Goal: Task Accomplishment & Management: Complete application form

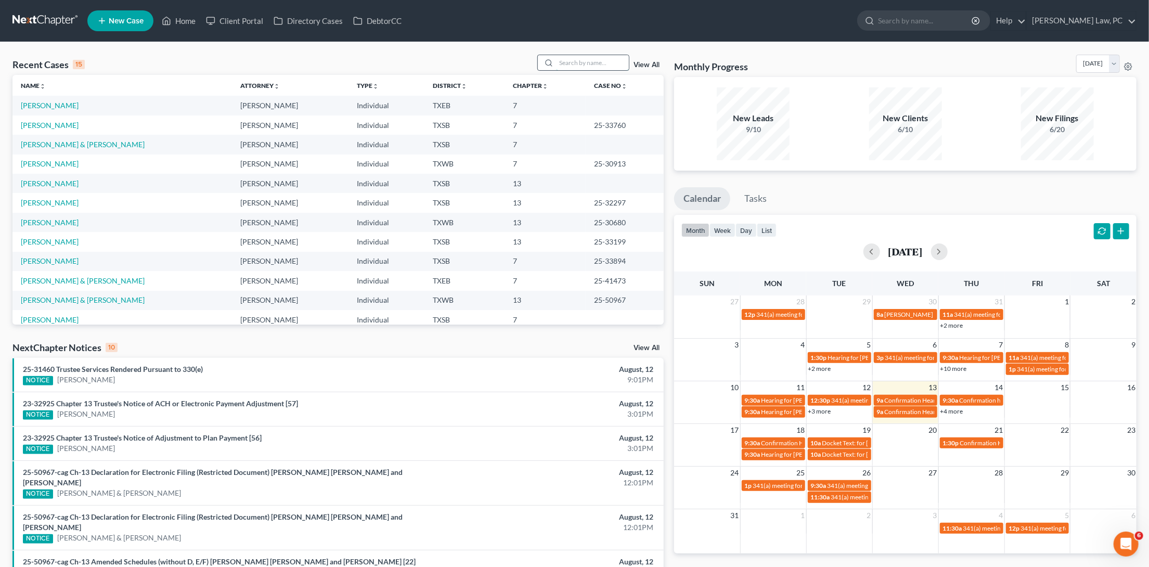
click at [599, 67] on input "search" at bounding box center [592, 62] width 73 height 15
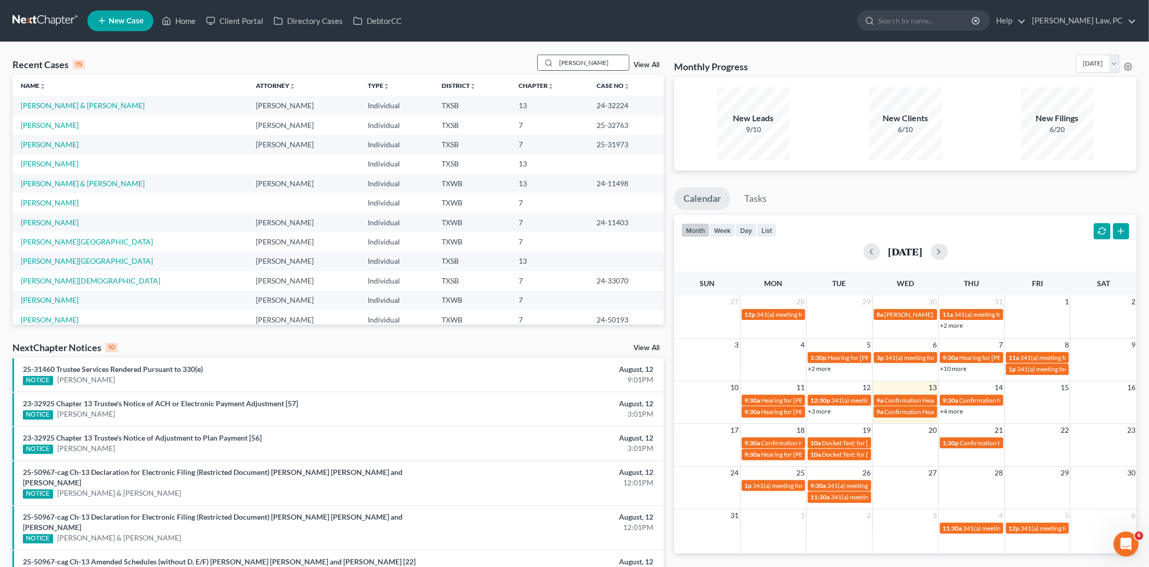
drag, startPoint x: 584, startPoint y: 67, endPoint x: 547, endPoint y: 67, distance: 37.4
click at [548, 67] on div "ann" at bounding box center [583, 63] width 93 height 16
type input "a"
click at [129, 19] on span "New Case" at bounding box center [126, 21] width 35 height 8
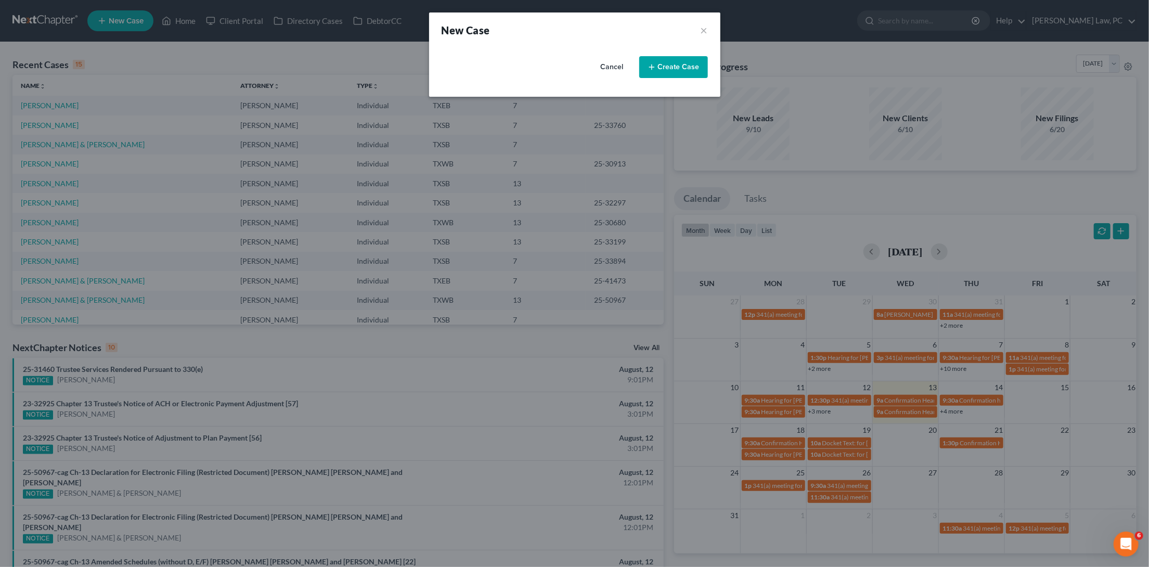
select select "79"
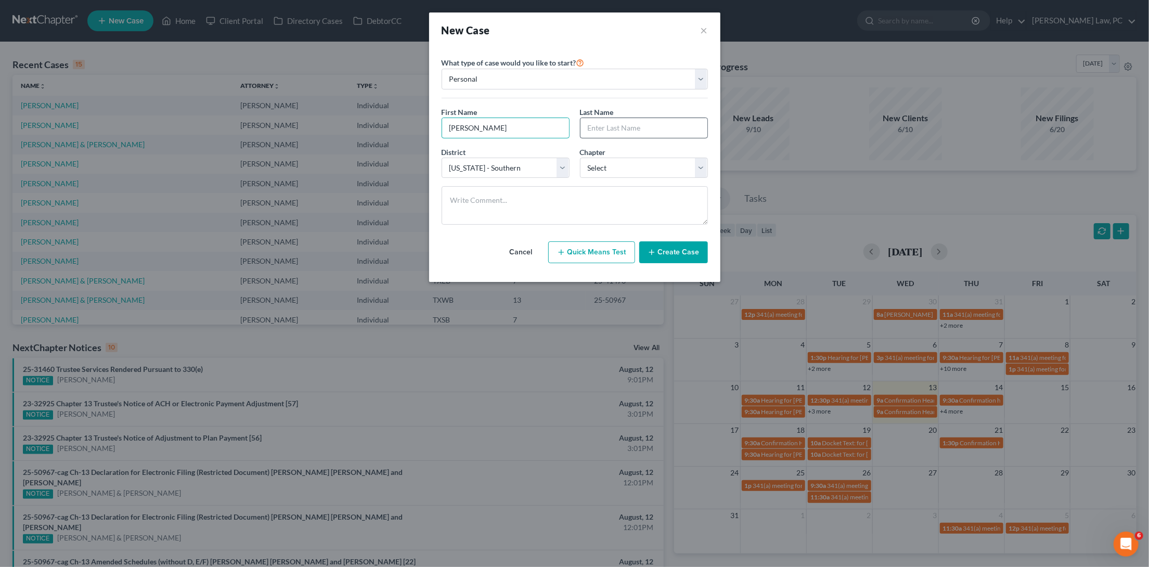
type input "Ann"
type input "Garcia"
select select "0"
click at [681, 247] on button "Create Case" at bounding box center [673, 252] width 69 height 22
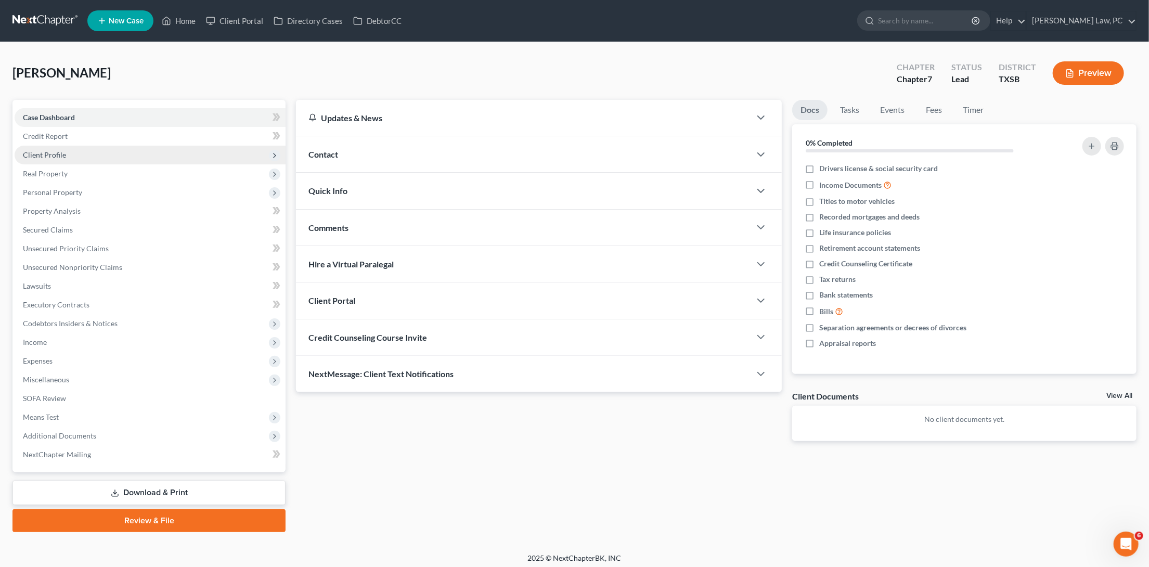
click at [40, 155] on span "Client Profile" at bounding box center [44, 154] width 43 height 9
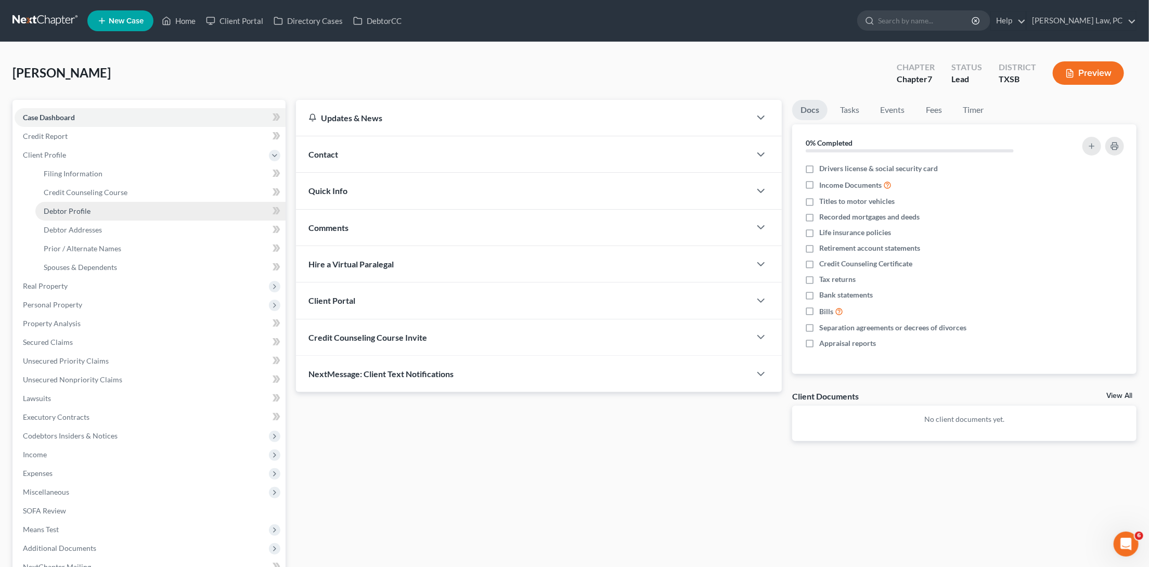
click at [69, 206] on span "Debtor Profile" at bounding box center [67, 210] width 47 height 9
select select "0"
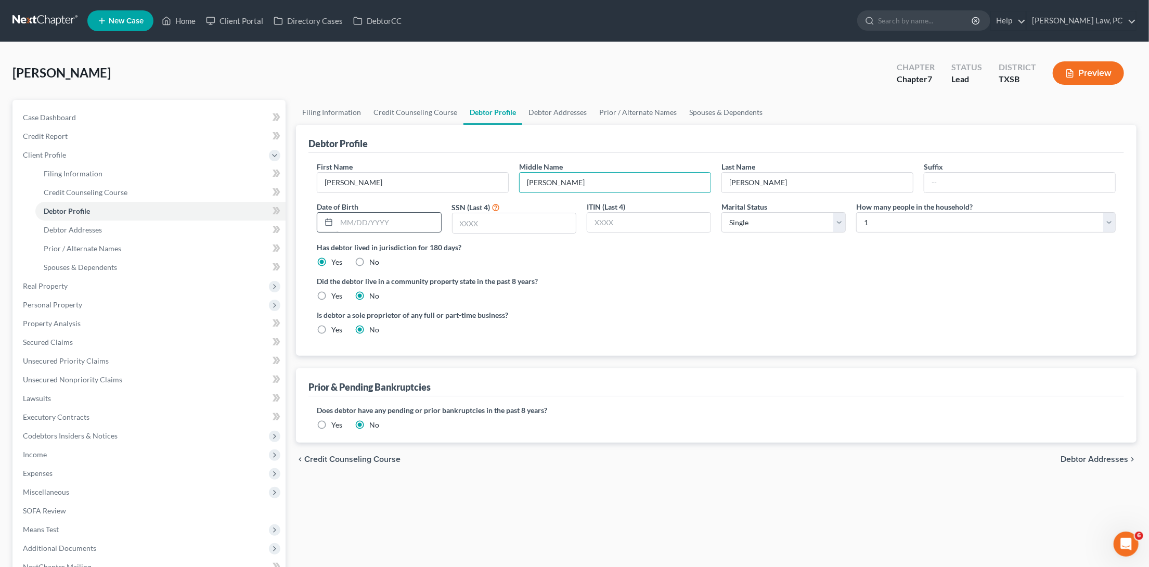
type input "Marie"
type input "10/31/1967"
click at [495, 217] on input "text" at bounding box center [513, 223] width 123 height 20
type input "9148"
click at [124, 188] on span "Credit Counseling Course" at bounding box center [86, 192] width 84 height 9
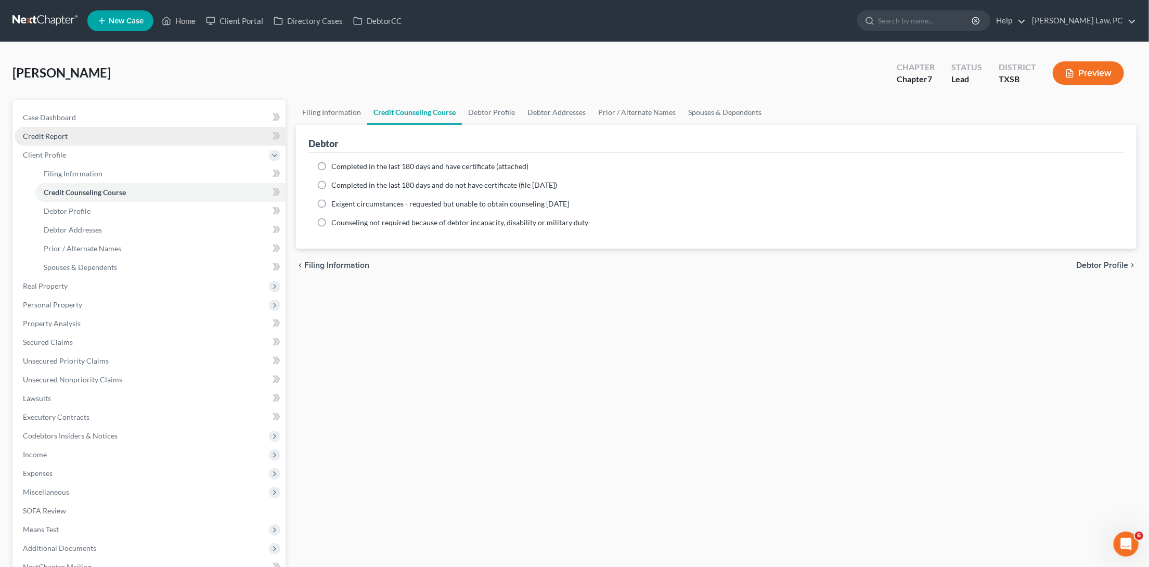
click at [93, 134] on link "Credit Report" at bounding box center [150, 136] width 271 height 19
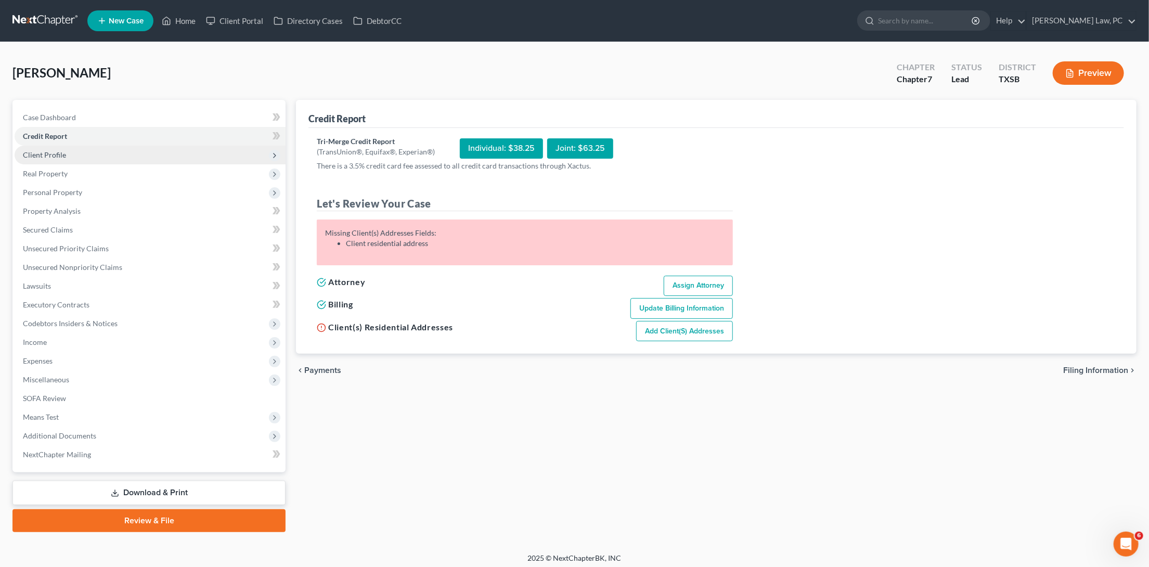
click at [71, 150] on span "Client Profile" at bounding box center [150, 155] width 271 height 19
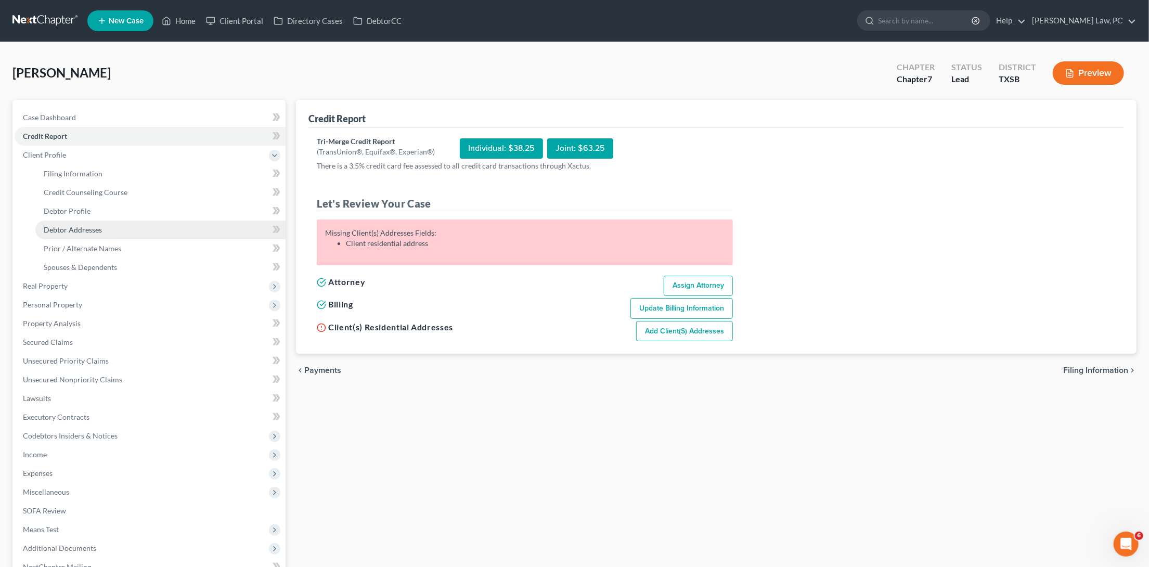
click at [85, 228] on span "Debtor Addresses" at bounding box center [73, 229] width 58 height 9
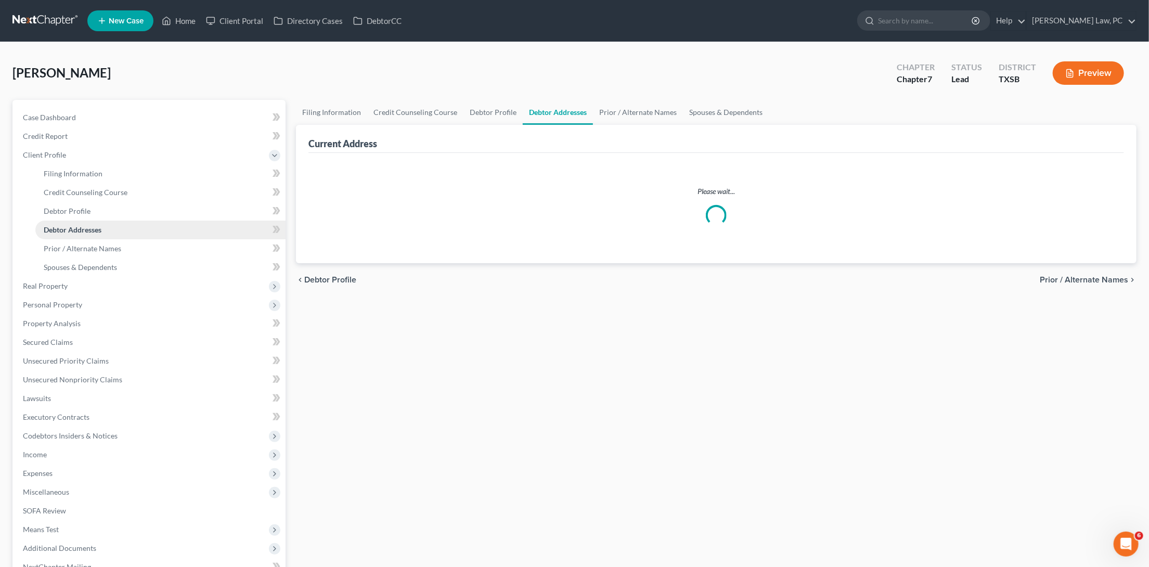
select select "0"
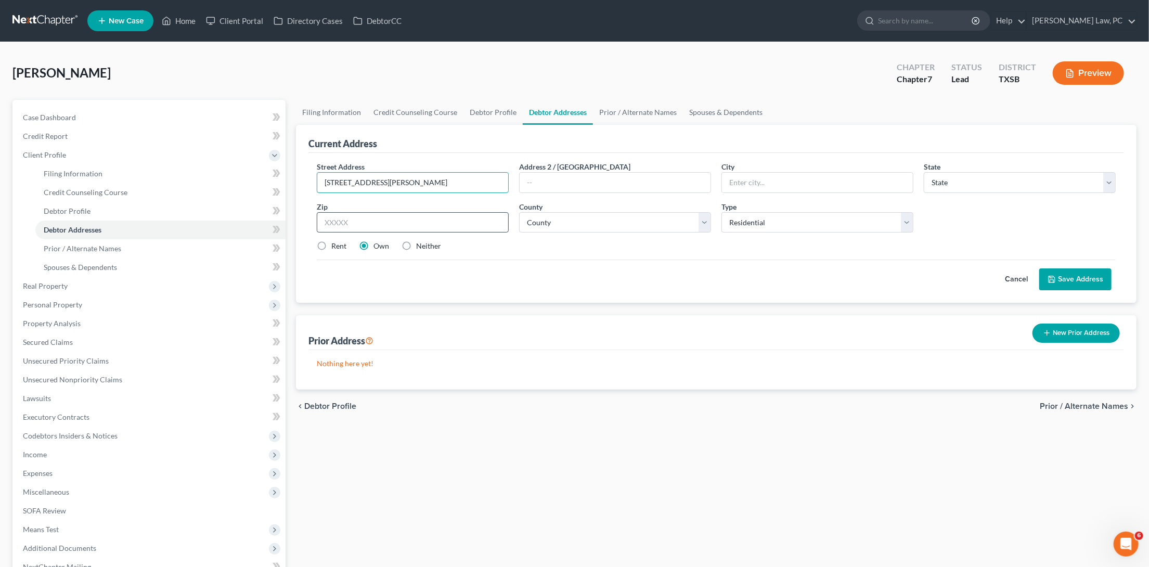
type input "4707 Theall rd"
type input "77066"
type input "Houston"
select select "45"
click at [704, 220] on select "County Anderson County Andrews County Angelina County Aransas County Archer Cou…" at bounding box center [615, 222] width 192 height 21
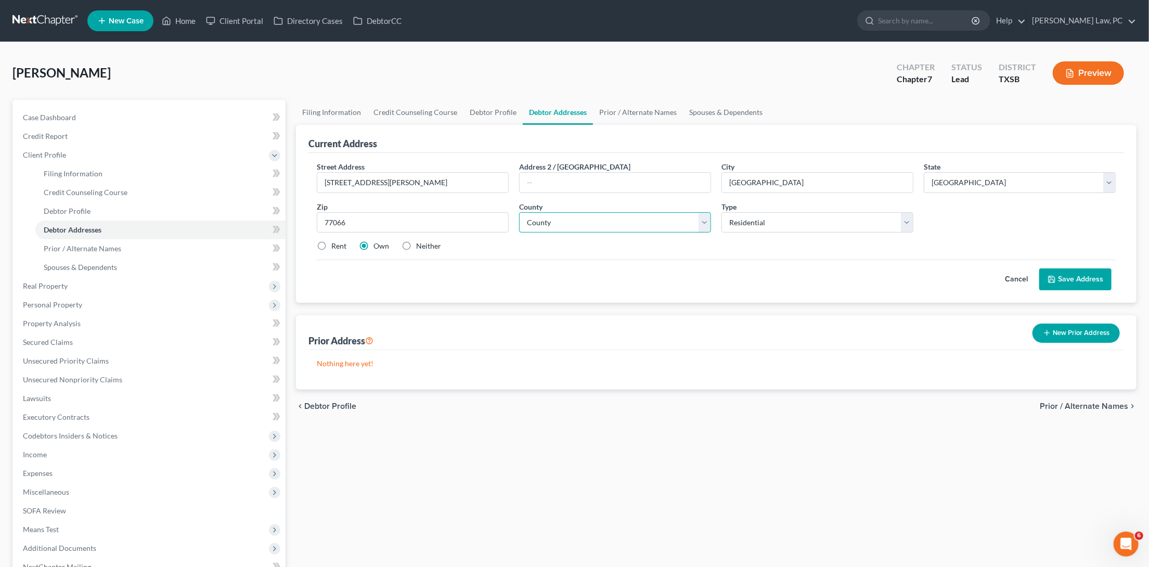
select select "100"
click at [1077, 276] on button "Save Address" at bounding box center [1075, 279] width 72 height 22
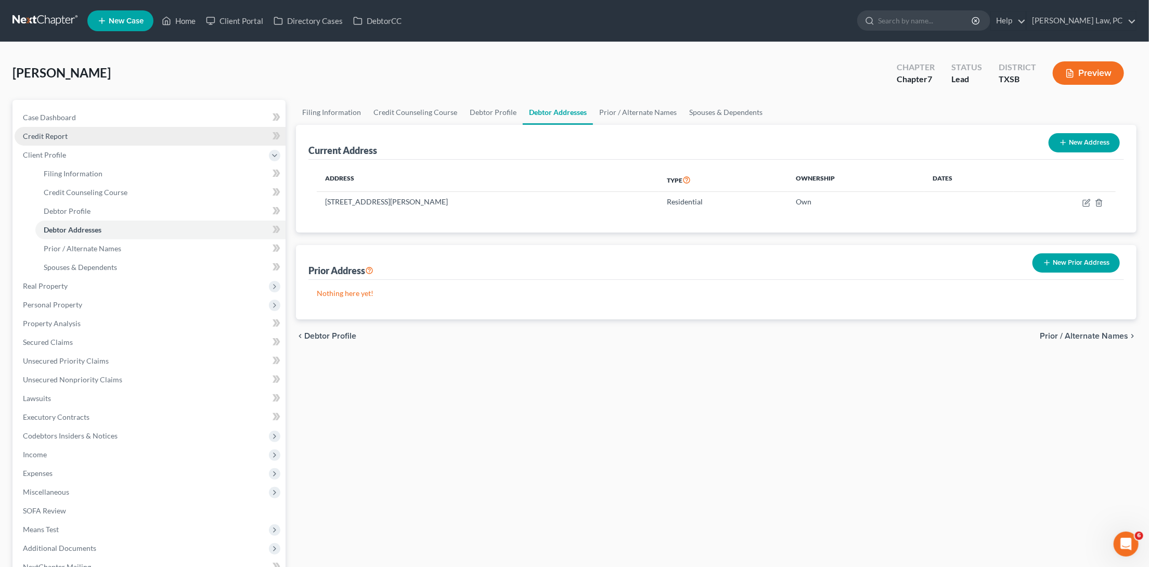
click at [80, 136] on link "Credit Report" at bounding box center [150, 136] width 271 height 19
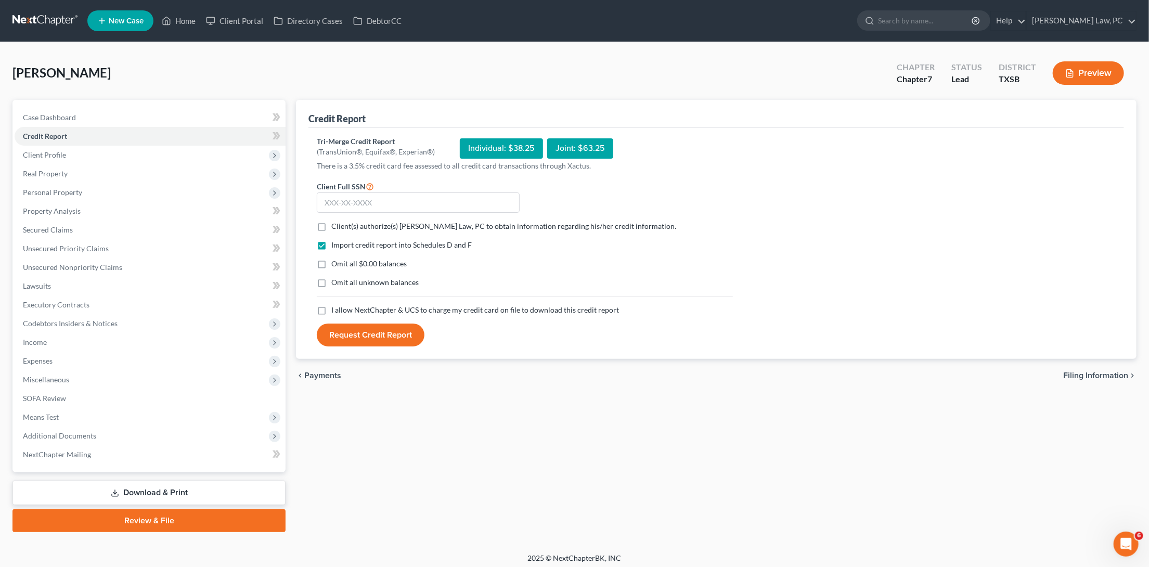
click at [331, 221] on label "Client(s) authorize(s) Hooman Khoshnood Law, PC to obtain information regarding…" at bounding box center [503, 226] width 345 height 10
click at [335, 221] on input "Client(s) authorize(s) Hooman Khoshnood Law, PC to obtain information regarding…" at bounding box center [338, 224] width 7 height 7
checkbox input "true"
click at [331, 311] on label "I allow NextChapter & UCS to charge my credit card on file to download this cre…" at bounding box center [475, 310] width 288 height 10
click at [335, 311] on input "I allow NextChapter & UCS to charge my credit card on file to download this cre…" at bounding box center [338, 308] width 7 height 7
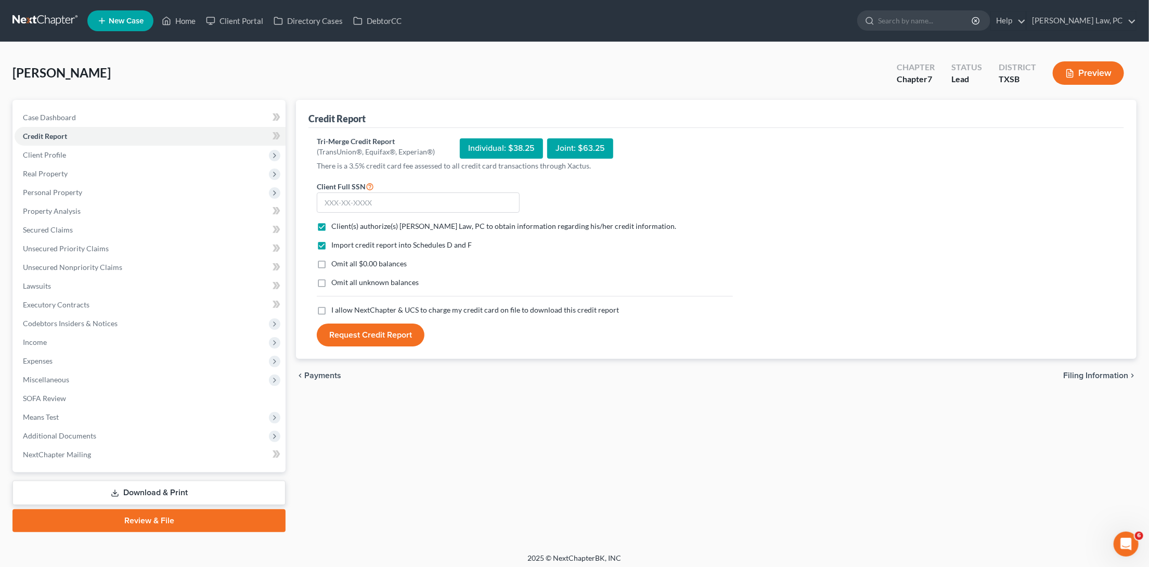
checkbox input "true"
click at [372, 205] on input "text" at bounding box center [418, 202] width 203 height 21
type input "459-39-9148"
click at [379, 338] on button "Request Credit Report" at bounding box center [371, 334] width 108 height 23
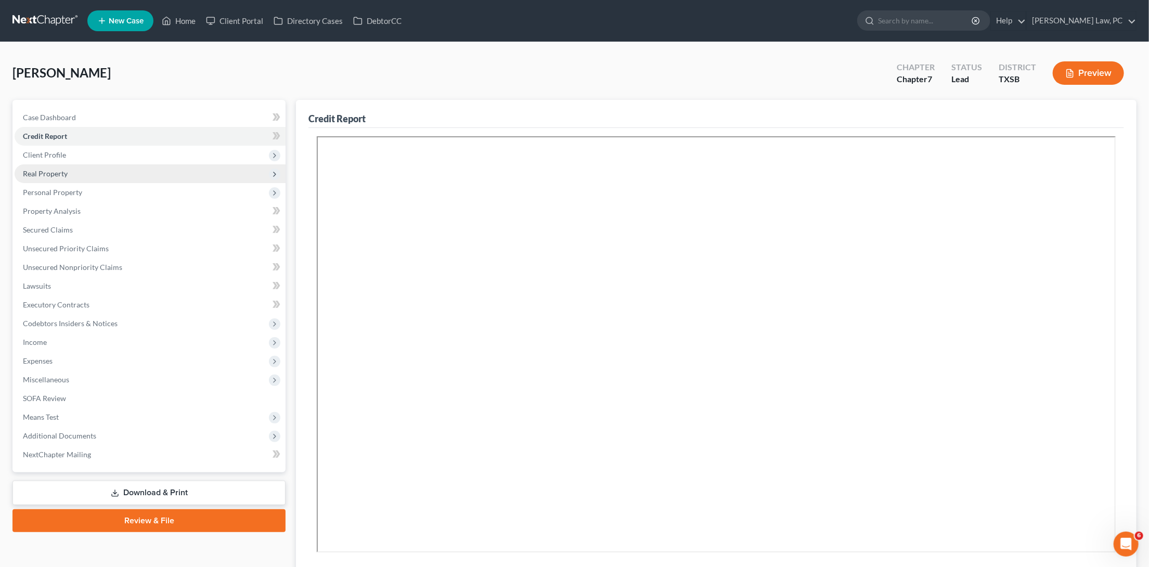
click at [73, 174] on span "Real Property" at bounding box center [150, 173] width 271 height 19
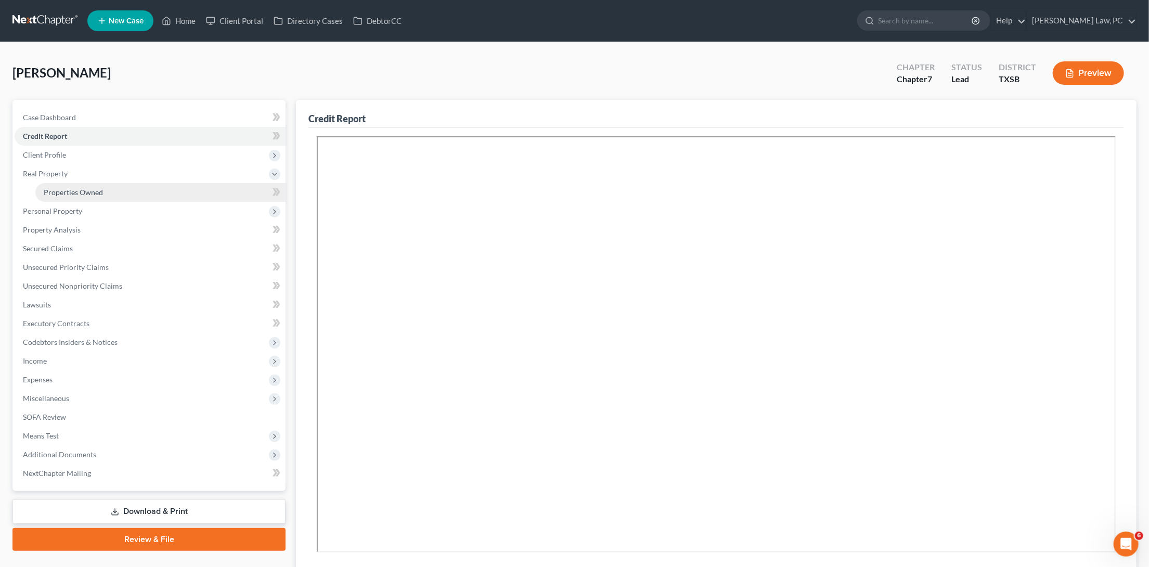
click at [75, 188] on span "Properties Owned" at bounding box center [73, 192] width 59 height 9
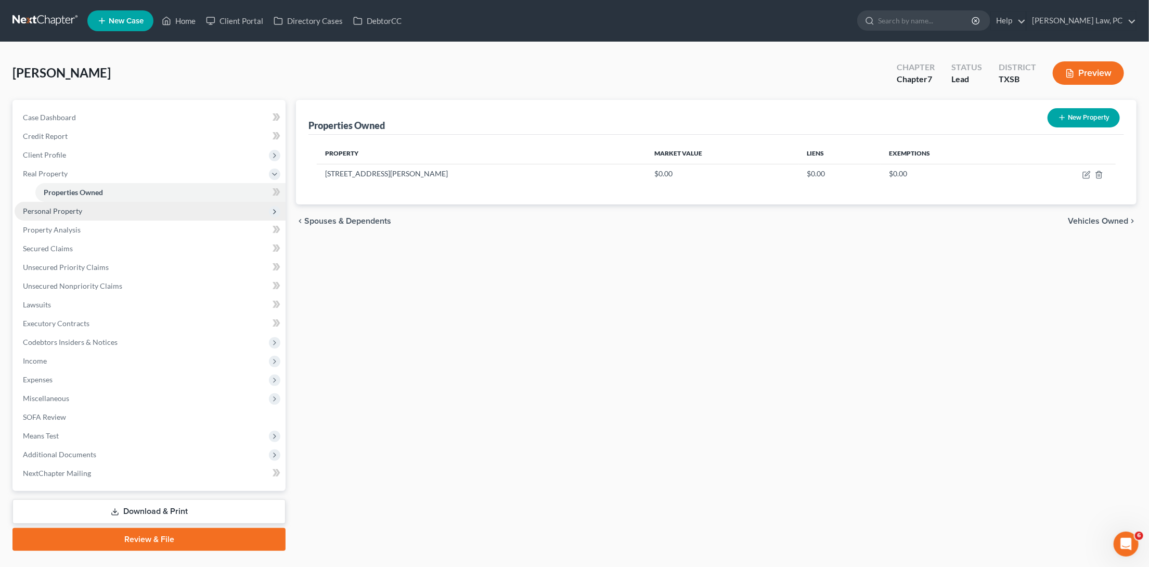
click at [88, 207] on span "Personal Property" at bounding box center [150, 211] width 271 height 19
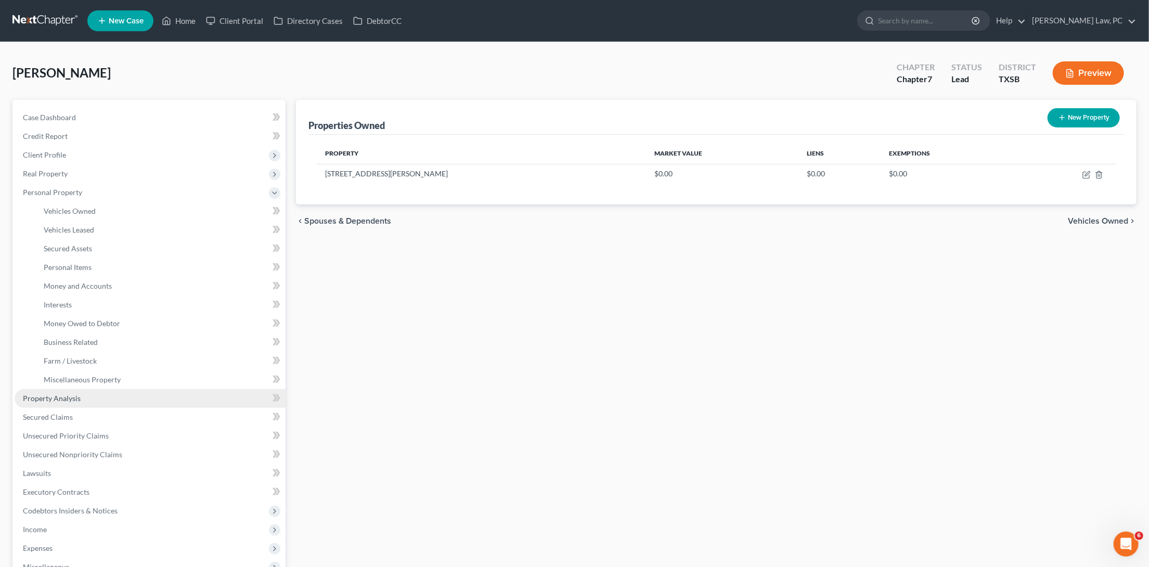
click at [53, 394] on span "Property Analysis" at bounding box center [52, 398] width 58 height 9
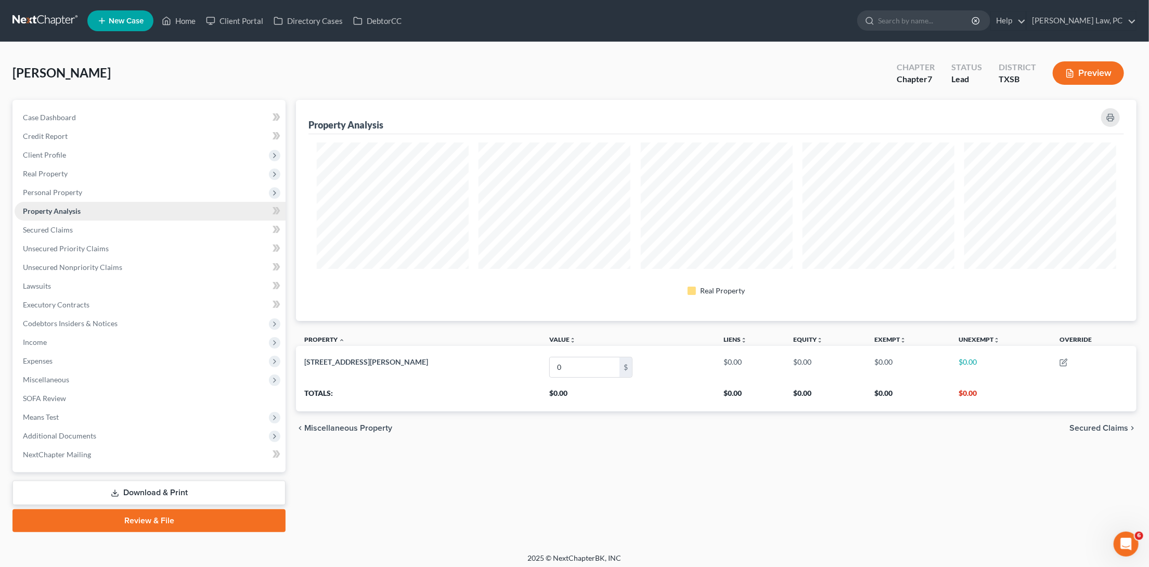
scroll to position [220, 840]
click at [92, 245] on span "Unsecured Priority Claims" at bounding box center [66, 248] width 86 height 9
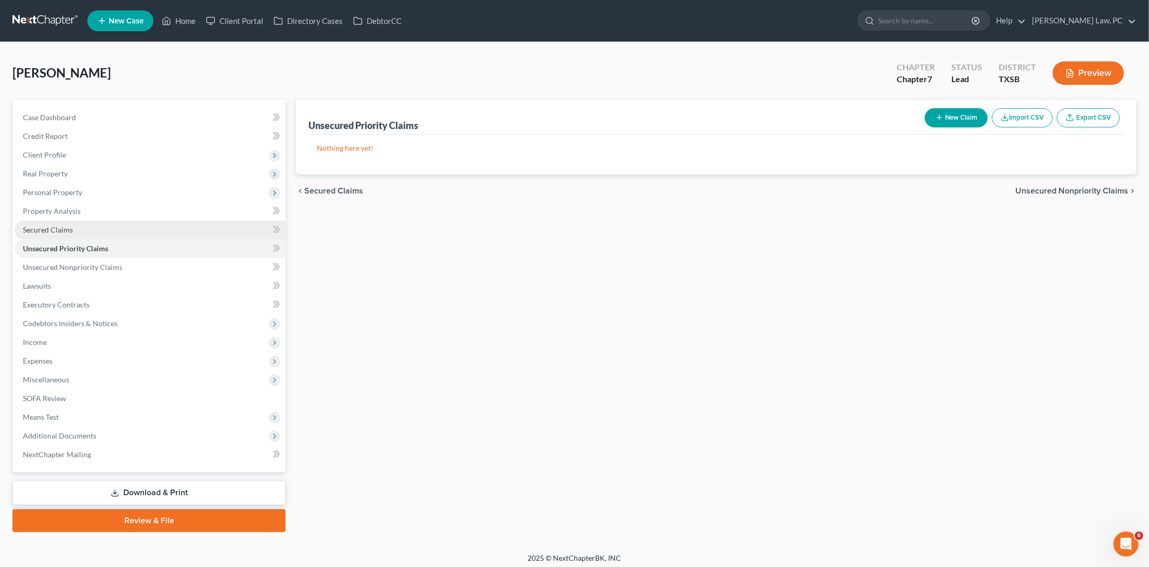
click at [85, 228] on link "Secured Claims" at bounding box center [150, 229] width 271 height 19
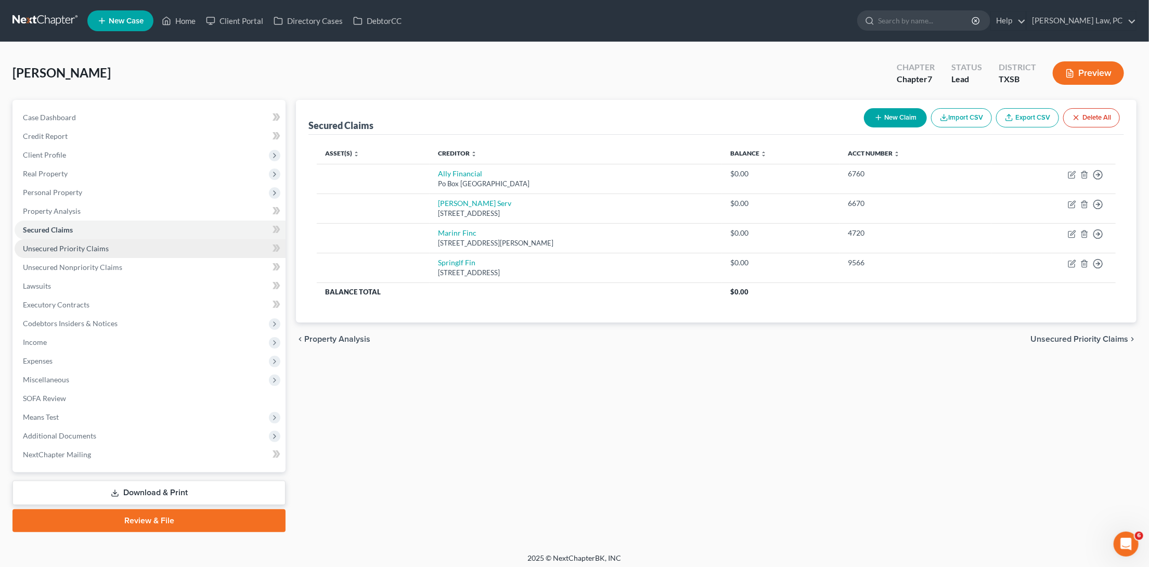
click at [100, 244] on span "Unsecured Priority Claims" at bounding box center [66, 248] width 86 height 9
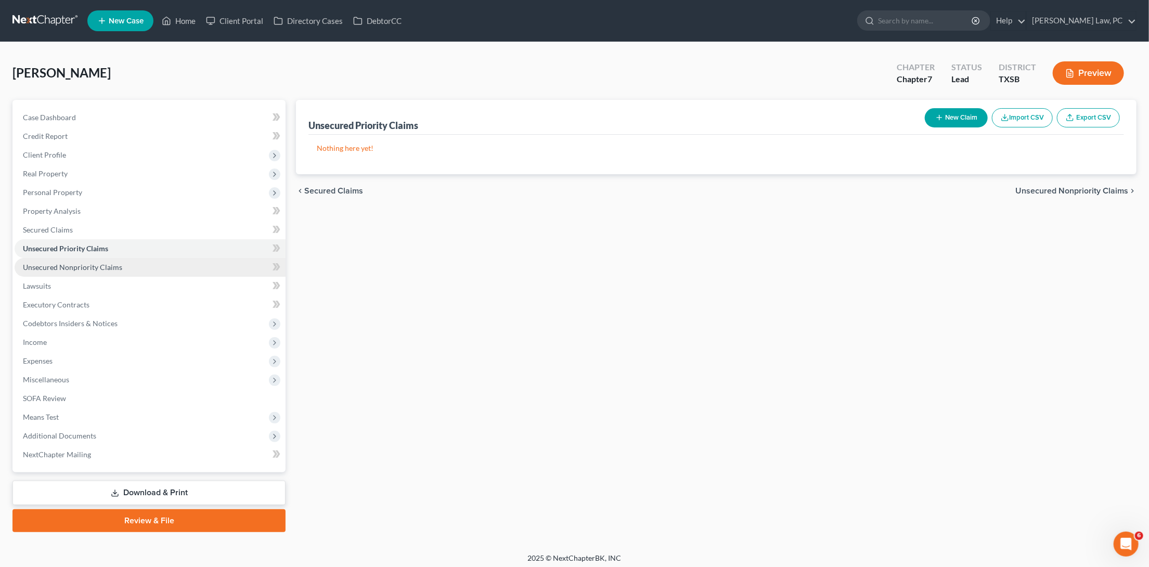
click at [100, 258] on link "Unsecured Nonpriority Claims" at bounding box center [150, 267] width 271 height 19
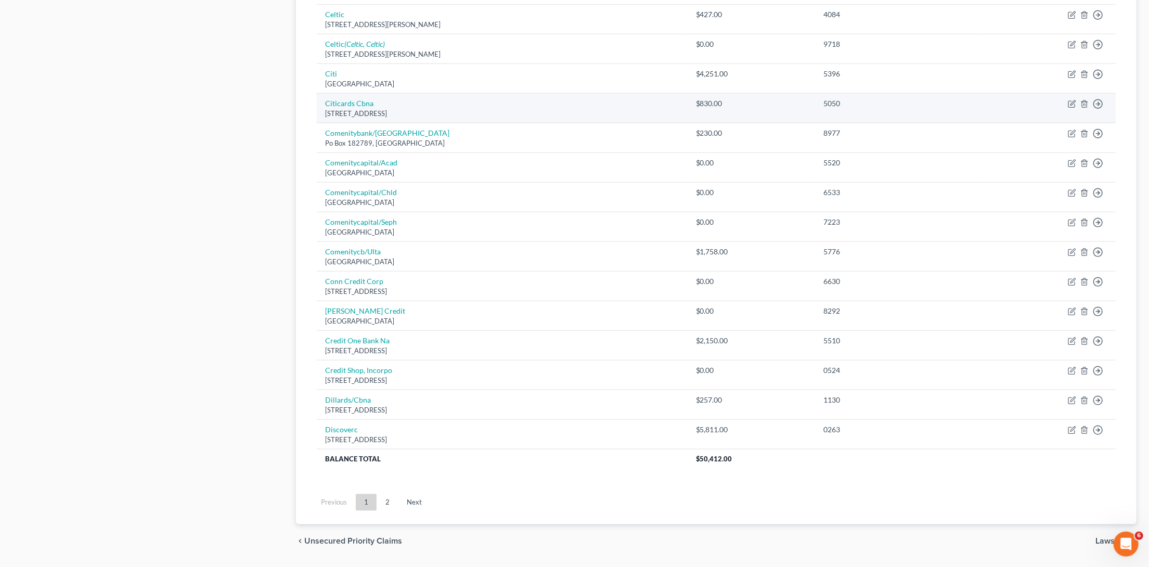
scroll to position [602, 0]
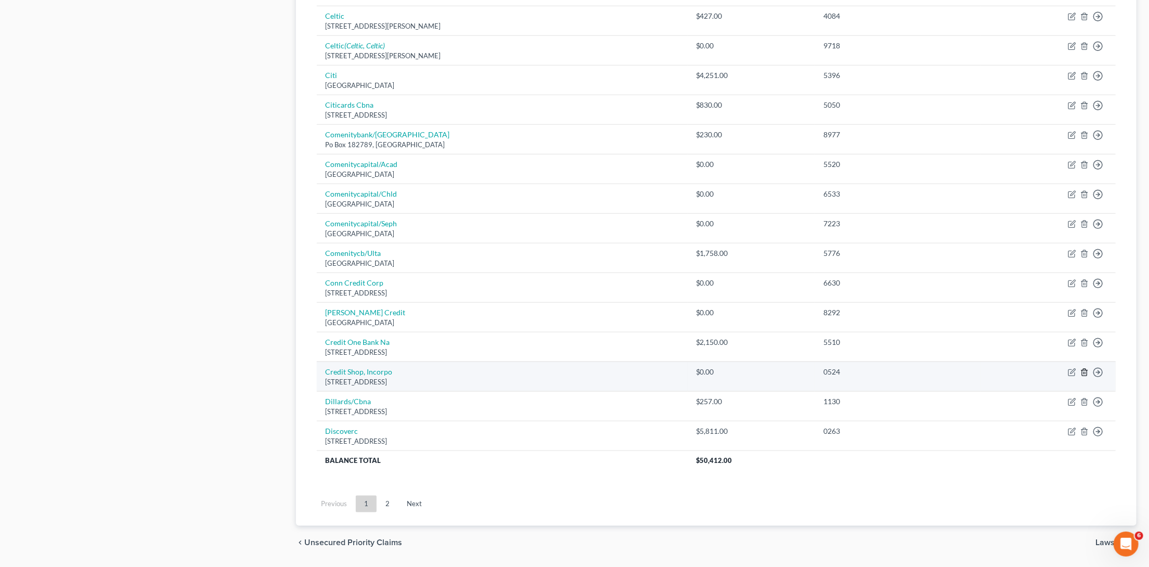
click at [1083, 369] on icon "button" at bounding box center [1083, 372] width 5 height 7
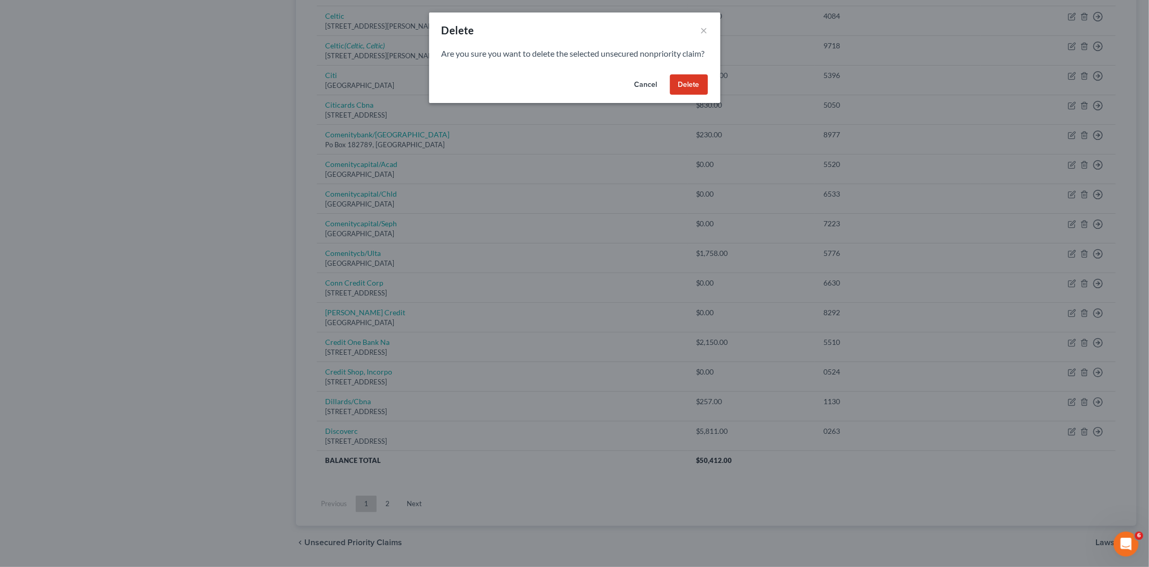
click at [692, 90] on button "Delete" at bounding box center [689, 84] width 38 height 21
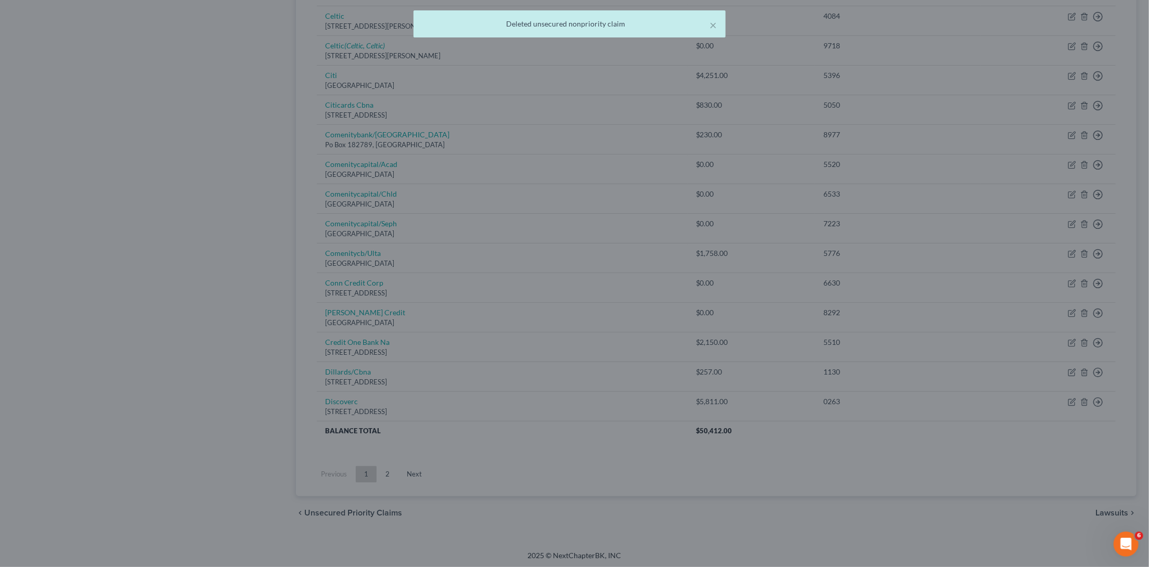
scroll to position [573, 0]
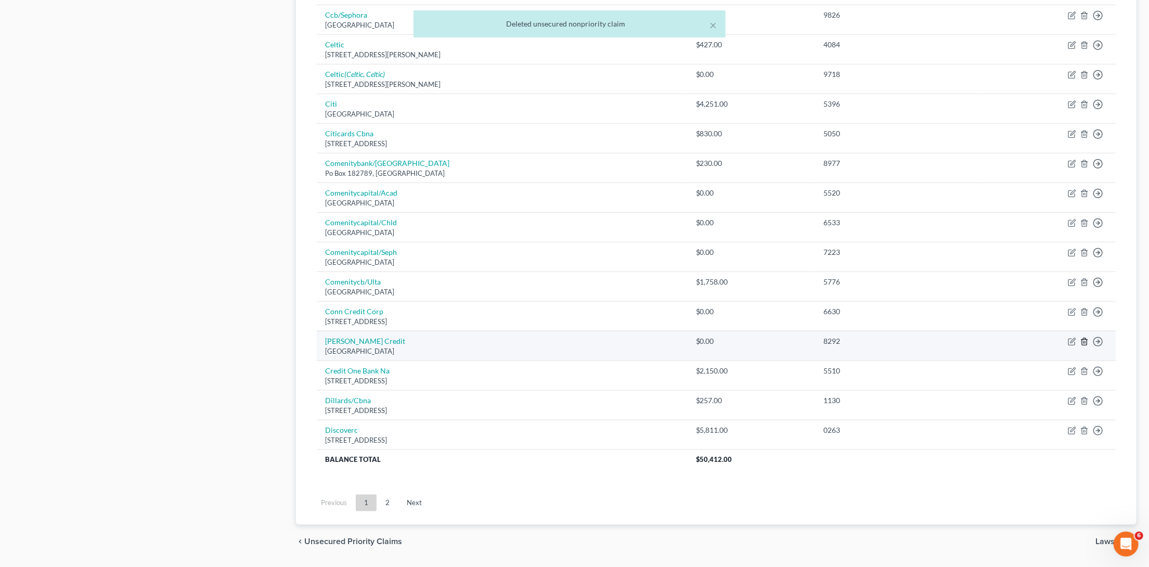
click at [1086, 338] on icon "button" at bounding box center [1083, 341] width 5 height 7
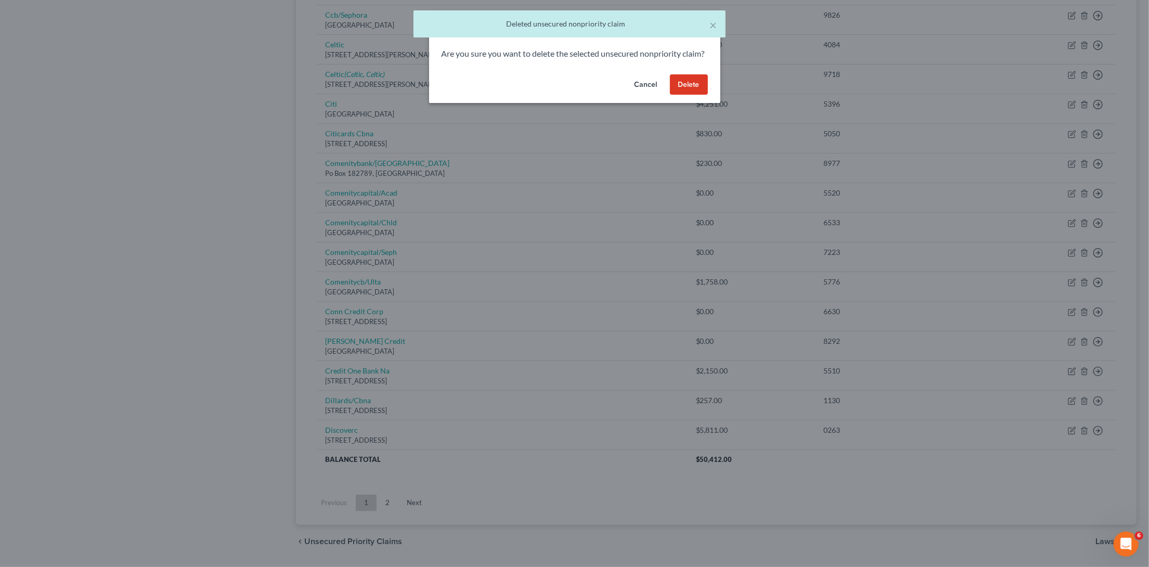
click at [689, 93] on button "Delete" at bounding box center [689, 84] width 38 height 21
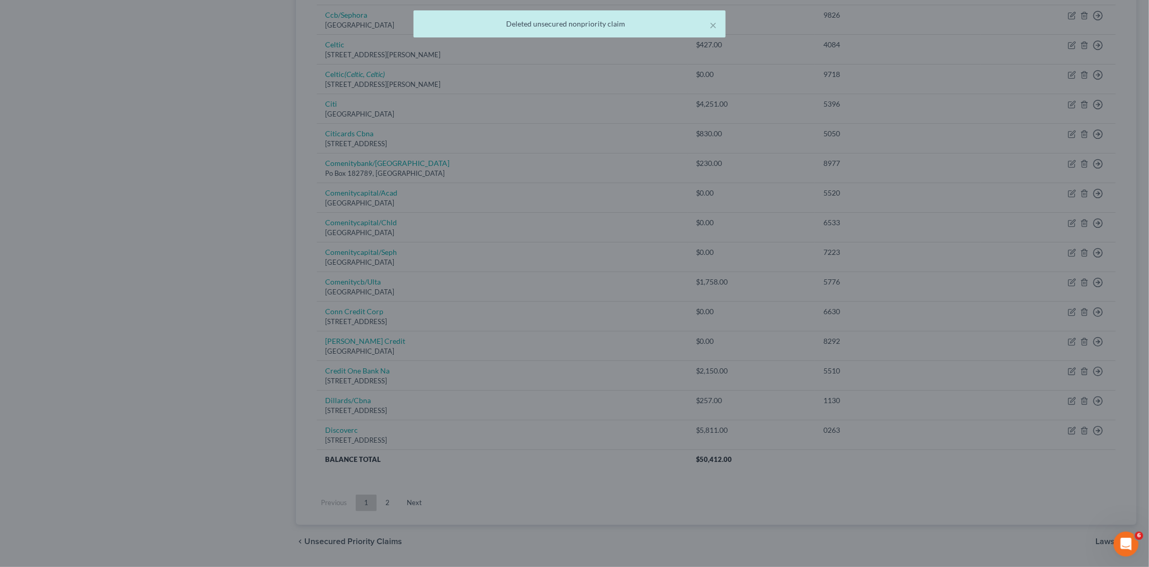
scroll to position [545, 0]
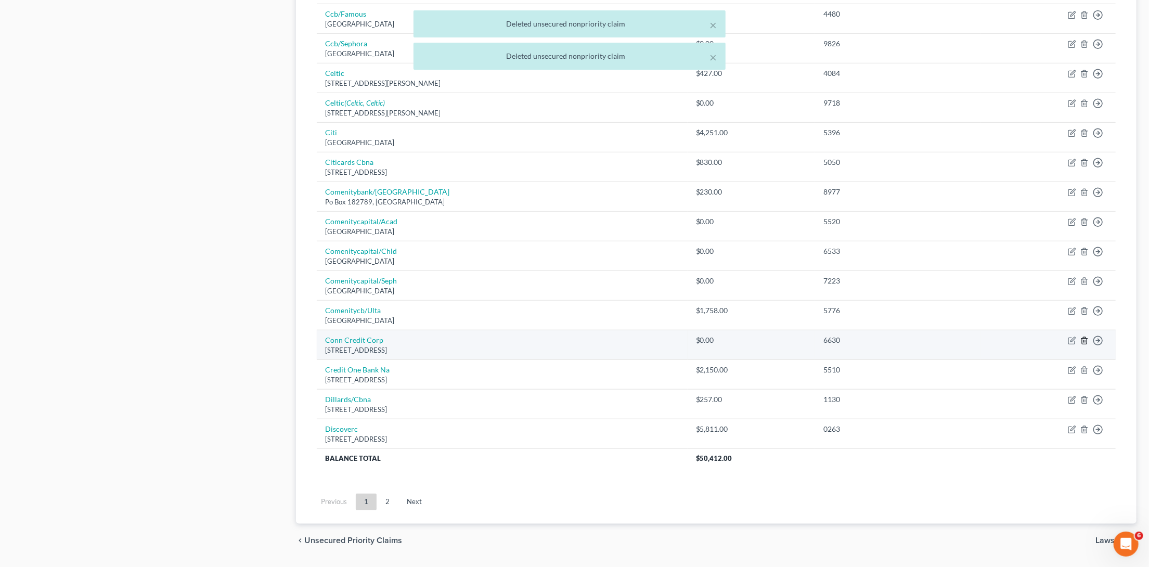
click at [1086, 337] on icon "button" at bounding box center [1083, 340] width 5 height 7
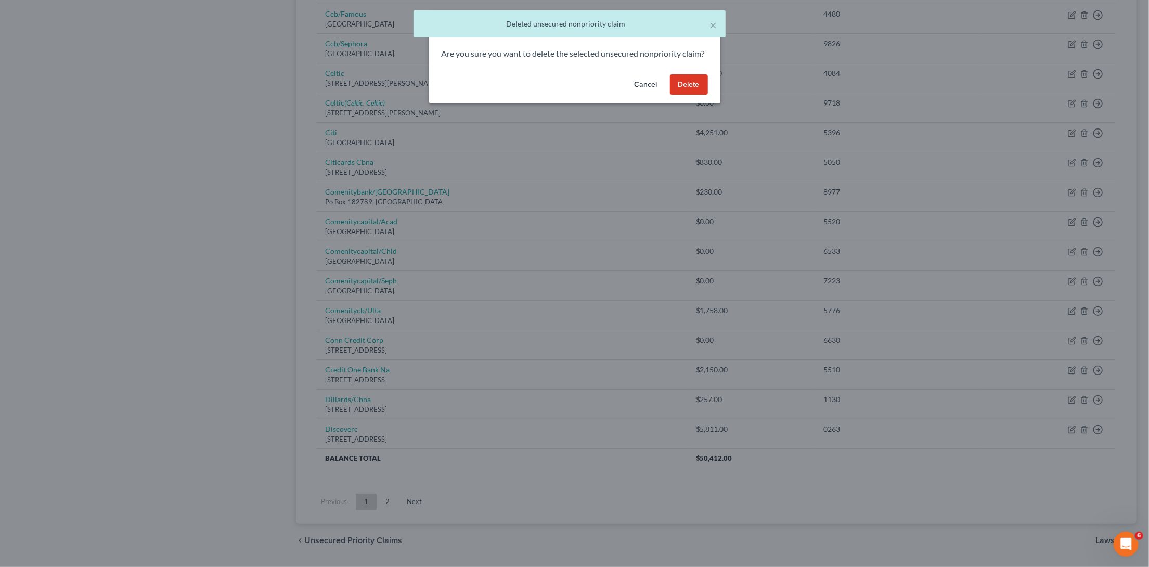
click at [692, 95] on button "Delete" at bounding box center [689, 84] width 38 height 21
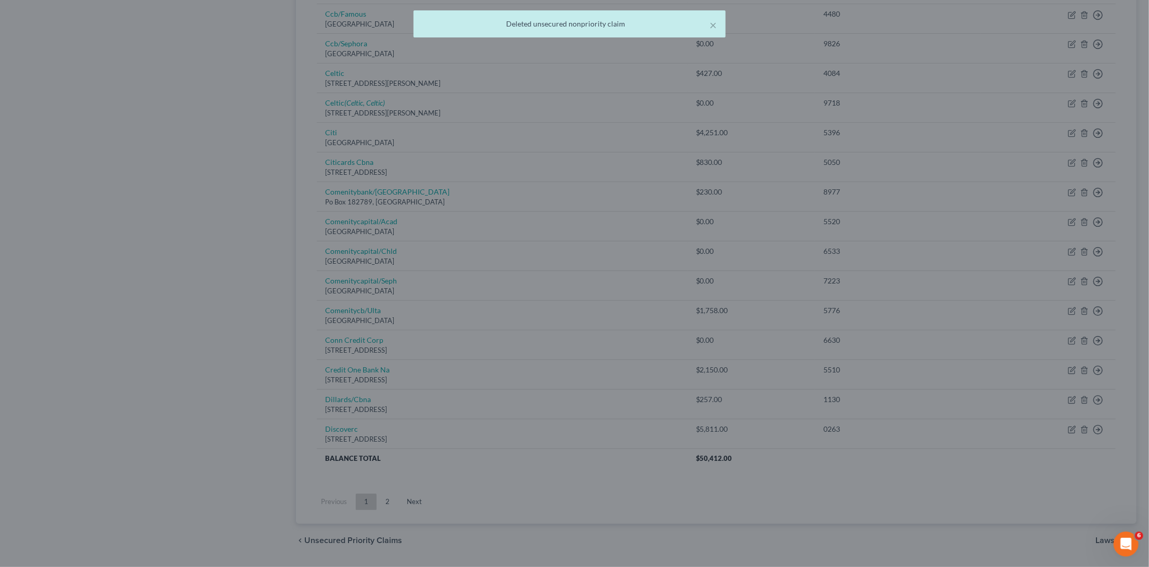
scroll to position [517, 0]
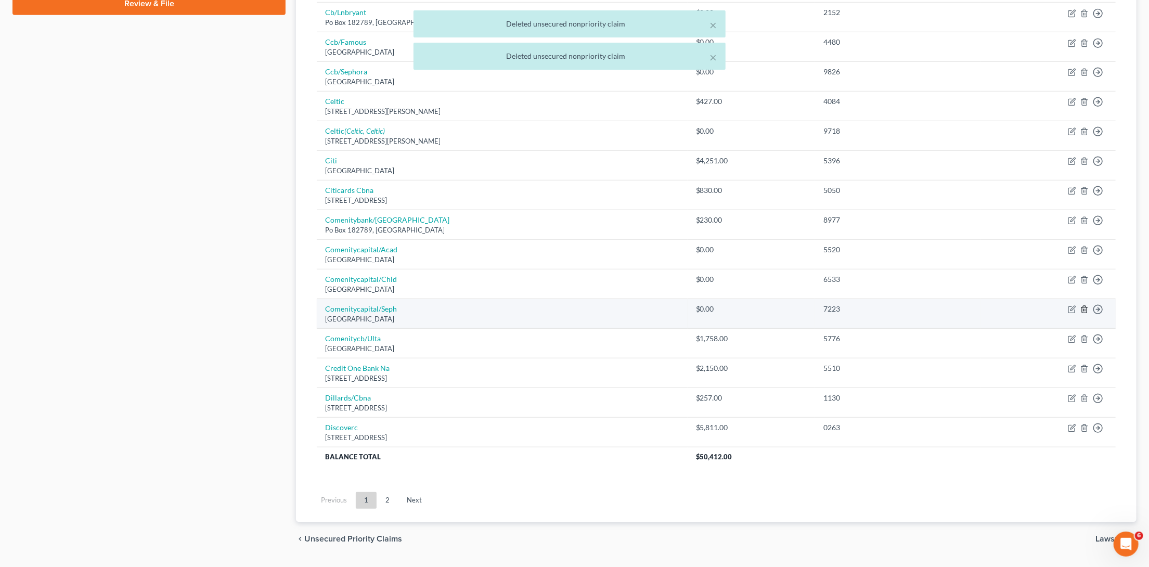
click at [1087, 305] on icon "button" at bounding box center [1084, 309] width 8 height 8
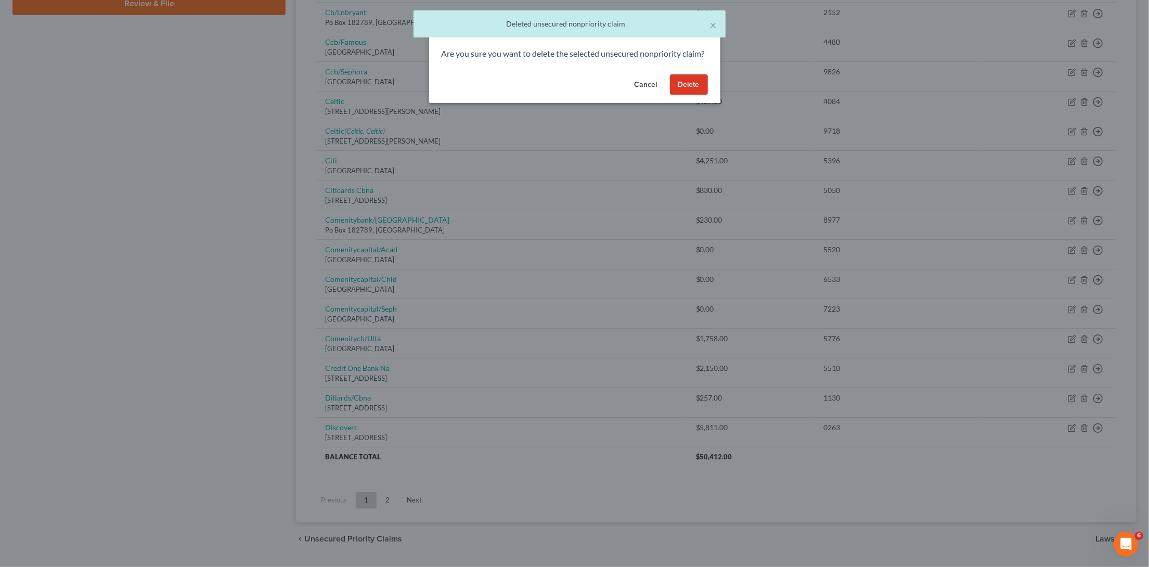
click at [688, 95] on button "Delete" at bounding box center [689, 84] width 38 height 21
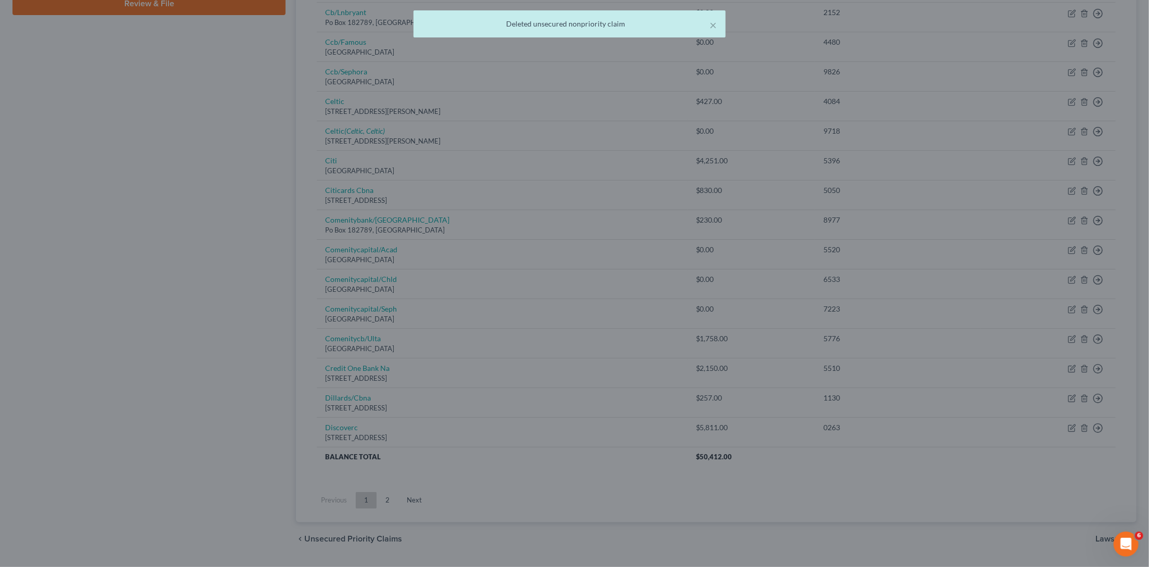
scroll to position [488, 0]
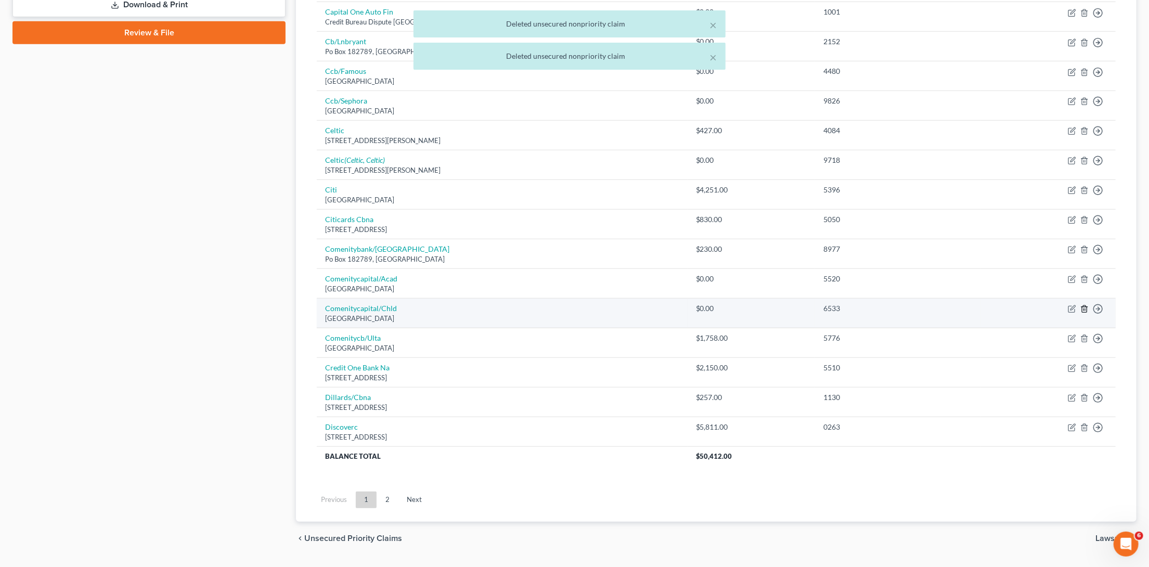
click at [1087, 305] on icon "button" at bounding box center [1084, 309] width 8 height 8
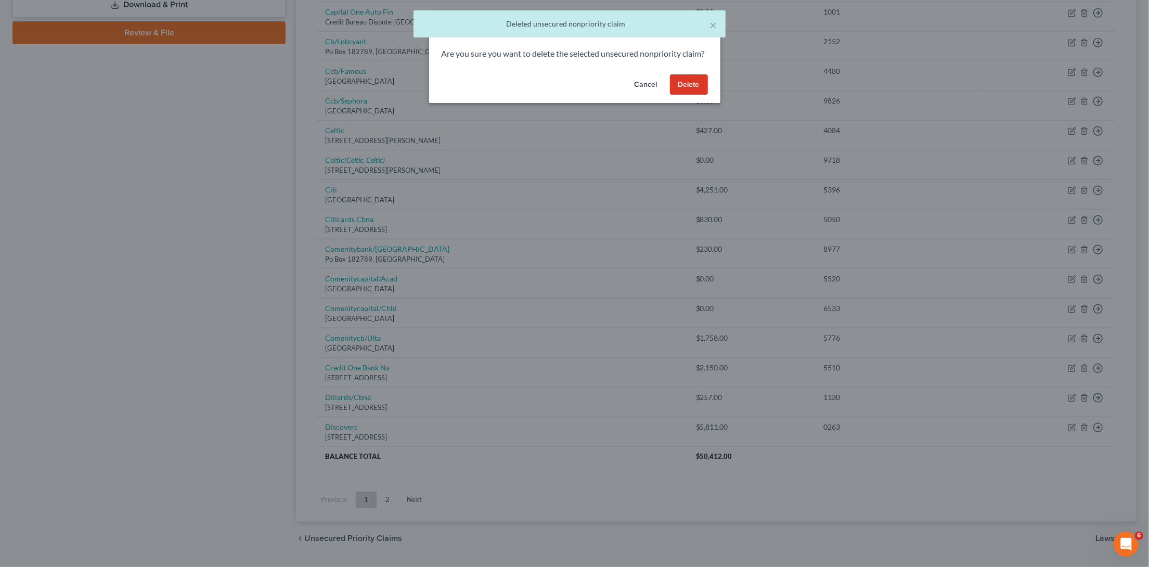
click at [684, 95] on button "Delete" at bounding box center [689, 84] width 38 height 21
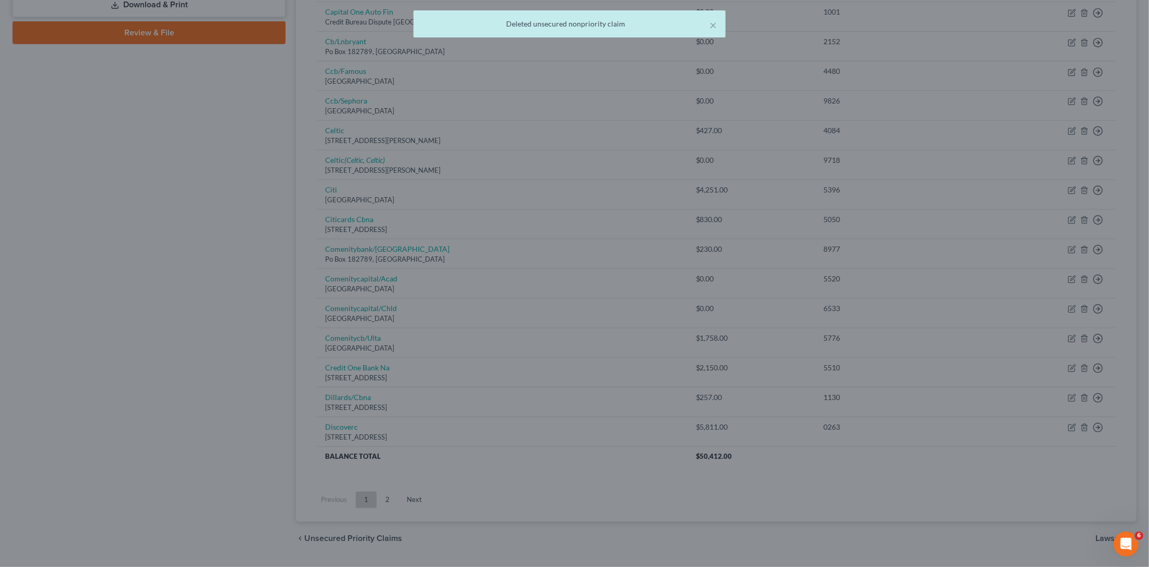
scroll to position [459, 0]
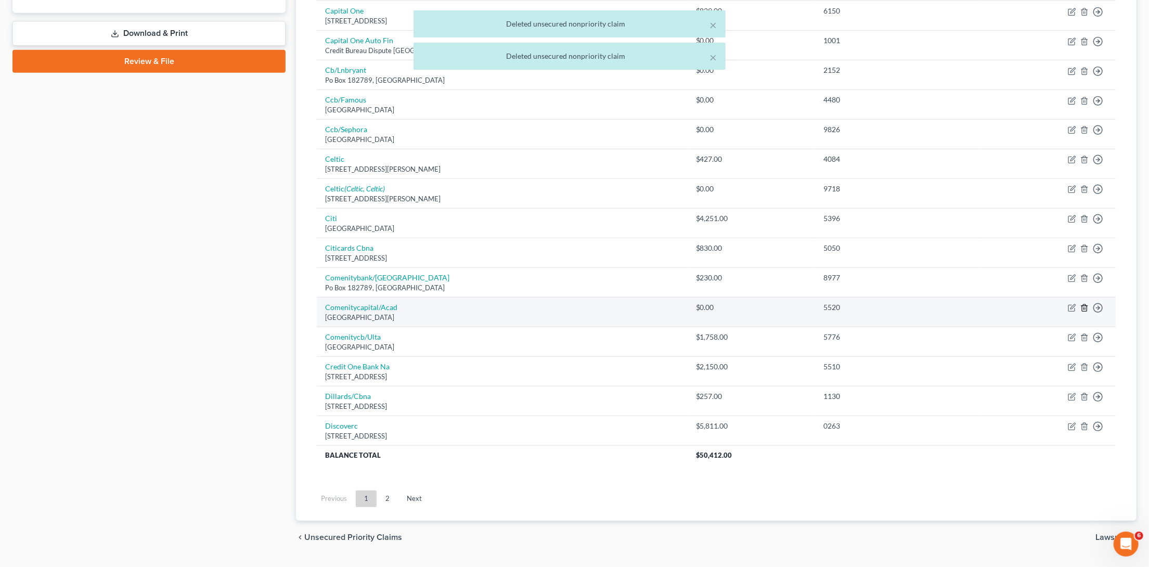
click at [1086, 304] on icon "button" at bounding box center [1084, 308] width 8 height 8
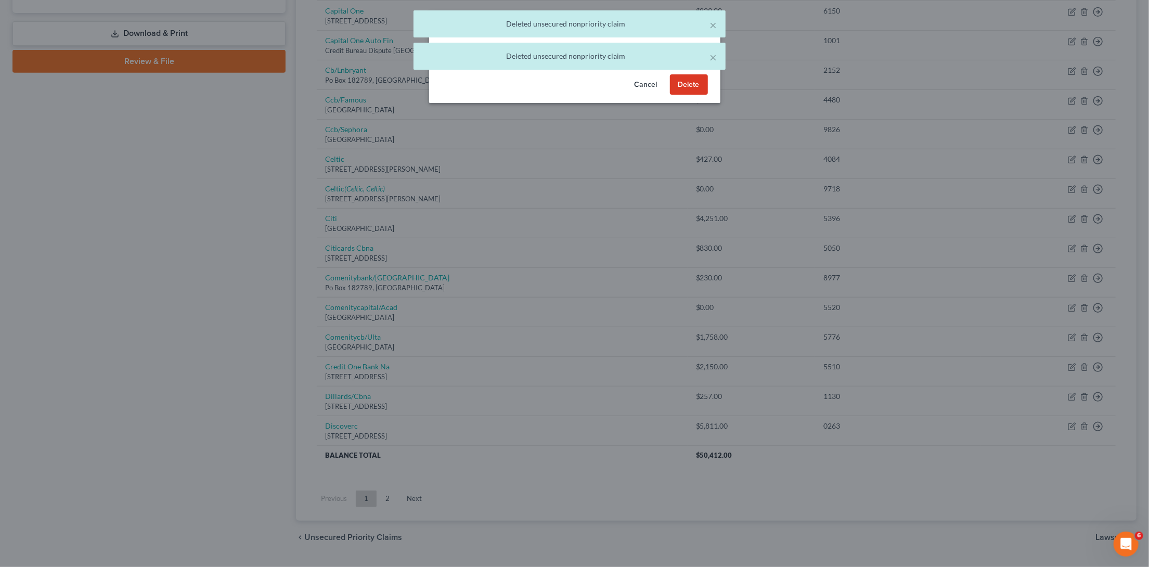
click at [692, 95] on button "Delete" at bounding box center [689, 84] width 38 height 21
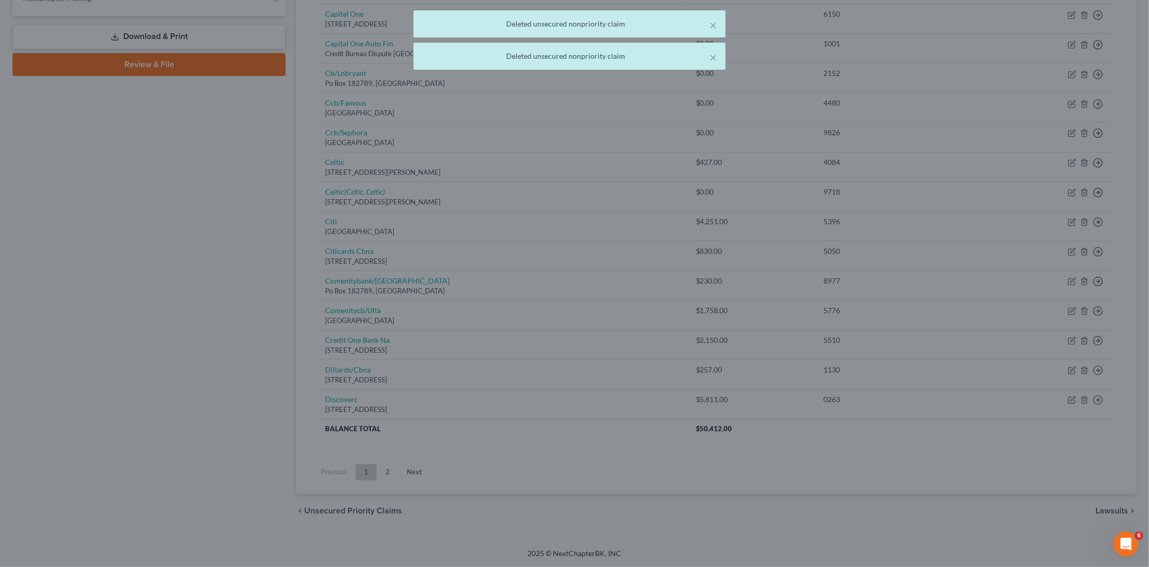
scroll to position [431, 0]
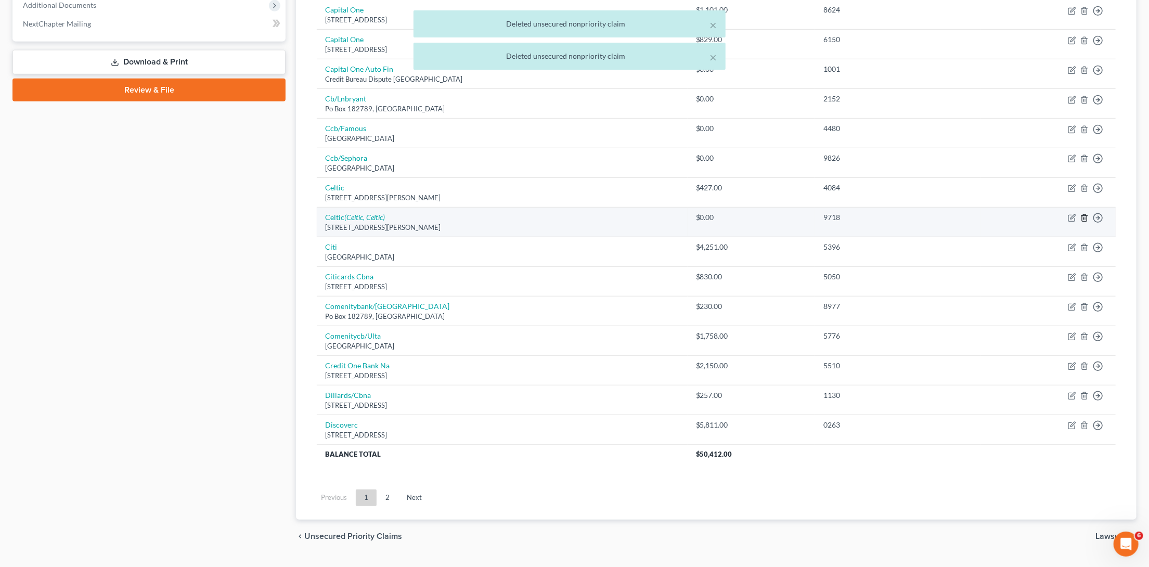
click at [1086, 214] on icon "button" at bounding box center [1084, 218] width 8 height 8
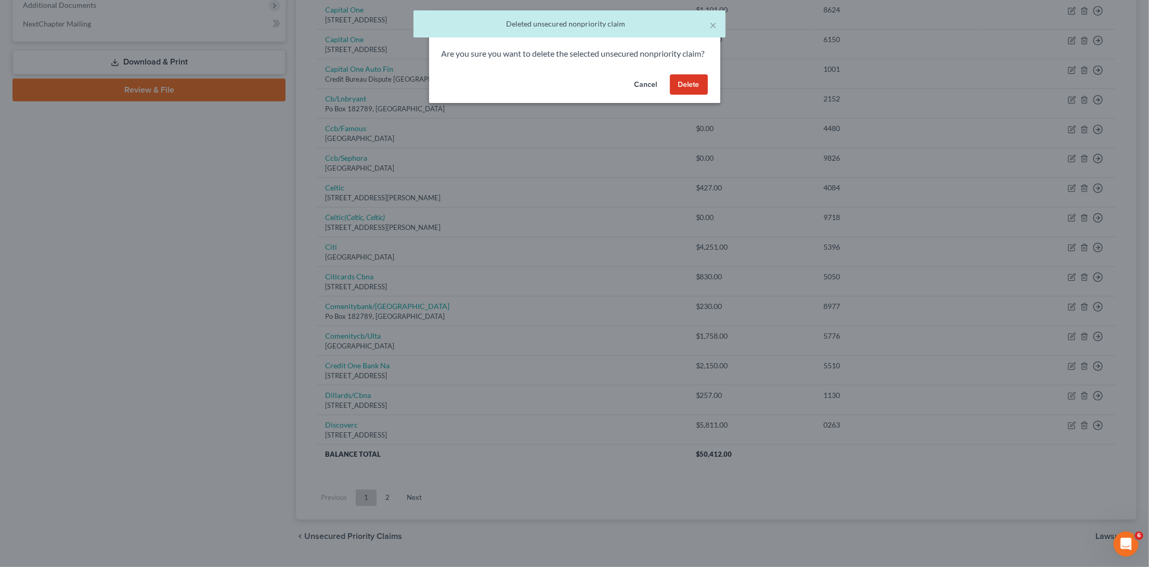
click at [692, 95] on button "Delete" at bounding box center [689, 84] width 38 height 21
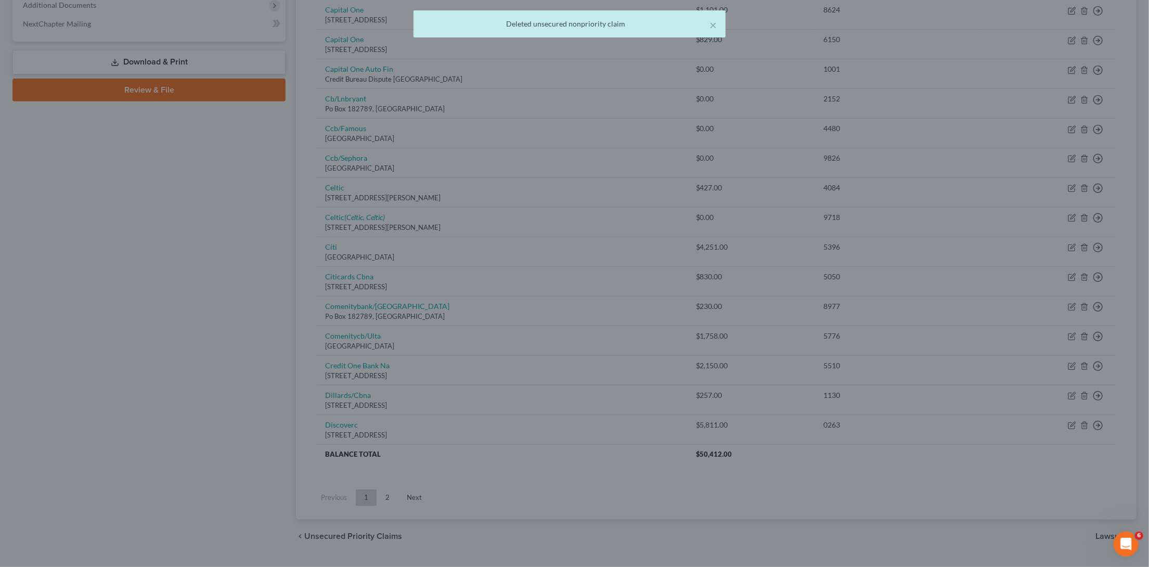
scroll to position [401, 0]
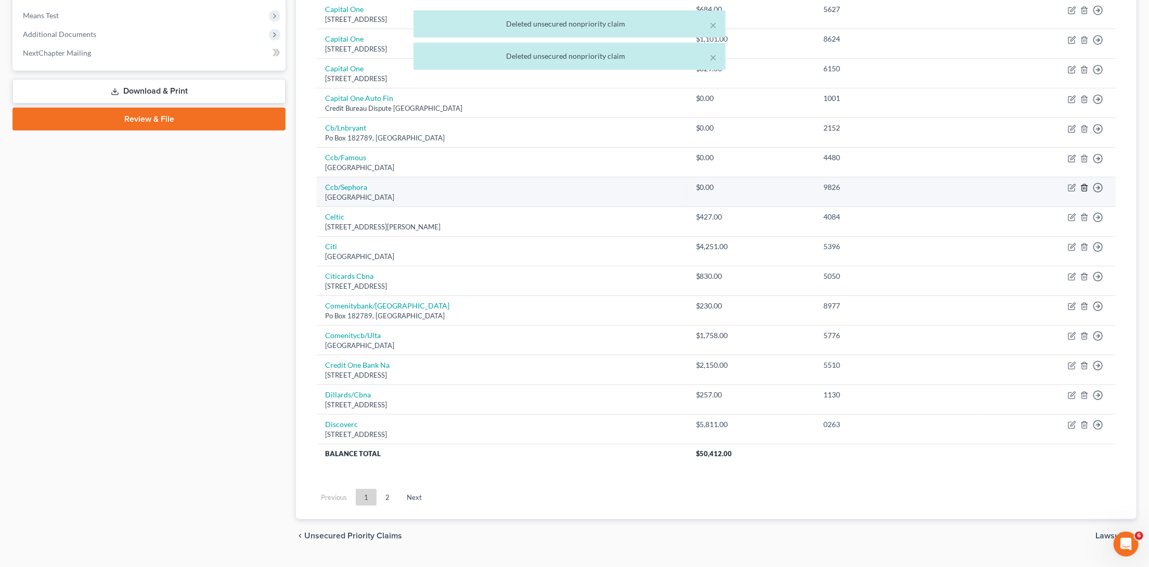
click at [1084, 184] on icon "button" at bounding box center [1084, 188] width 8 height 8
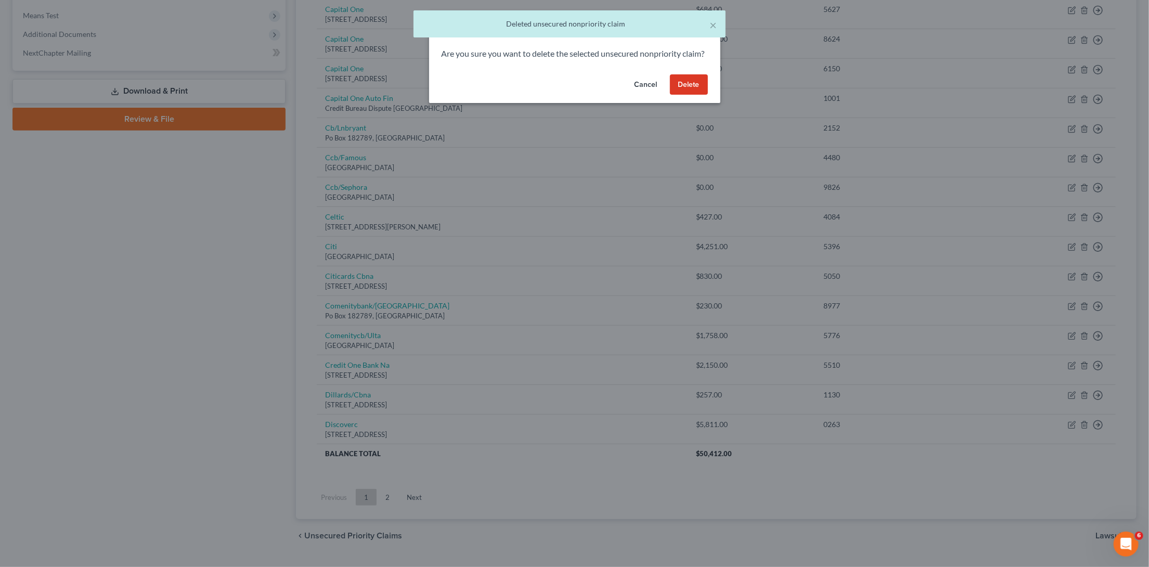
click at [693, 95] on button "Delete" at bounding box center [689, 84] width 38 height 21
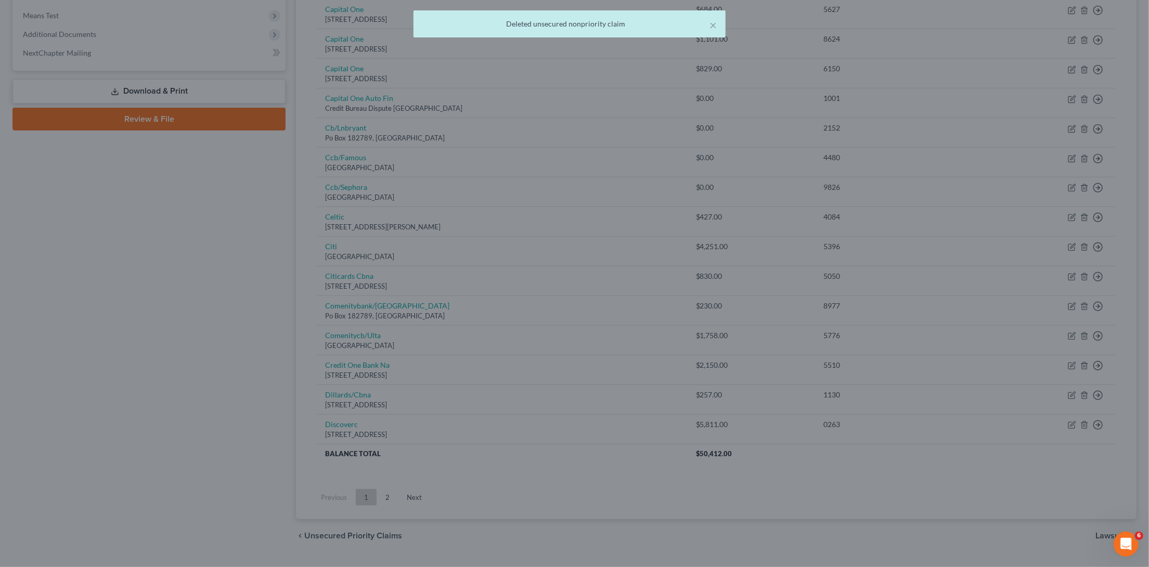
scroll to position [373, 0]
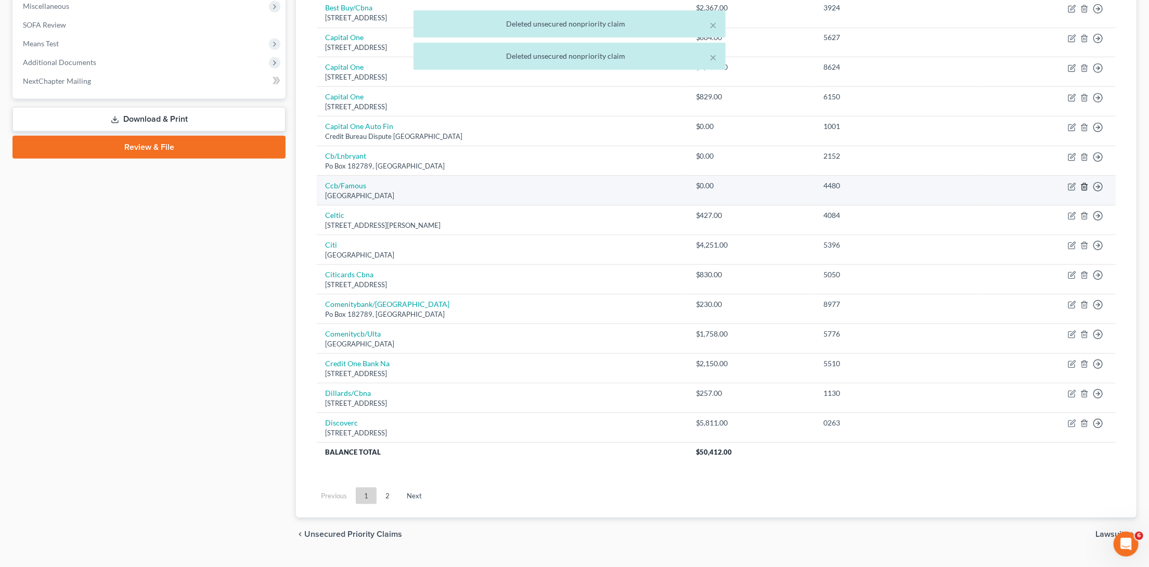
click at [1085, 186] on line "button" at bounding box center [1085, 187] width 0 height 2
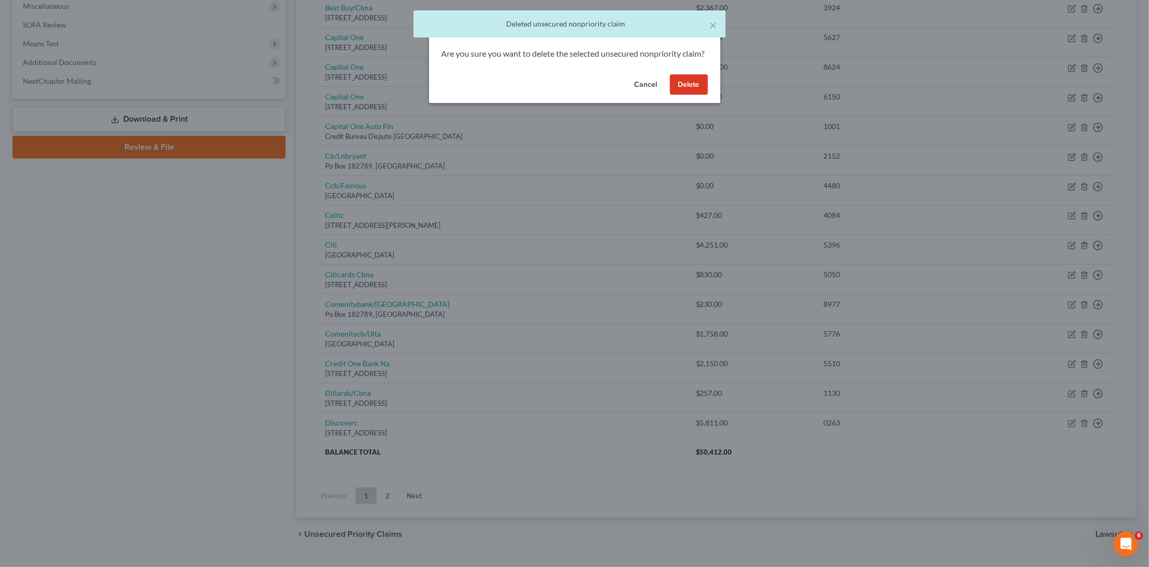
click at [688, 88] on button "Delete" at bounding box center [689, 84] width 38 height 21
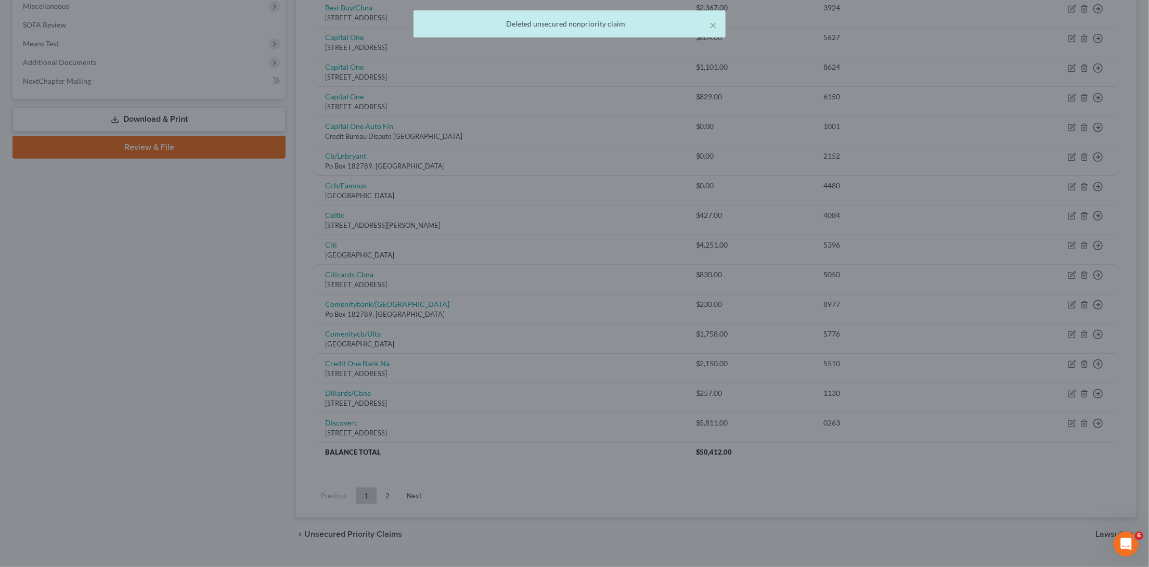
scroll to position [345, 0]
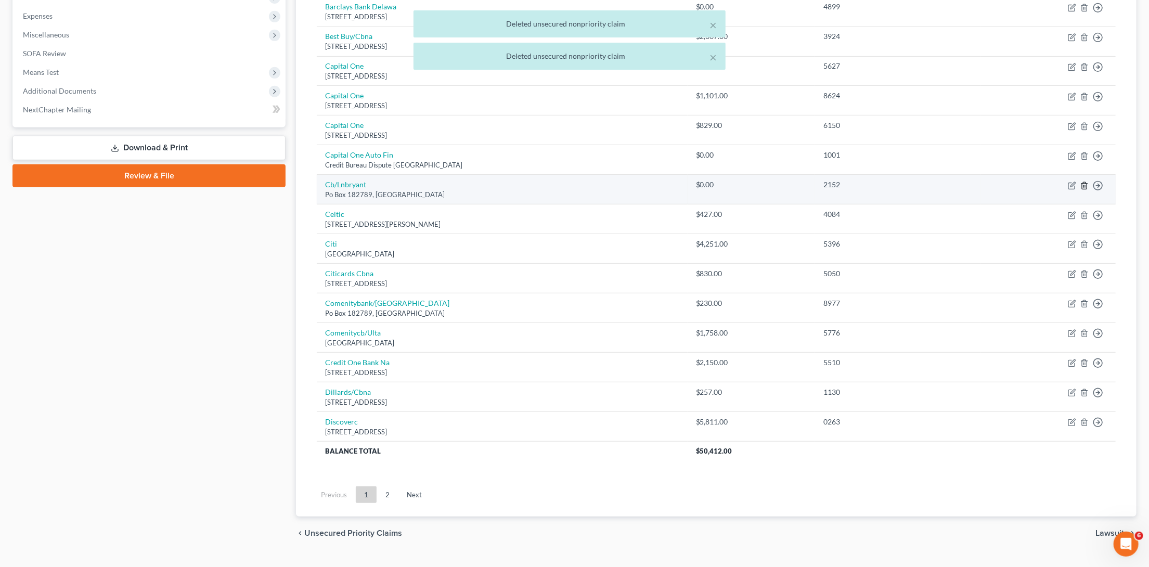
click at [1084, 185] on line "button" at bounding box center [1084, 186] width 0 height 2
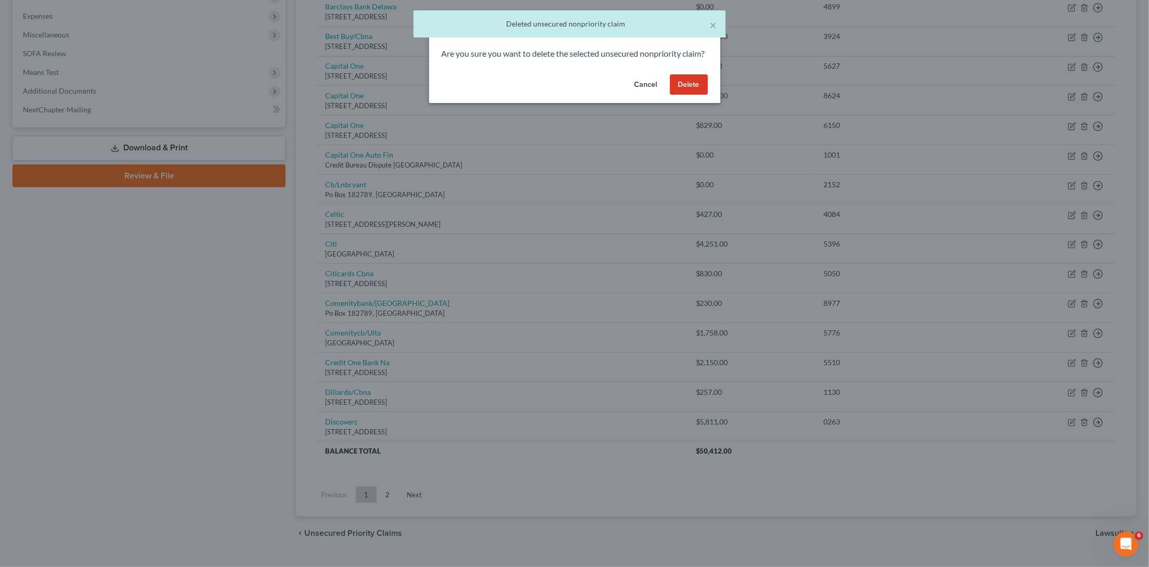
click at [695, 95] on button "Delete" at bounding box center [689, 84] width 38 height 21
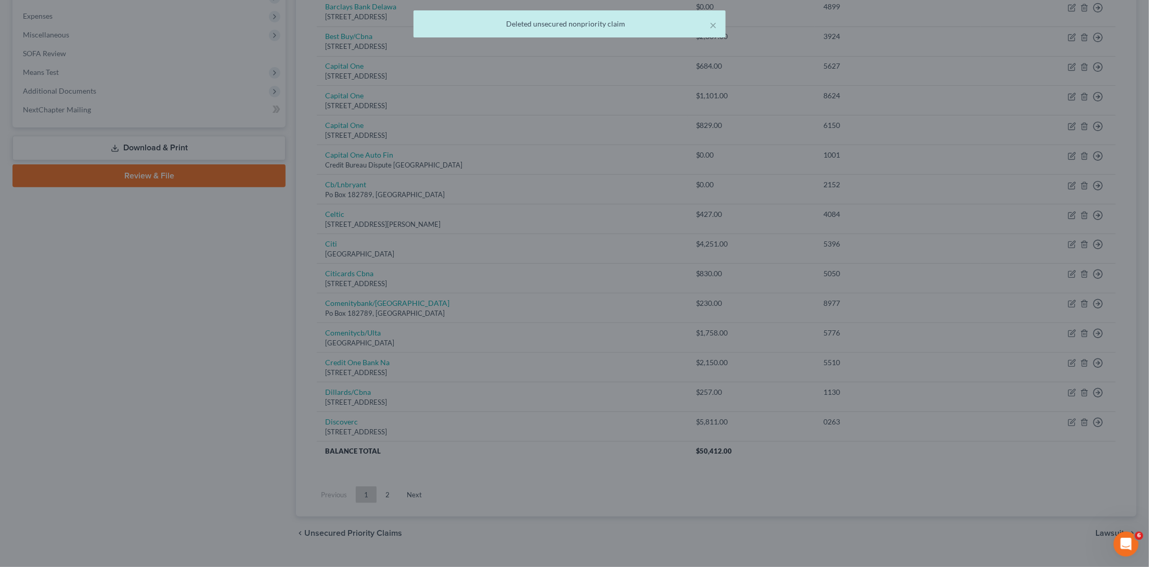
scroll to position [316, 0]
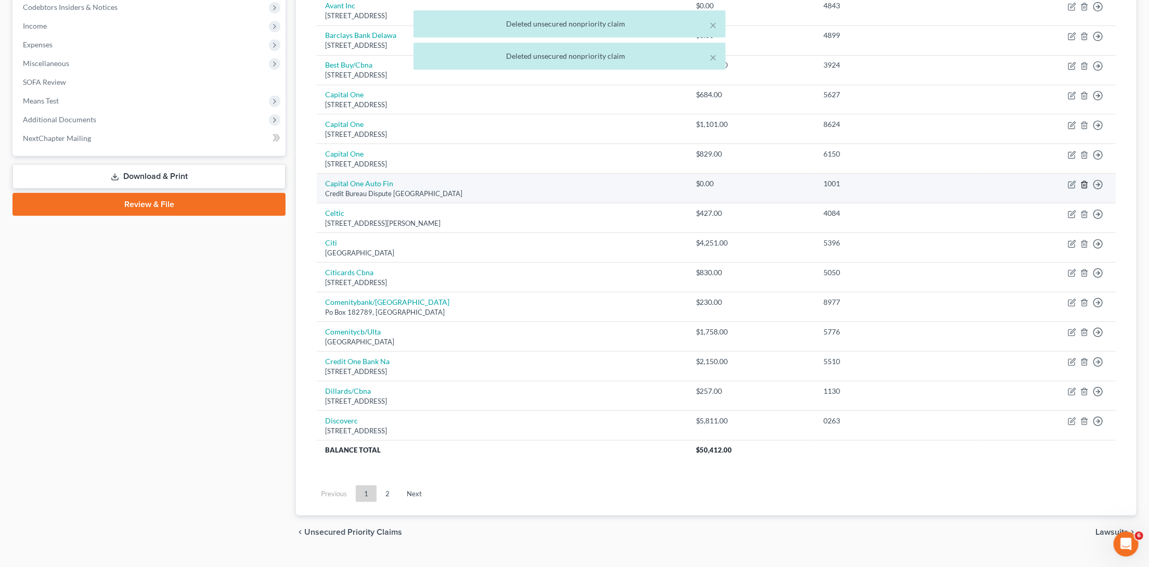
click at [1085, 180] on icon "button" at bounding box center [1084, 184] width 8 height 8
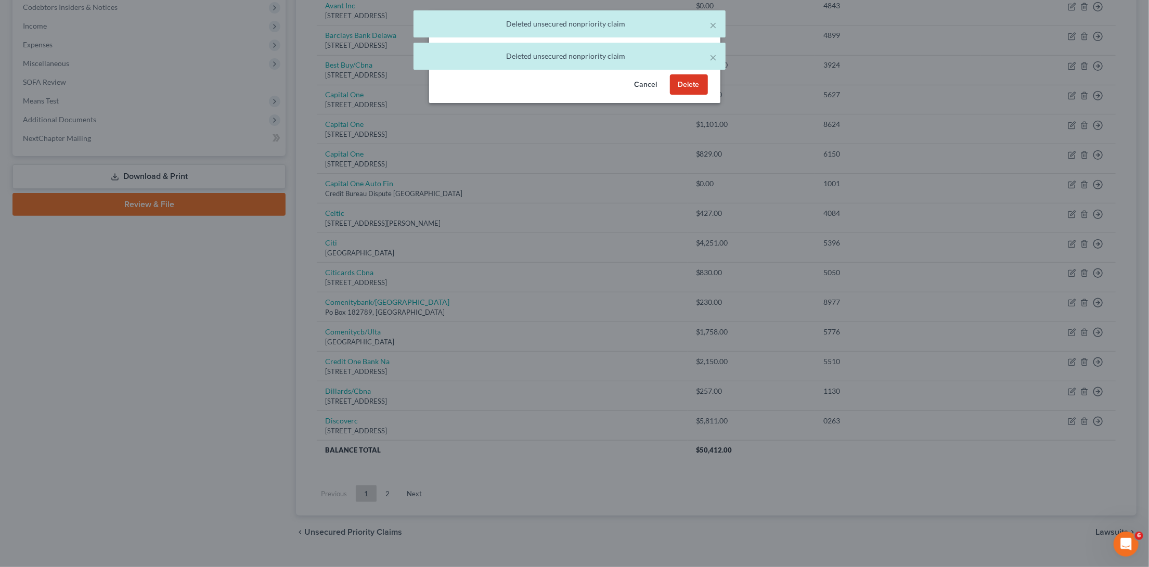
click at [684, 89] on button "Delete" at bounding box center [689, 84] width 38 height 21
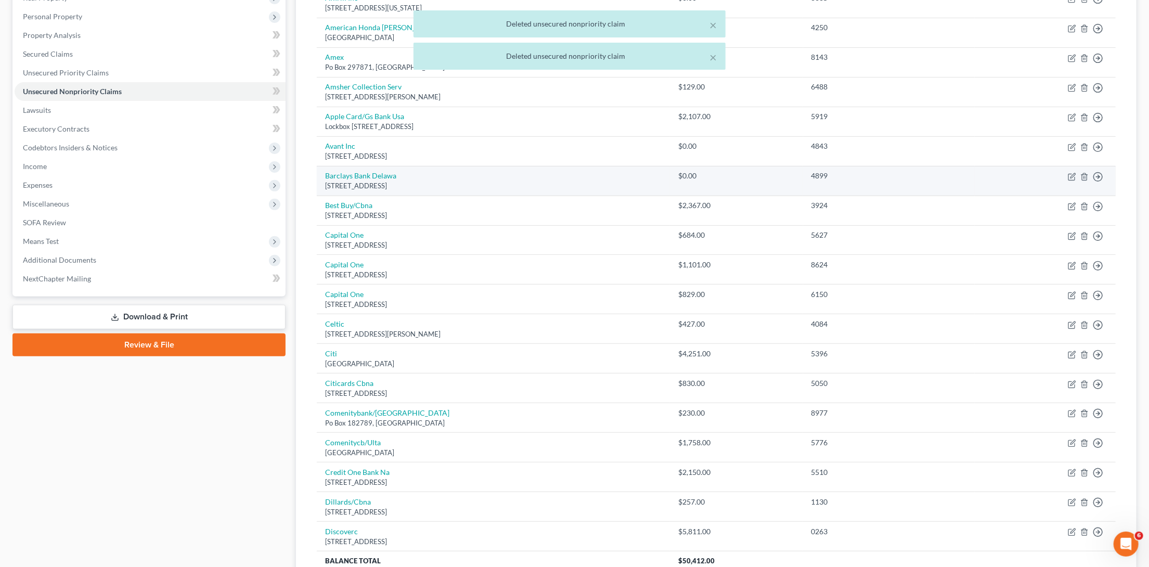
scroll to position [169, 0]
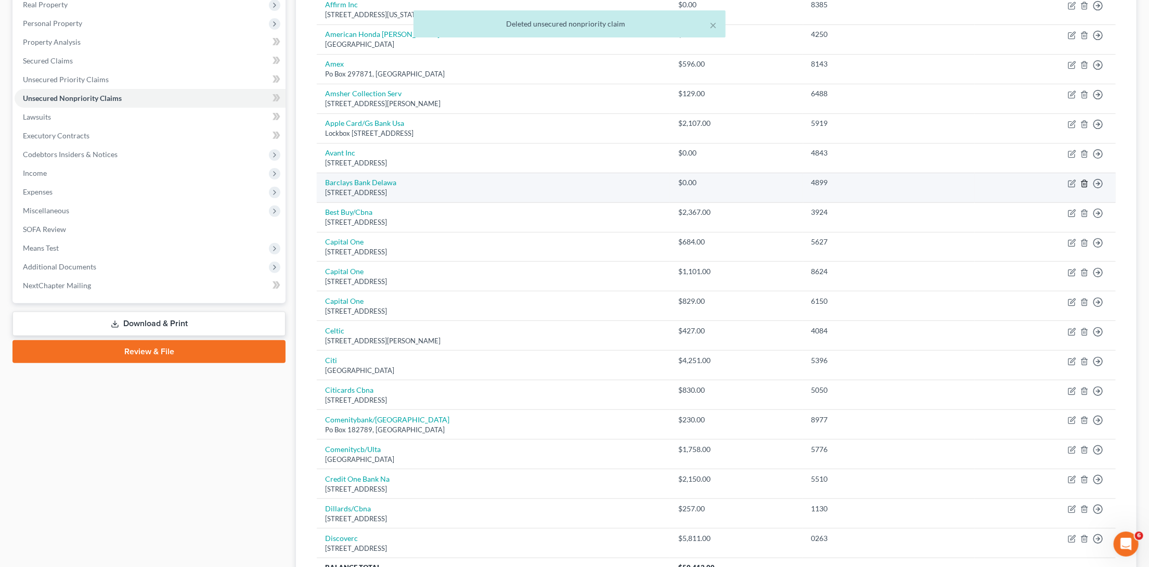
click at [1083, 179] on icon "button" at bounding box center [1084, 183] width 8 height 8
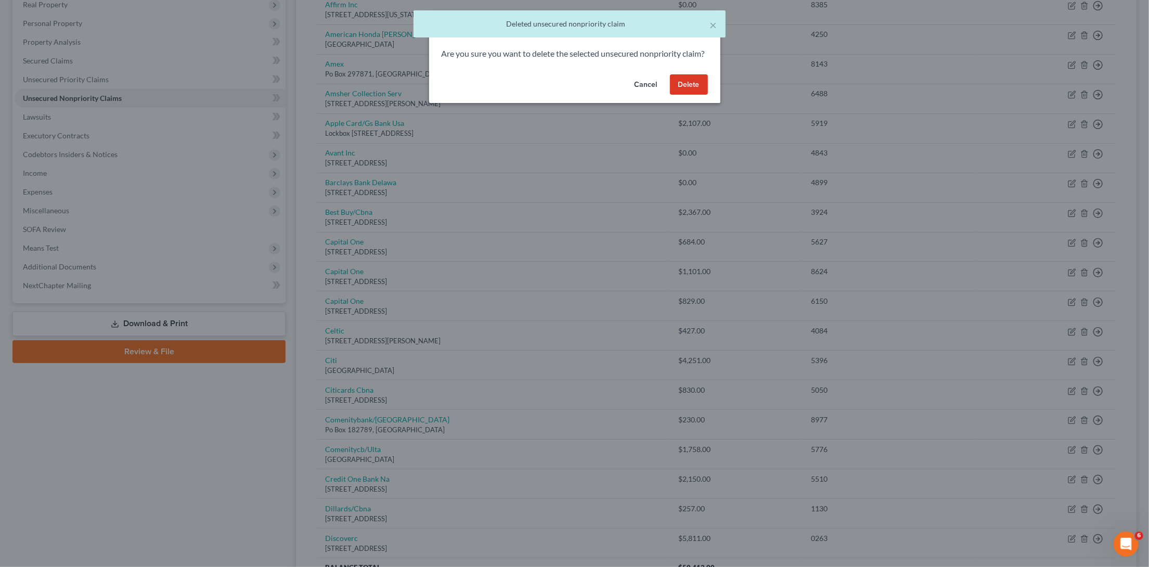
click at [691, 88] on button "Delete" at bounding box center [689, 84] width 38 height 21
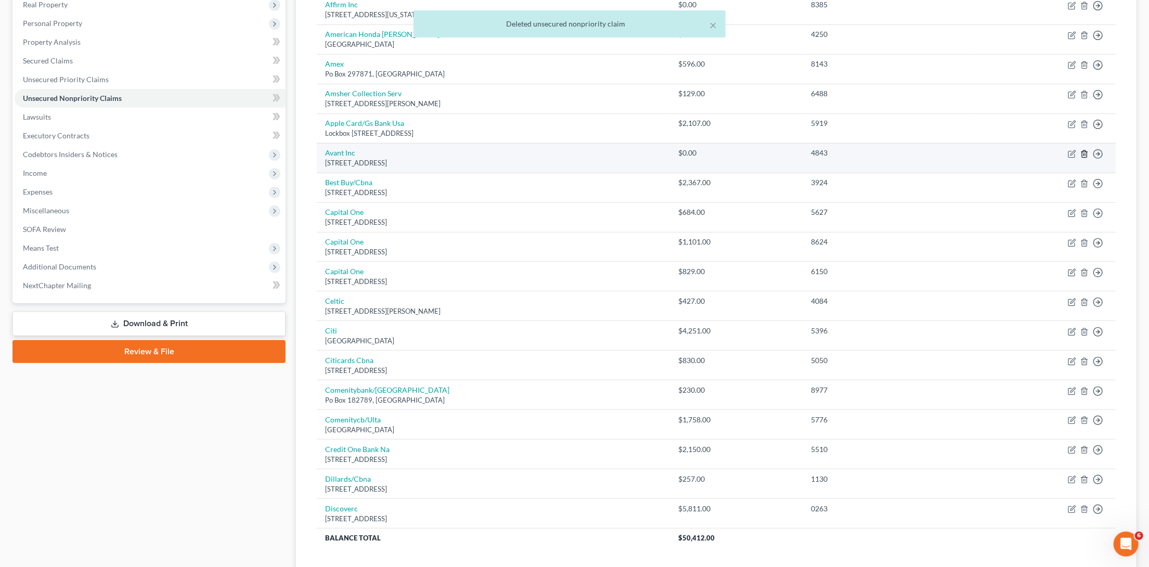
click at [1085, 153] on line "button" at bounding box center [1085, 154] width 0 height 2
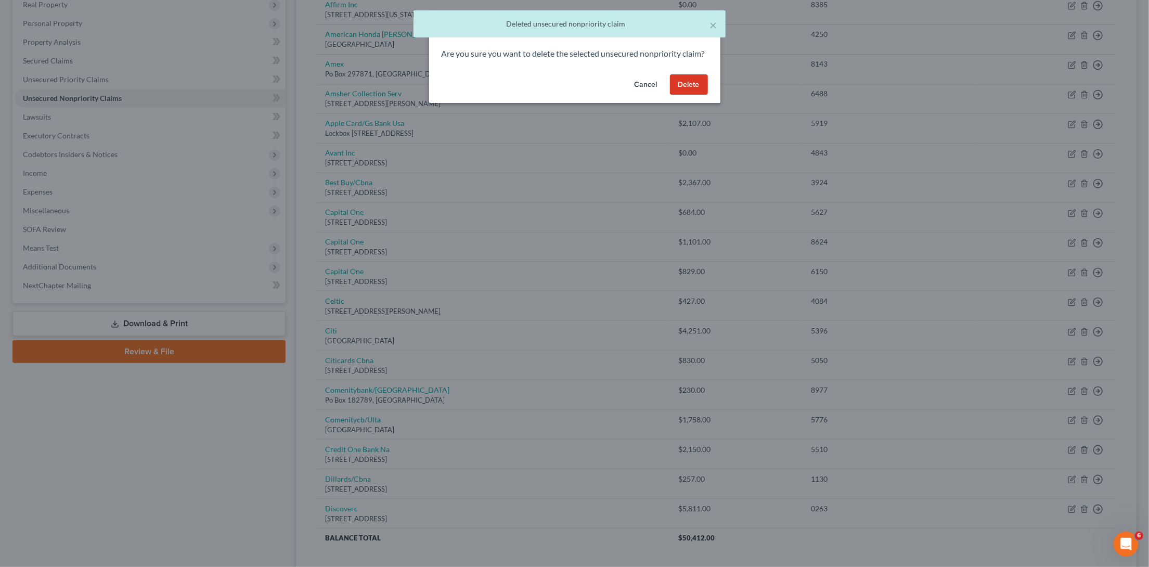
click at [696, 95] on button "Delete" at bounding box center [689, 84] width 38 height 21
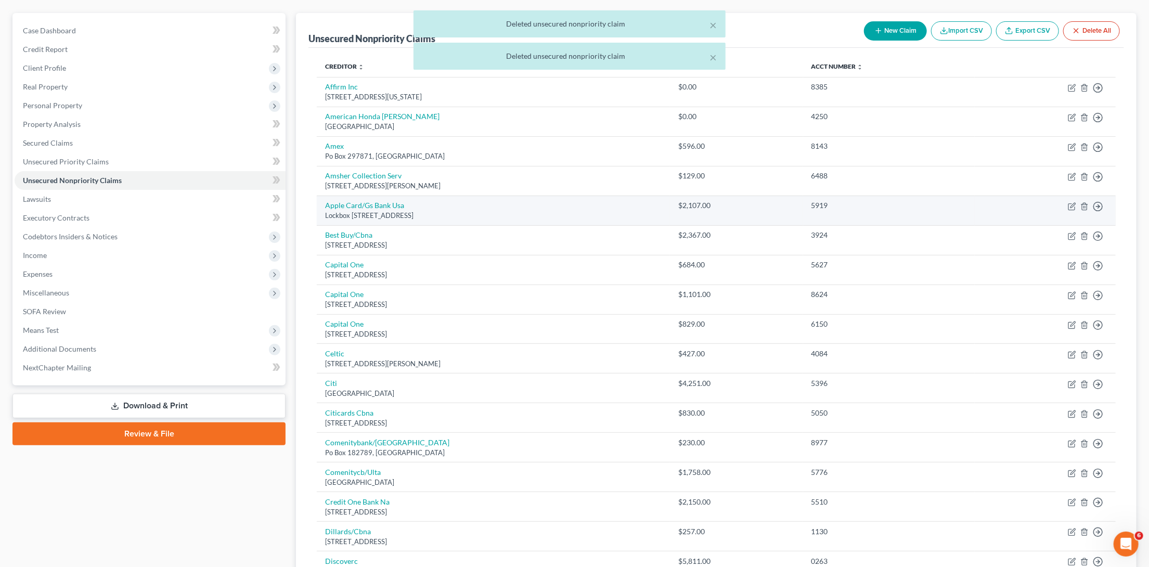
scroll to position [85, 0]
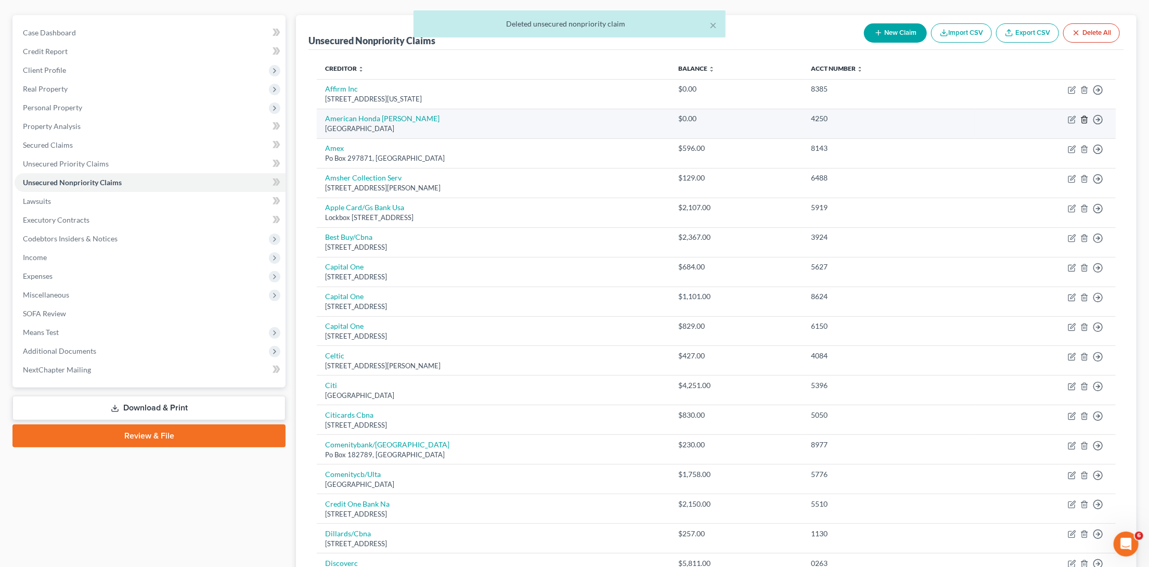
click at [1083, 120] on icon "button" at bounding box center [1084, 119] width 8 height 8
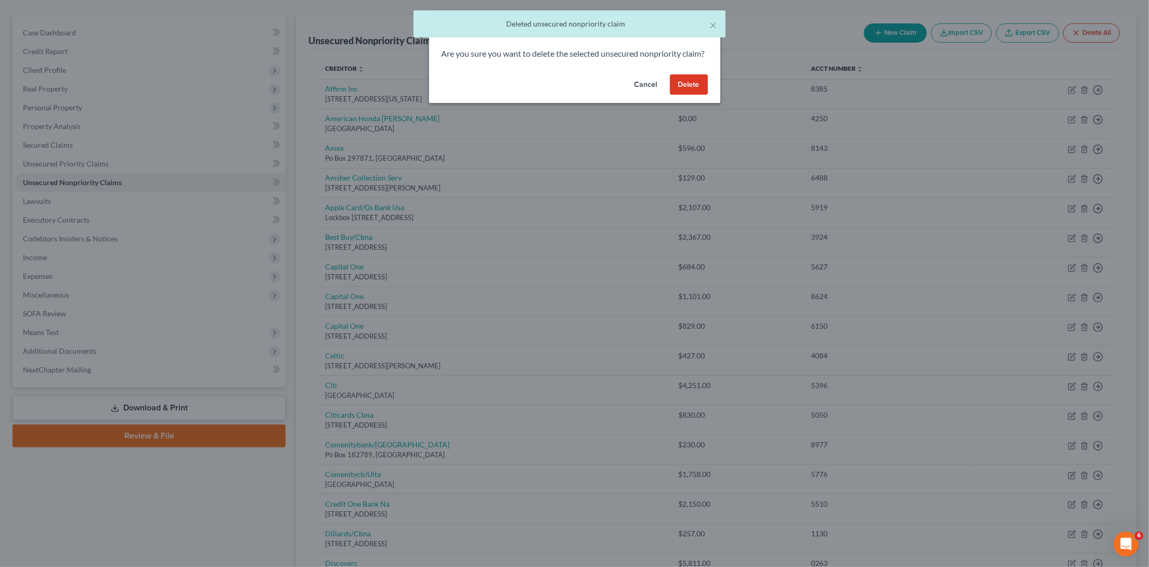
click at [694, 95] on button "Delete" at bounding box center [689, 84] width 38 height 21
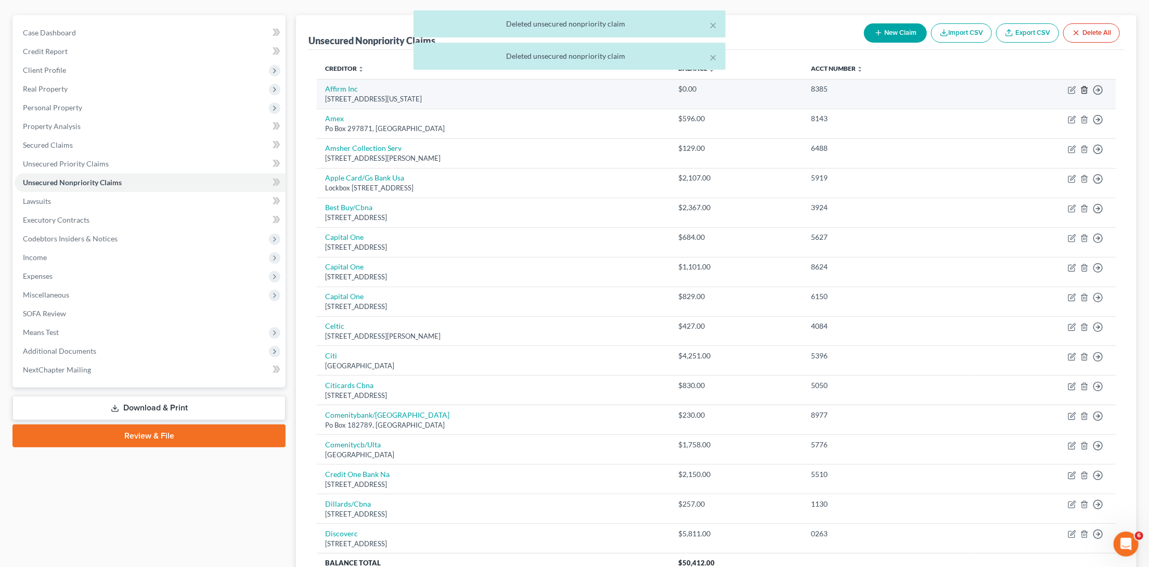
click at [1086, 88] on icon "button" at bounding box center [1084, 90] width 8 height 8
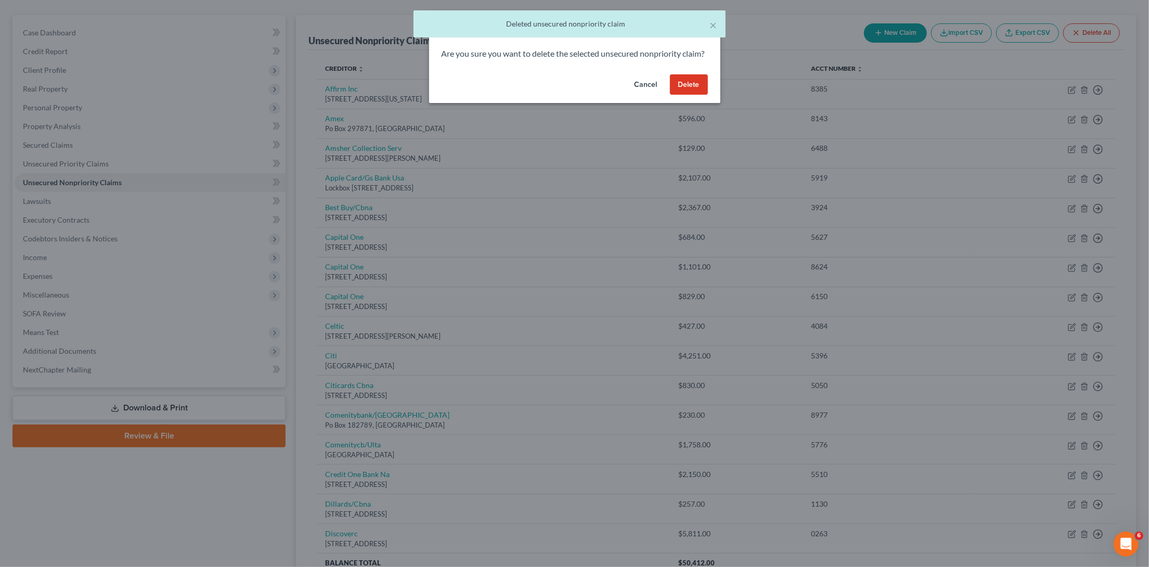
click at [691, 92] on button "Delete" at bounding box center [689, 84] width 38 height 21
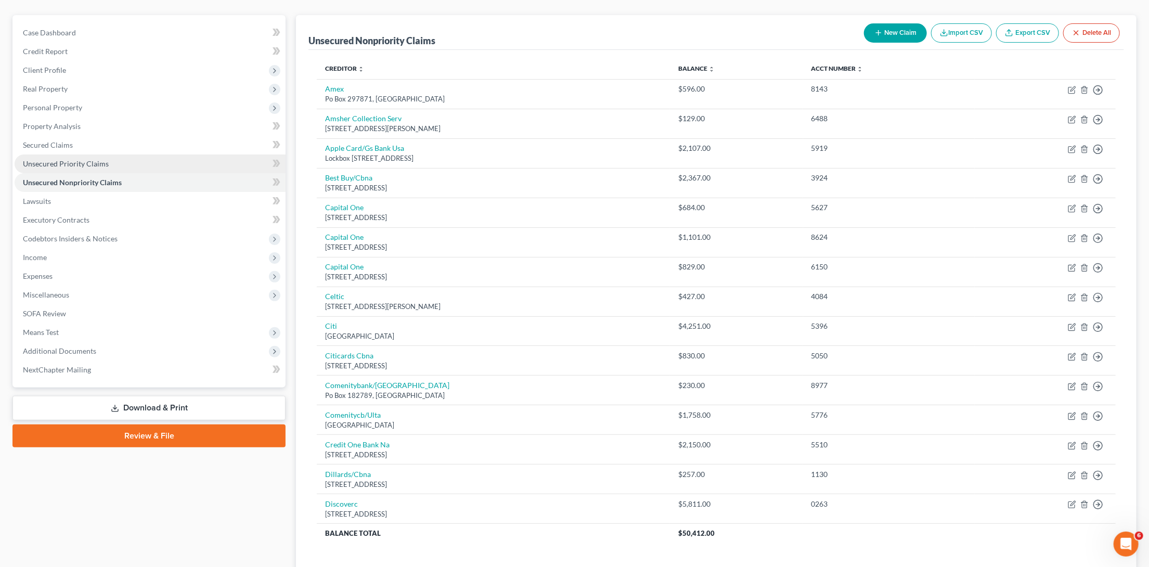
click at [136, 158] on link "Unsecured Priority Claims" at bounding box center [150, 163] width 271 height 19
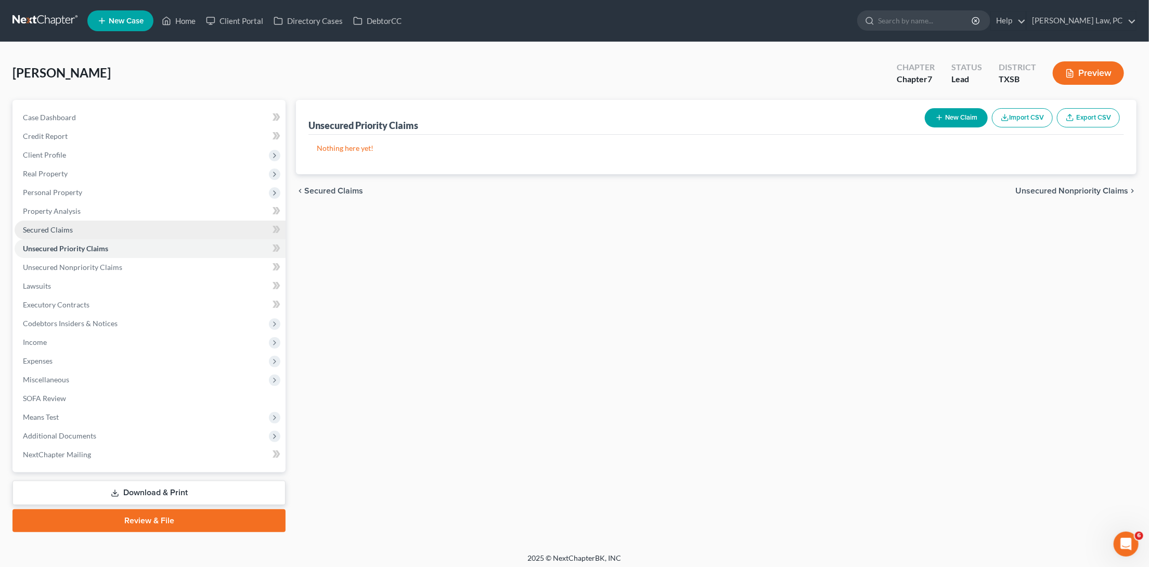
click at [82, 230] on link "Secured Claims" at bounding box center [150, 229] width 271 height 19
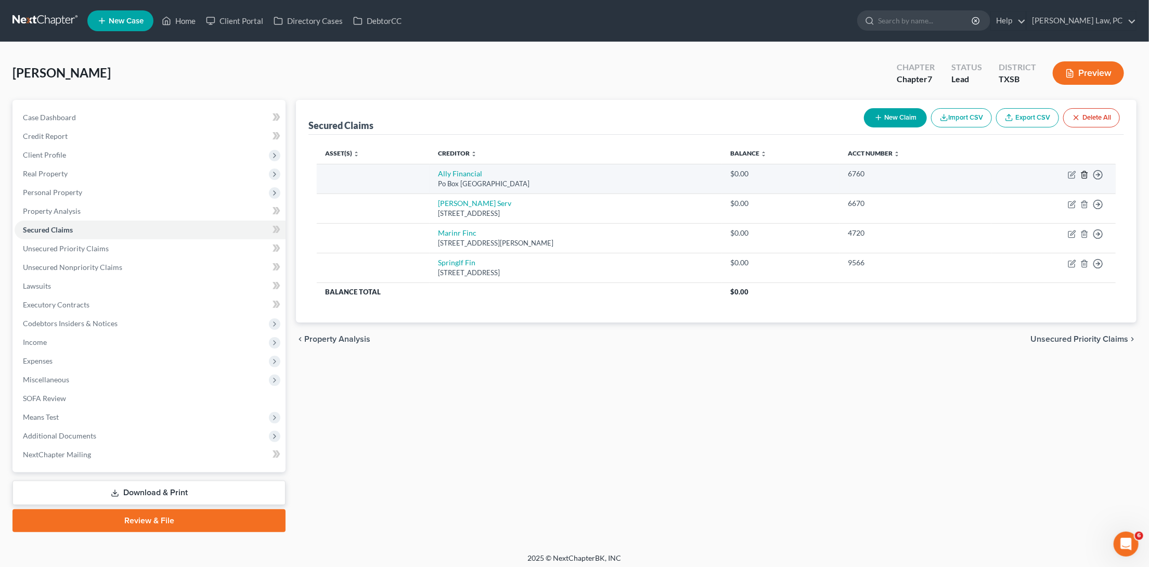
click at [1086, 171] on icon "button" at bounding box center [1084, 175] width 8 height 8
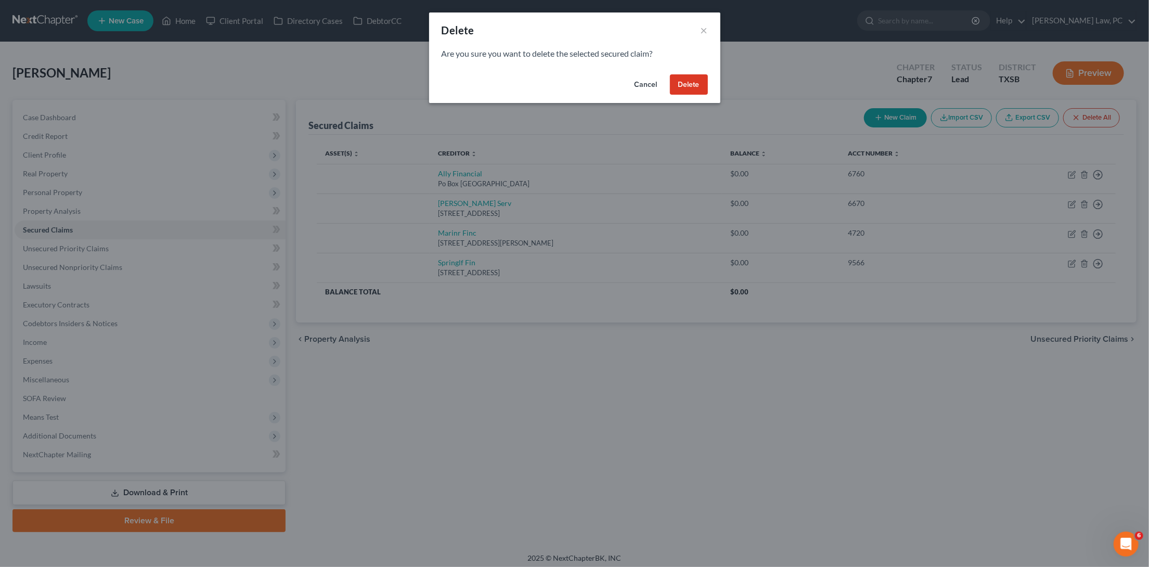
click at [696, 84] on button "Delete" at bounding box center [689, 84] width 38 height 21
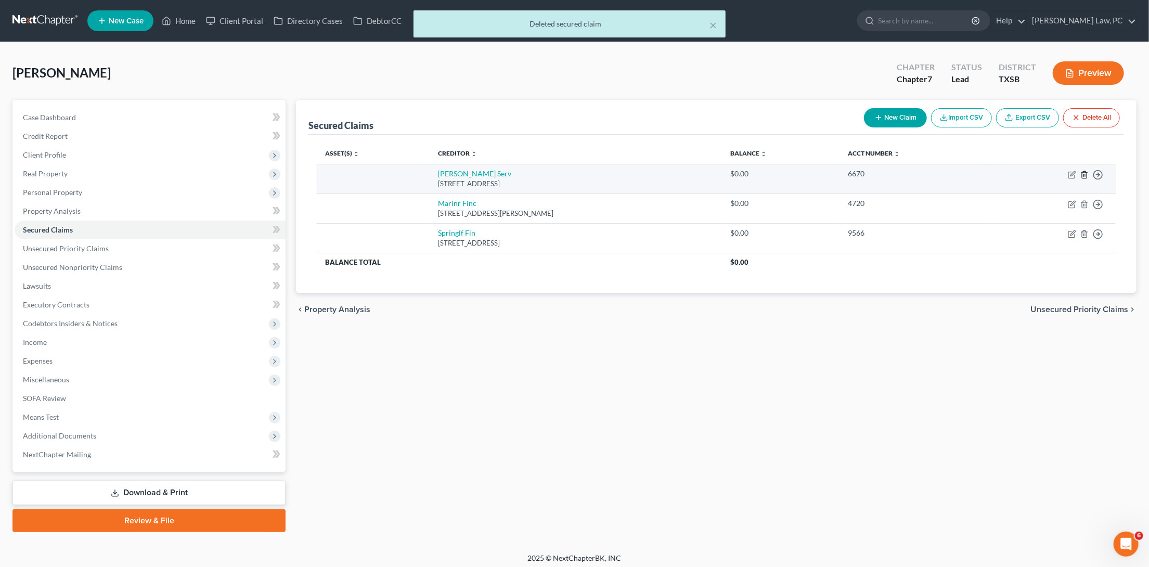
click at [1084, 174] on line "button" at bounding box center [1084, 175] width 0 height 2
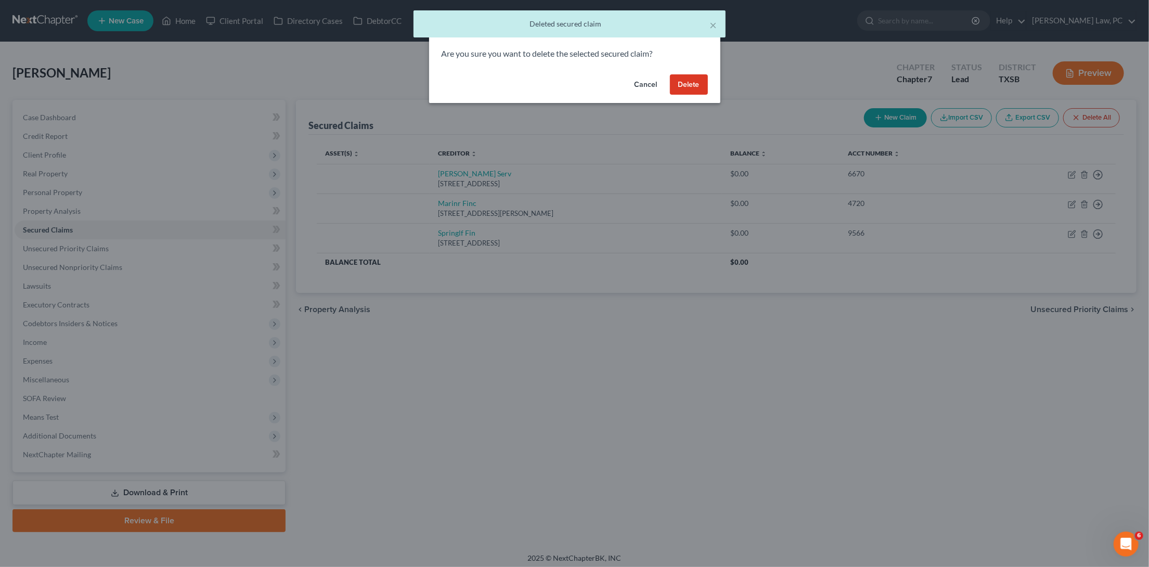
click at [695, 82] on button "Delete" at bounding box center [689, 84] width 38 height 21
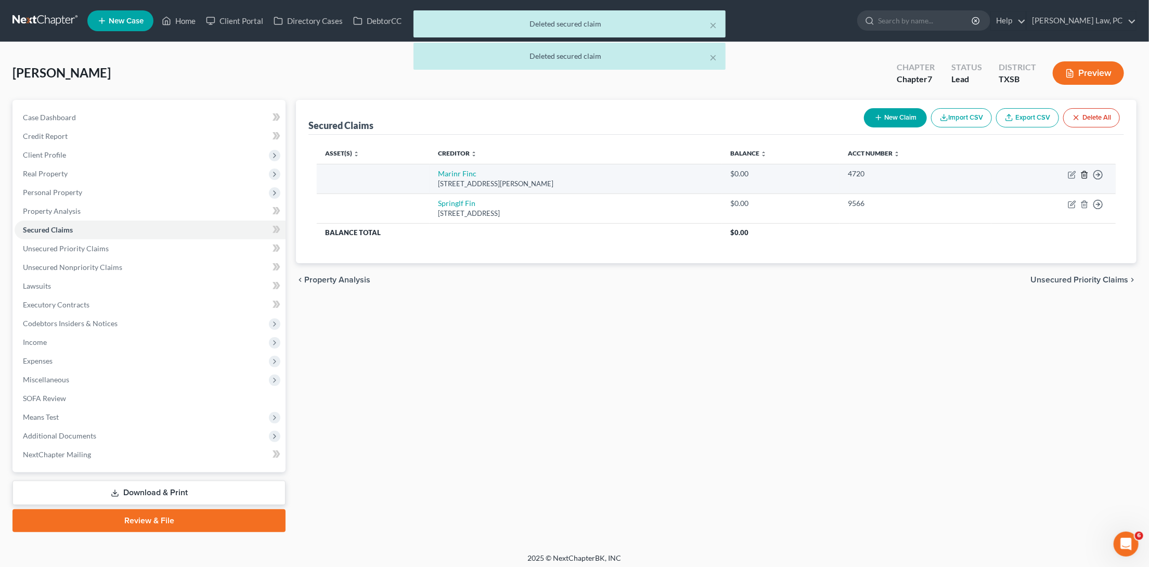
click at [1086, 174] on icon "button" at bounding box center [1084, 175] width 8 height 8
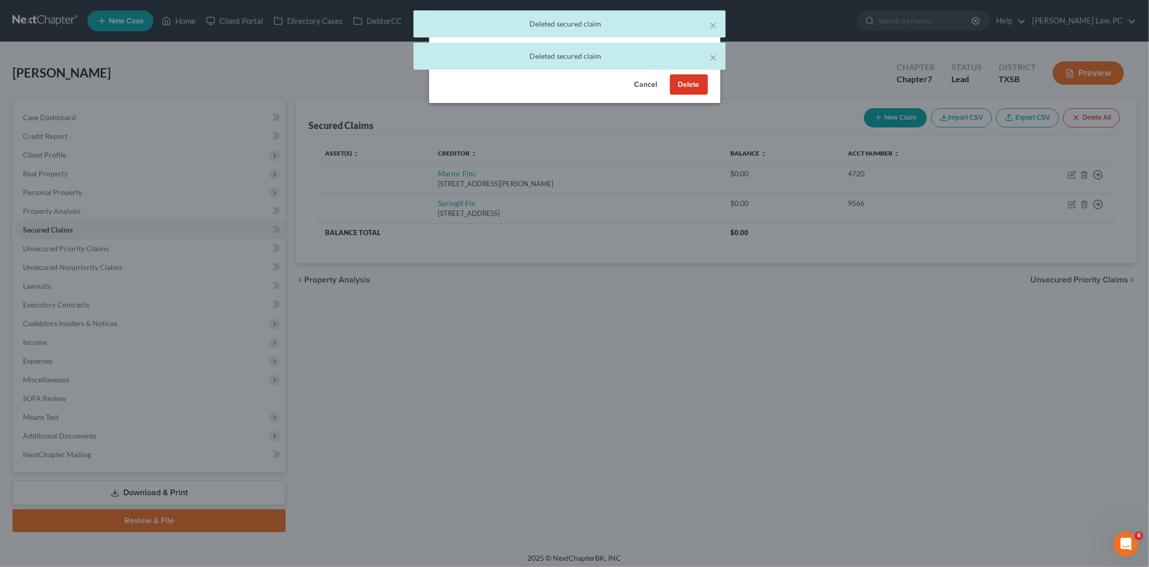
click at [701, 85] on button "Delete" at bounding box center [689, 84] width 38 height 21
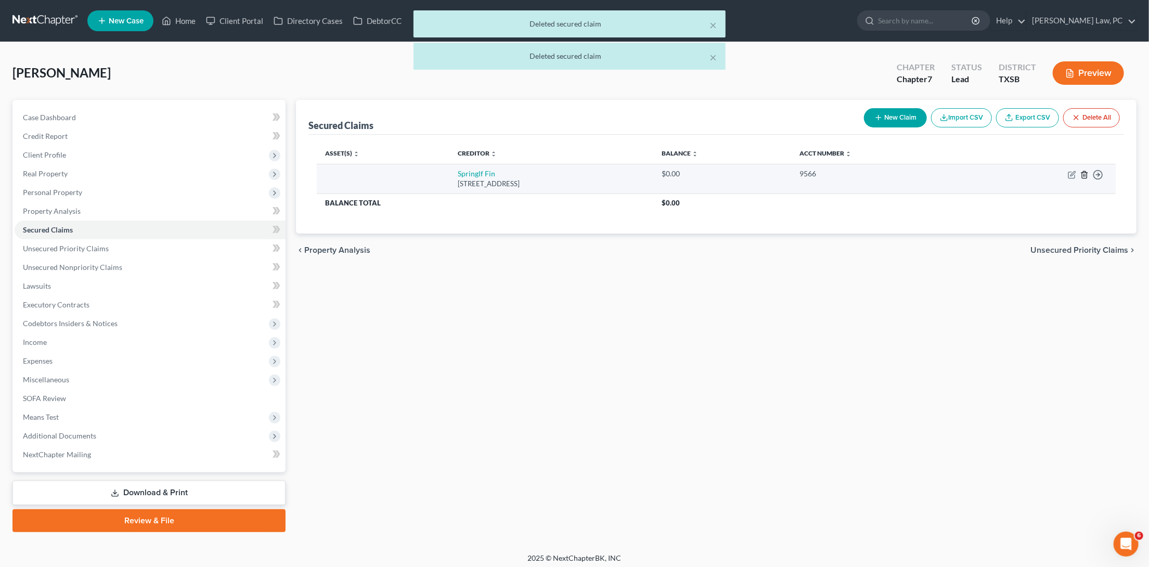
click at [1087, 174] on icon "button" at bounding box center [1084, 175] width 8 height 8
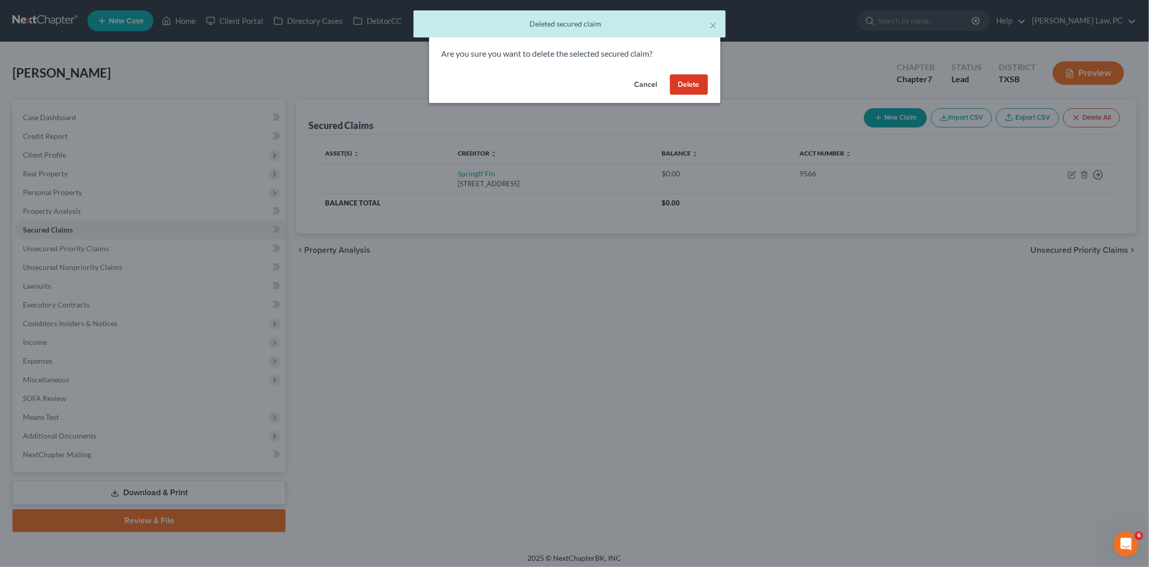
click at [694, 83] on button "Delete" at bounding box center [689, 84] width 38 height 21
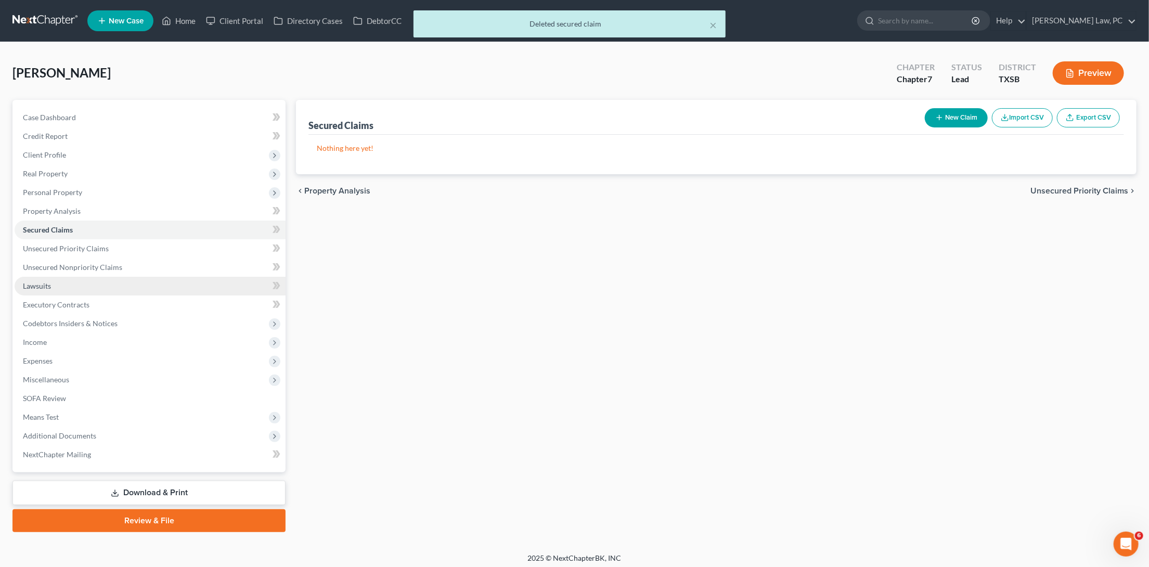
click at [173, 282] on link "Lawsuits" at bounding box center [150, 286] width 271 height 19
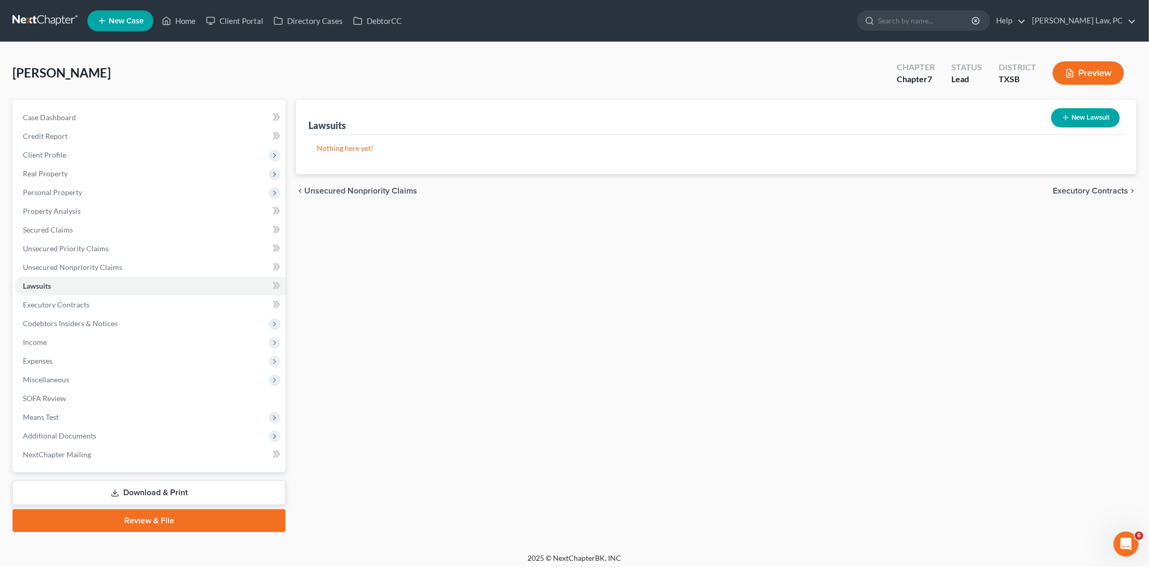
click at [1074, 116] on button "New Lawsuit" at bounding box center [1085, 117] width 69 height 19
select select "0"
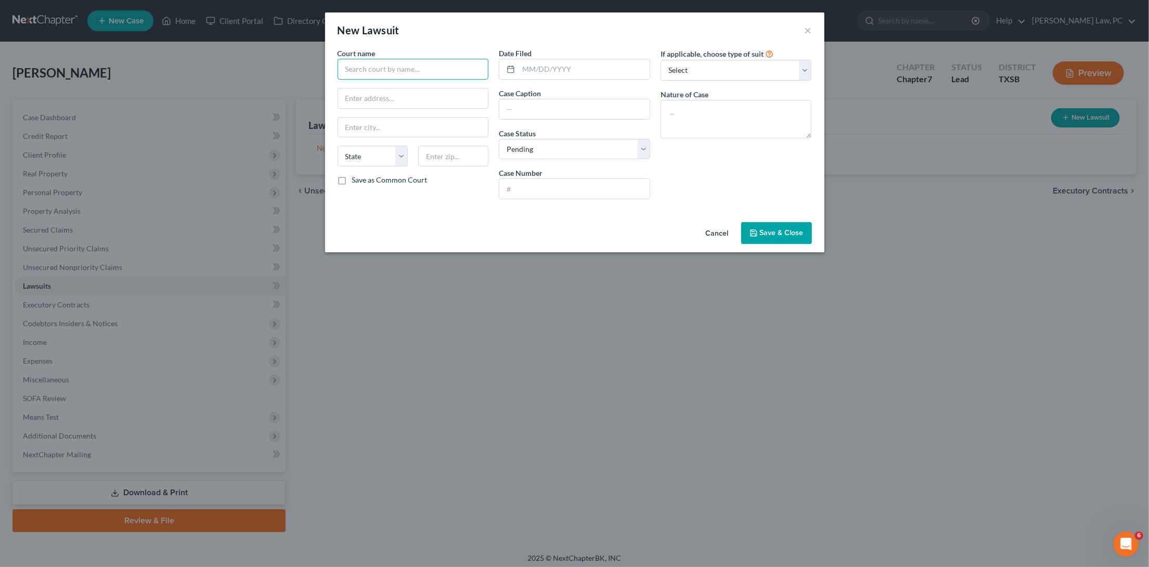
click at [429, 71] on input "text" at bounding box center [412, 69] width 151 height 21
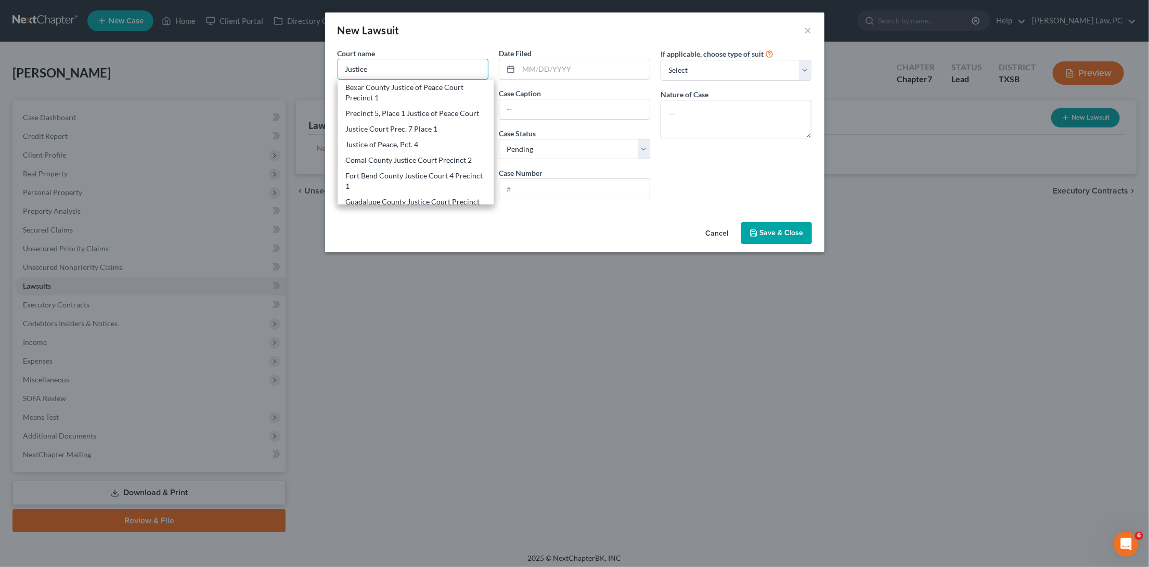
click at [344, 70] on input "Justice" at bounding box center [412, 69] width 151 height 21
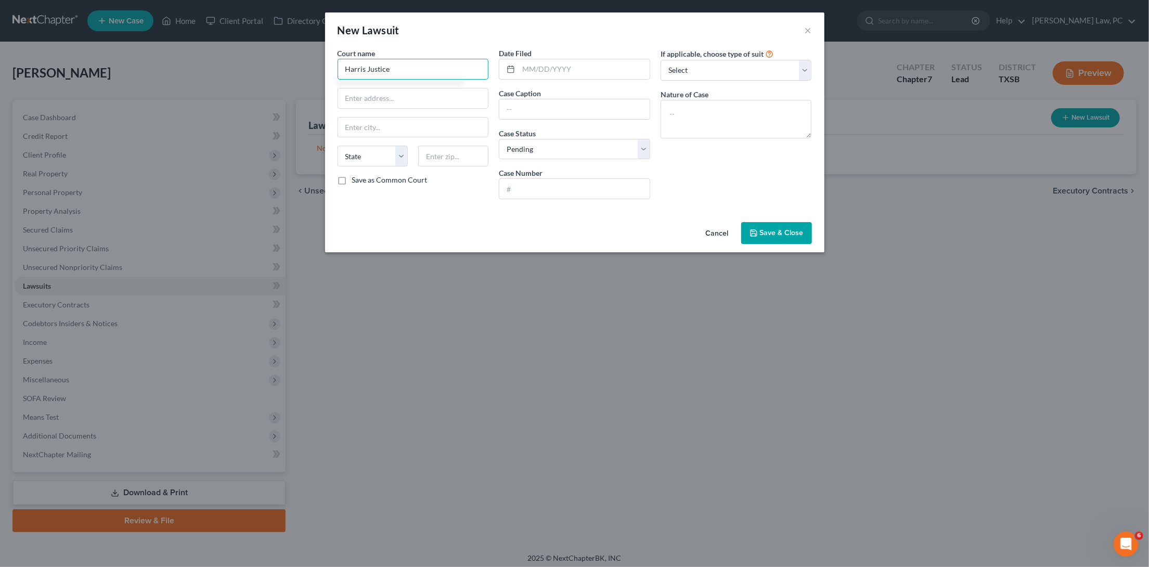
click at [422, 74] on input "Harris Justice" at bounding box center [412, 69] width 151 height 21
drag, startPoint x: 402, startPoint y: 71, endPoint x: 334, endPoint y: 68, distance: 68.2
click at [334, 69] on div "Court name * Harris Justice State AL AK AR AZ CA CO CT DE DC FL GA GU HI ID IL …" at bounding box center [413, 128] width 162 height 160
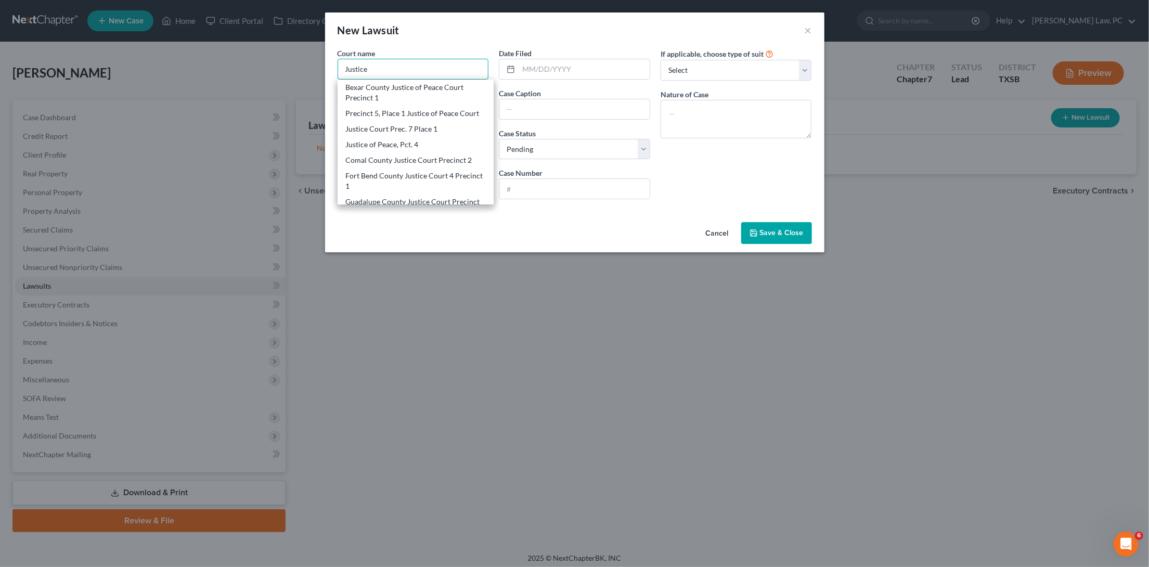
drag, startPoint x: 389, startPoint y: 58, endPoint x: 390, endPoint y: 71, distance: 13.0
click at [389, 71] on input "Justice" at bounding box center [412, 69] width 151 height 21
click at [437, 109] on div "JP Court Harris County, Precinct 4, Place 1" at bounding box center [416, 113] width 140 height 10
type input "JP Court Harris County, Precinct 4, Place 1"
type input "6831 Cypresswood Dr"
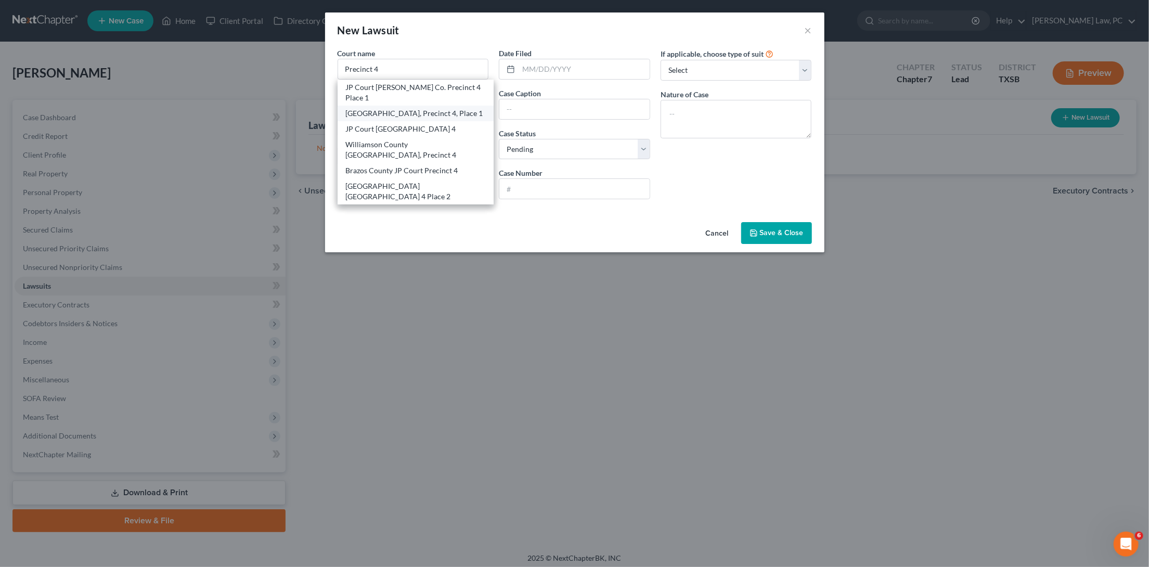
type input "Spring"
select select "45"
type input "77379"
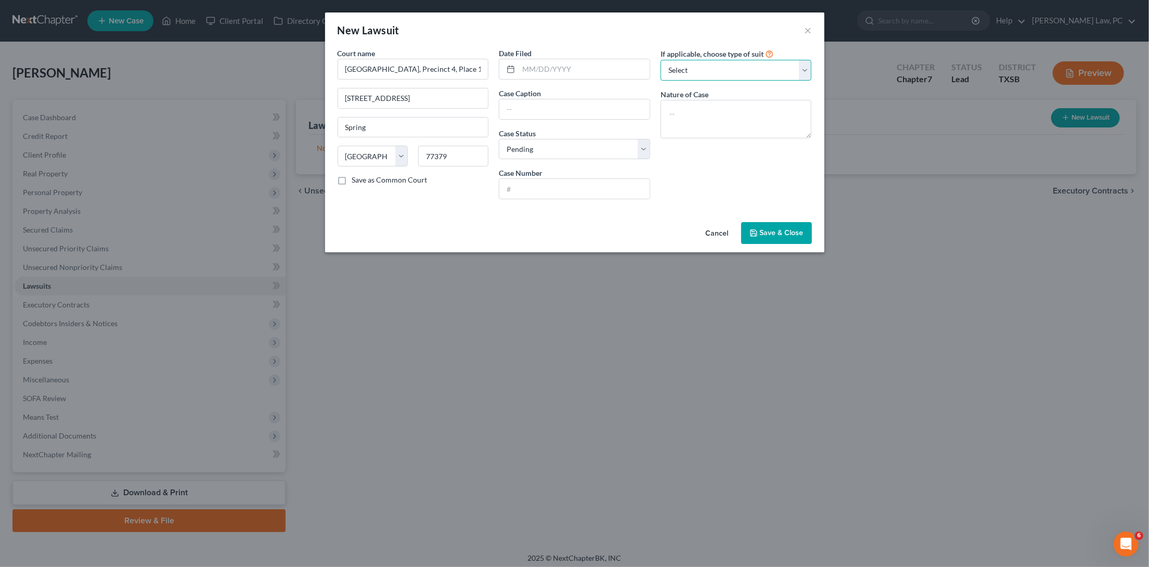
select select "4"
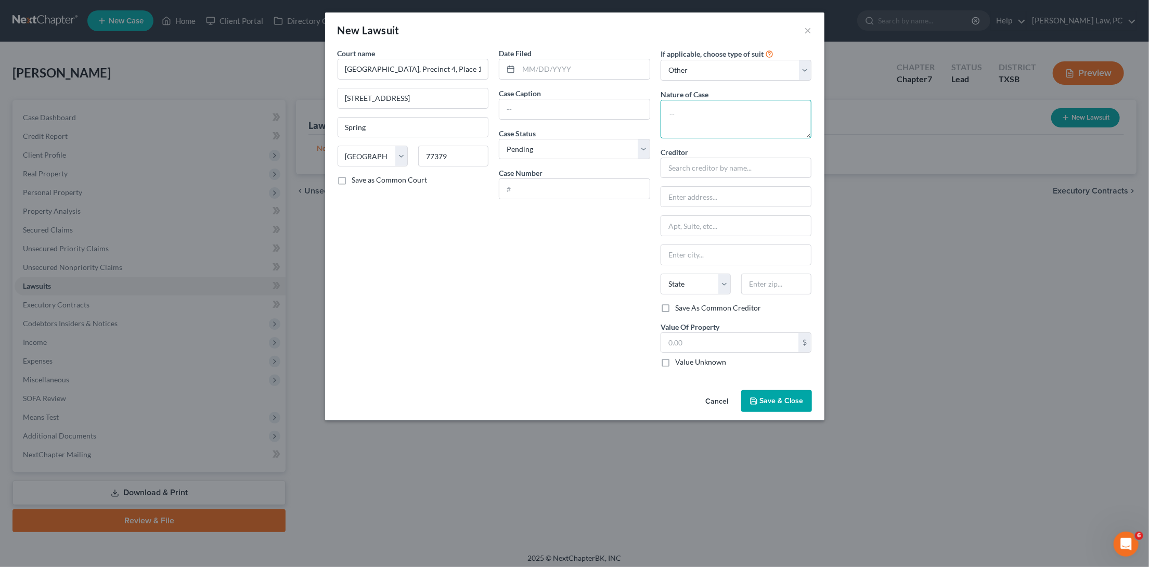
click at [753, 120] on textarea at bounding box center [735, 119] width 151 height 38
type textarea "Debt Collection"
click at [560, 179] on input "text" at bounding box center [574, 189] width 150 height 20
type input "254100191922"
click at [727, 161] on input "text" at bounding box center [735, 168] width 151 height 21
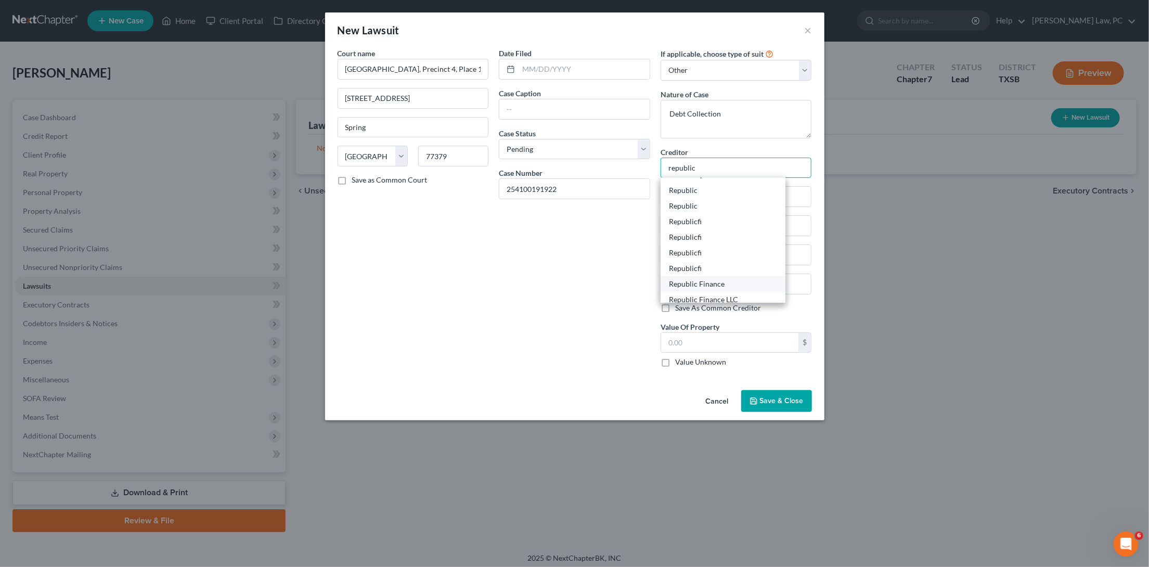
scroll to position [10, 0]
click at [718, 295] on div "Republic Finance LLC" at bounding box center [723, 300] width 108 height 10
type input "Republic Finance LLC"
type input "282 Tower Rd."
type input "Ponchatoula"
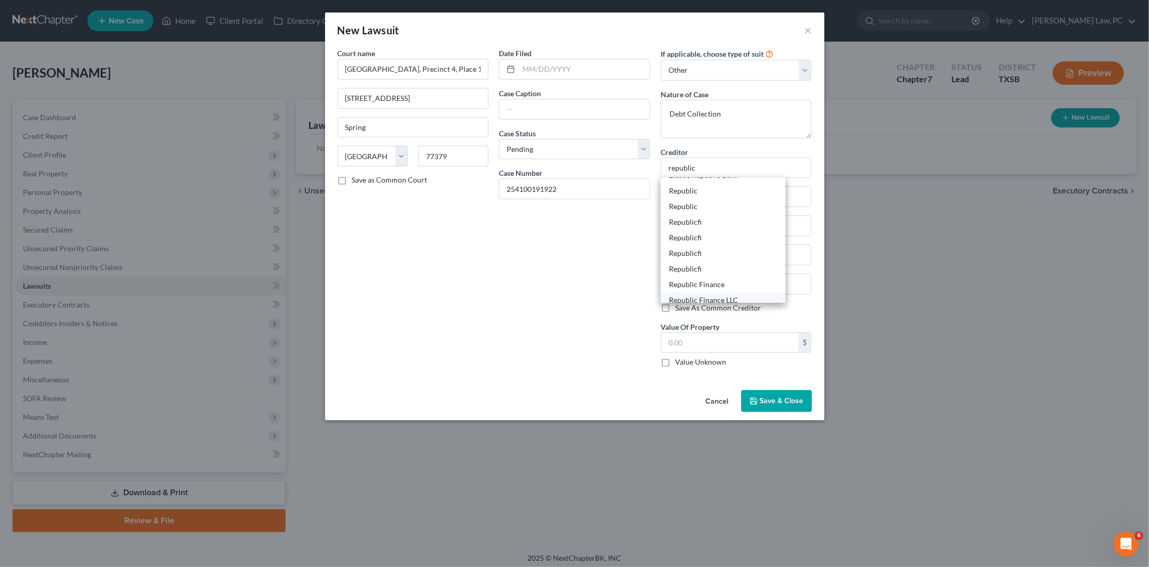
select select "19"
type input "70454"
click at [559, 106] on input "text" at bounding box center [574, 109] width 150 height 20
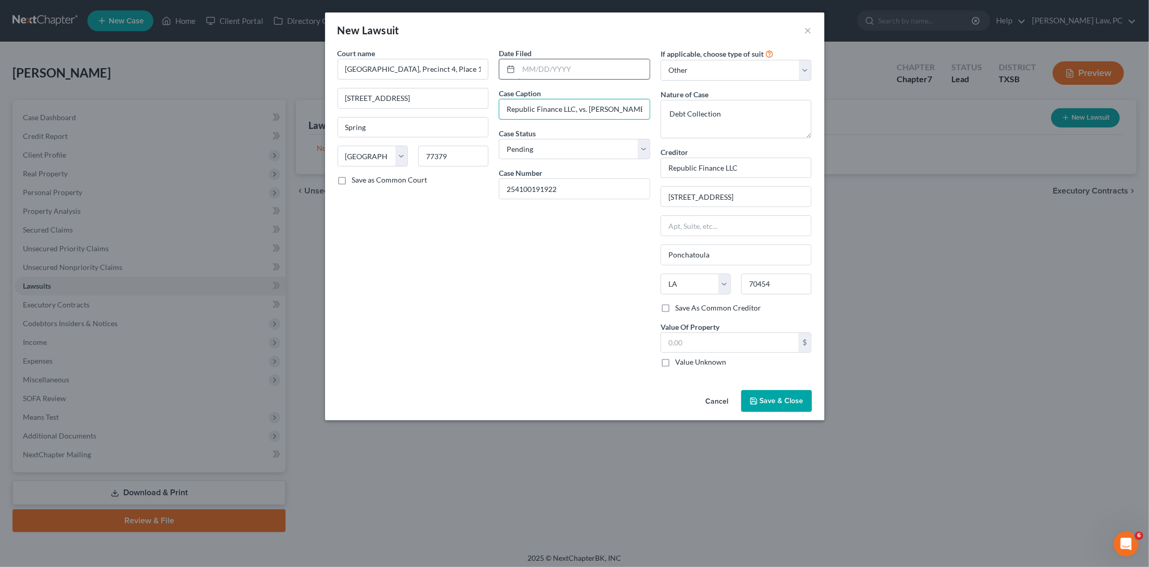
type input "Republic Finance LLC, vs. Ann M Garcia"
click at [578, 67] on input "text" at bounding box center [583, 69] width 131 height 20
type input "08/09/2024"
click at [742, 333] on input "text" at bounding box center [730, 343] width 138 height 20
type input "5,514"
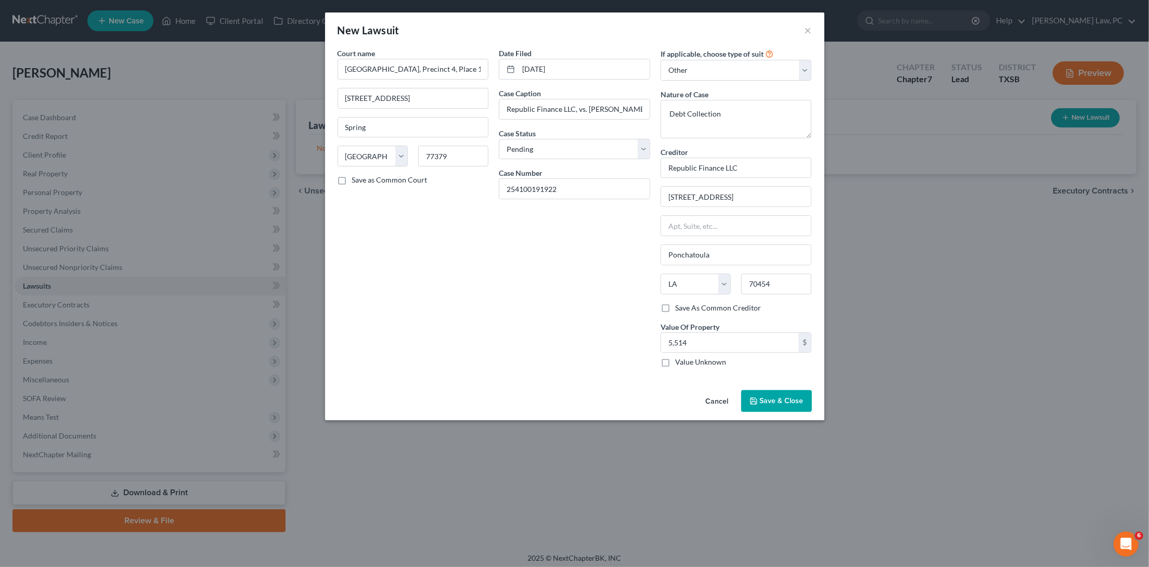
click at [767, 397] on span "Save & Close" at bounding box center [782, 400] width 44 height 9
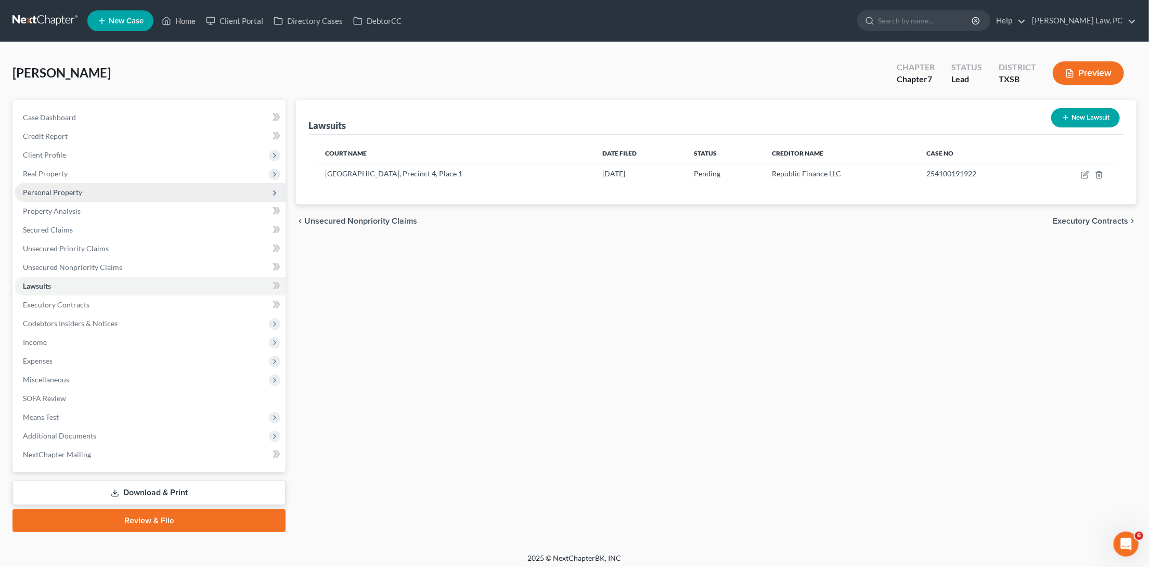
click at [72, 191] on span "Personal Property" at bounding box center [52, 192] width 59 height 9
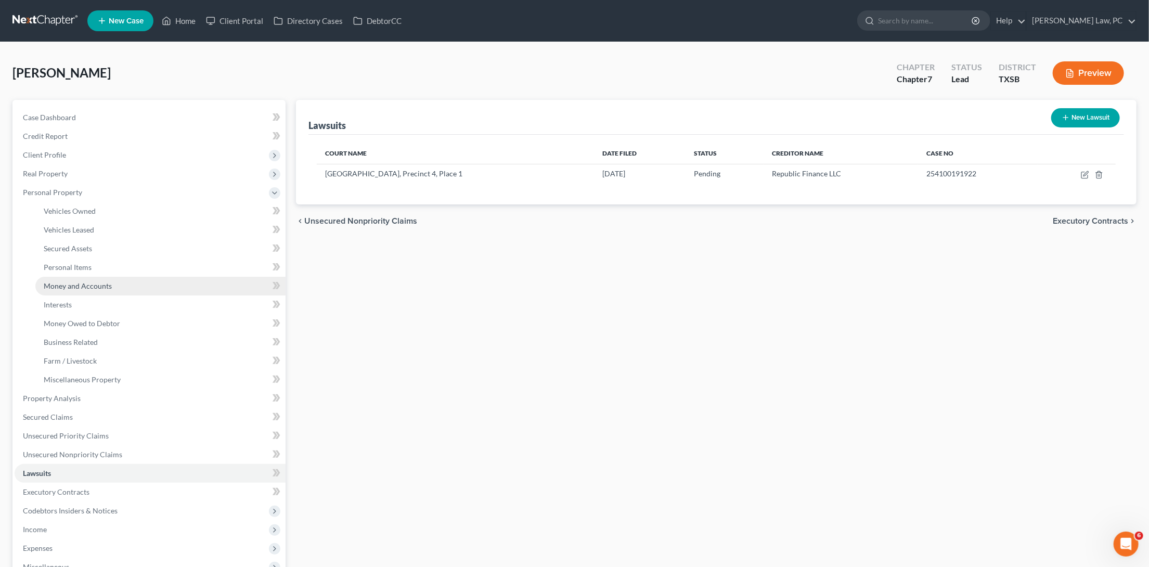
click at [87, 281] on span "Money and Accounts" at bounding box center [78, 285] width 68 height 9
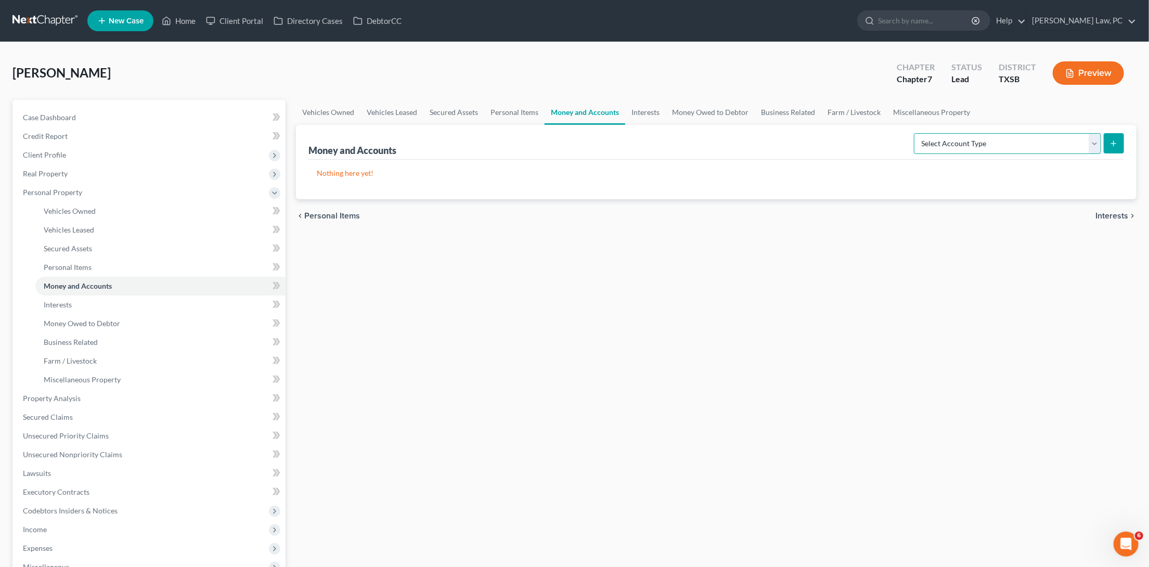
select select "other"
click at [1122, 145] on button "submit" at bounding box center [1113, 143] width 20 height 20
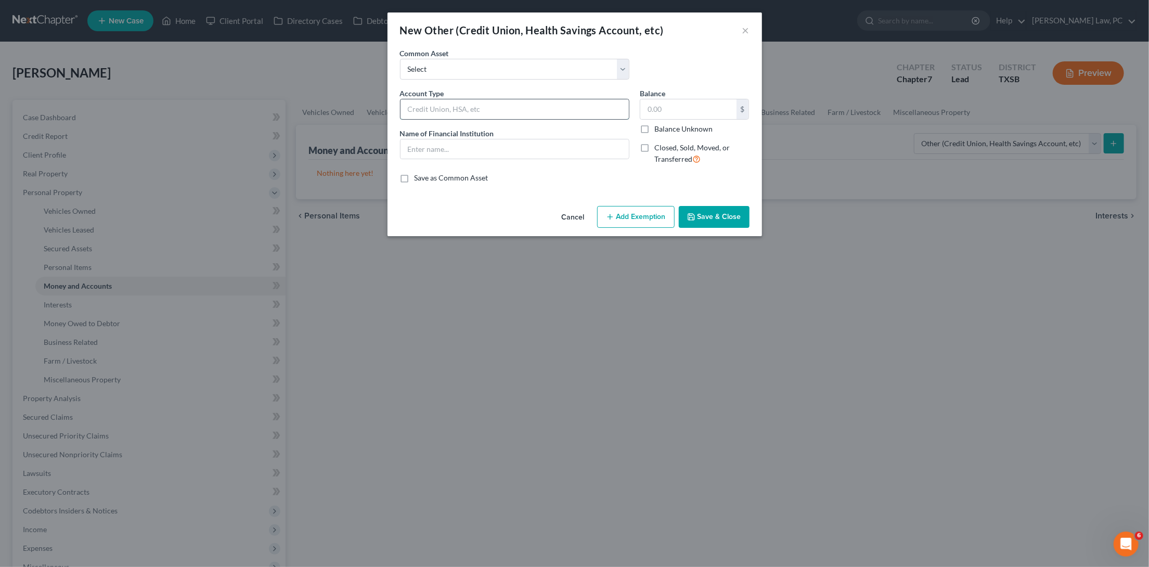
click at [474, 108] on input "text" at bounding box center [514, 109] width 228 height 20
drag, startPoint x: 491, startPoint y: 103, endPoint x: 386, endPoint y: 98, distance: 104.7
click at [386, 98] on div "New Other (Credit Union, Health Savings Account, etc) × An exemption set must f…" at bounding box center [574, 283] width 1149 height 567
type input "Priority Trust CU Savs"
click at [428, 147] on input "text" at bounding box center [514, 149] width 228 height 20
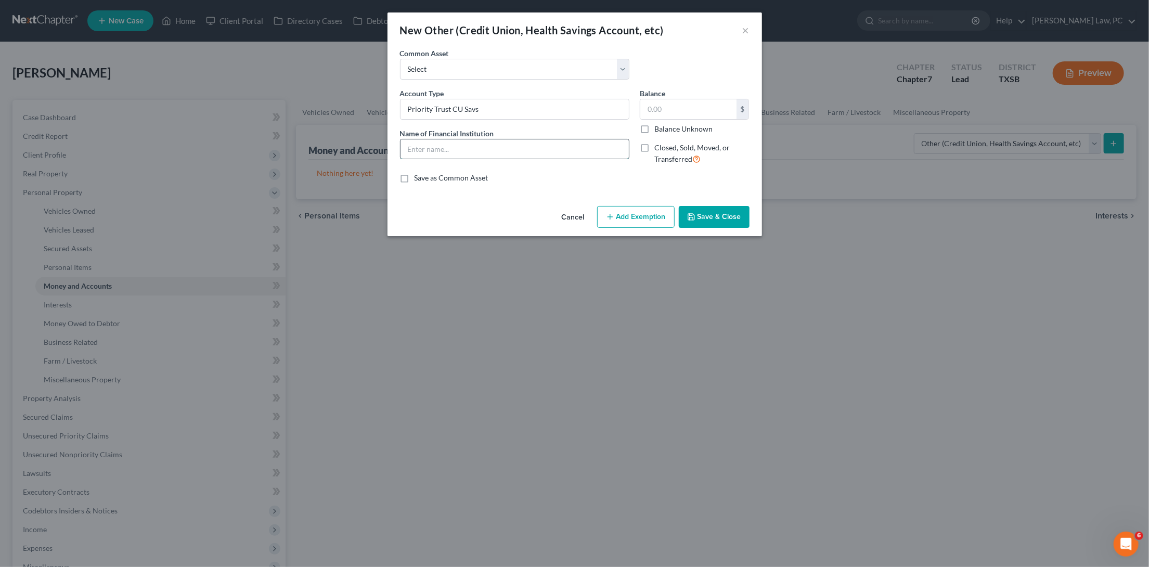
paste input "Priority Trust CU Savs"
type input "Priority Trust CU Savs"
click at [722, 215] on button "Save & Close" at bounding box center [714, 217] width 71 height 22
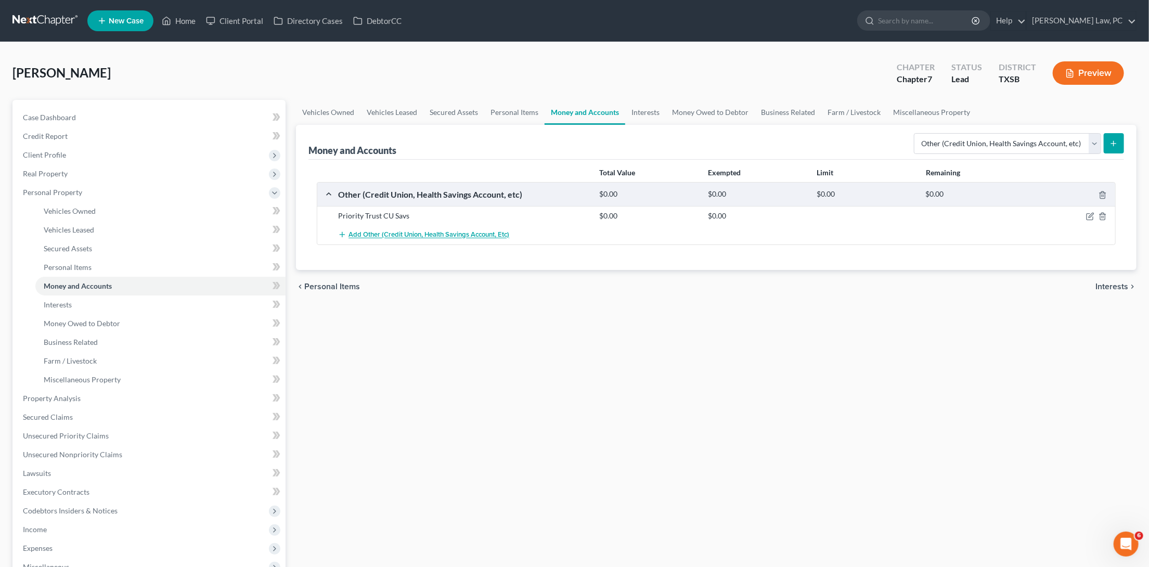
click at [392, 232] on span "Add Other (Credit Union, Health Savings Account, etc)" at bounding box center [428, 235] width 161 height 8
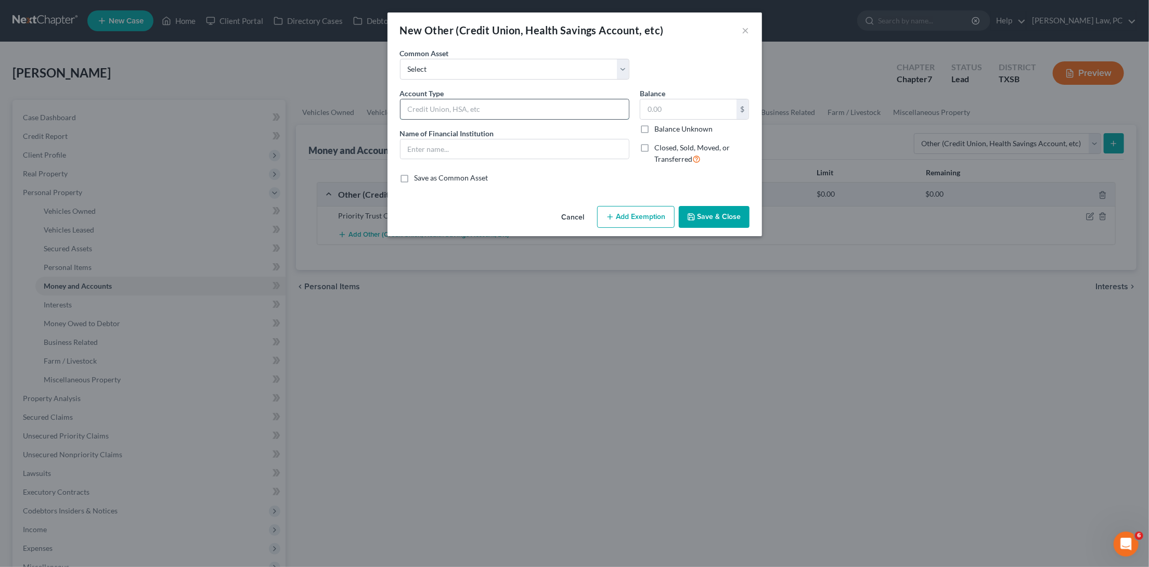
click at [475, 108] on input "text" at bounding box center [514, 109] width 228 height 20
type input "p"
drag, startPoint x: 496, startPoint y: 108, endPoint x: 368, endPoint y: 108, distance: 127.9
click at [369, 108] on div "New Other (Credit Union, Health Savings Account, etc) × An exemption set must f…" at bounding box center [574, 283] width 1149 height 567
type input "Priority Trust CU Chk"
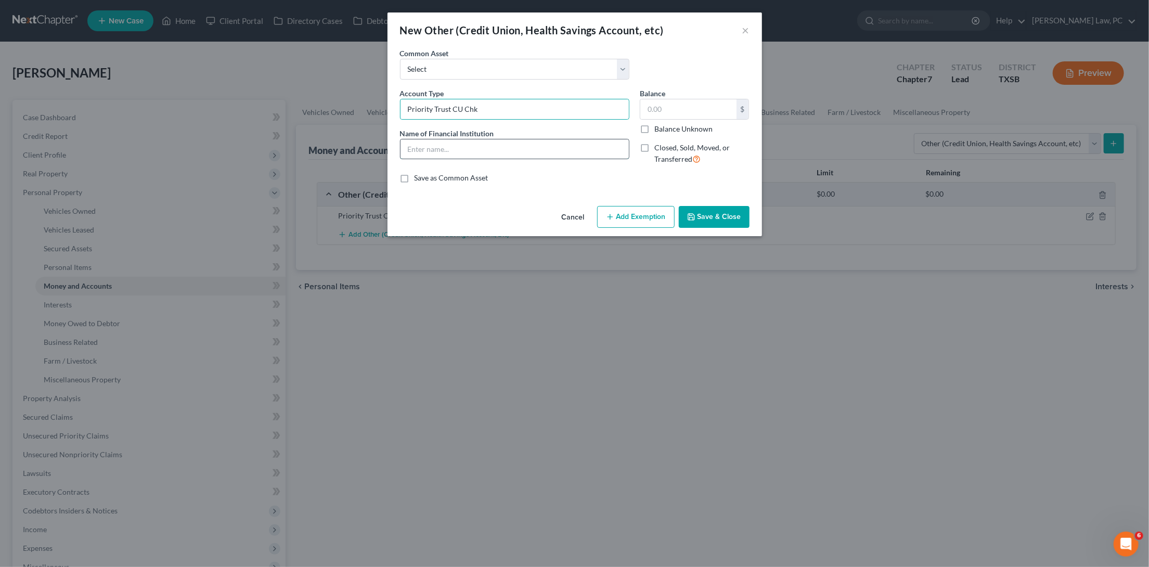
click at [411, 151] on input "text" at bounding box center [514, 149] width 228 height 20
paste input "Priority Trust CU Chk"
type input "Priority Trust CU Chk"
click at [703, 211] on button "Save & Close" at bounding box center [714, 217] width 71 height 22
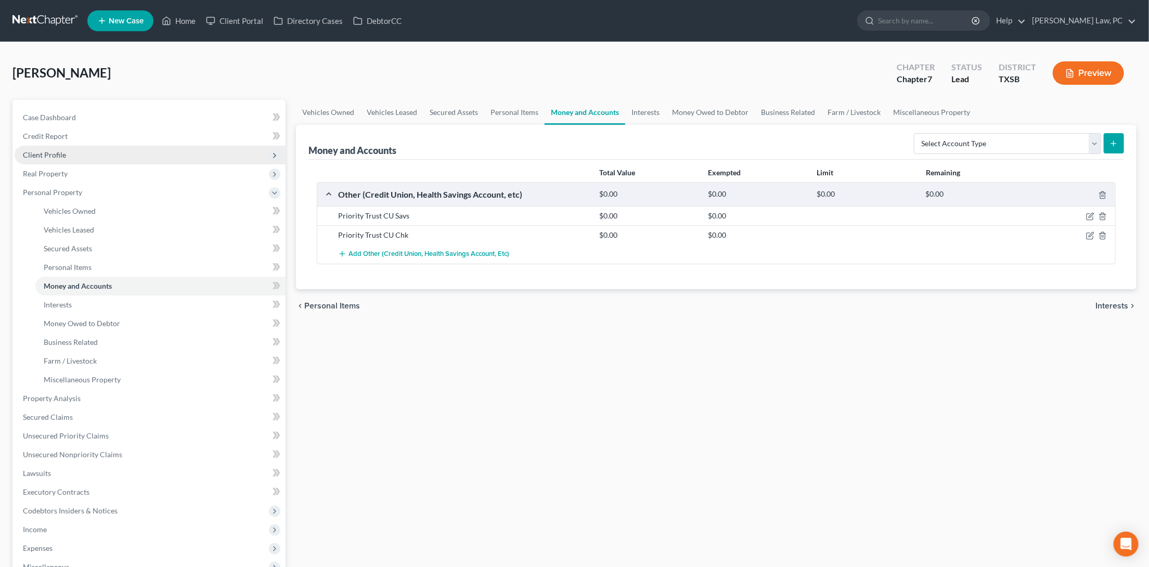
click at [56, 152] on span "Client Profile" at bounding box center [44, 154] width 43 height 9
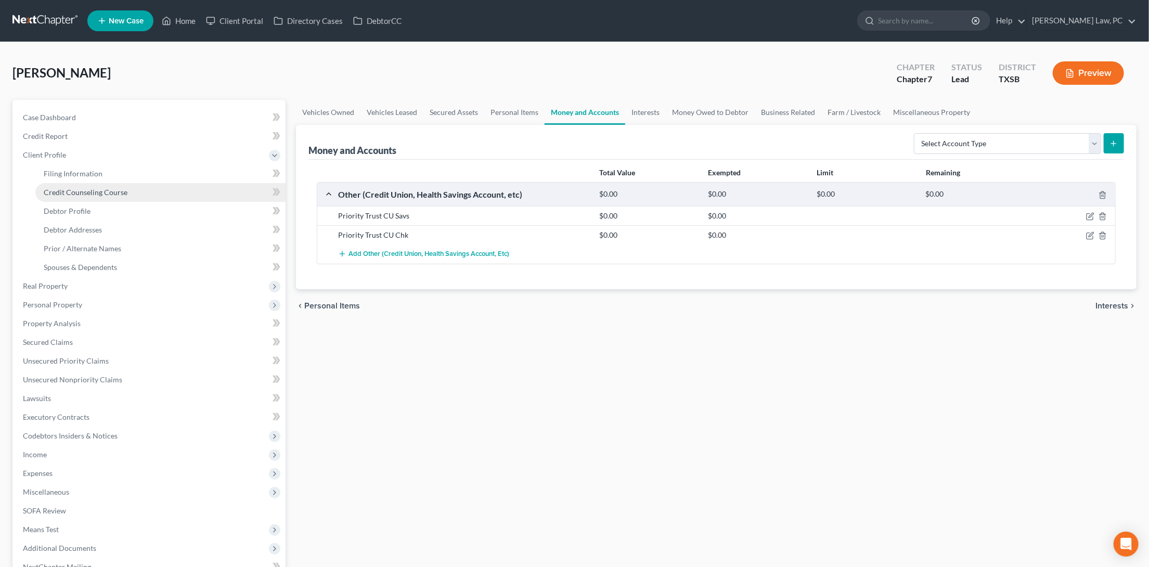
click at [71, 190] on span "Credit Counseling Course" at bounding box center [86, 192] width 84 height 9
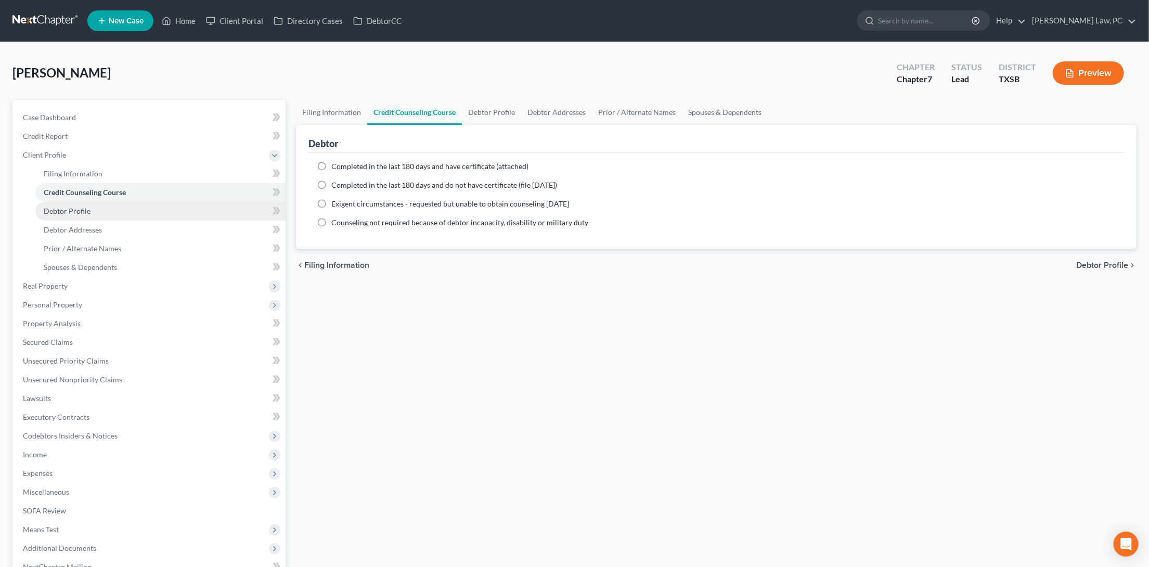
click at [93, 206] on link "Debtor Profile" at bounding box center [160, 211] width 250 height 19
select select "0"
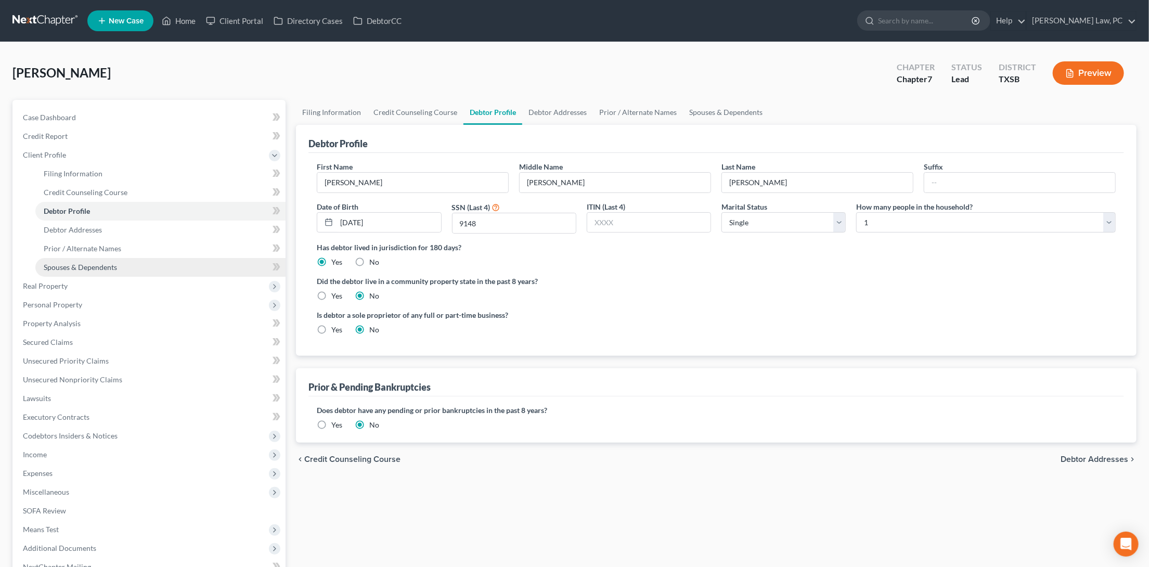
click at [113, 263] on span "Spouses & Dependents" at bounding box center [80, 267] width 73 height 9
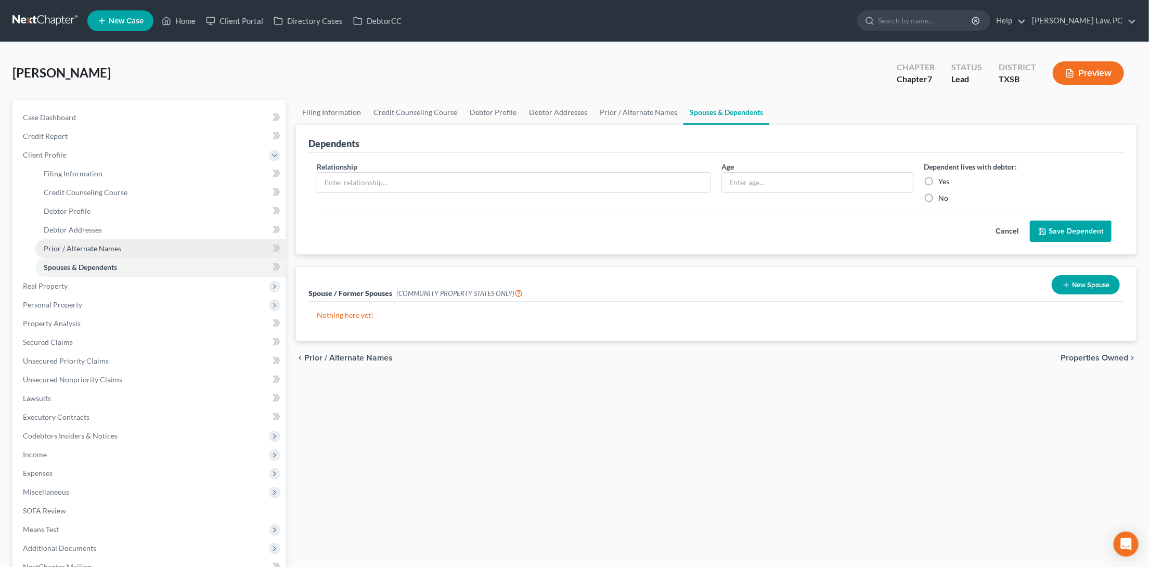
click at [113, 244] on span "Prior / Alternate Names" at bounding box center [82, 248] width 77 height 9
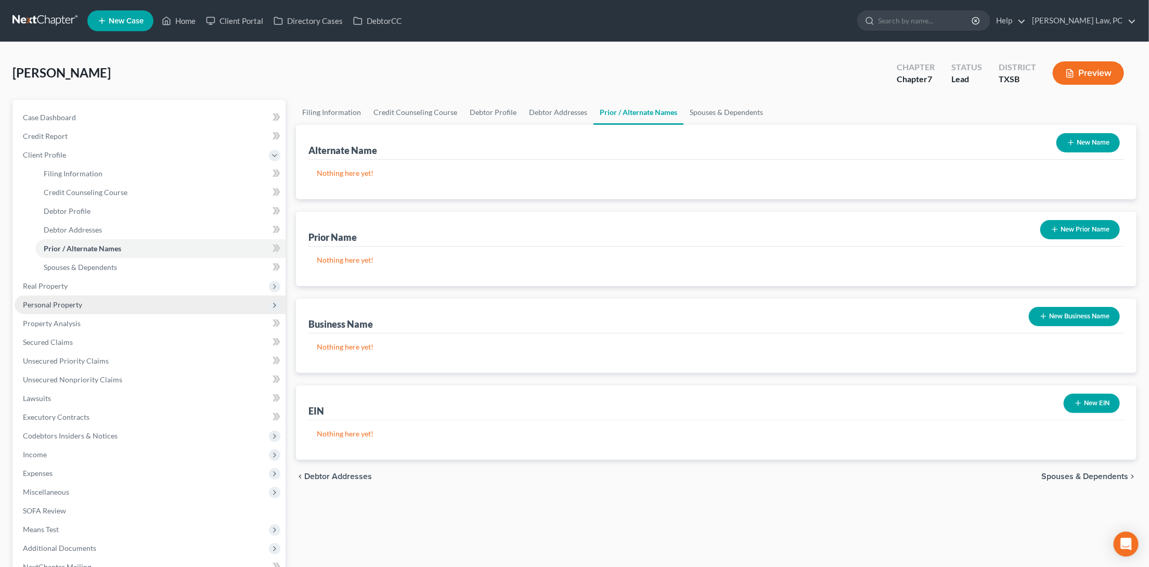
click at [82, 295] on span "Personal Property" at bounding box center [150, 304] width 271 height 19
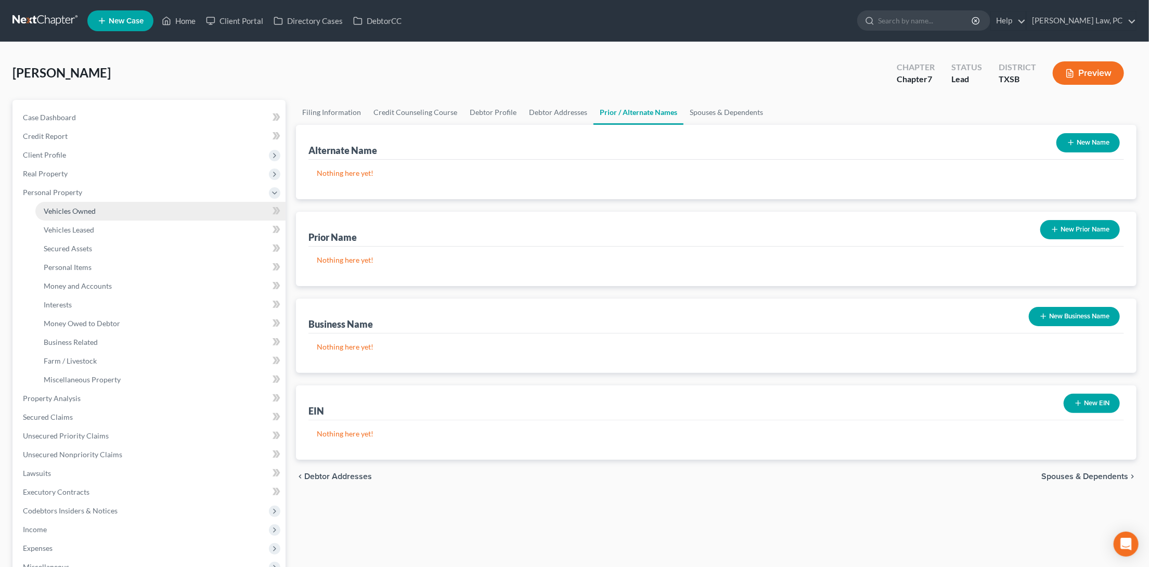
click at [125, 210] on link "Vehicles Owned" at bounding box center [160, 211] width 250 height 19
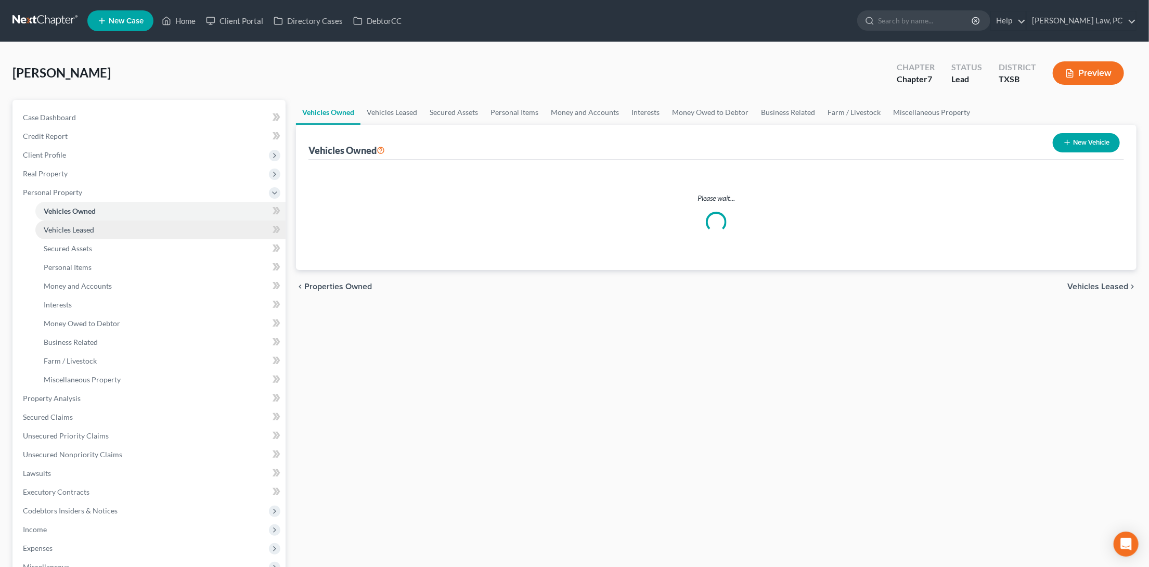
click at [119, 223] on link "Vehicles Leased" at bounding box center [160, 229] width 250 height 19
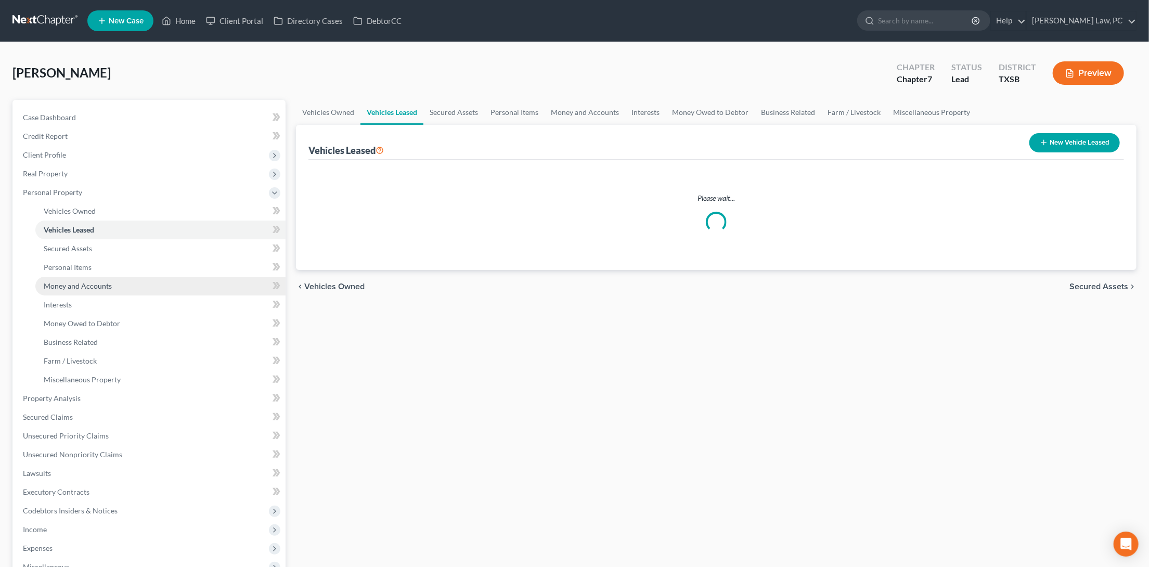
click at [106, 283] on span "Money and Accounts" at bounding box center [78, 285] width 68 height 9
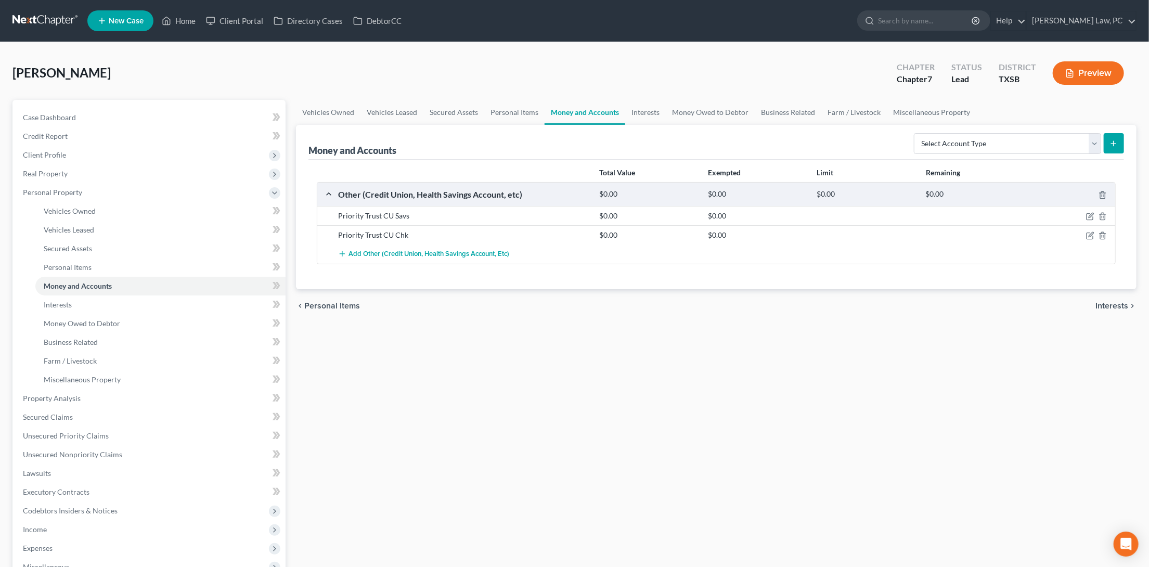
click at [94, 301] on link "Interests" at bounding box center [160, 304] width 250 height 19
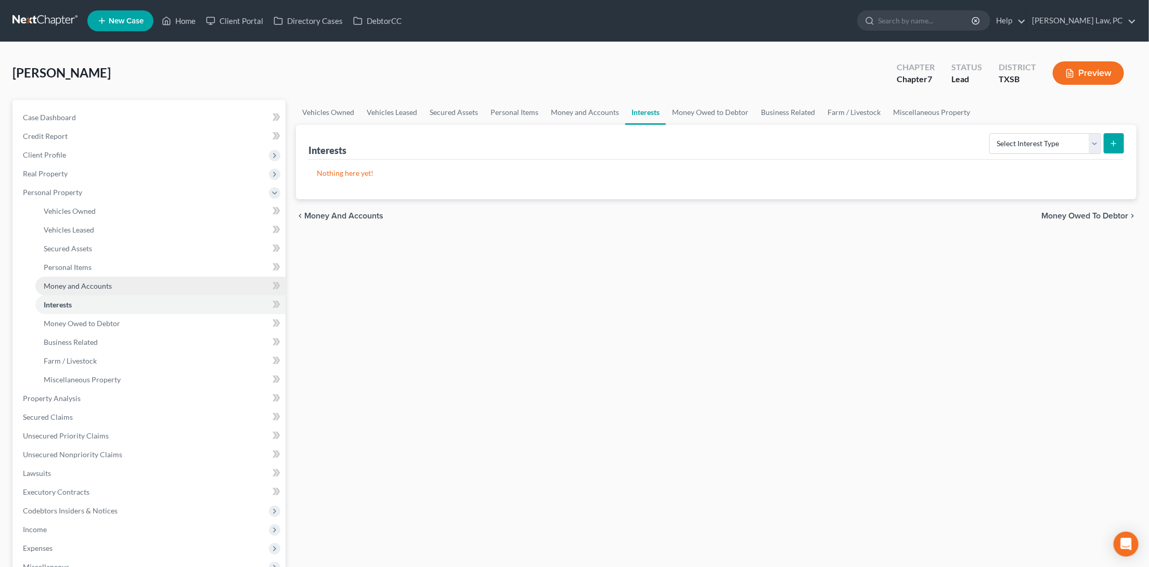
click at [119, 283] on link "Money and Accounts" at bounding box center [160, 286] width 250 height 19
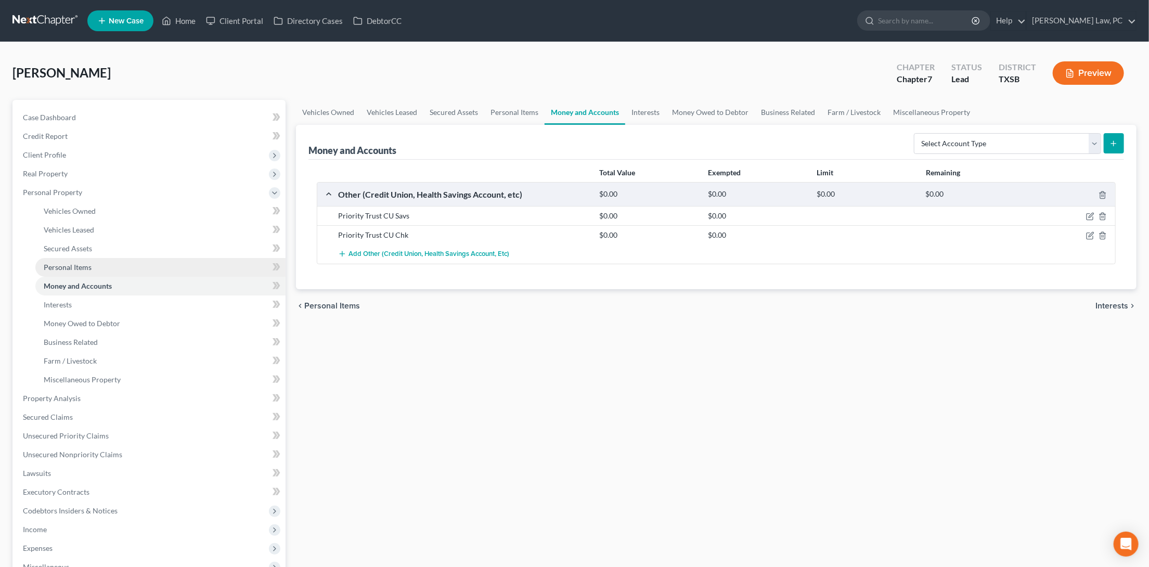
click at [78, 263] on span "Personal Items" at bounding box center [68, 267] width 48 height 9
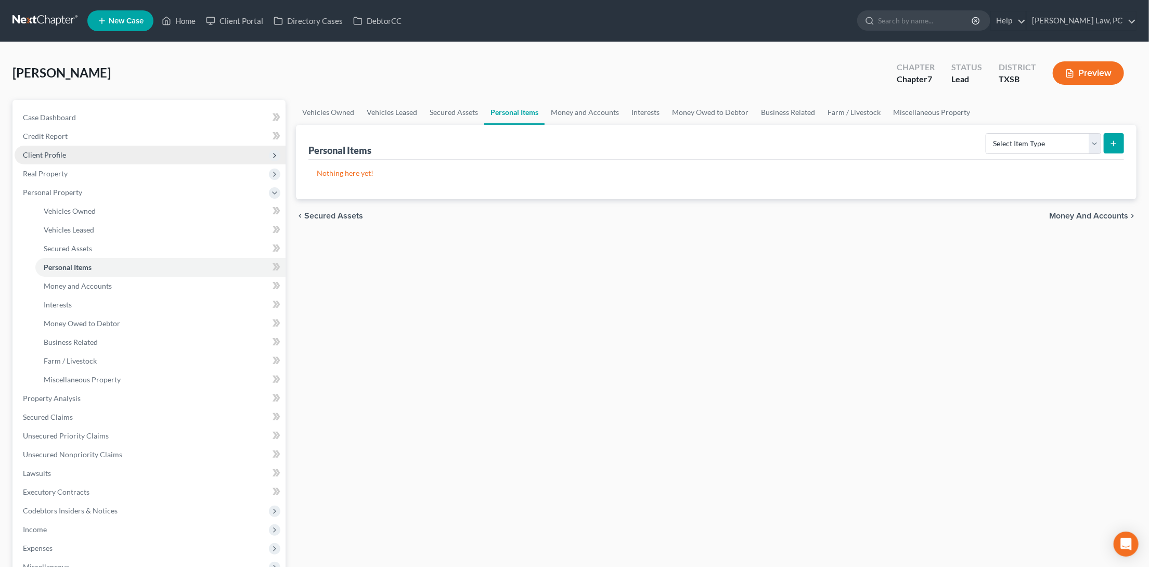
click at [110, 154] on span "Client Profile" at bounding box center [150, 155] width 271 height 19
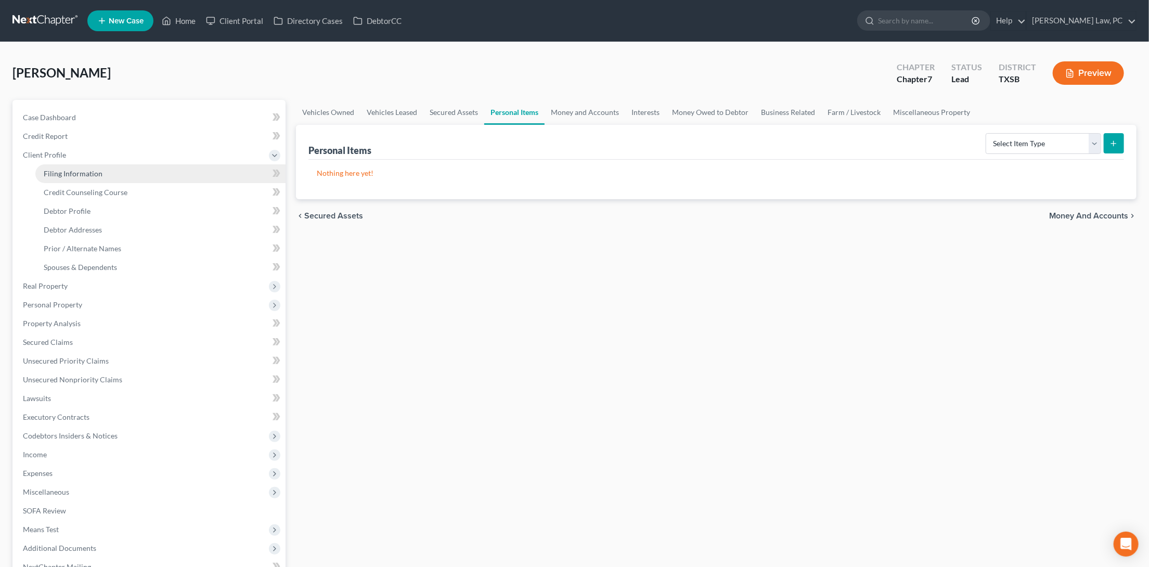
click at [103, 171] on link "Filing Information" at bounding box center [160, 173] width 250 height 19
select select "1"
select select "0"
select select "45"
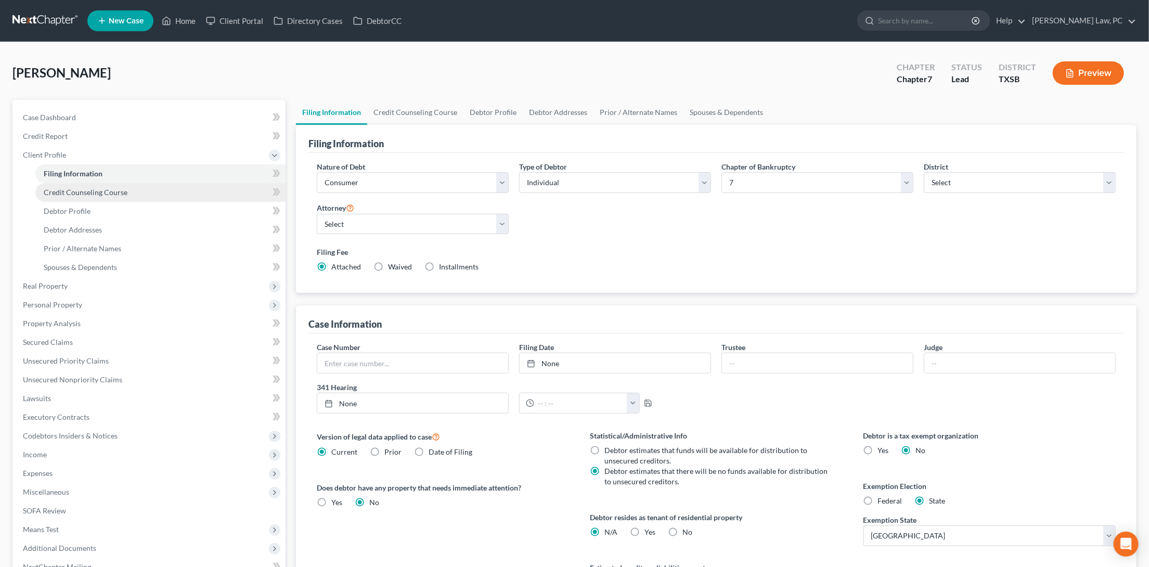
click at [103, 194] on link "Credit Counseling Course" at bounding box center [160, 192] width 250 height 19
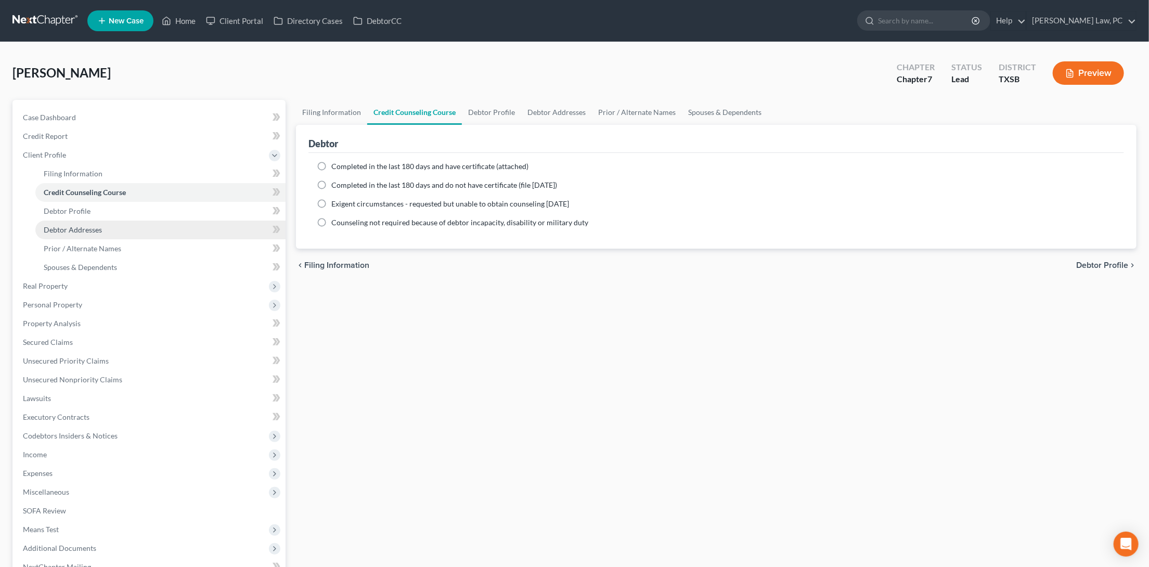
click at [96, 230] on link "Debtor Addresses" at bounding box center [160, 229] width 250 height 19
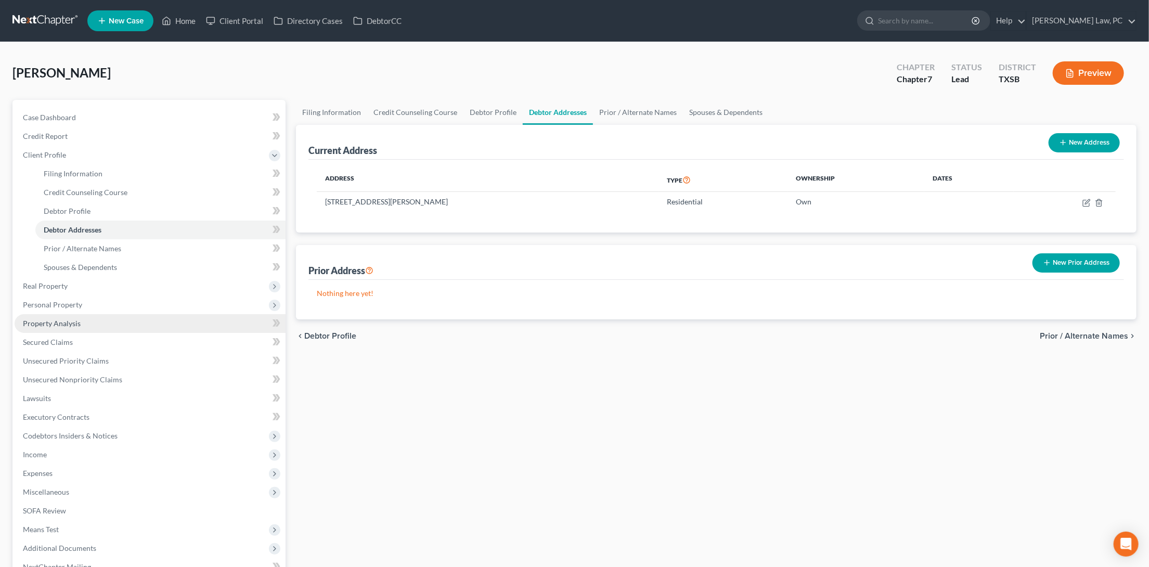
click at [49, 321] on link "Property Analysis" at bounding box center [150, 323] width 271 height 19
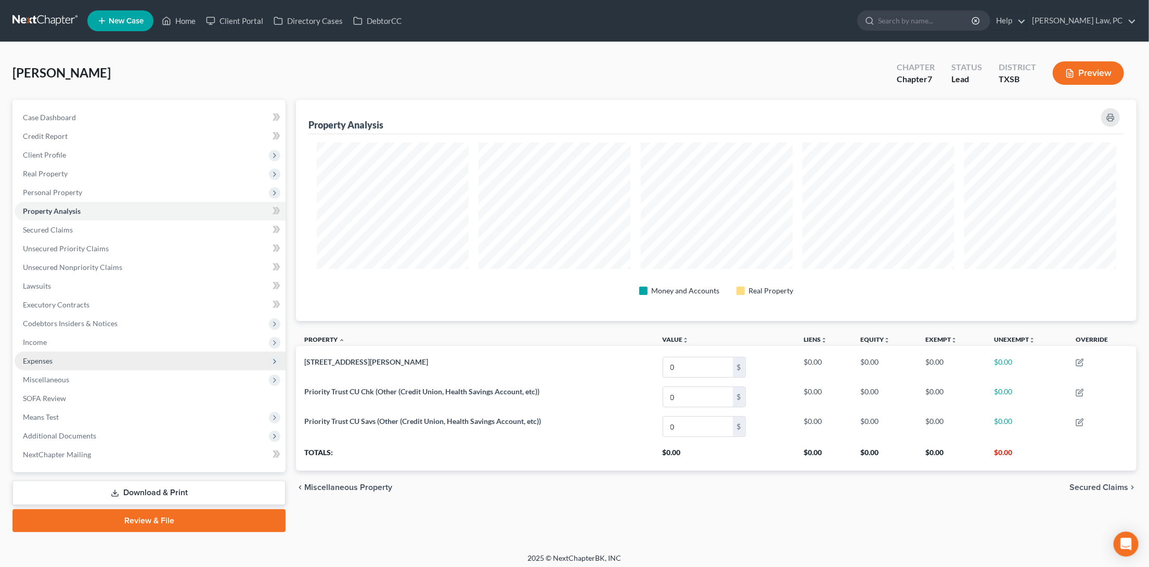
scroll to position [220, 840]
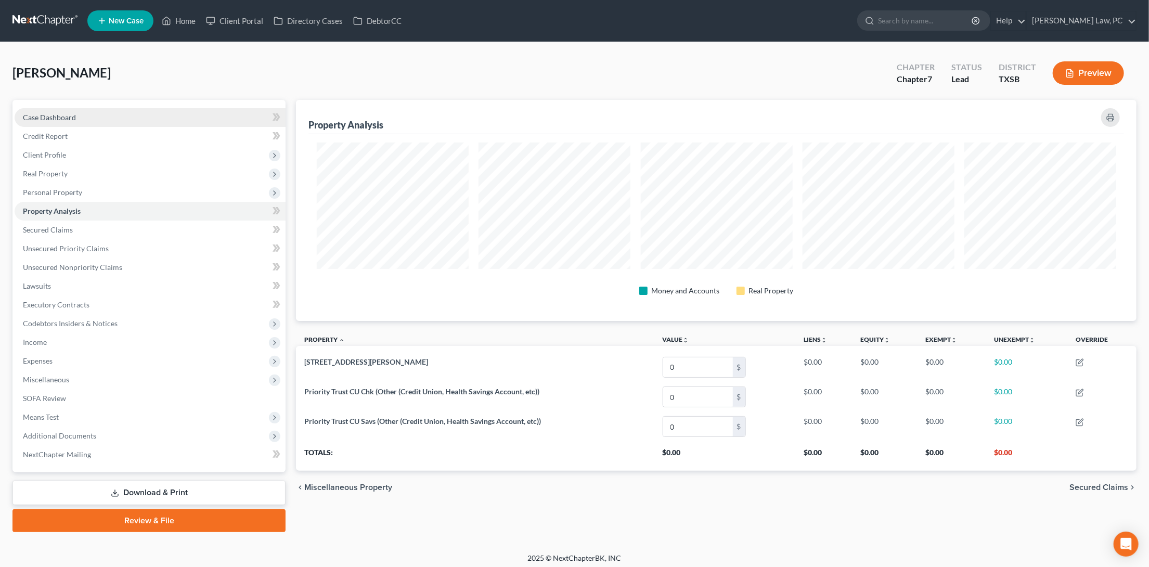
click at [122, 112] on link "Case Dashboard" at bounding box center [150, 117] width 271 height 19
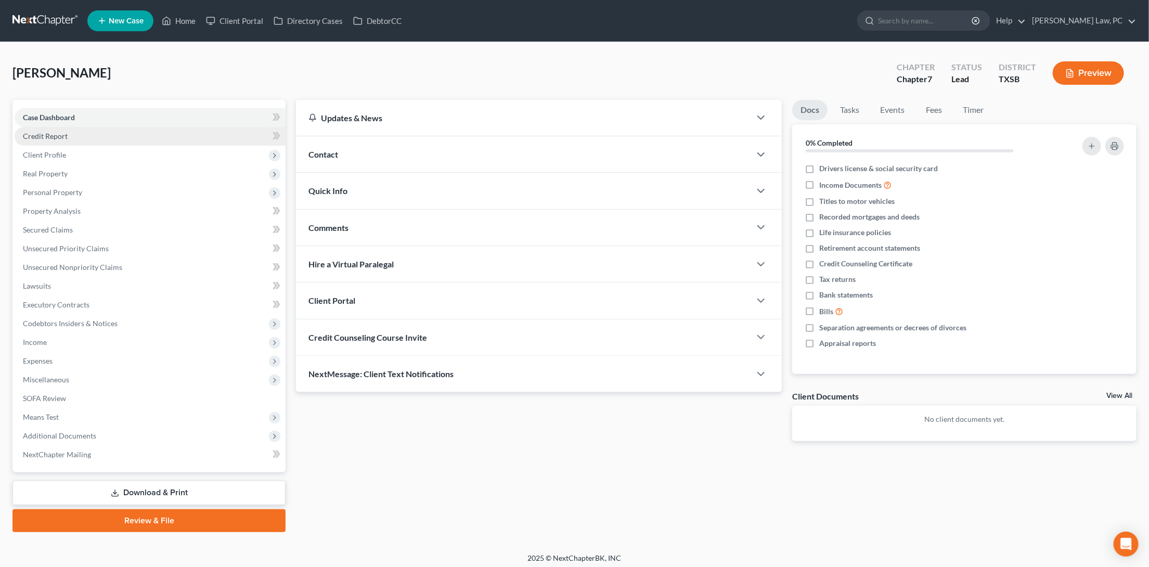
click at [105, 136] on link "Credit Report" at bounding box center [150, 136] width 271 height 19
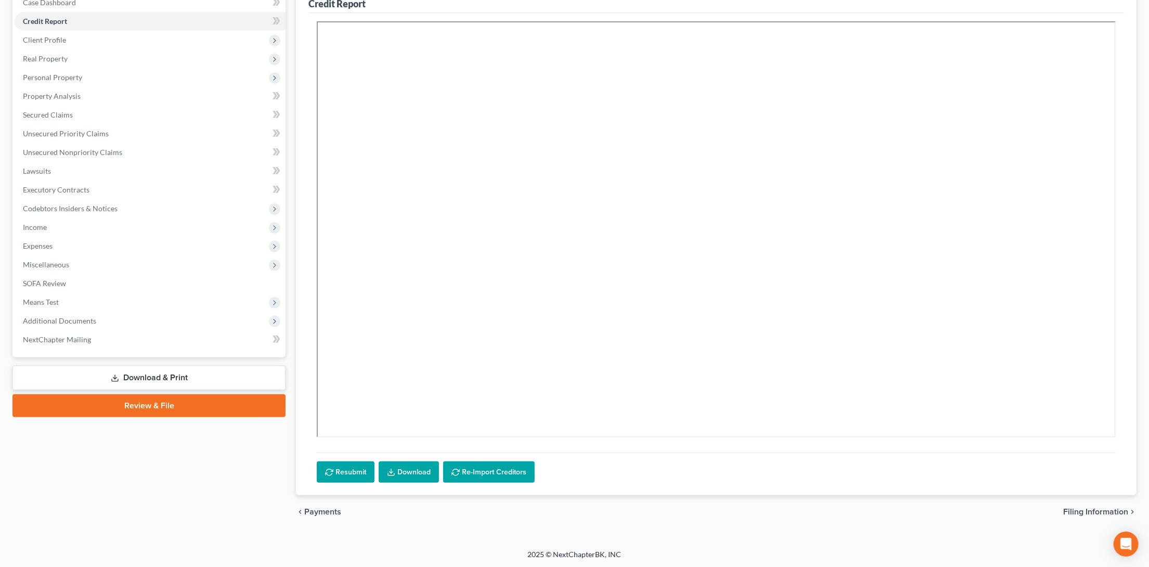
scroll to position [114, 0]
click at [399, 486] on div "Resubmit Download Re-Import Creditors" at bounding box center [715, 255] width 815 height 483
click at [408, 471] on link "Download" at bounding box center [409, 473] width 60 height 22
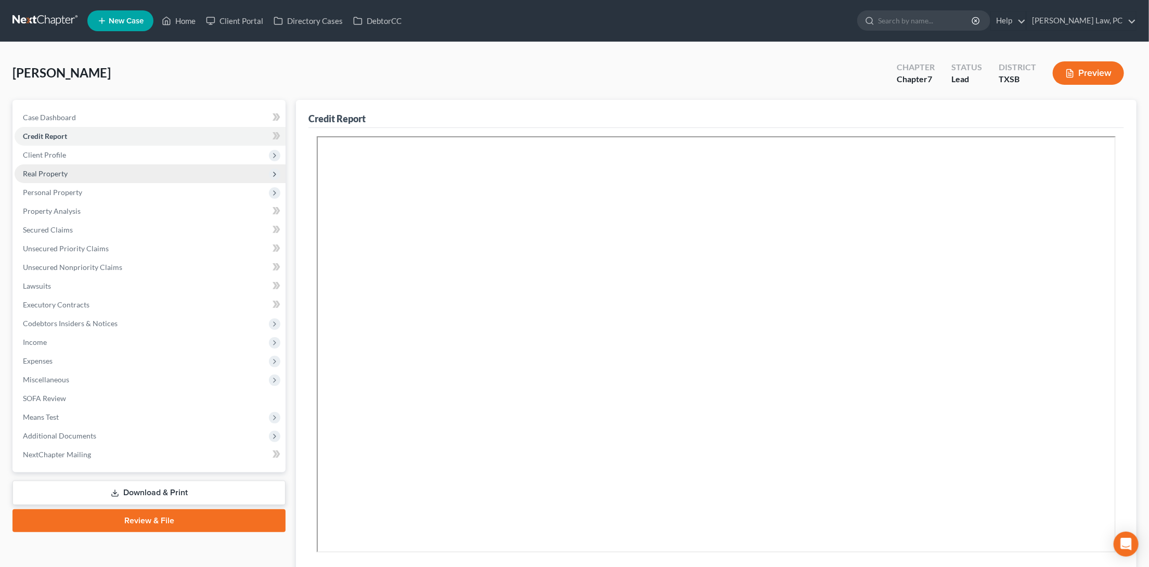
scroll to position [0, 0]
click at [190, 160] on span "Client Profile" at bounding box center [150, 155] width 271 height 19
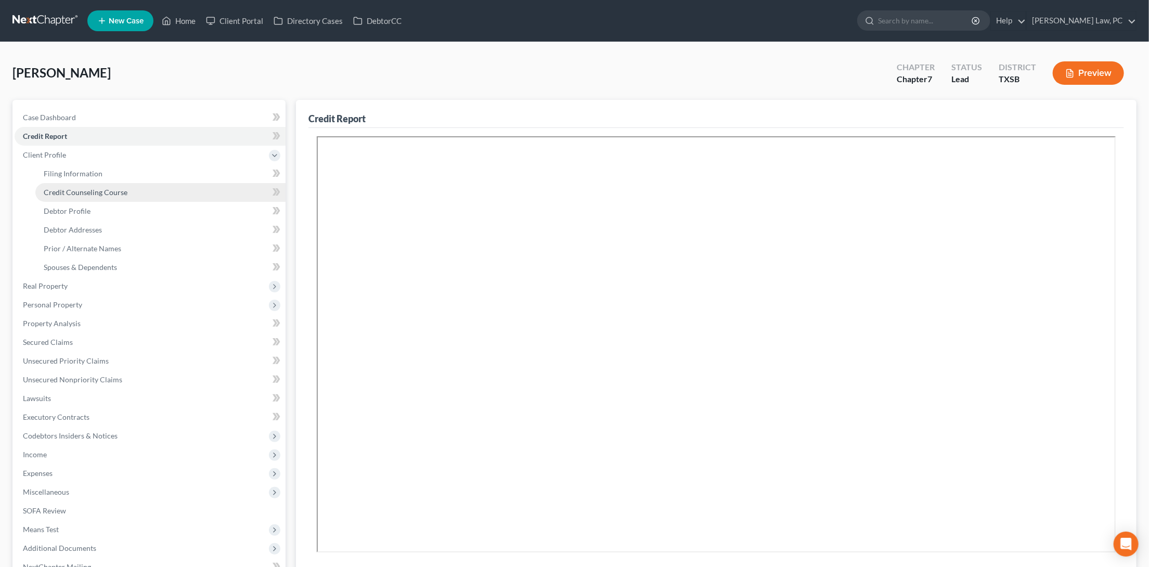
click at [180, 192] on link "Credit Counseling Course" at bounding box center [160, 192] width 250 height 19
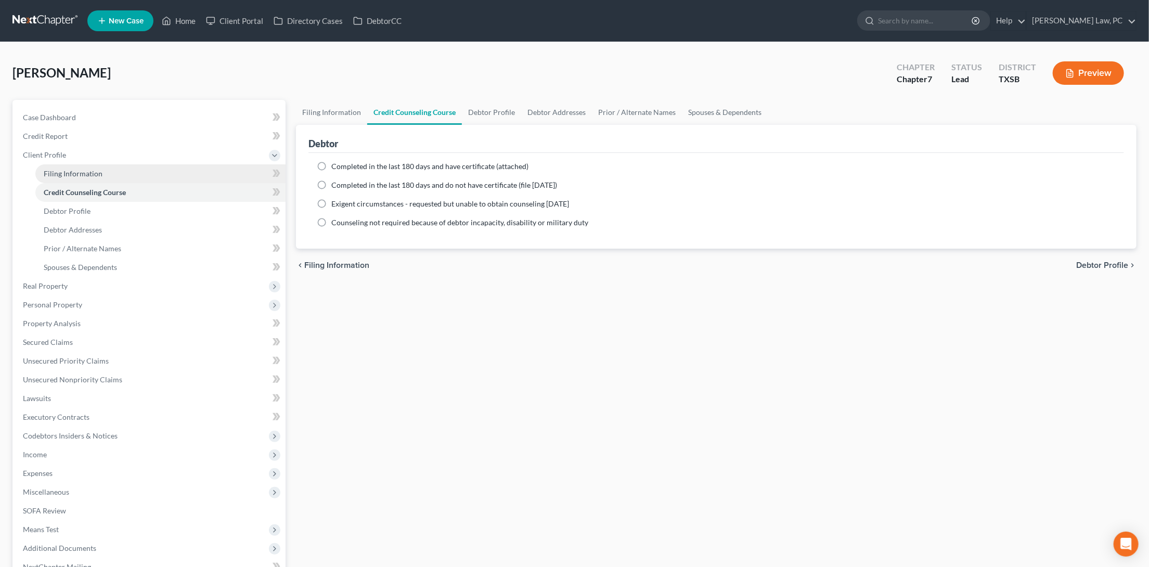
click at [189, 175] on link "Filing Information" at bounding box center [160, 173] width 250 height 19
select select "1"
select select "0"
select select "79"
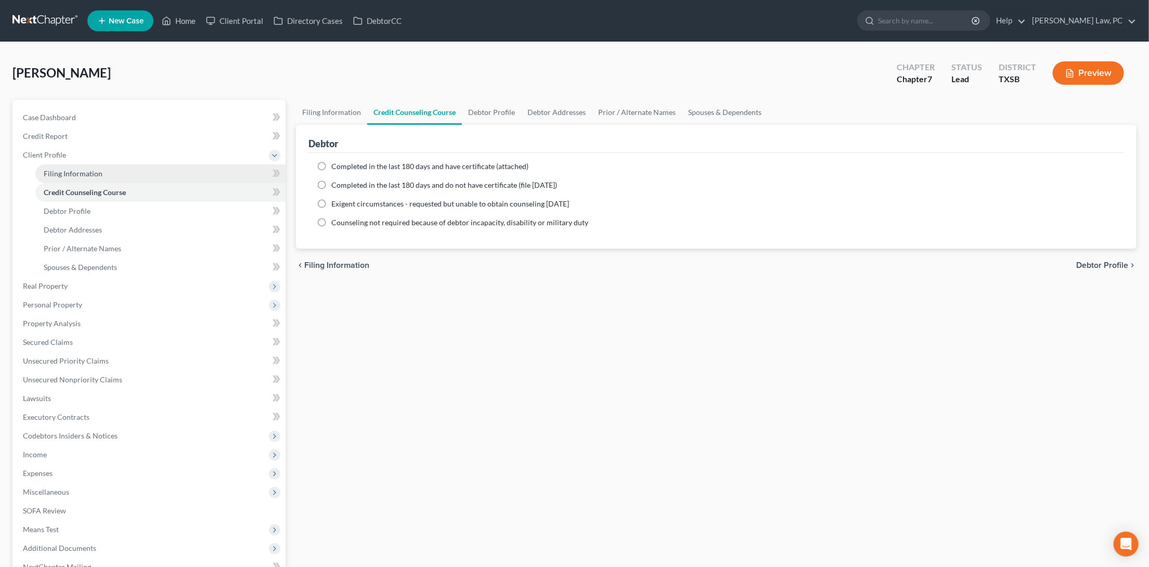
select select "0"
select select "45"
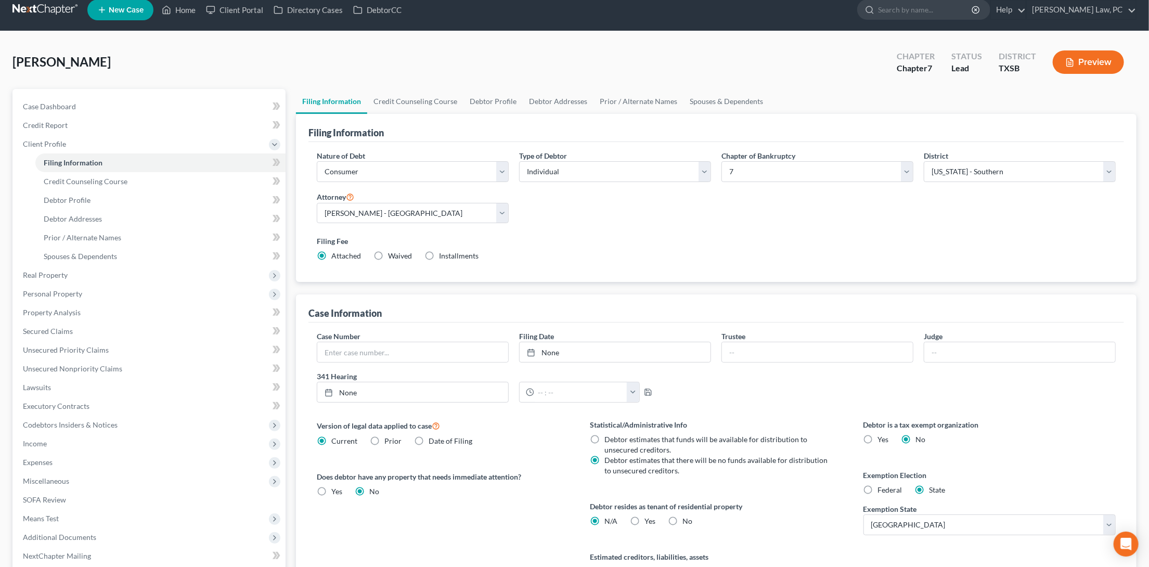
scroll to position [4, 0]
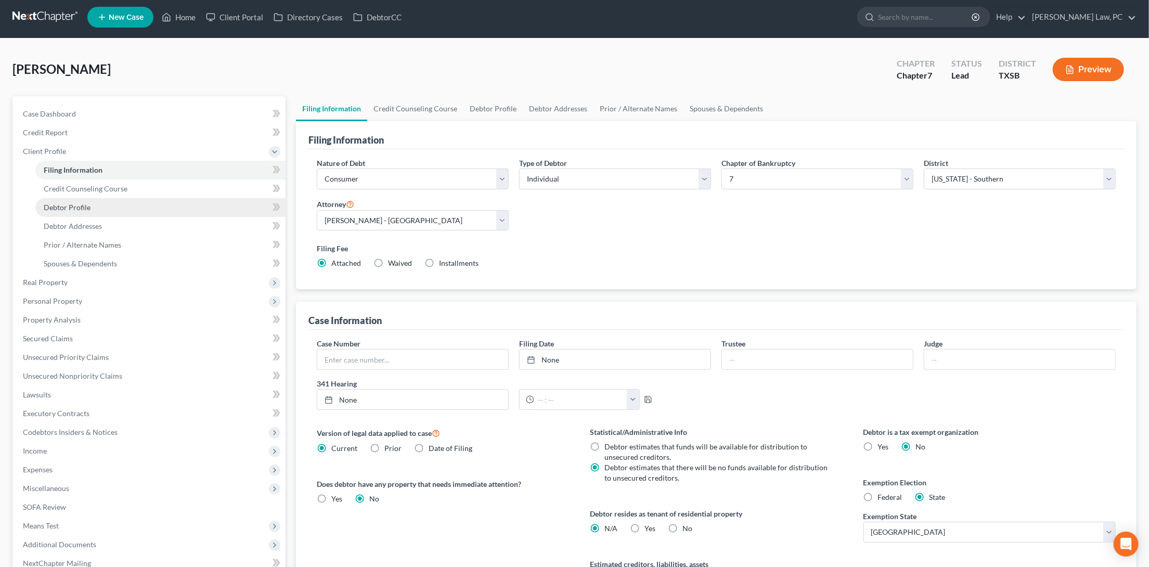
click at [198, 198] on link "Debtor Profile" at bounding box center [160, 207] width 250 height 19
select select "0"
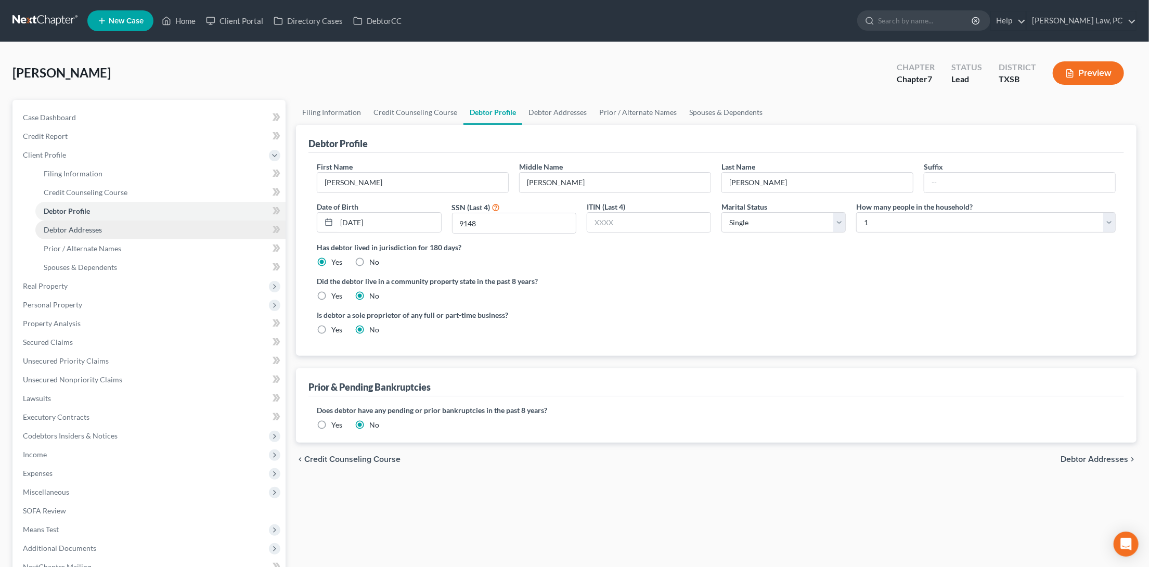
click at [240, 226] on link "Debtor Addresses" at bounding box center [160, 229] width 250 height 19
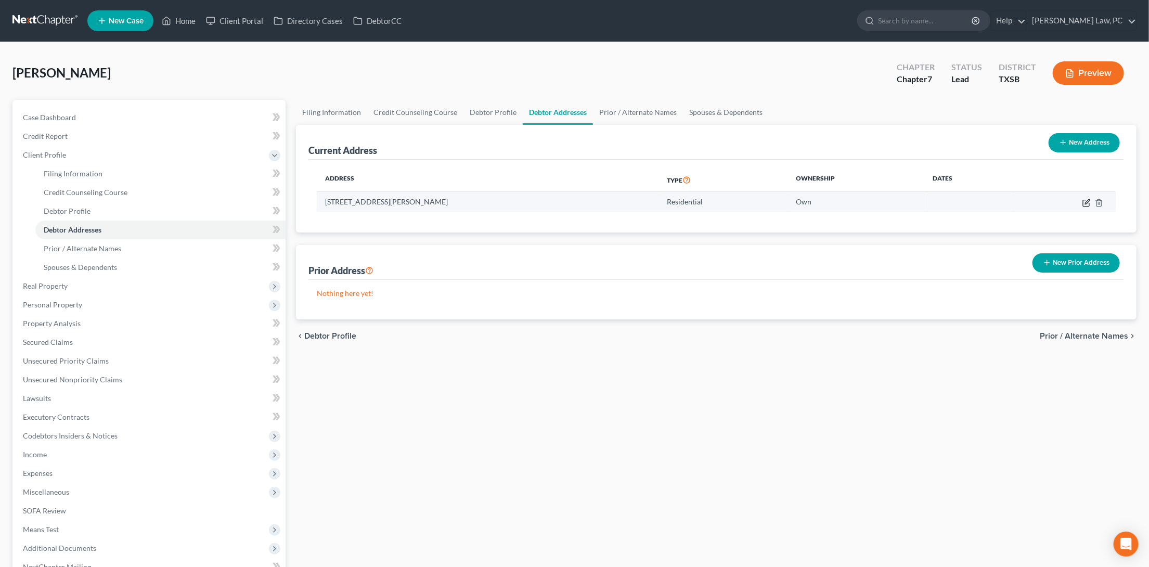
click at [1087, 201] on icon "button" at bounding box center [1086, 203] width 8 height 8
select select "45"
select select "0"
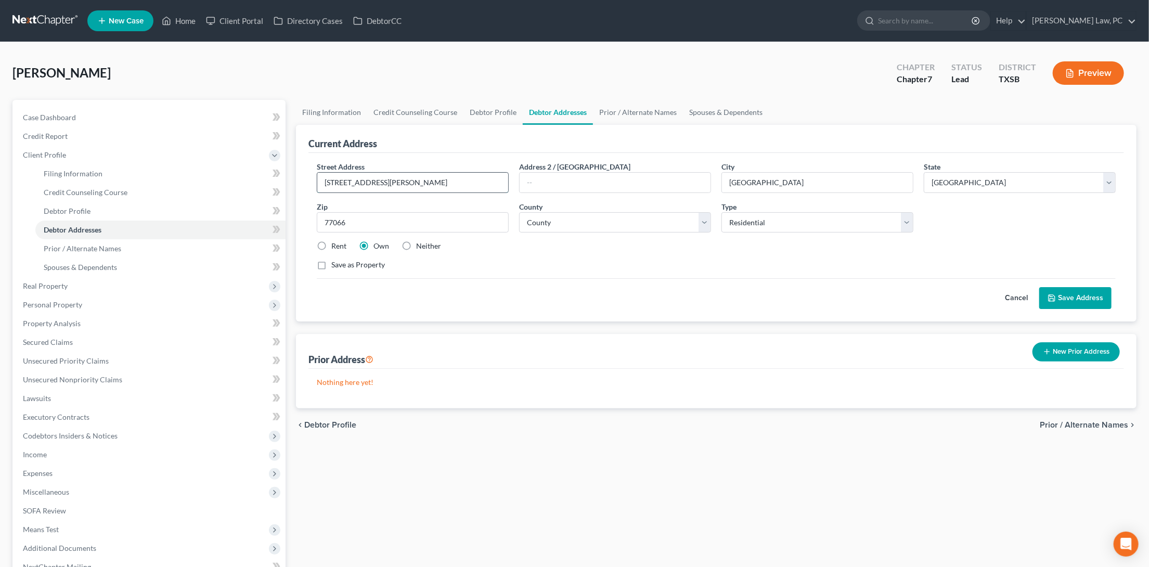
drag, startPoint x: 377, startPoint y: 180, endPoint x: 364, endPoint y: 180, distance: 12.5
click at [365, 180] on input "4707 Theall DR" at bounding box center [412, 183] width 191 height 20
type input "4707 Theall Rd"
click at [1091, 292] on button "Save Address" at bounding box center [1075, 298] width 72 height 22
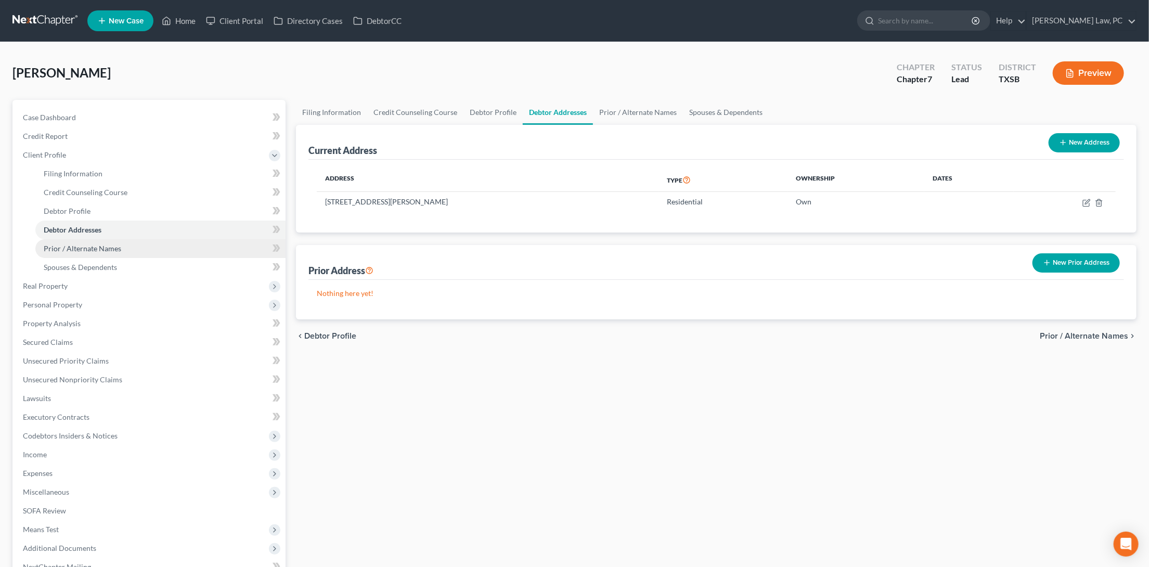
click at [181, 244] on link "Prior / Alternate Names" at bounding box center [160, 248] width 250 height 19
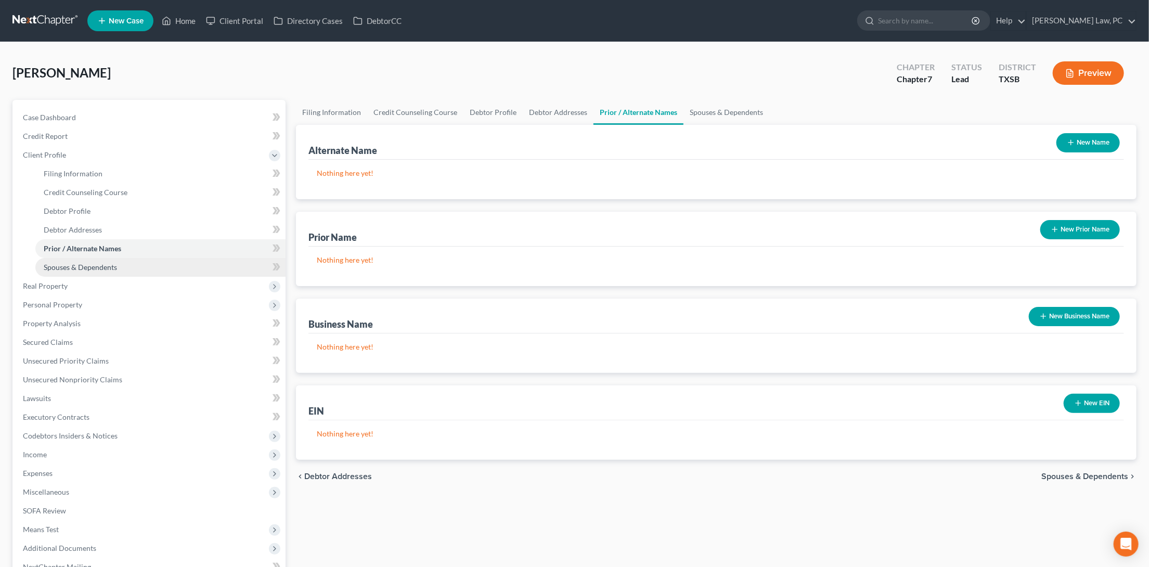
click at [166, 265] on link "Spouses & Dependents" at bounding box center [160, 267] width 250 height 19
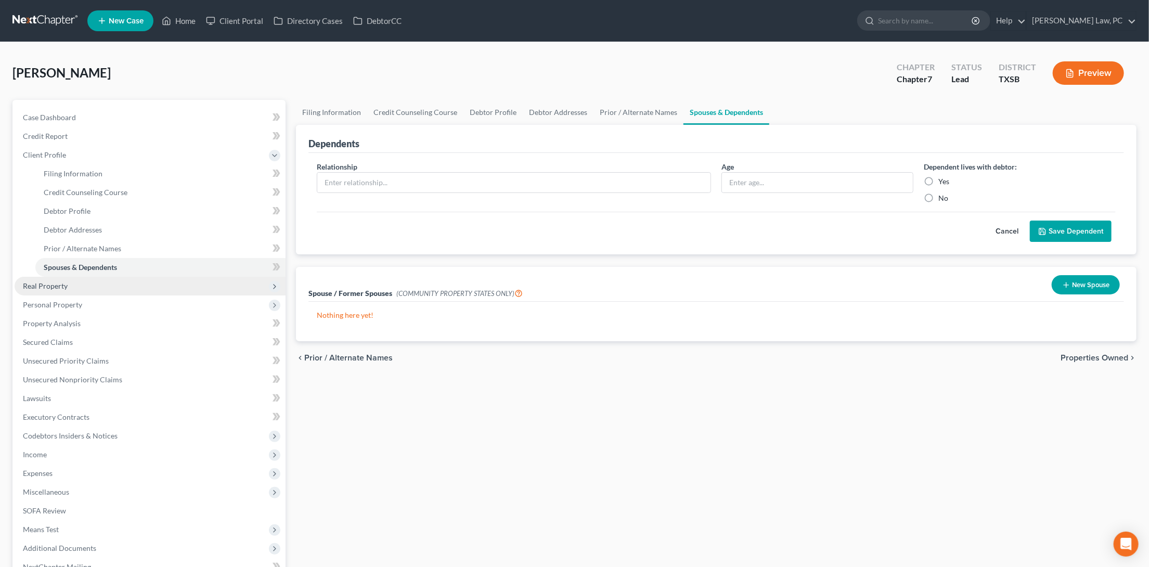
click at [152, 286] on span "Real Property" at bounding box center [150, 286] width 271 height 19
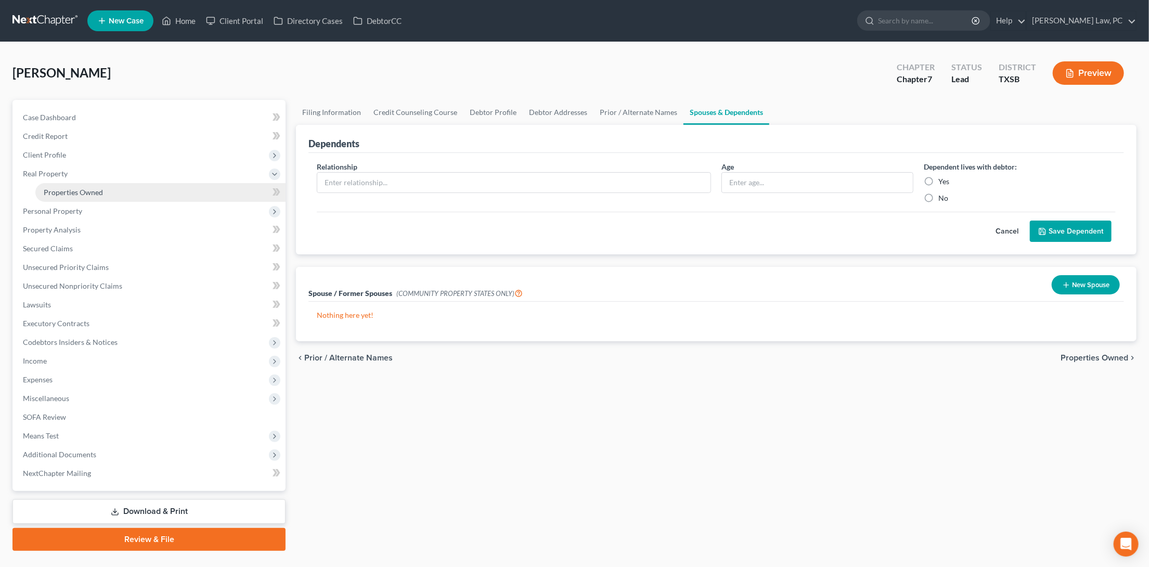
click at [153, 196] on link "Properties Owned" at bounding box center [160, 192] width 250 height 19
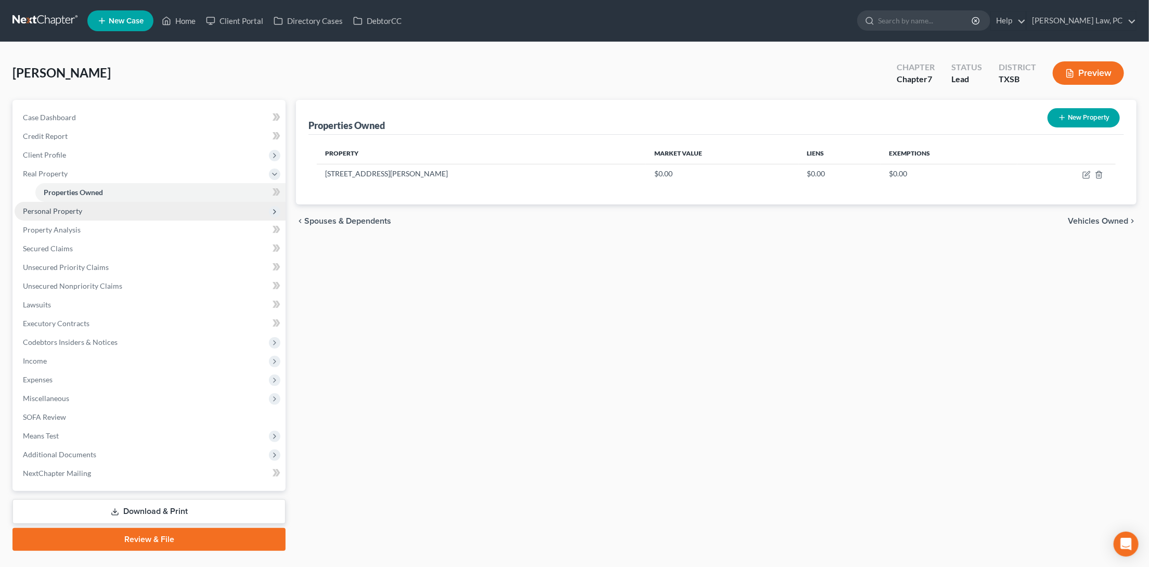
click at [150, 209] on span "Personal Property" at bounding box center [150, 211] width 271 height 19
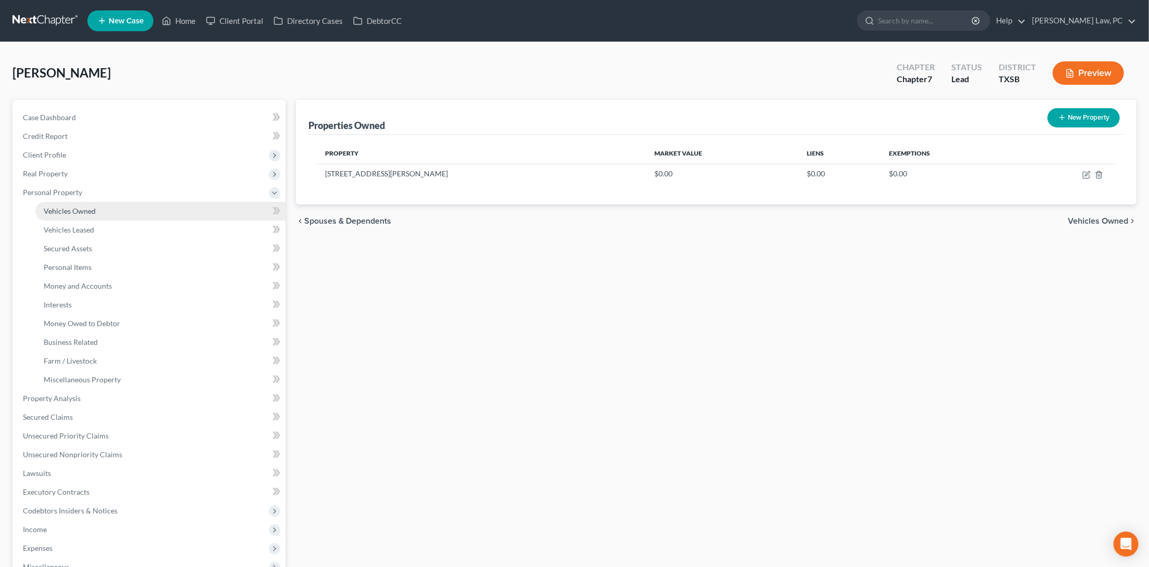
click at [146, 210] on link "Vehicles Owned" at bounding box center [160, 211] width 250 height 19
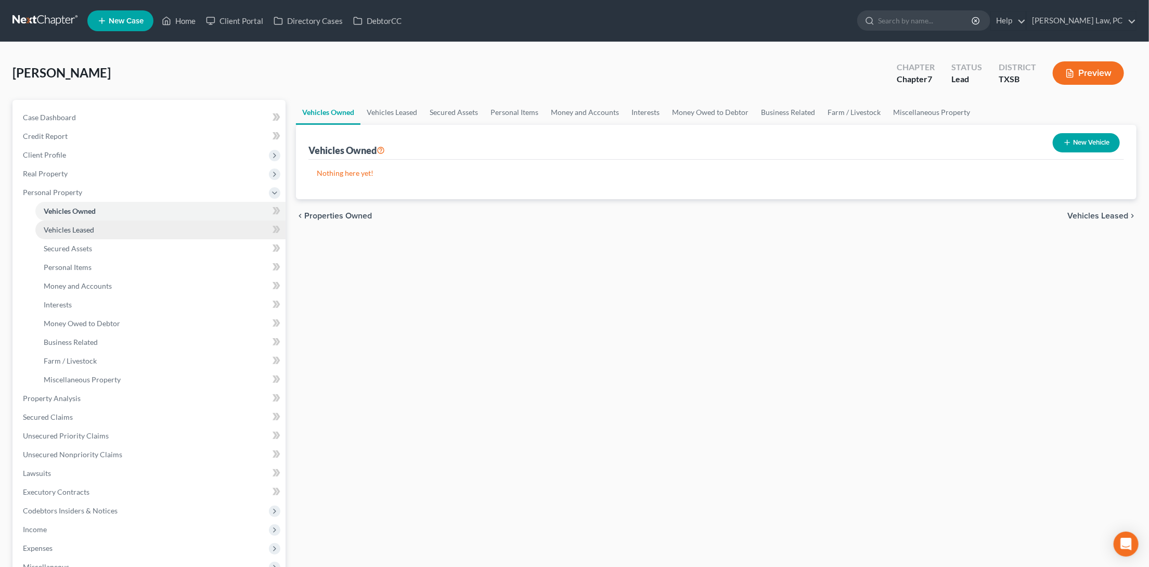
click at [144, 227] on link "Vehicles Leased" at bounding box center [160, 229] width 250 height 19
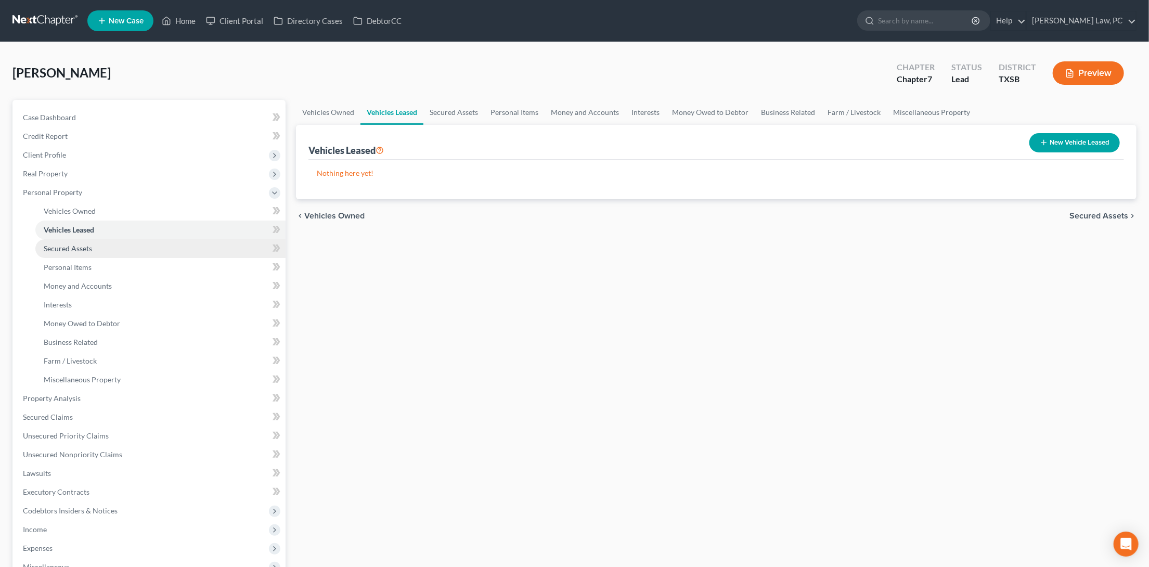
click at [133, 247] on link "Secured Assets" at bounding box center [160, 248] width 250 height 19
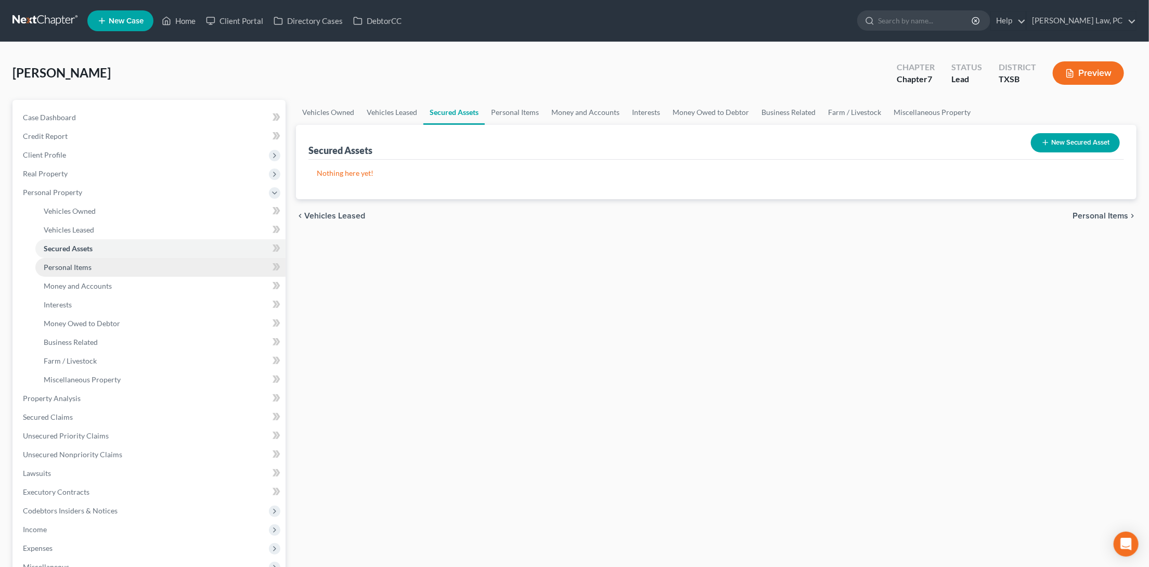
click at [125, 268] on link "Personal Items" at bounding box center [160, 267] width 250 height 19
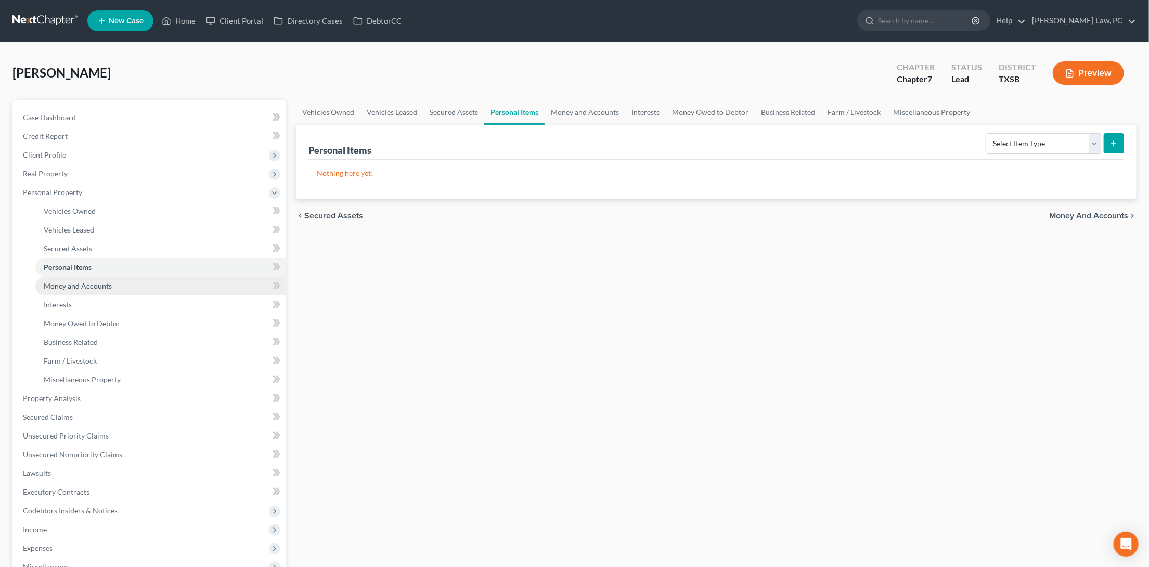
click at [165, 277] on link "Money and Accounts" at bounding box center [160, 286] width 250 height 19
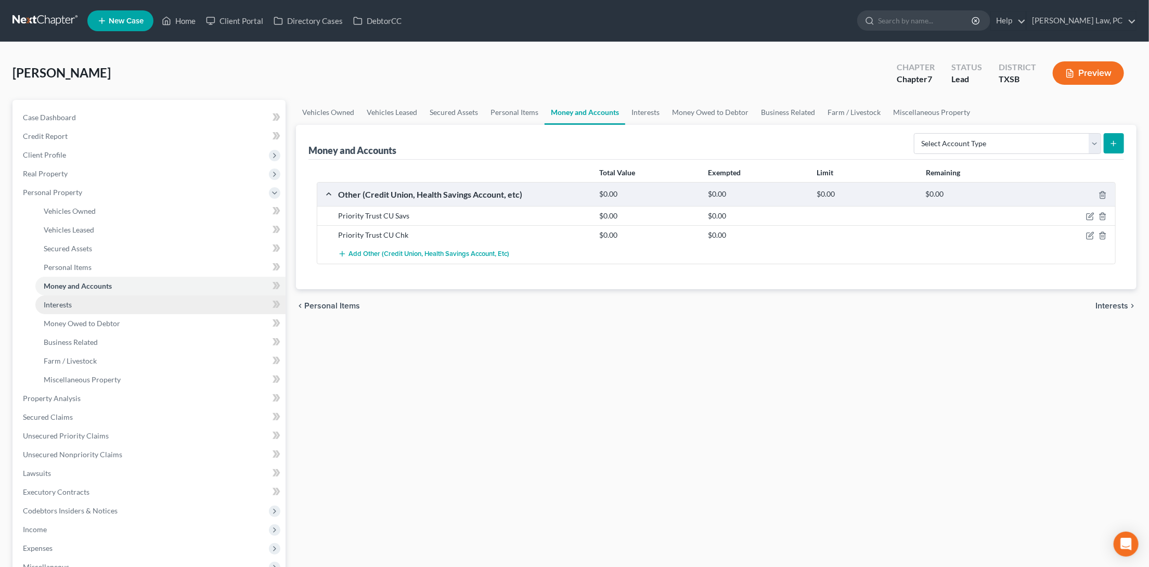
click at [151, 295] on link "Interests" at bounding box center [160, 304] width 250 height 19
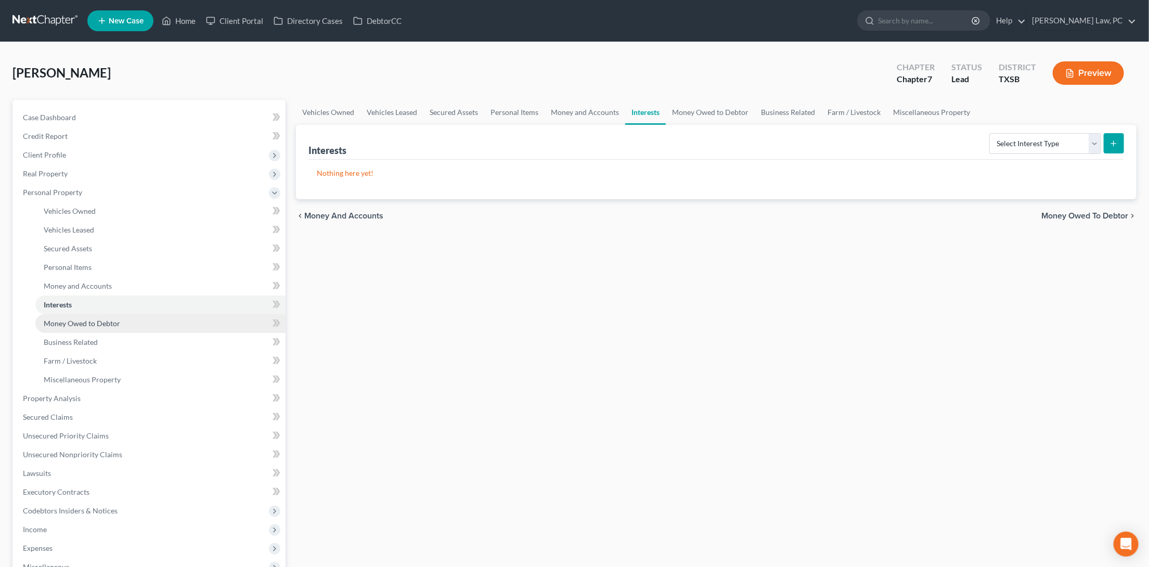
click at [140, 316] on link "Money Owed to Debtor" at bounding box center [160, 323] width 250 height 19
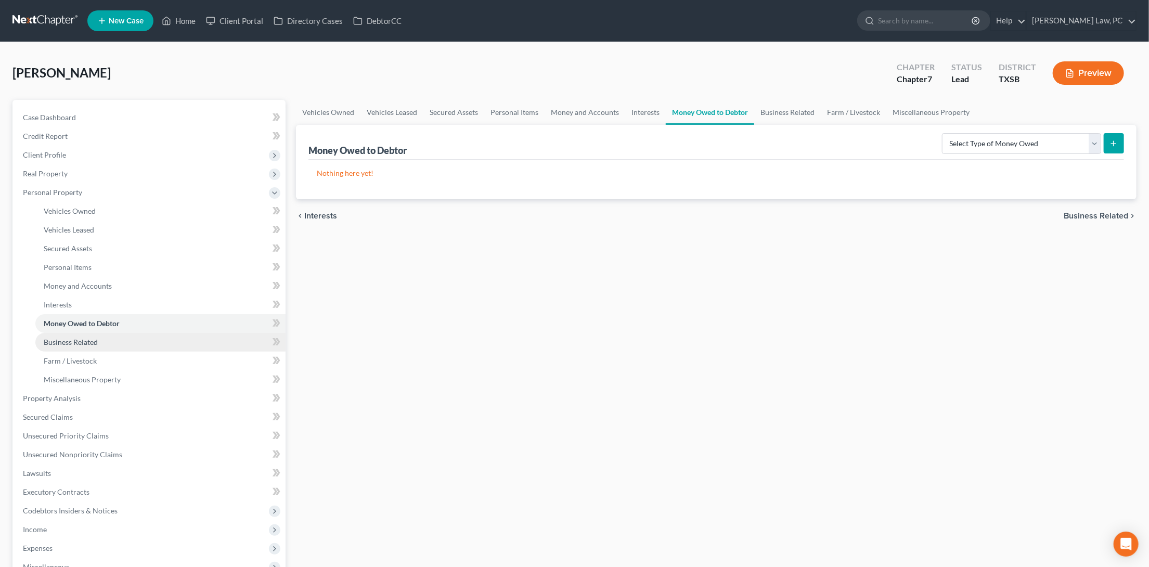
click at [133, 333] on link "Business Related" at bounding box center [160, 342] width 250 height 19
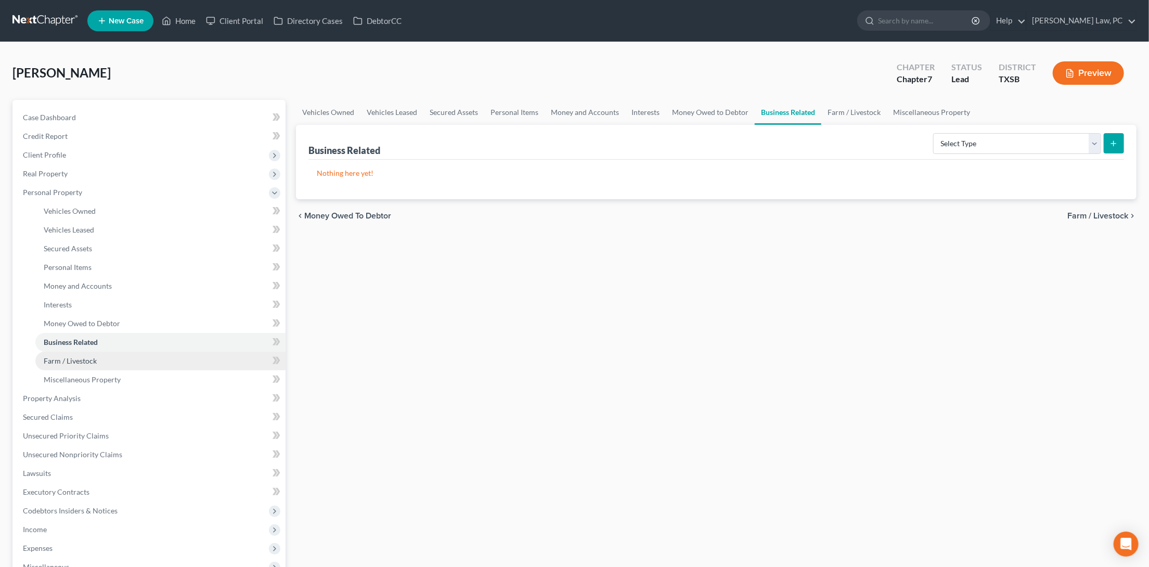
click at [127, 355] on link "Farm / Livestock" at bounding box center [160, 360] width 250 height 19
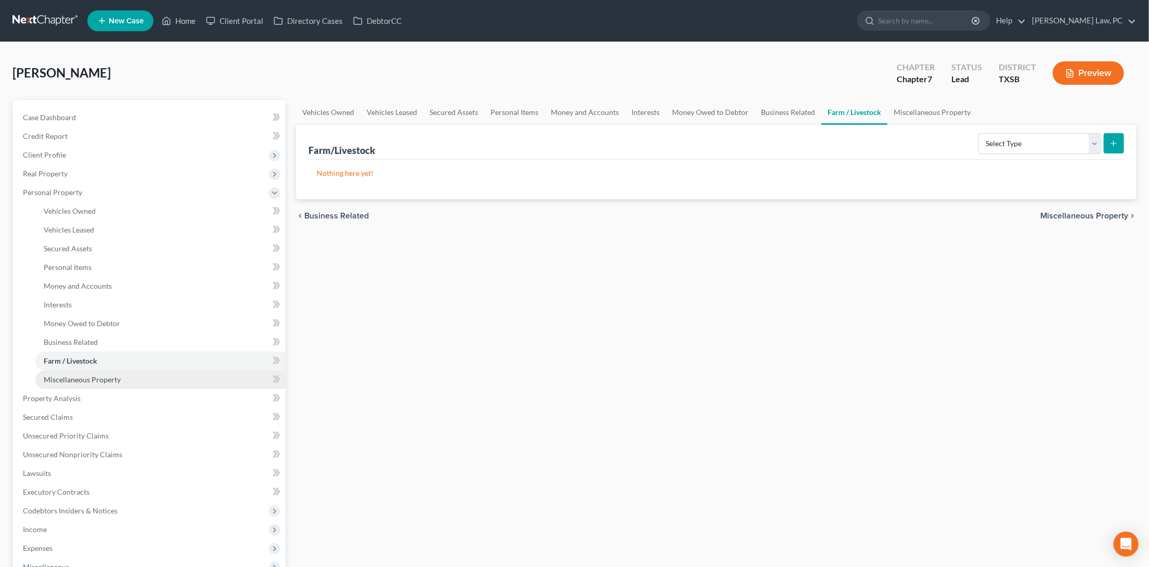
click at [128, 375] on link "Miscellaneous Property" at bounding box center [160, 379] width 250 height 19
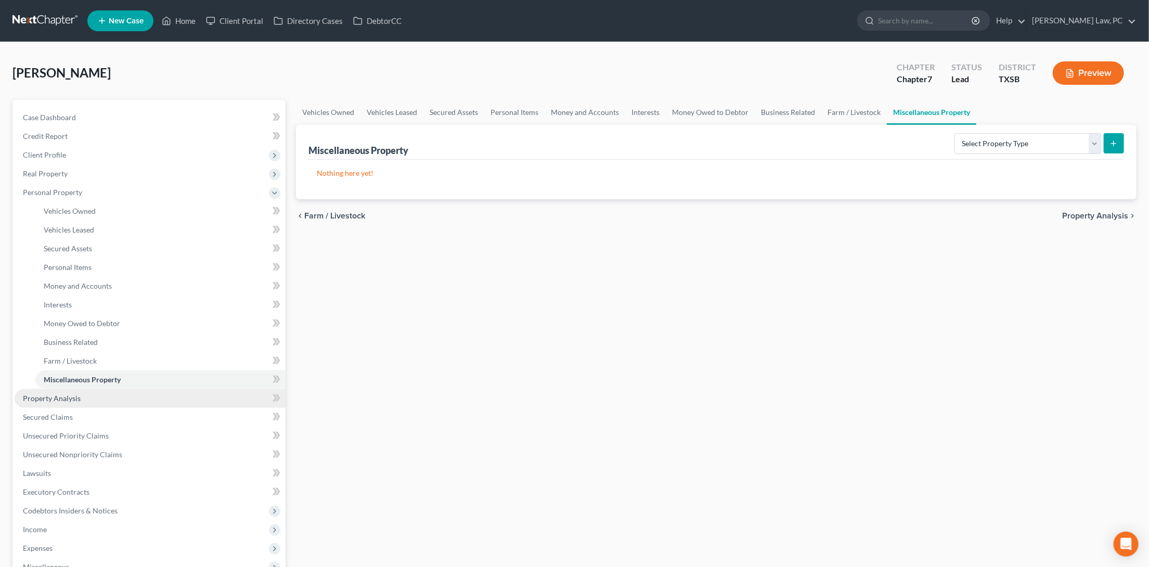
click at [165, 394] on link "Property Analysis" at bounding box center [150, 398] width 271 height 19
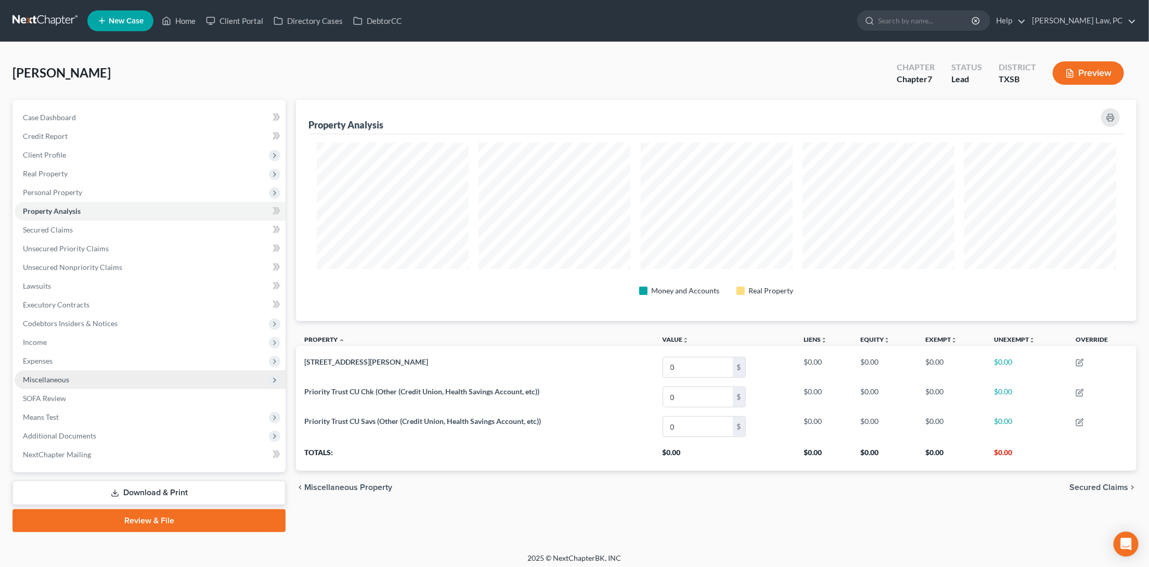
scroll to position [220, 840]
click at [183, 228] on link "Secured Claims" at bounding box center [150, 229] width 271 height 19
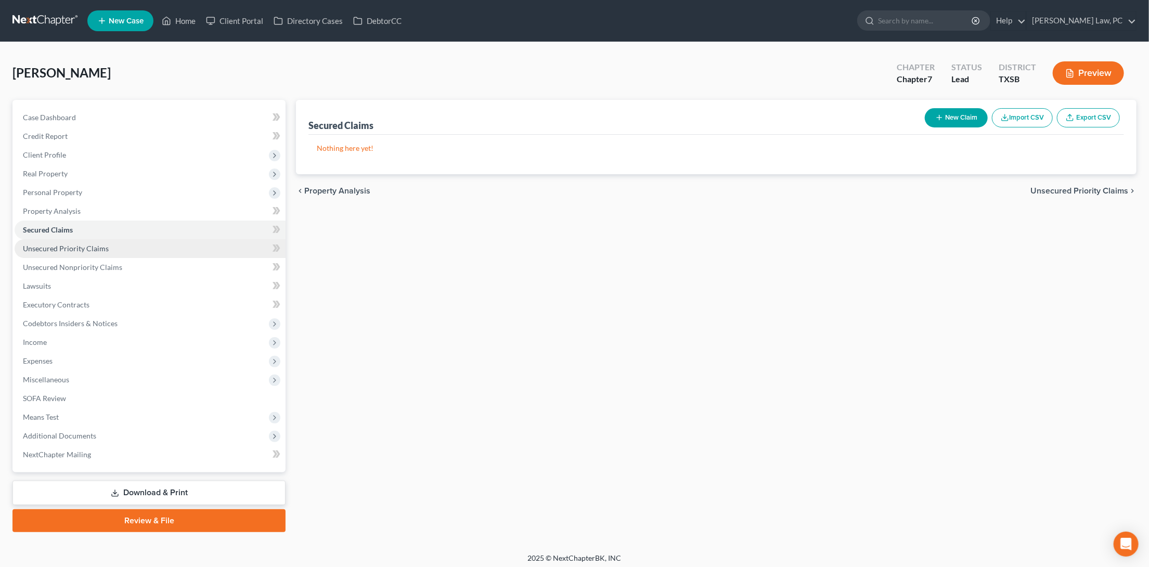
click at [179, 239] on link "Unsecured Priority Claims" at bounding box center [150, 248] width 271 height 19
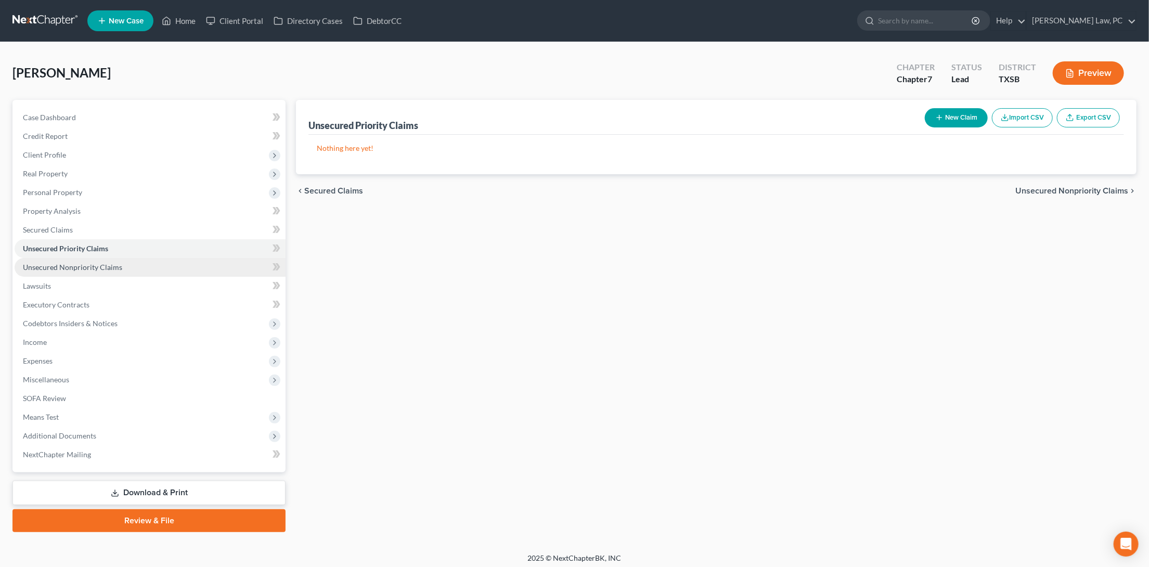
click at [172, 258] on link "Unsecured Nonpriority Claims" at bounding box center [150, 267] width 271 height 19
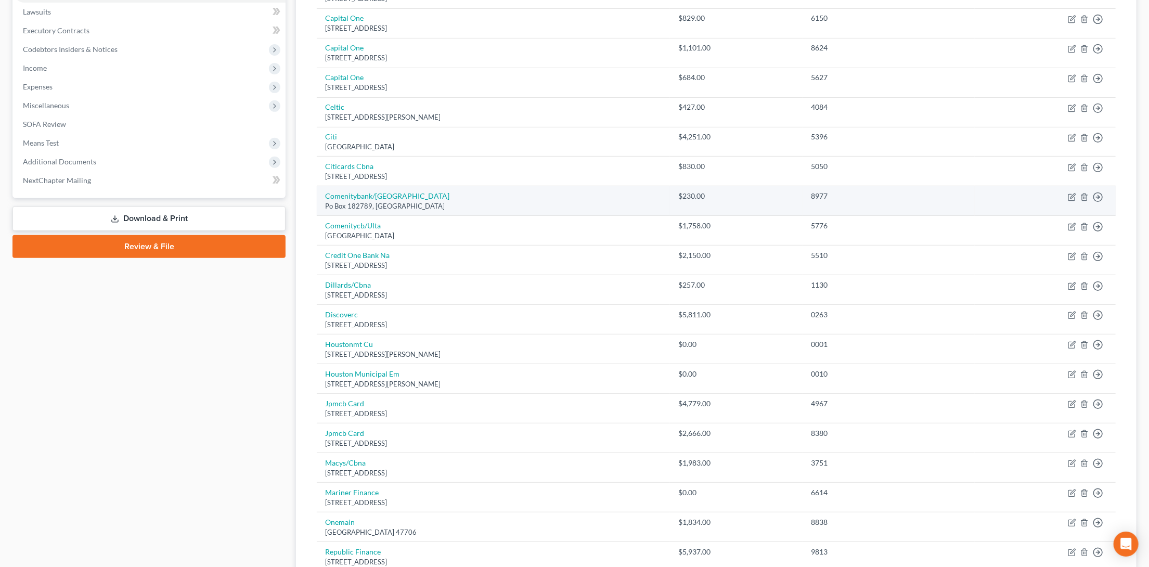
scroll to position [278, 0]
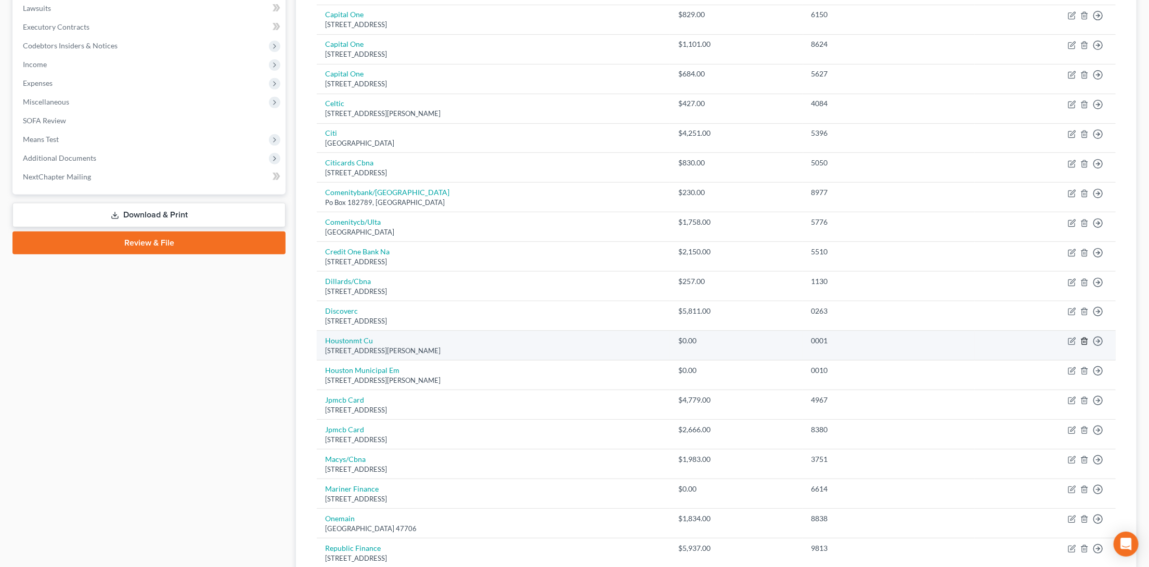
click at [1086, 338] on icon "button" at bounding box center [1083, 341] width 5 height 7
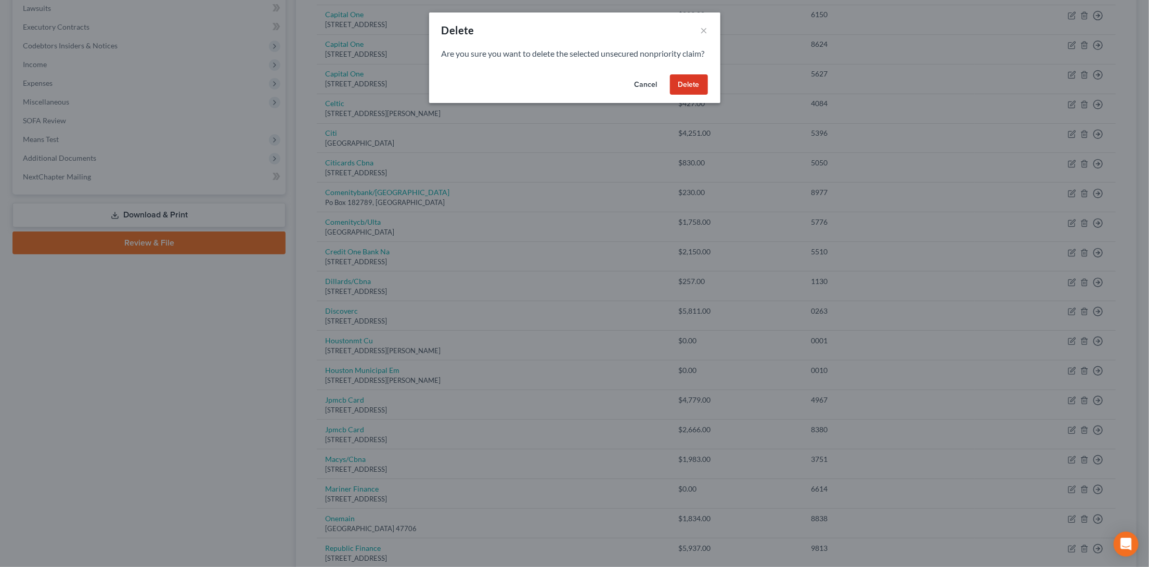
click at [693, 95] on button "Delete" at bounding box center [689, 84] width 38 height 21
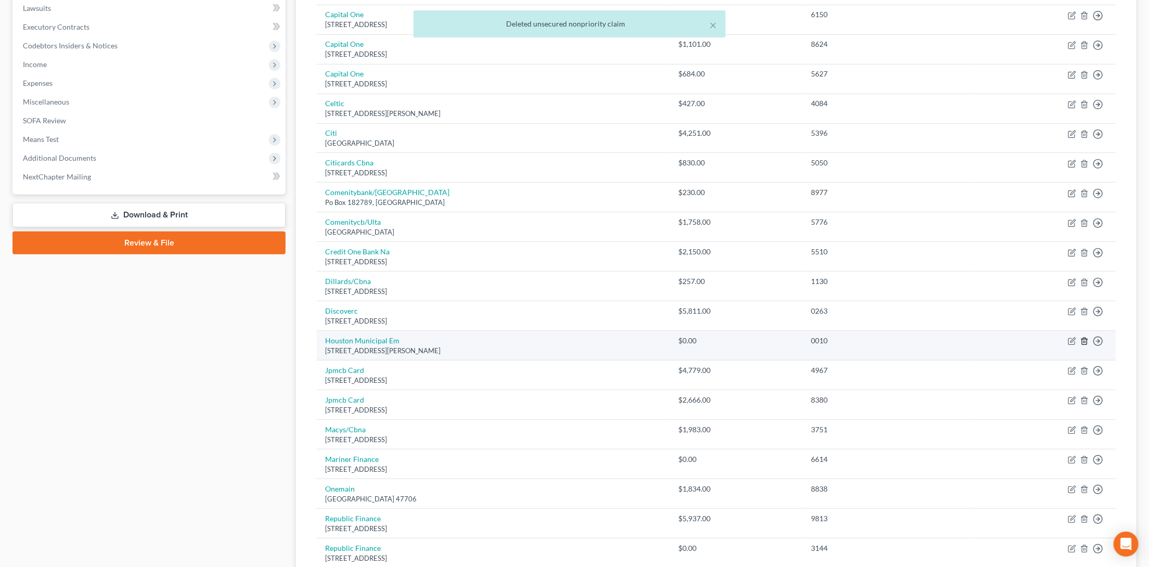
click at [1086, 337] on icon "button" at bounding box center [1084, 341] width 8 height 8
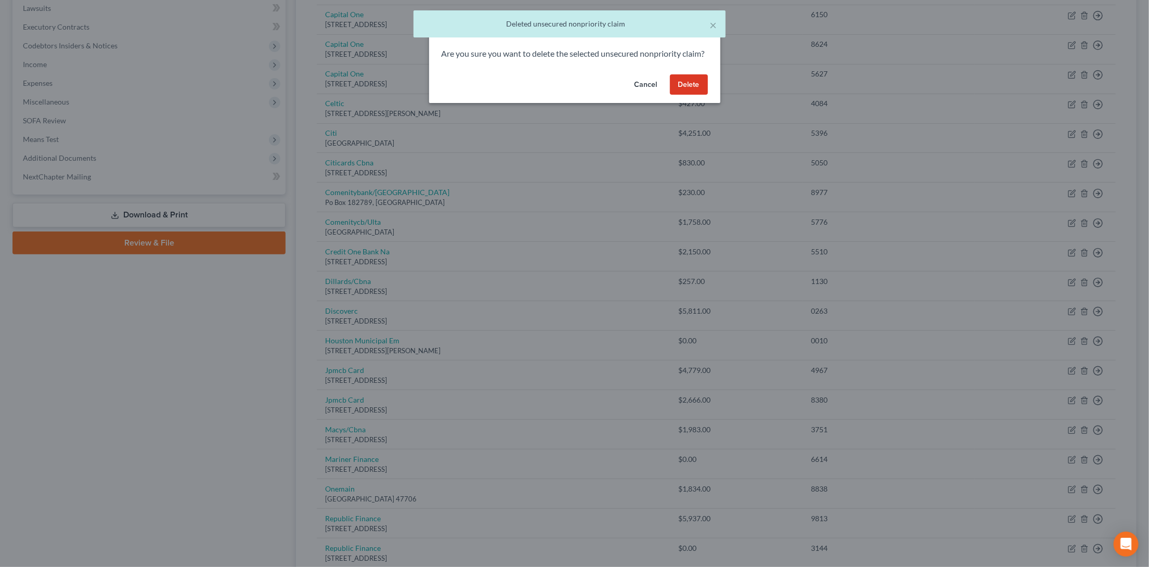
click at [695, 94] on button "Delete" at bounding box center [689, 84] width 38 height 21
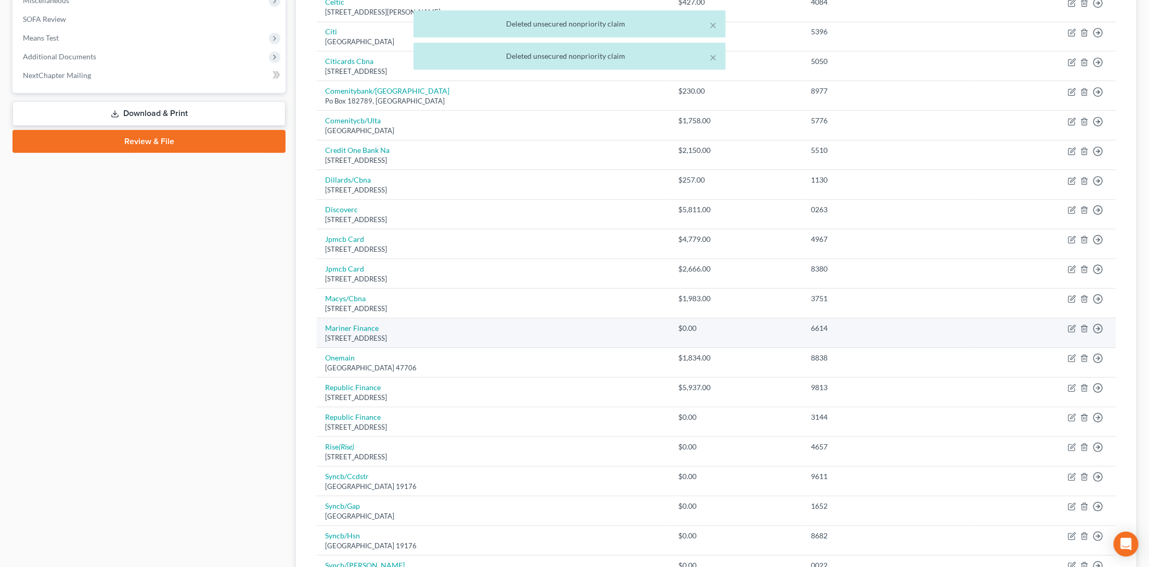
scroll to position [410, 0]
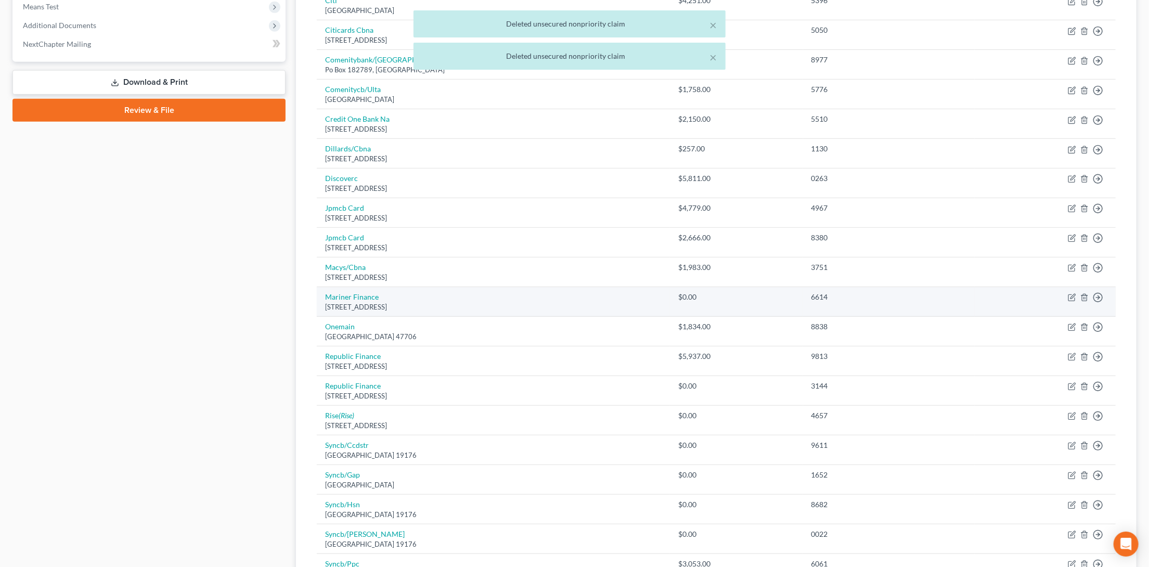
click at [1090, 287] on td "Move to D Move to E Move to G Move to Notice Only" at bounding box center [1044, 302] width 141 height 30
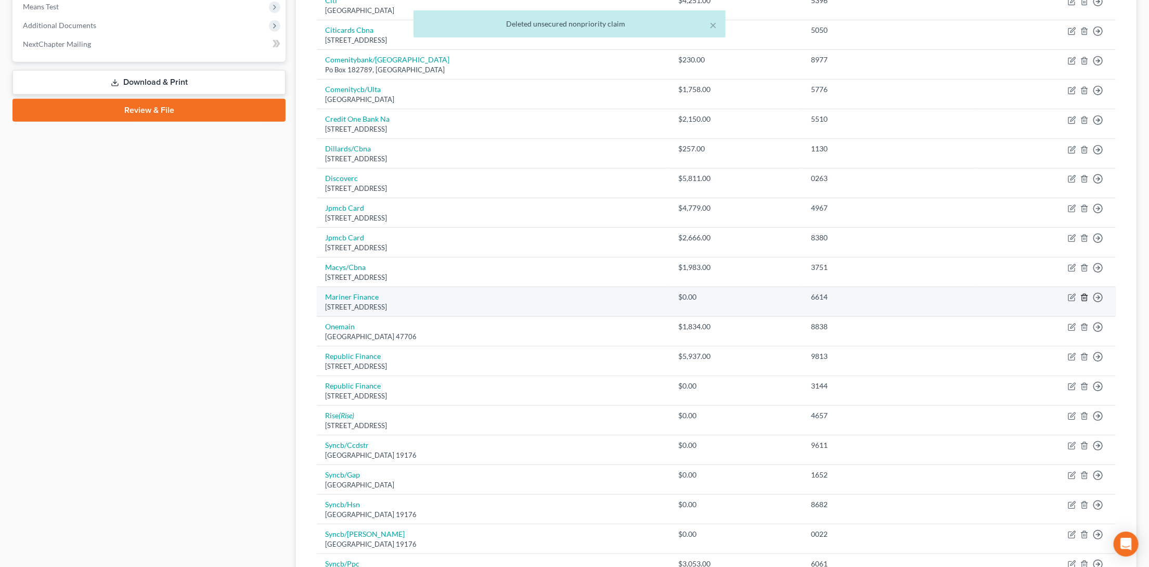
click at [1085, 293] on icon "button" at bounding box center [1084, 297] width 8 height 8
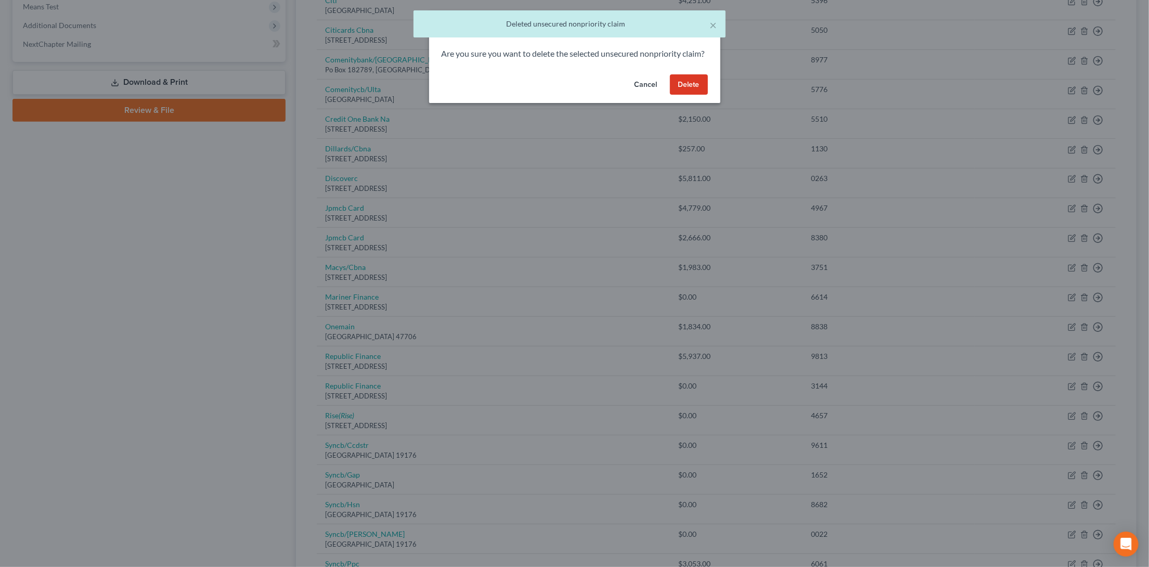
click at [694, 95] on button "Delete" at bounding box center [689, 84] width 38 height 21
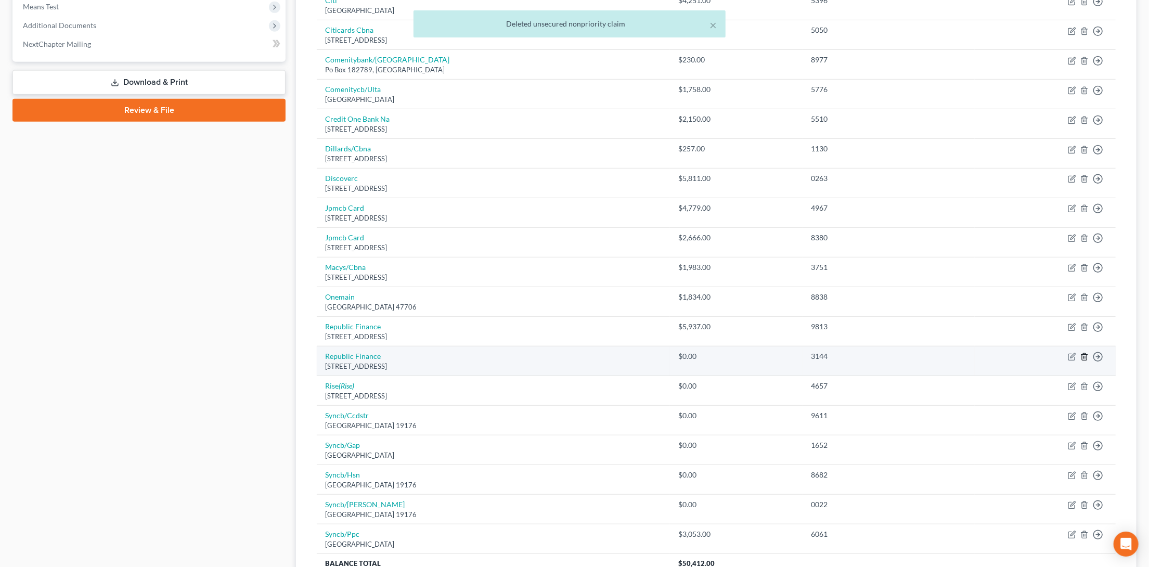
click at [1084, 353] on icon "button" at bounding box center [1084, 357] width 8 height 8
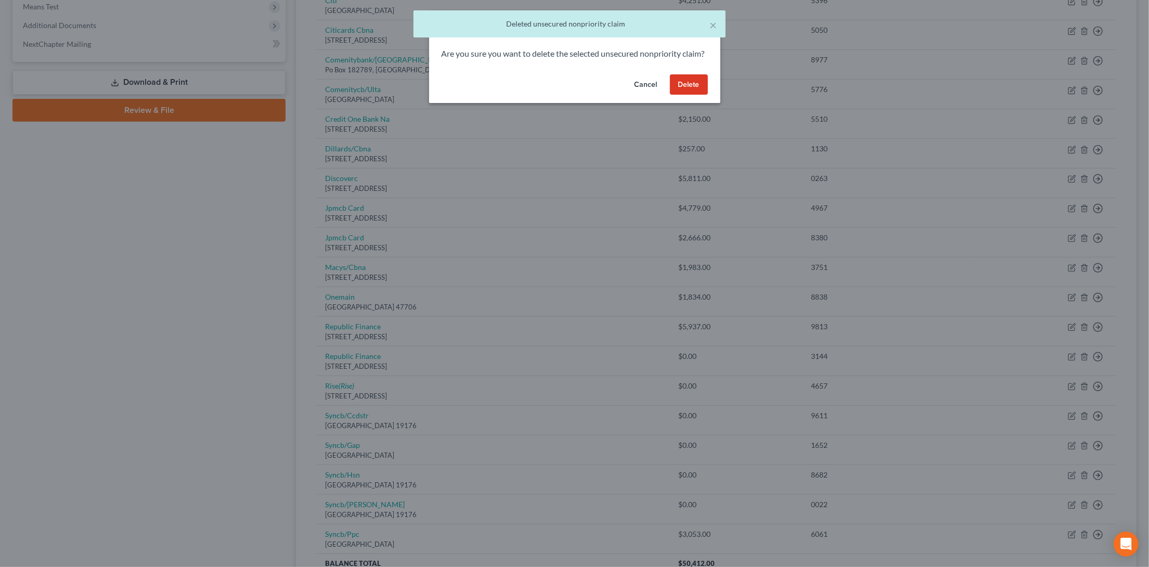
click at [695, 90] on button "Delete" at bounding box center [689, 84] width 38 height 21
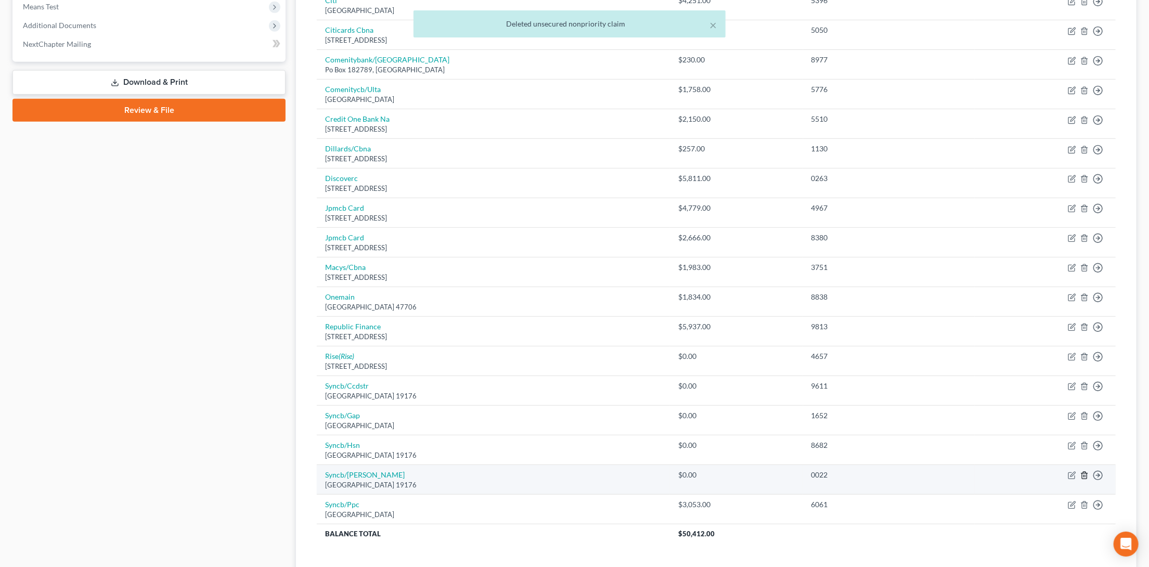
click at [1083, 471] on icon "button" at bounding box center [1084, 475] width 8 height 8
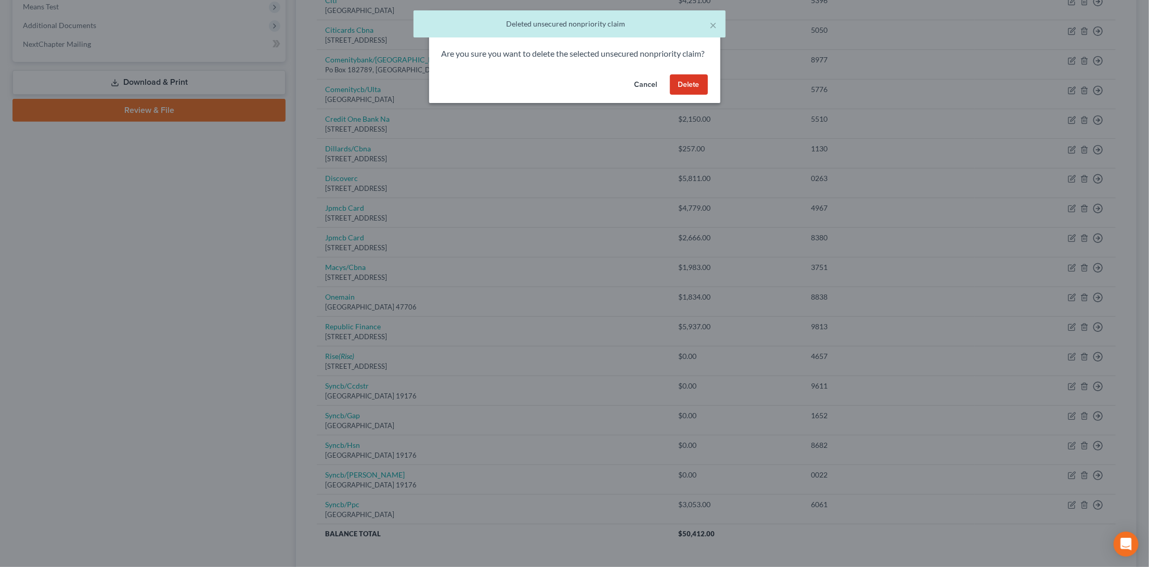
click at [697, 93] on button "Delete" at bounding box center [689, 84] width 38 height 21
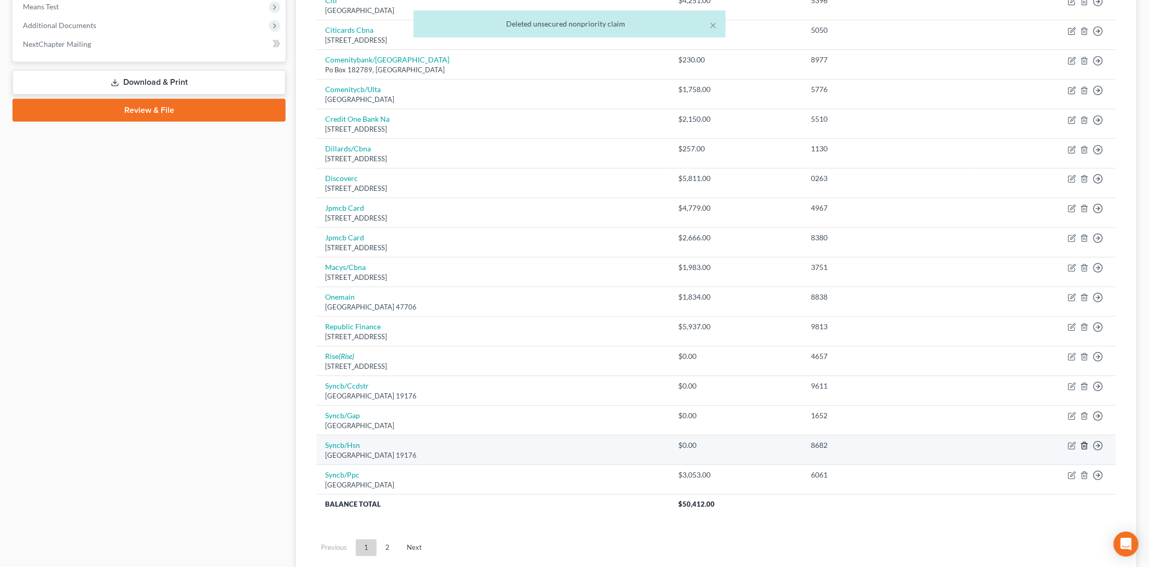
click at [1083, 441] on icon "button" at bounding box center [1084, 445] width 8 height 8
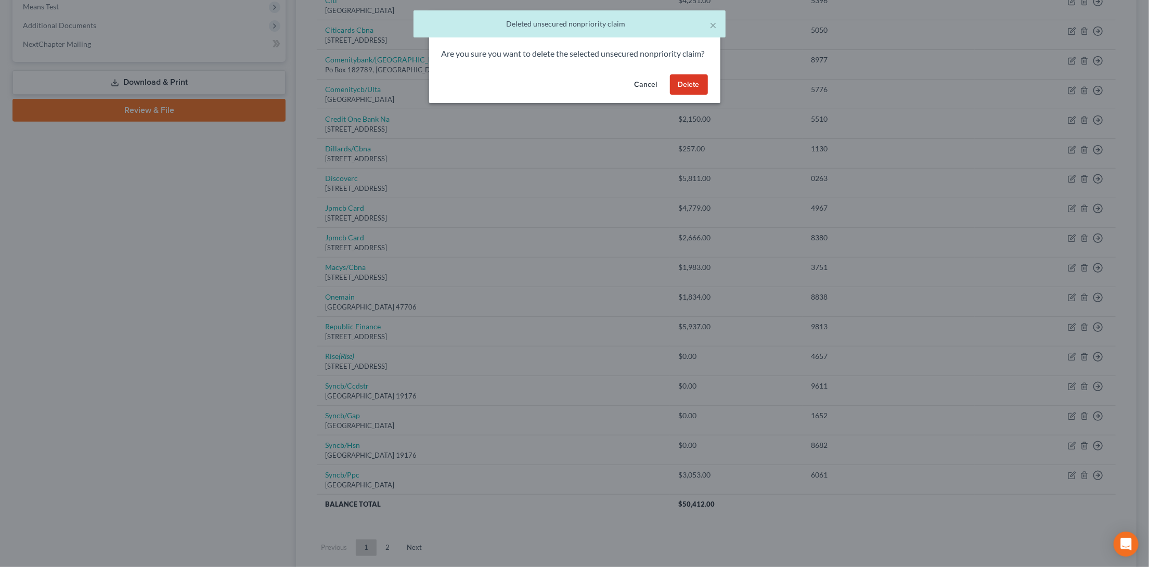
click at [692, 95] on button "Delete" at bounding box center [689, 84] width 38 height 21
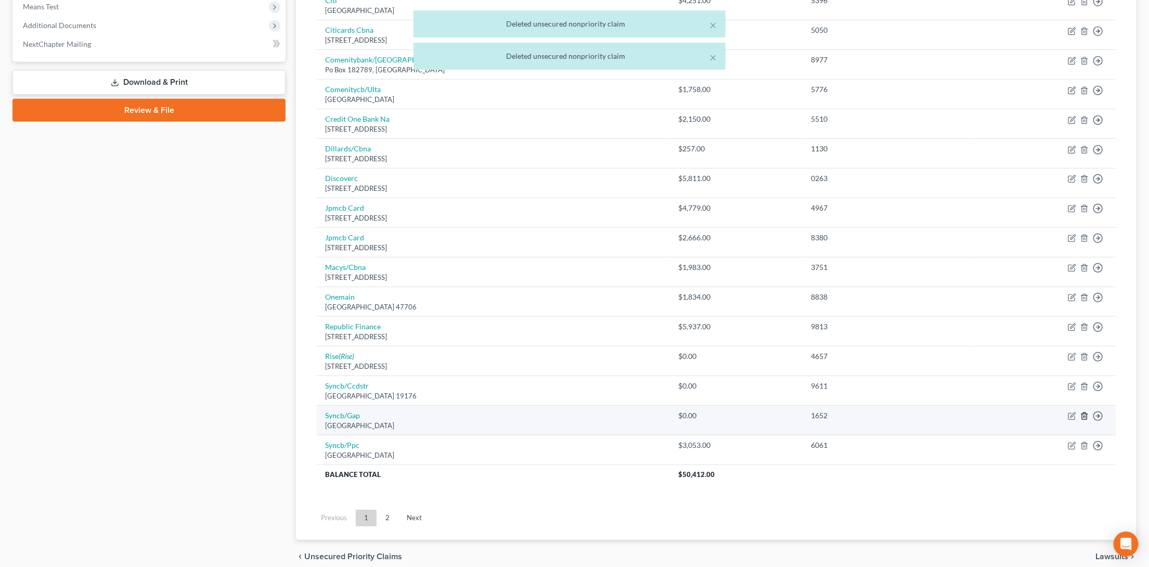
click at [1086, 412] on icon "button" at bounding box center [1084, 416] width 8 height 8
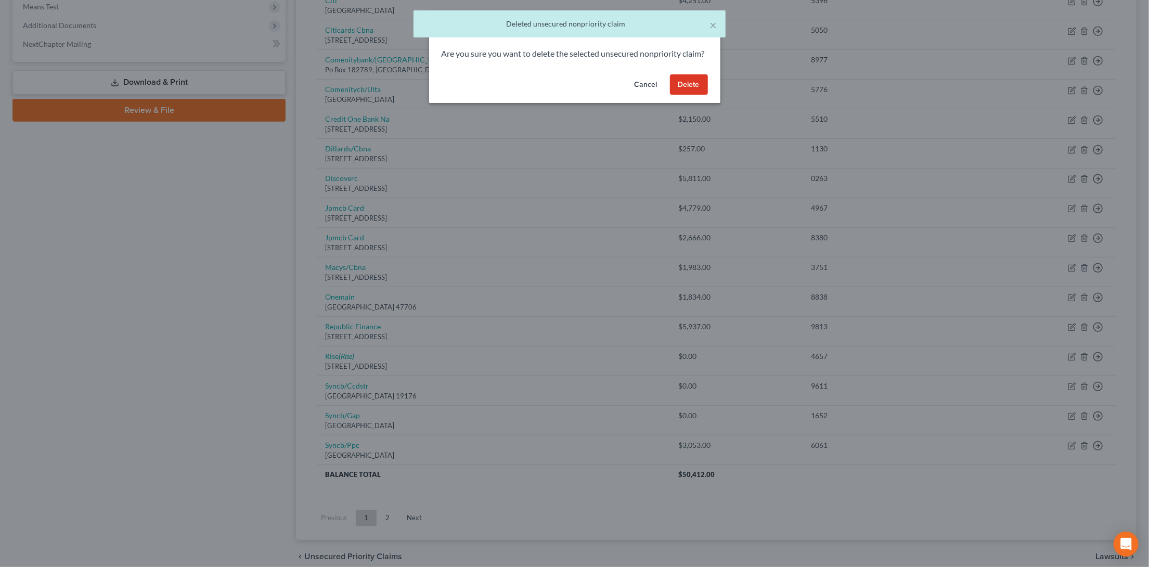
click at [694, 89] on button "Delete" at bounding box center [689, 84] width 38 height 21
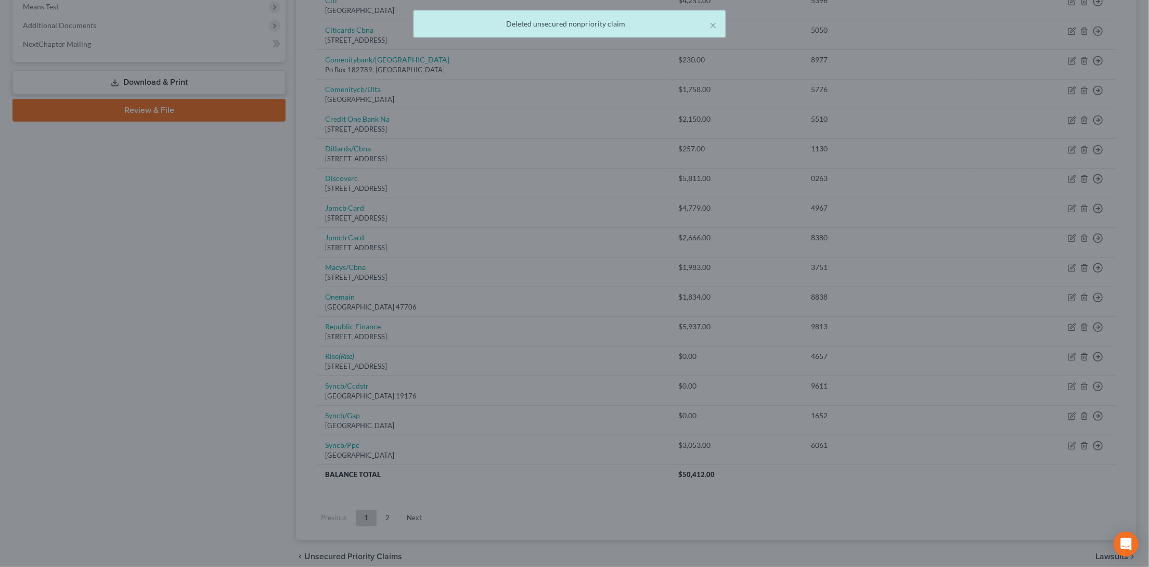
scroll to position [401, 0]
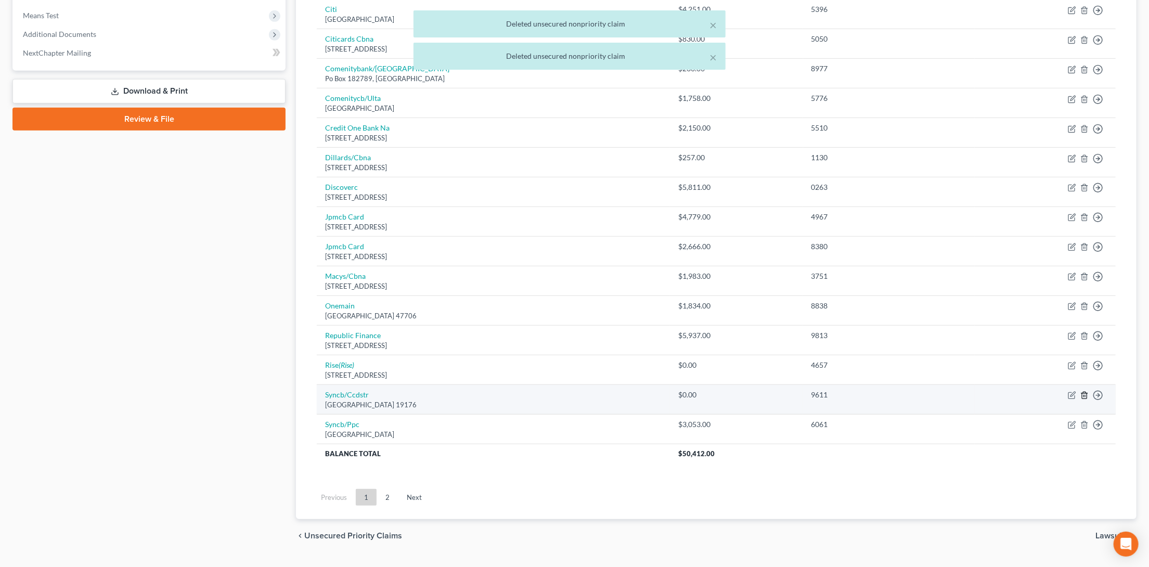
click at [1085, 392] on icon "button" at bounding box center [1083, 395] width 5 height 7
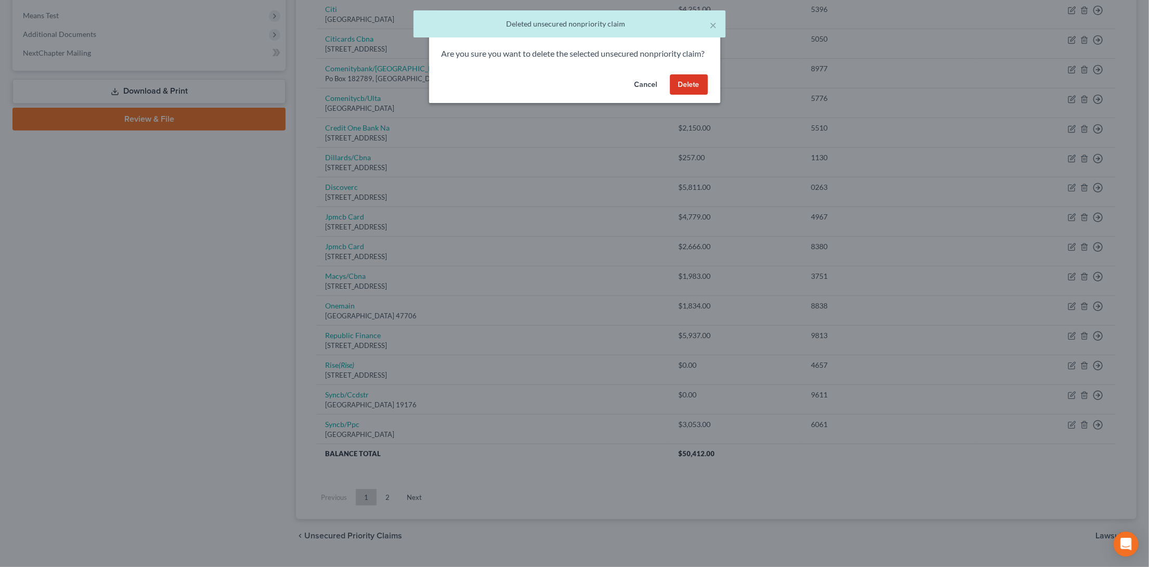
click at [704, 93] on button "Delete" at bounding box center [689, 84] width 38 height 21
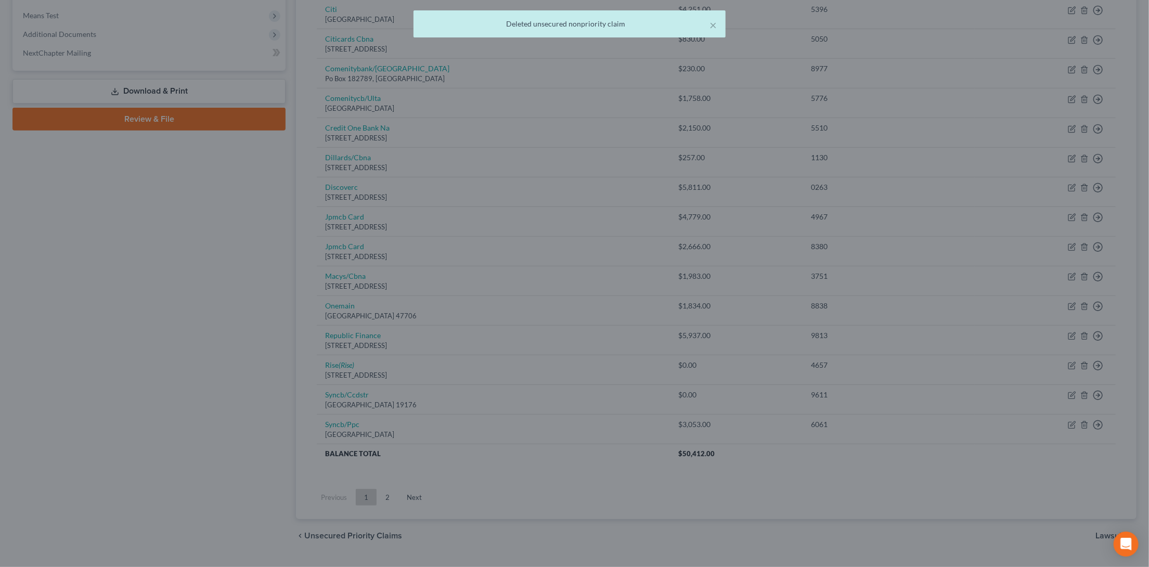
scroll to position [373, 0]
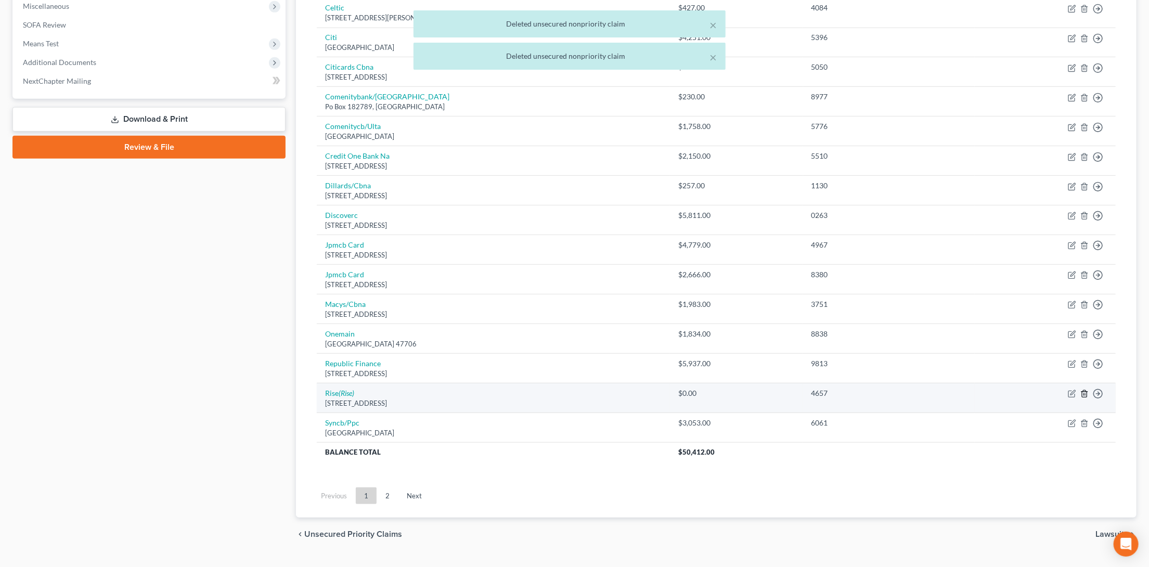
click at [1085, 394] on line "button" at bounding box center [1085, 395] width 0 height 2
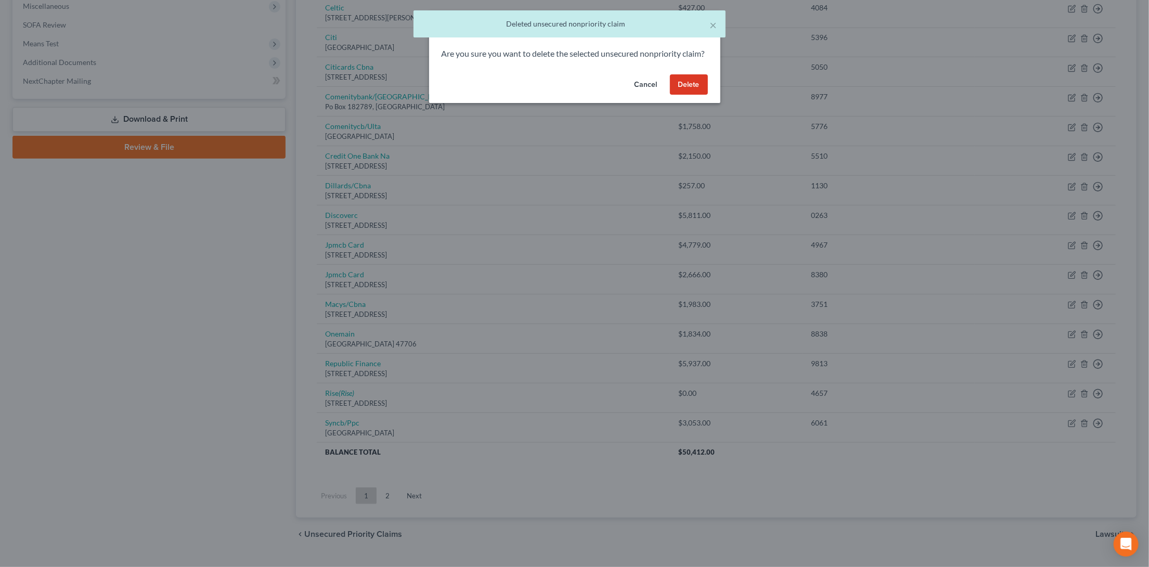
click at [702, 95] on button "Delete" at bounding box center [689, 84] width 38 height 21
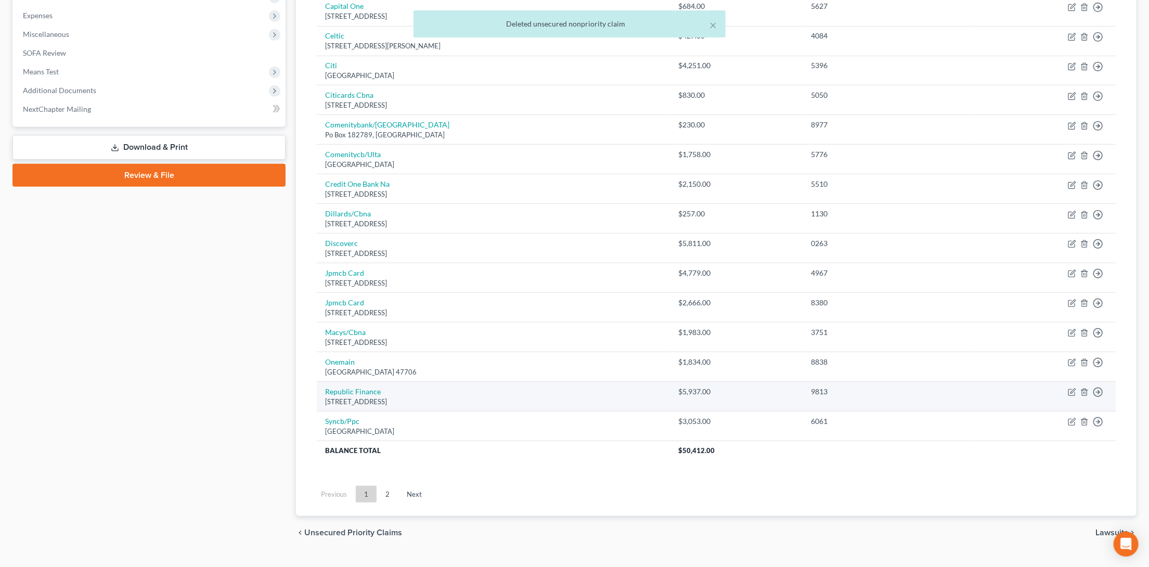
scroll to position [345, 0]
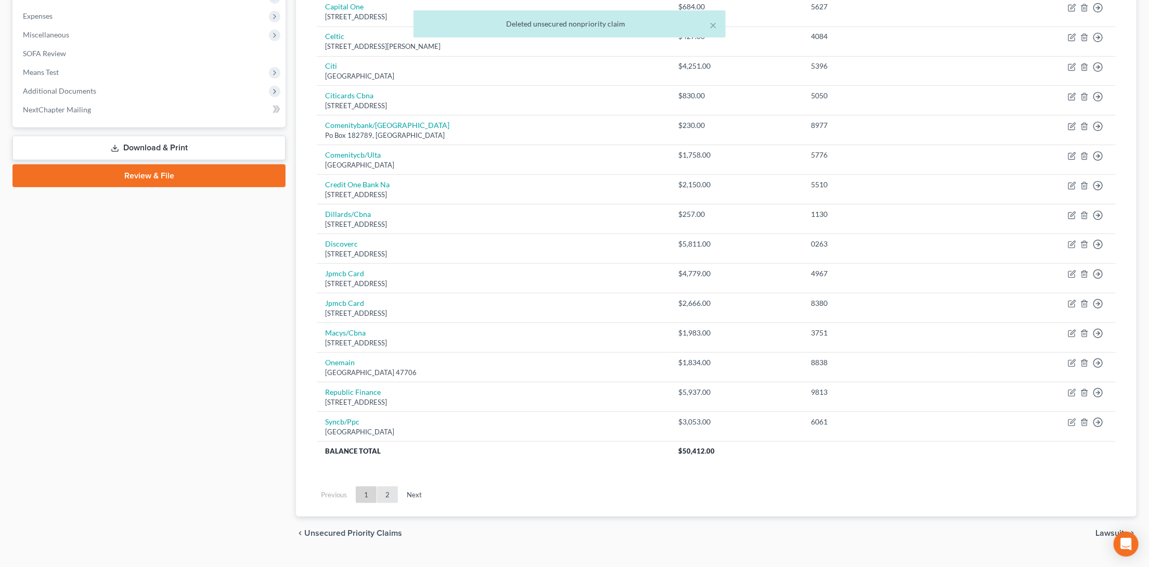
click at [384, 486] on link "2" at bounding box center [387, 494] width 21 height 17
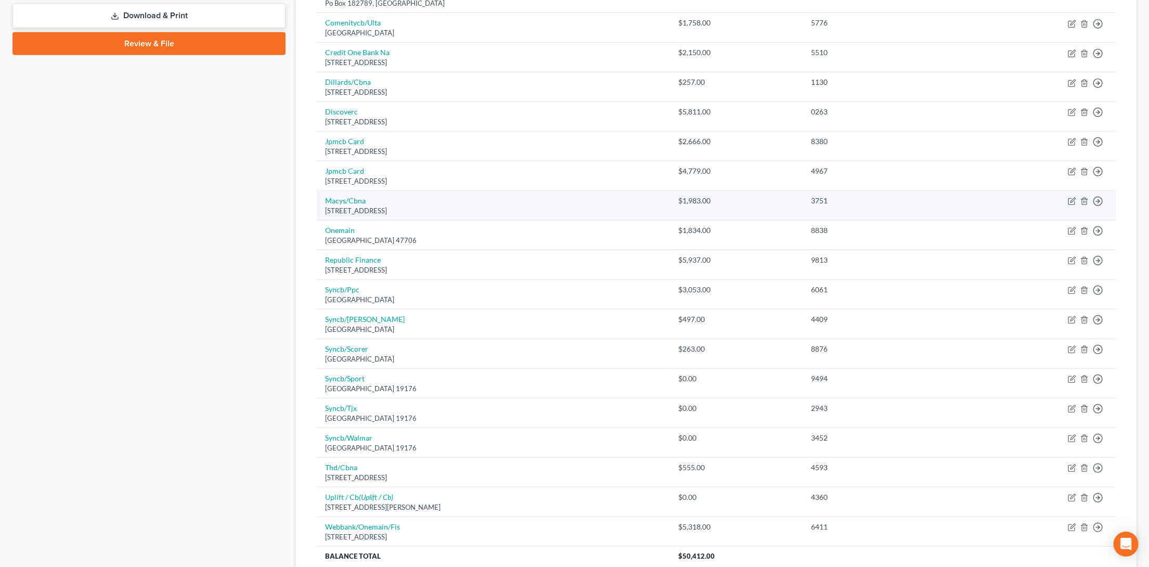
scroll to position [482, 0]
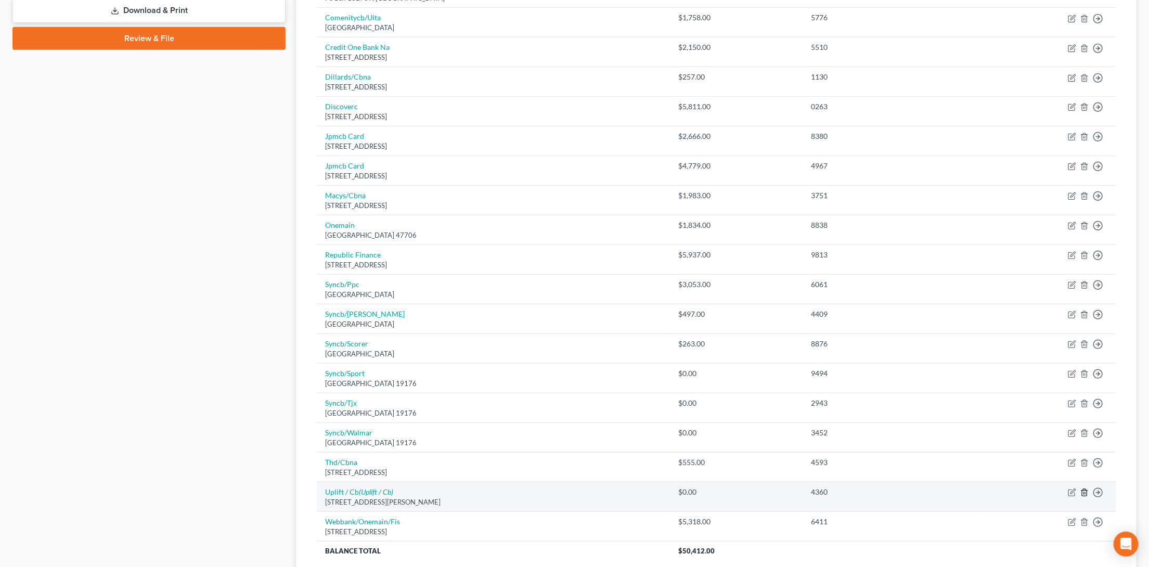
click at [1082, 489] on icon "button" at bounding box center [1083, 492] width 5 height 7
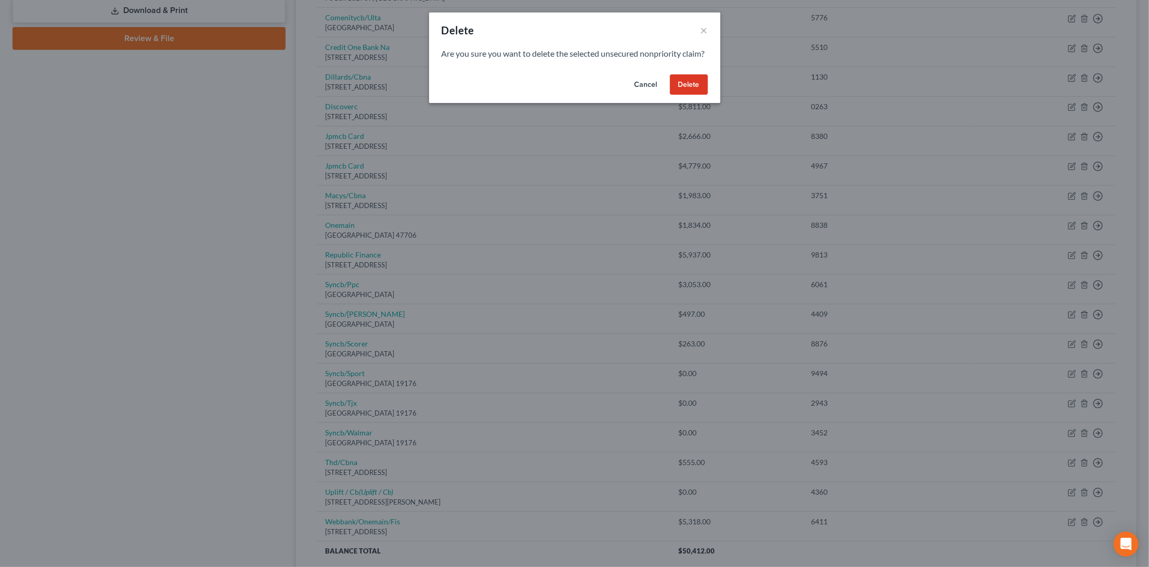
click at [692, 90] on button "Delete" at bounding box center [689, 84] width 38 height 21
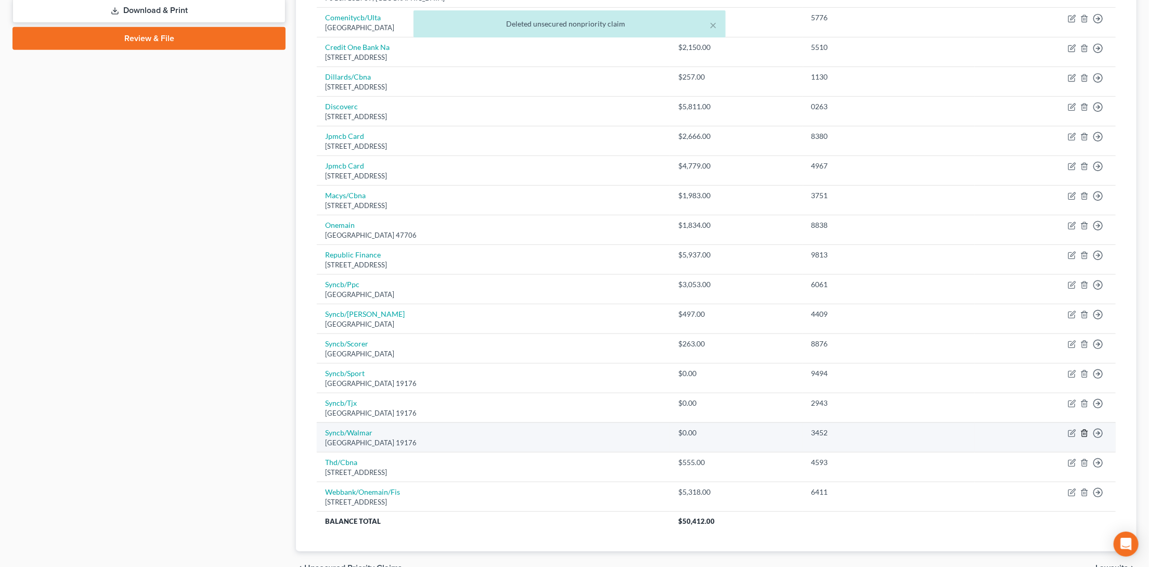
click at [1084, 433] on line "button" at bounding box center [1084, 434] width 0 height 2
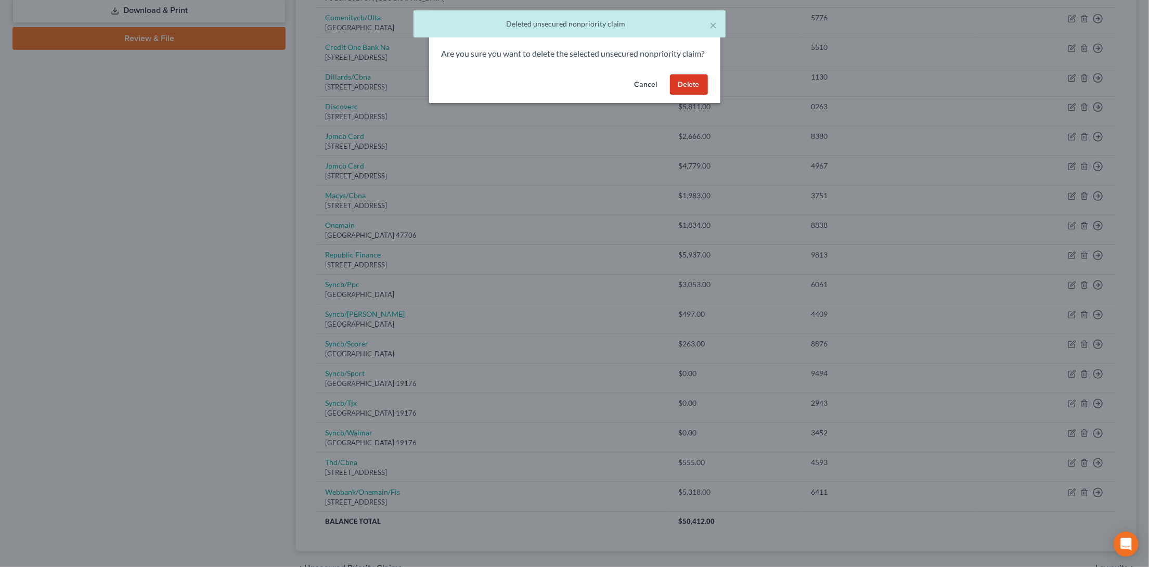
click at [698, 95] on button "Delete" at bounding box center [689, 84] width 38 height 21
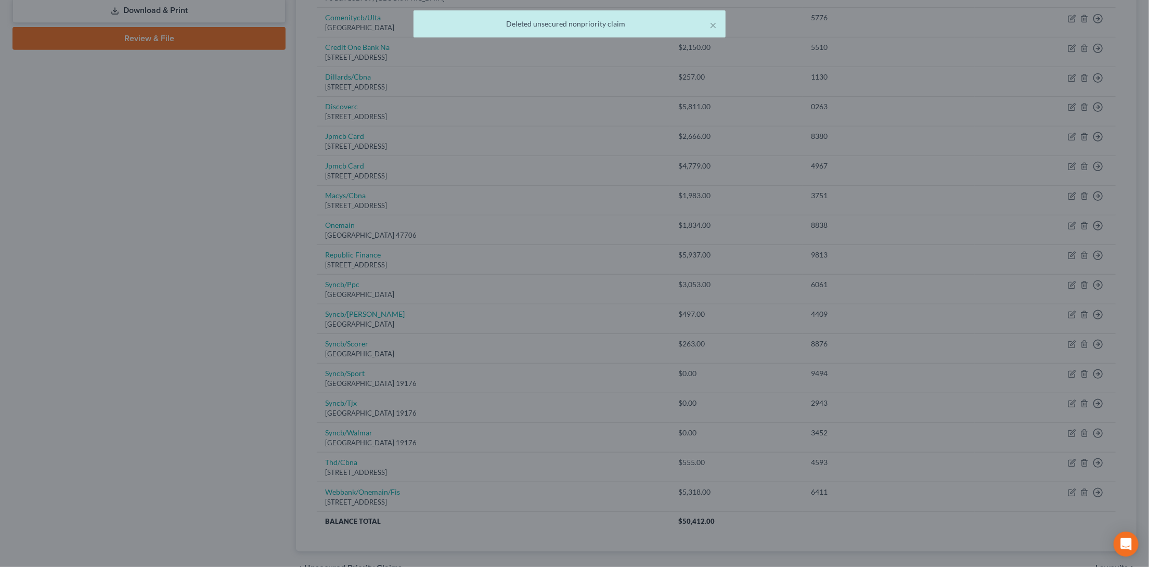
scroll to position [481, 0]
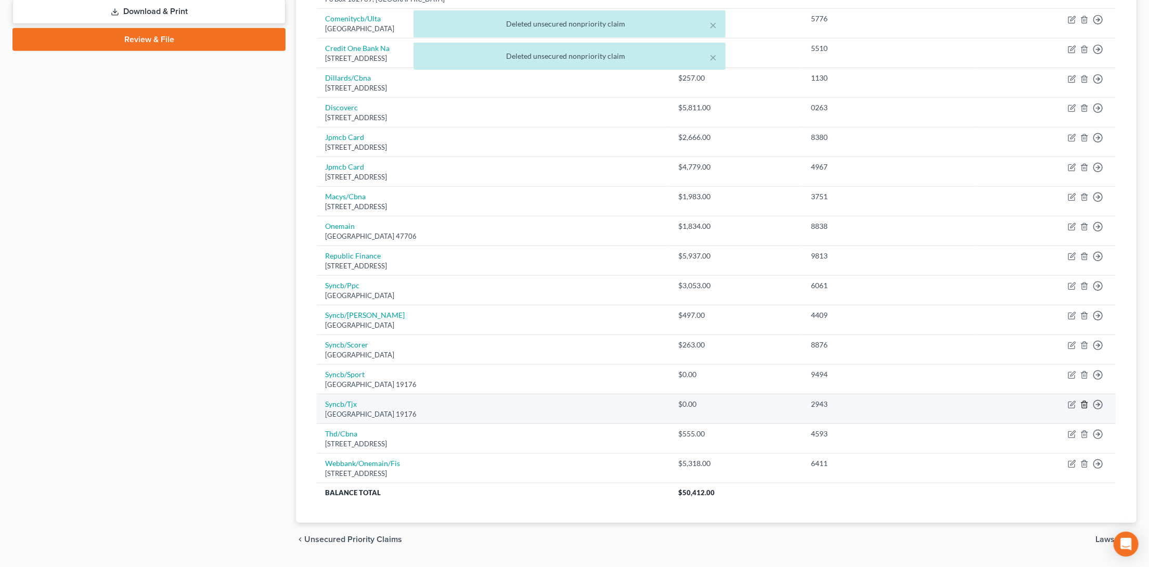
click at [1085, 405] on line "button" at bounding box center [1085, 406] width 0 height 2
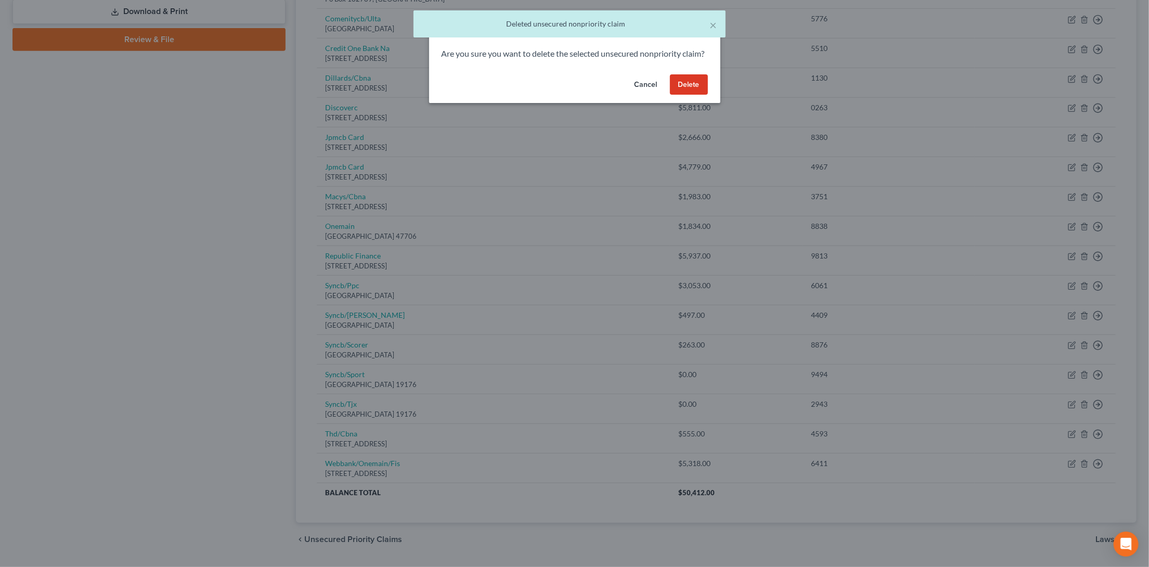
click at [699, 95] on button "Delete" at bounding box center [689, 84] width 38 height 21
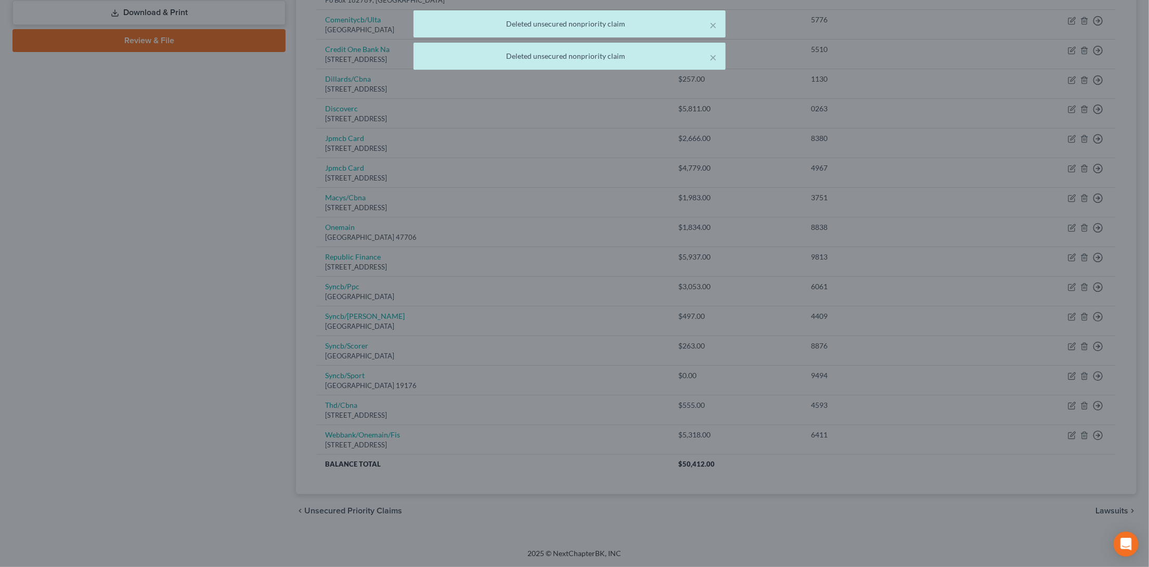
scroll to position [452, 0]
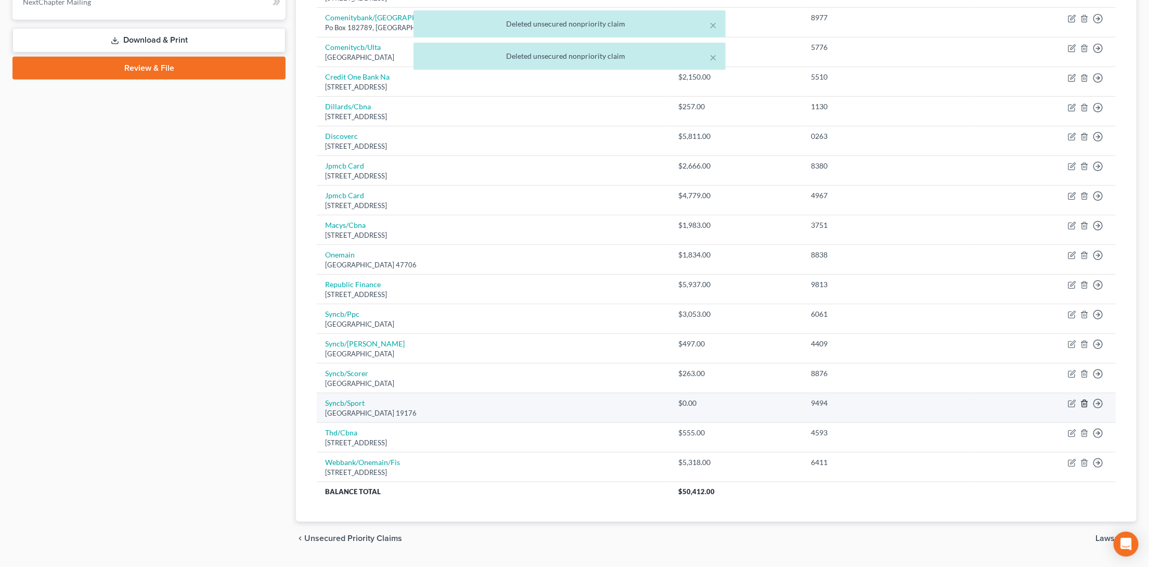
click at [1086, 399] on icon "button" at bounding box center [1084, 403] width 8 height 8
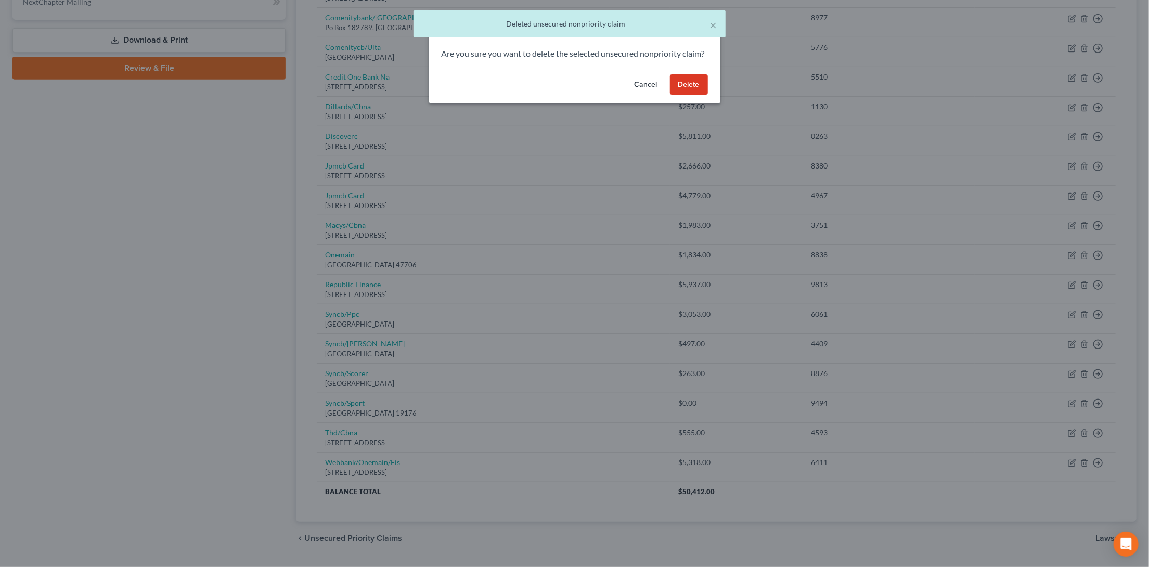
click at [699, 95] on button "Delete" at bounding box center [689, 84] width 38 height 21
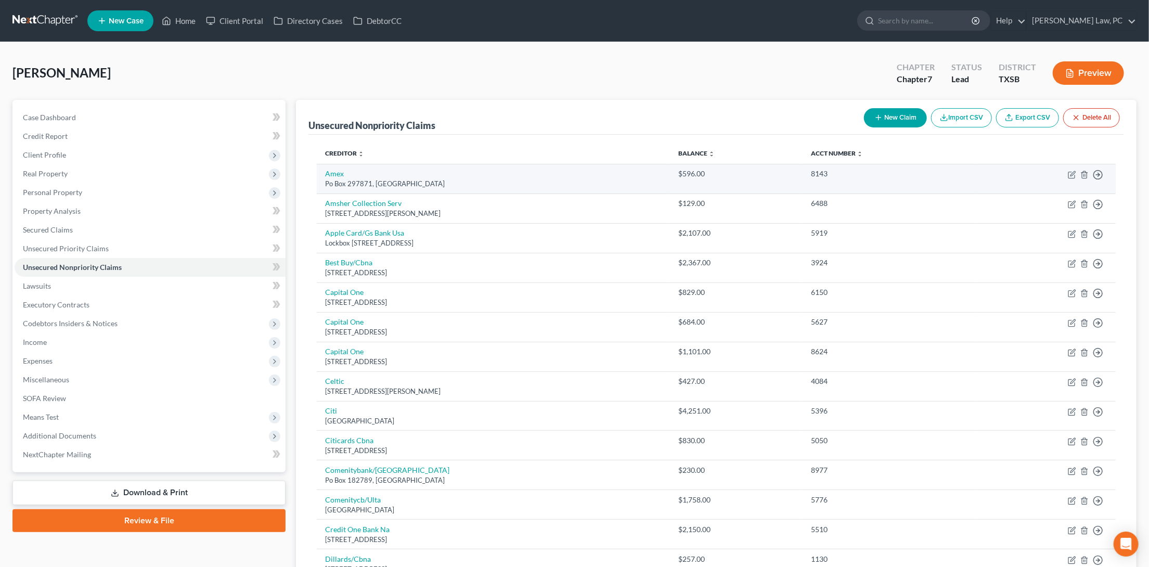
scroll to position [0, 0]
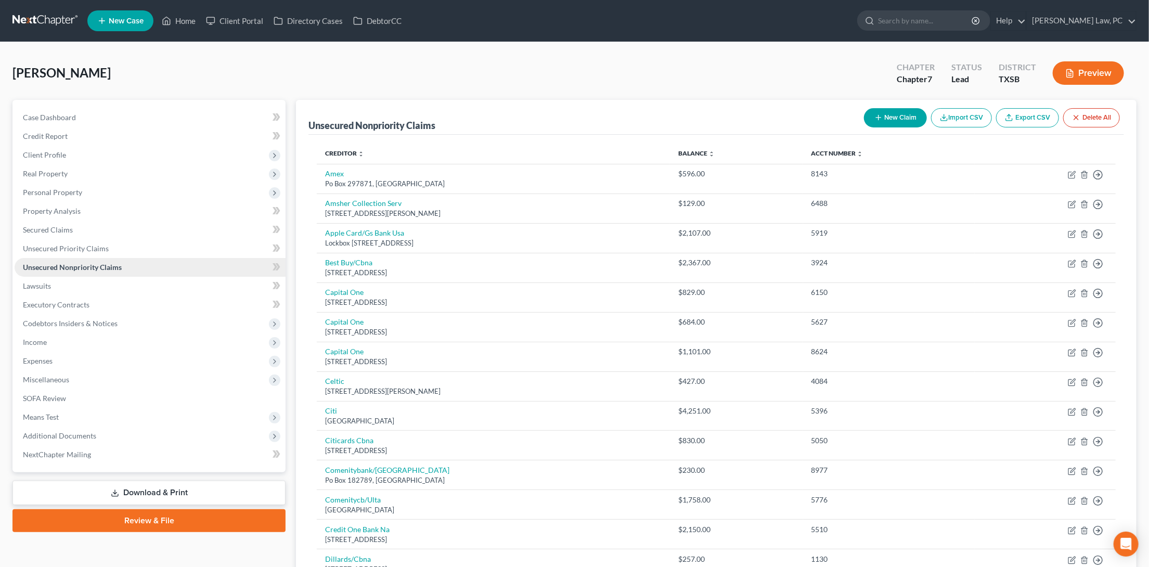
click at [159, 258] on link "Unsecured Nonpriority Claims" at bounding box center [150, 267] width 271 height 19
click at [160, 239] on link "Unsecured Priority Claims" at bounding box center [150, 248] width 271 height 19
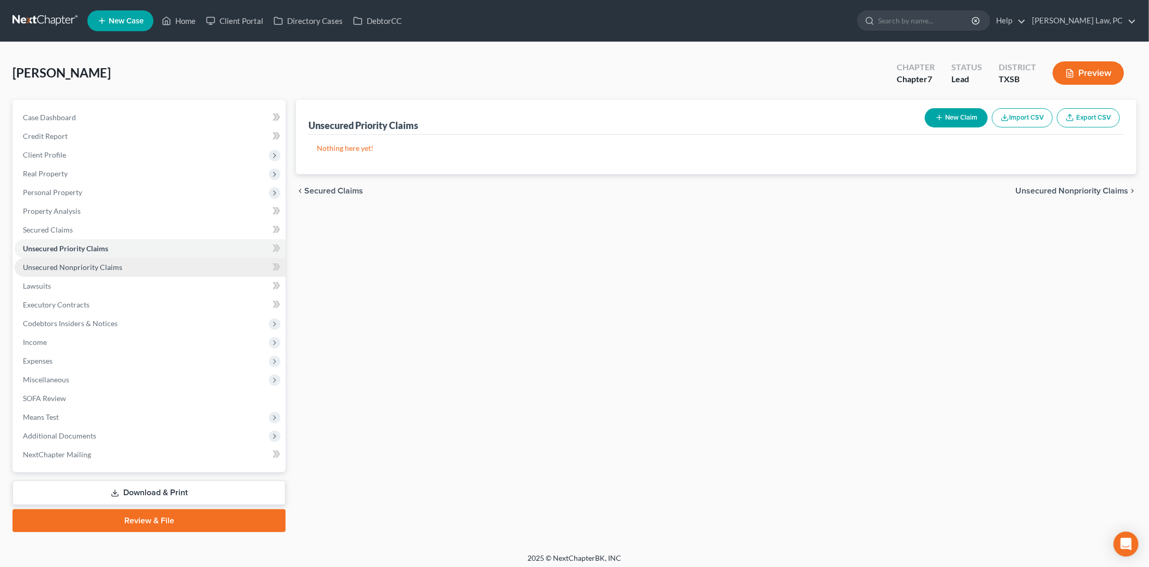
click at [160, 259] on link "Unsecured Nonpriority Claims" at bounding box center [150, 267] width 271 height 19
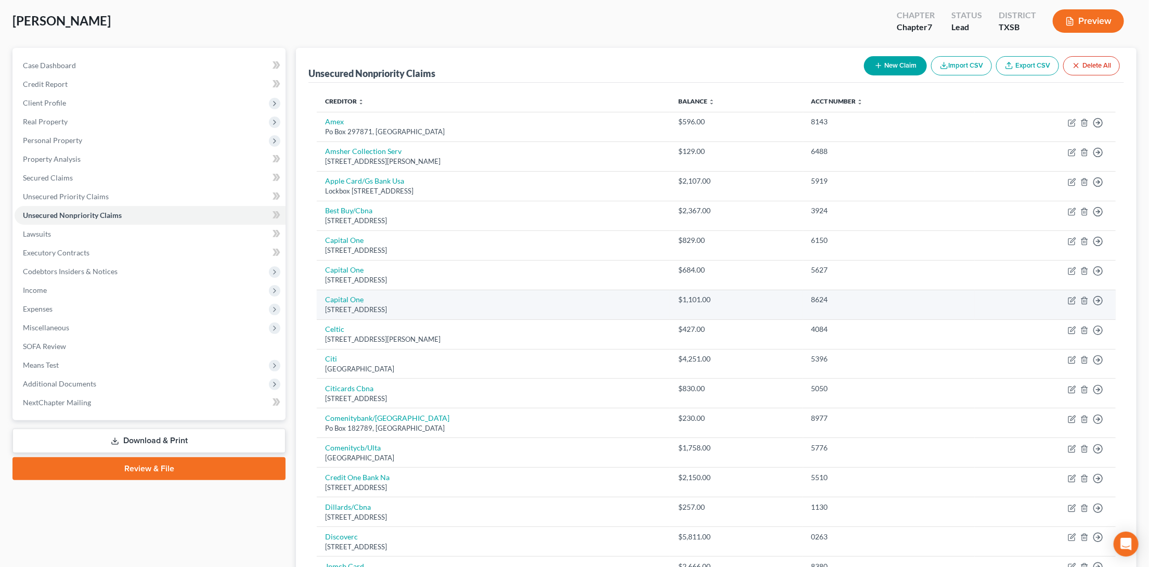
scroll to position [49, 0]
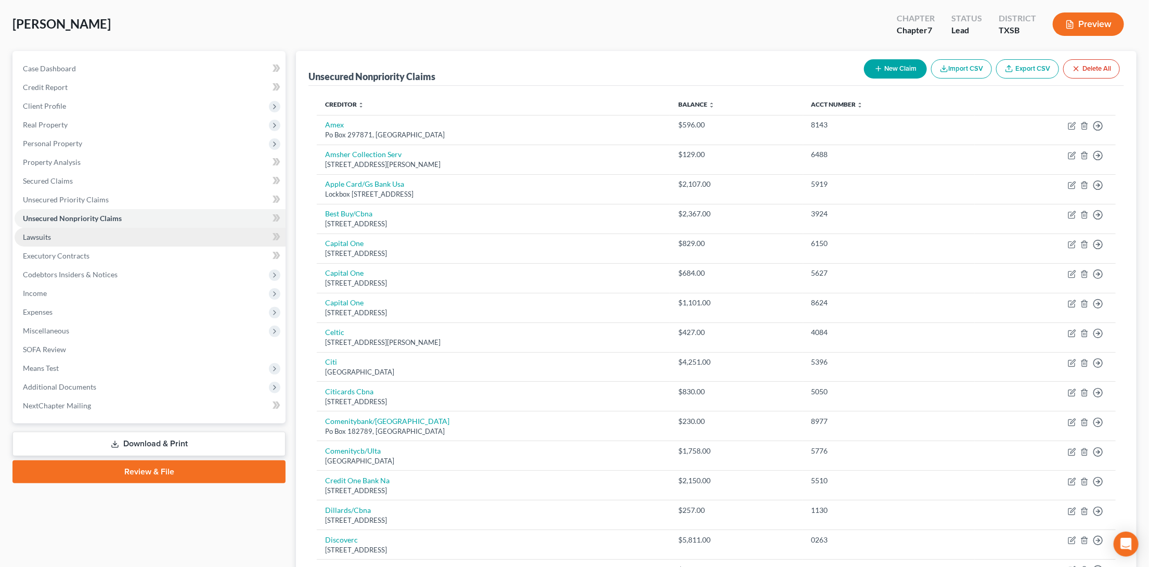
click at [151, 233] on link "Lawsuits" at bounding box center [150, 237] width 271 height 19
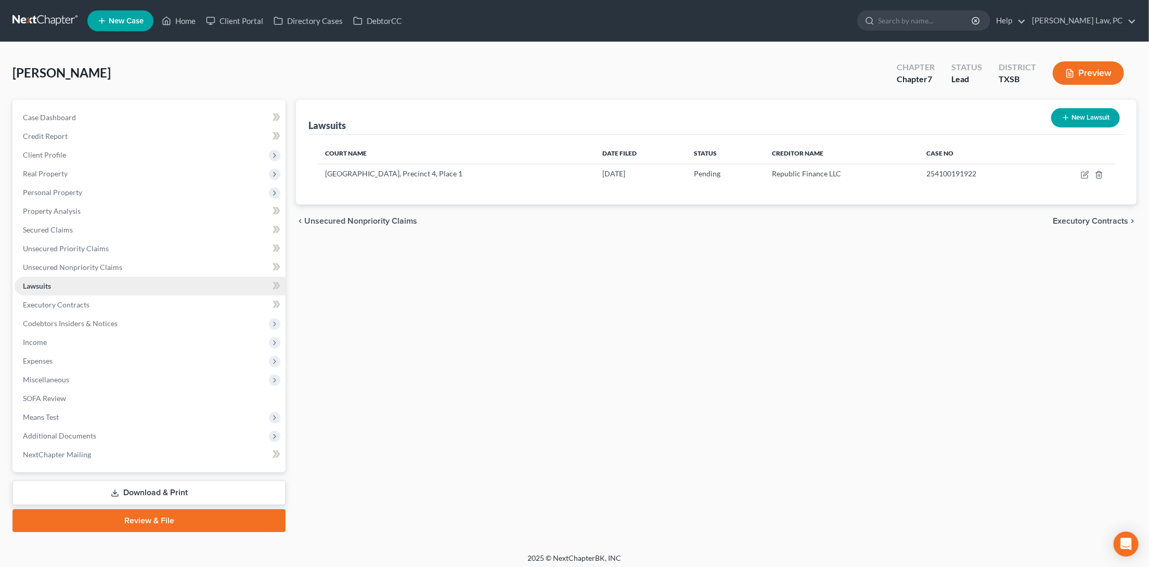
click at [136, 284] on link "Lawsuits" at bounding box center [150, 286] width 271 height 19
click at [133, 279] on link "Lawsuits" at bounding box center [150, 286] width 271 height 19
click at [124, 295] on link "Executory Contracts" at bounding box center [150, 304] width 271 height 19
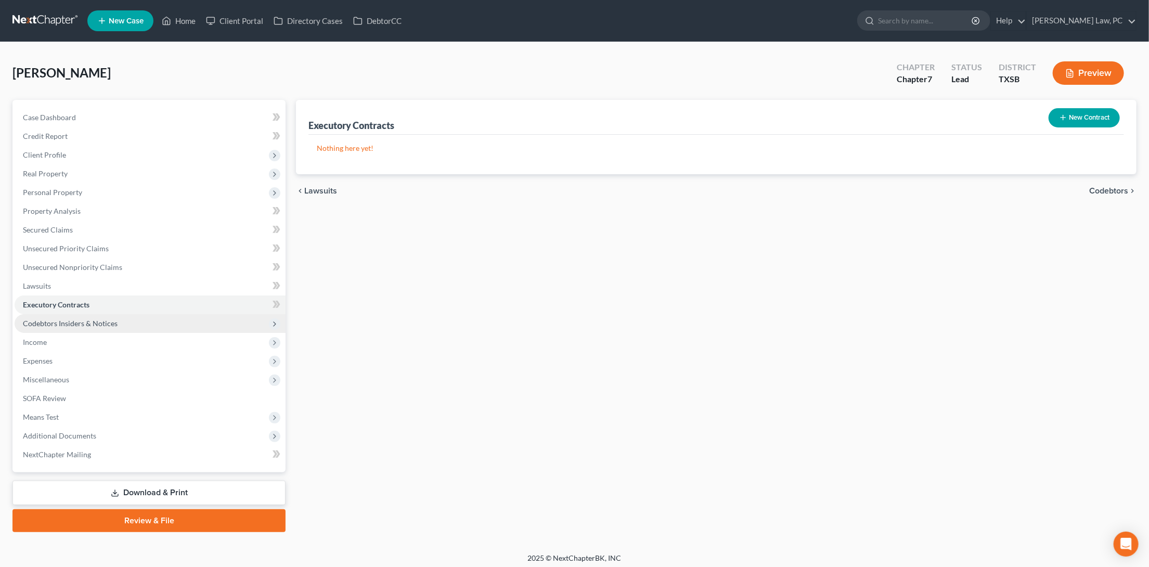
click at [109, 319] on span "Codebtors Insiders & Notices" at bounding box center [70, 323] width 95 height 9
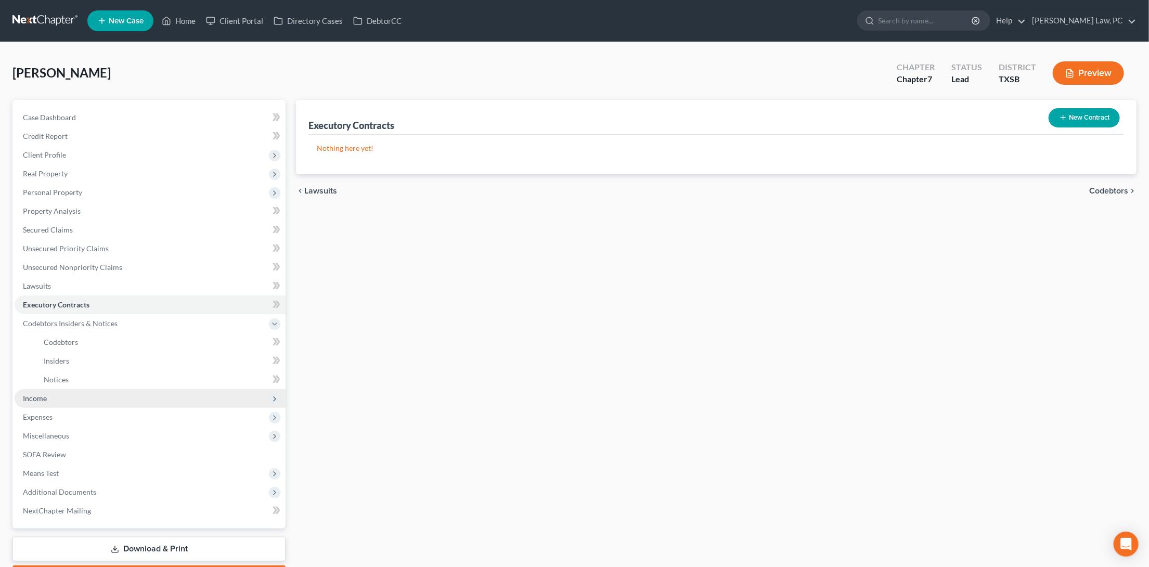
click at [84, 390] on span "Income" at bounding box center [150, 398] width 271 height 19
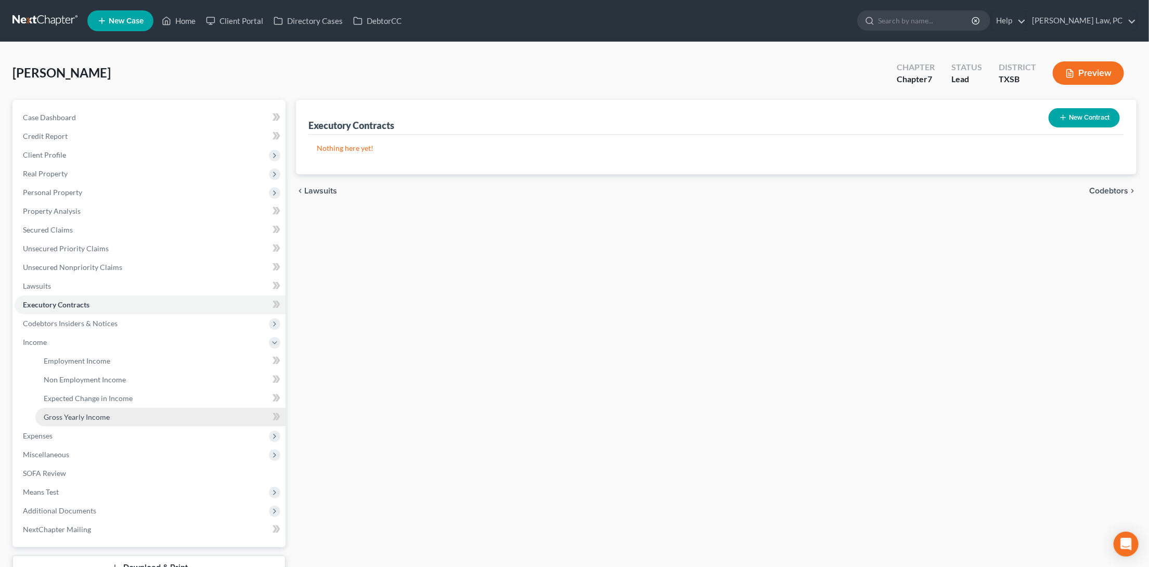
click at [96, 412] on span "Gross Yearly Income" at bounding box center [77, 416] width 66 height 9
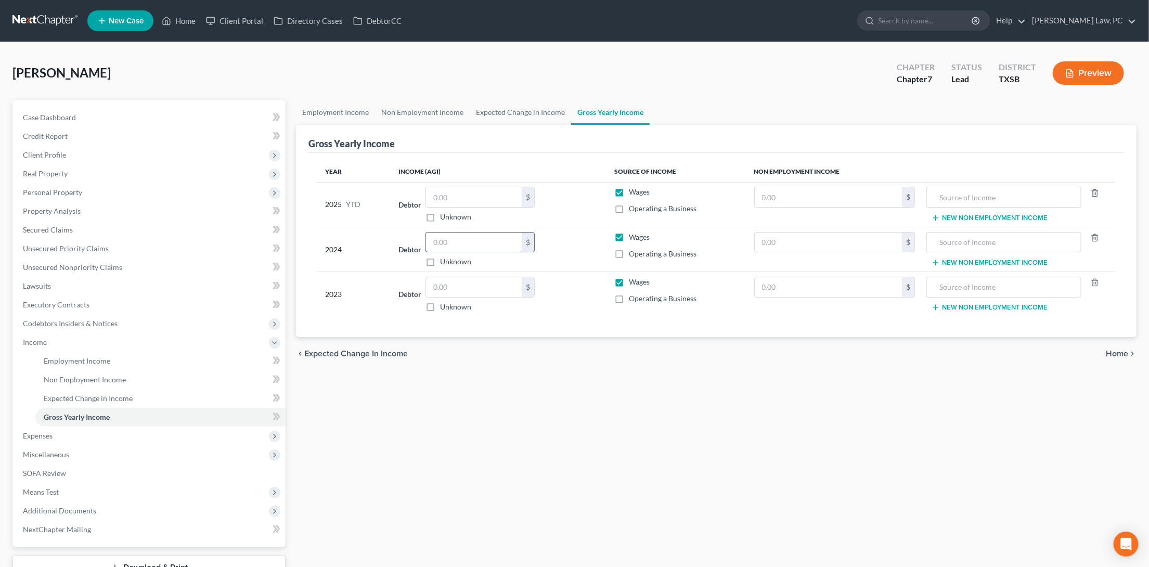
click at [464, 242] on input "text" at bounding box center [474, 242] width 96 height 20
type input "18,204"
click at [467, 290] on input "text" at bounding box center [474, 287] width 96 height 20
type input "17,863"
click at [467, 375] on div "Employment Income Non Employment Income Expected Change in Income Gross Yearly …" at bounding box center [716, 353] width 851 height 507
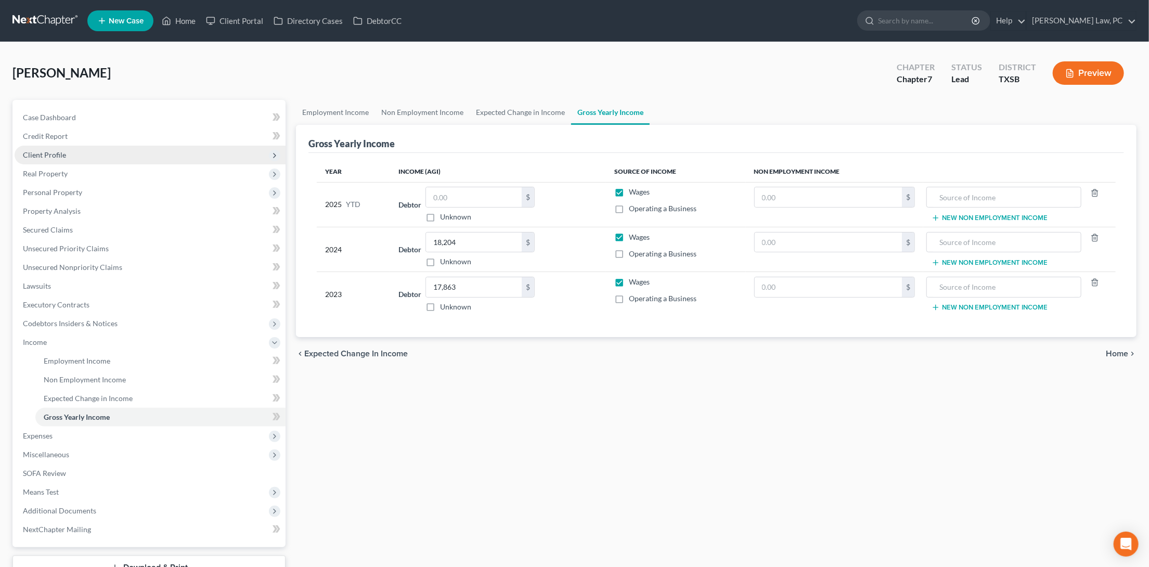
click at [65, 155] on span "Client Profile" at bounding box center [150, 155] width 271 height 19
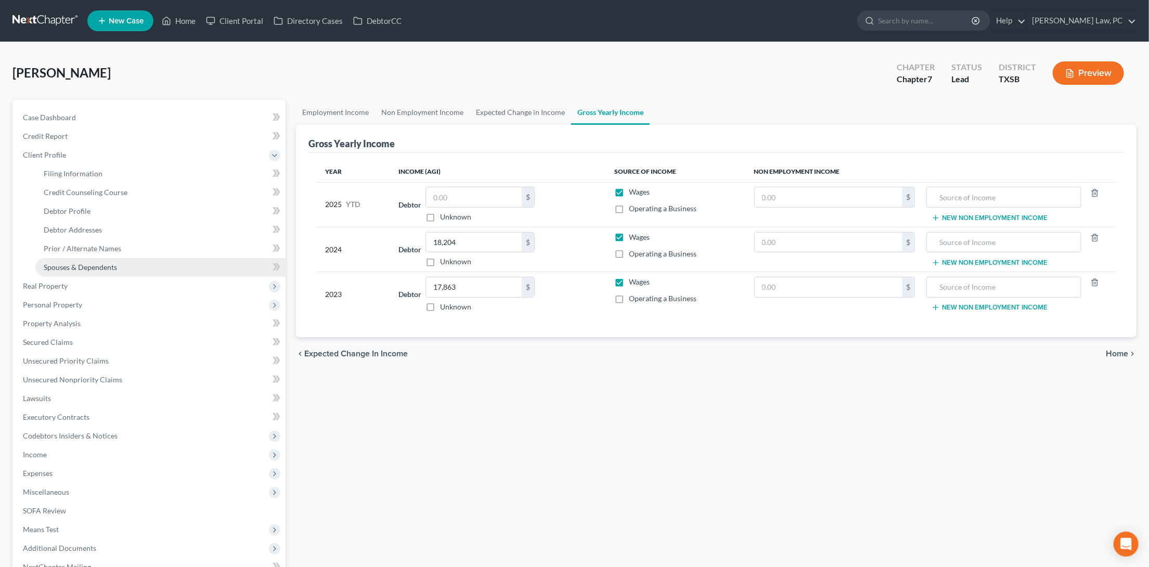
click at [82, 265] on span "Spouses & Dependents" at bounding box center [80, 267] width 73 height 9
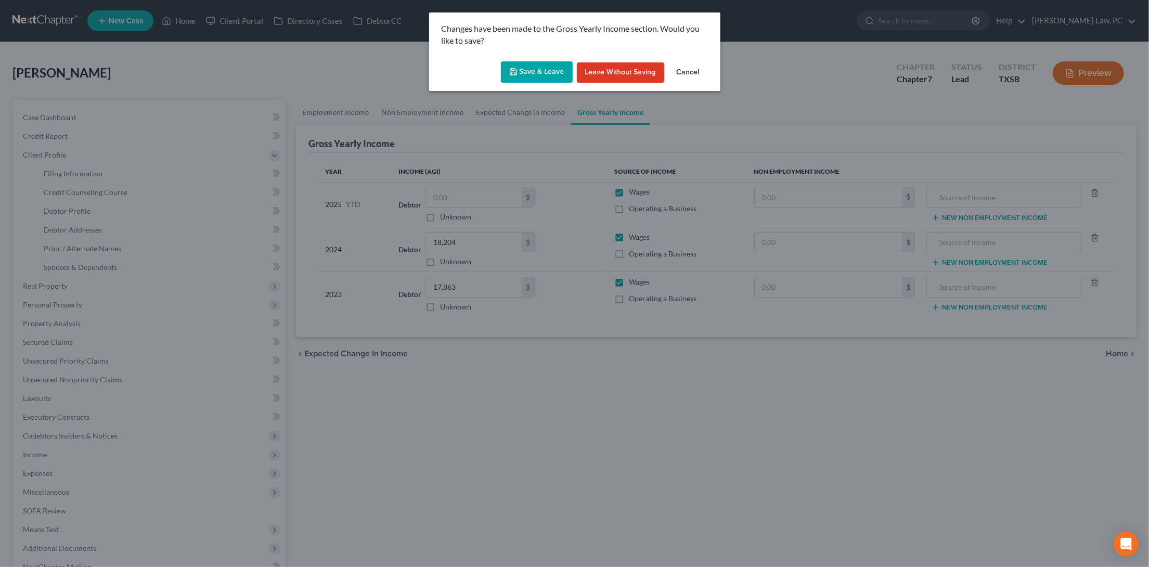
click at [549, 77] on button "Save & Leave" at bounding box center [537, 72] width 72 height 22
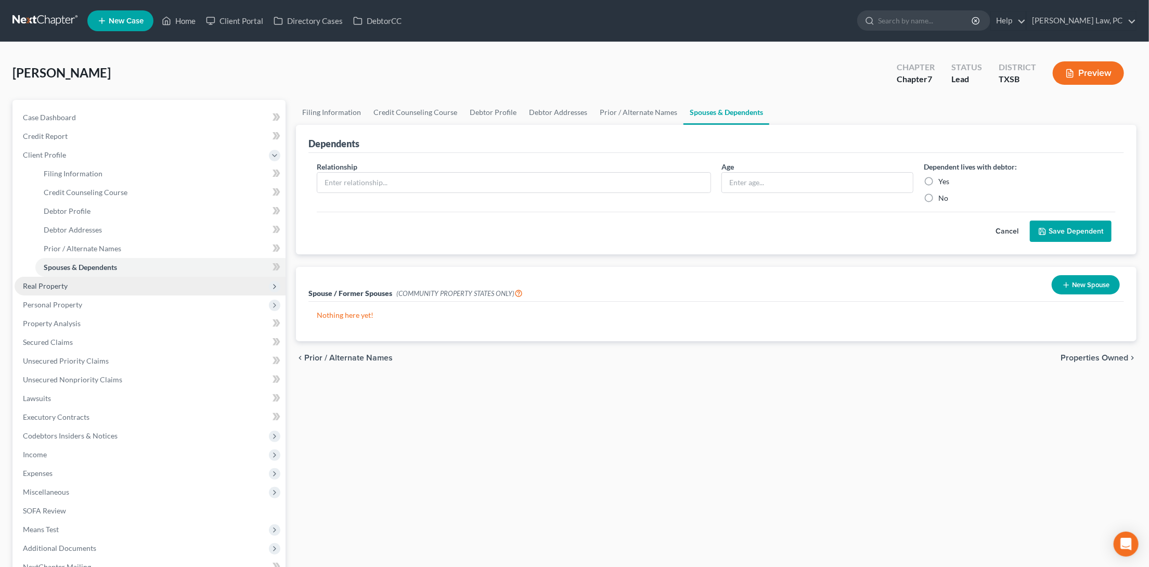
click at [98, 282] on span "Real Property" at bounding box center [150, 286] width 271 height 19
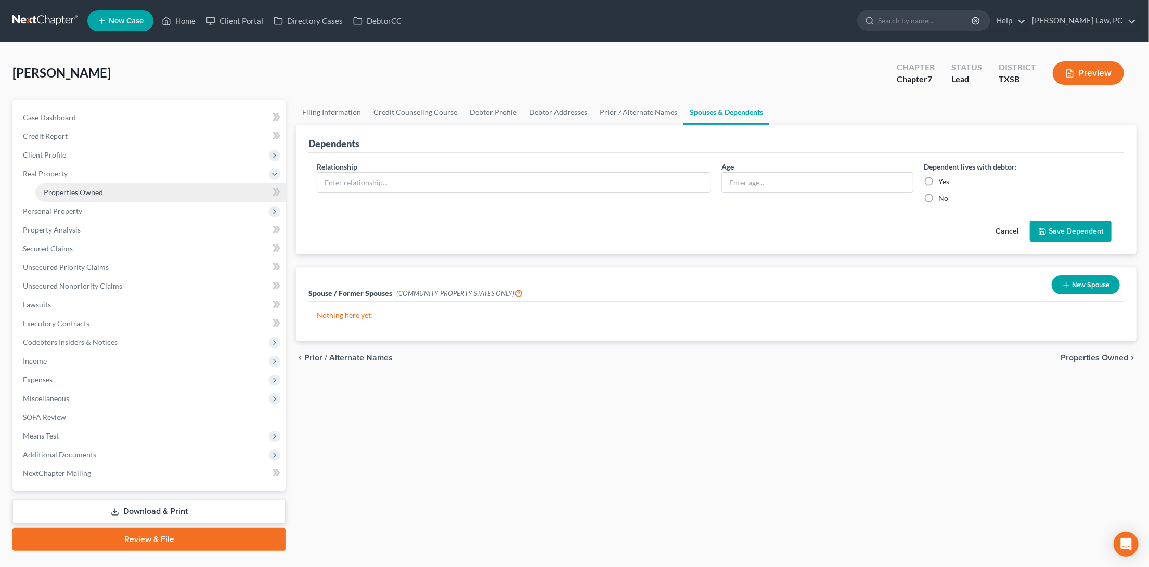
click at [121, 191] on link "Properties Owned" at bounding box center [160, 192] width 250 height 19
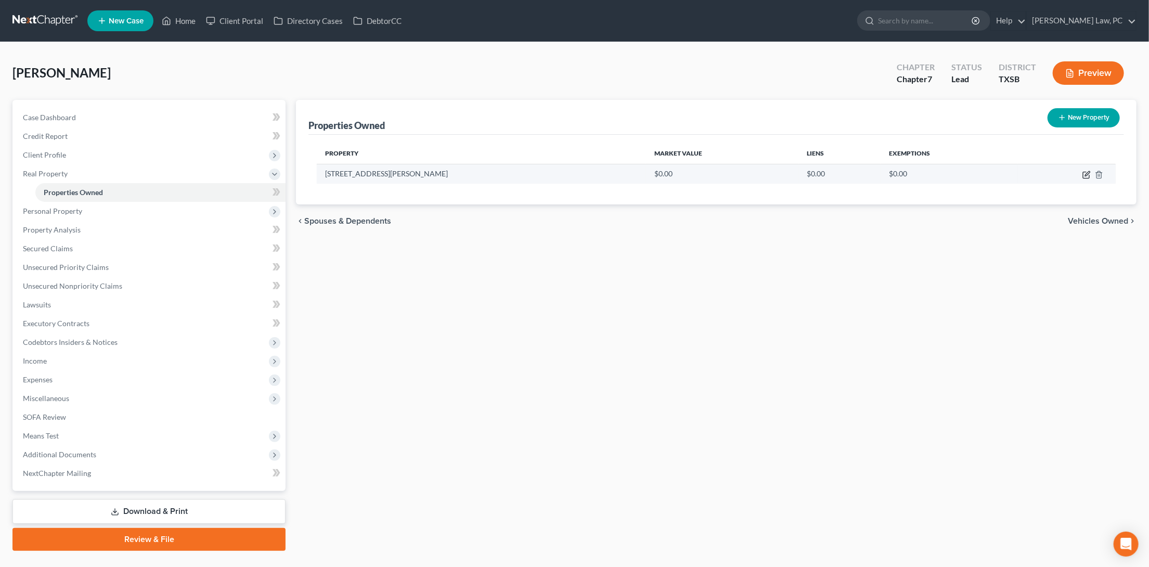
click at [1084, 175] on icon "button" at bounding box center [1086, 175] width 8 height 8
select select "45"
select select "100"
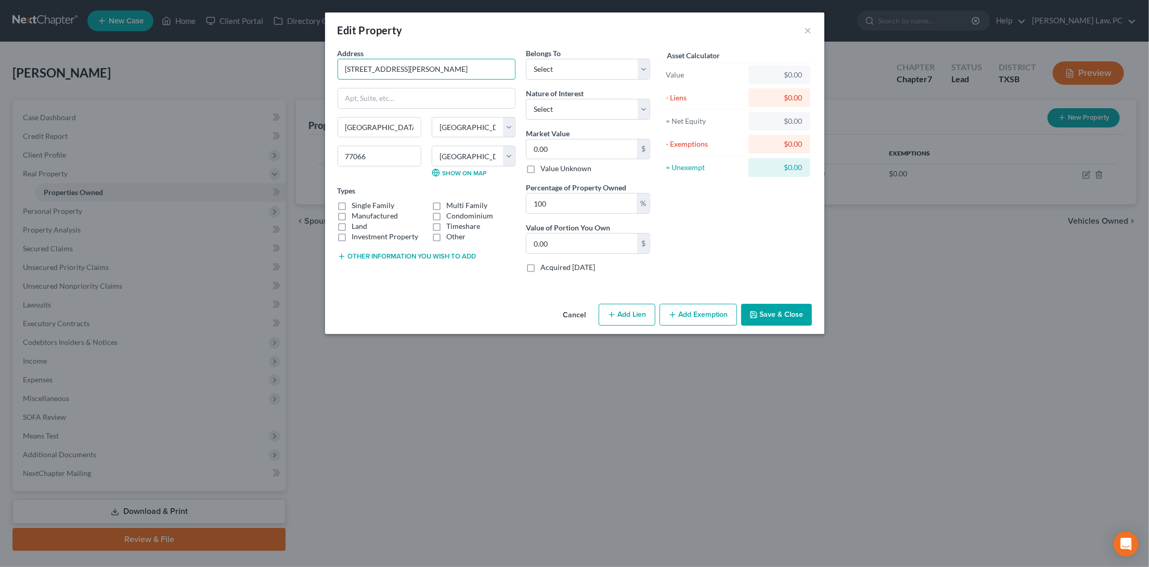
type input "4707 Theall Rd"
click at [791, 310] on button "Save & Close" at bounding box center [776, 315] width 71 height 22
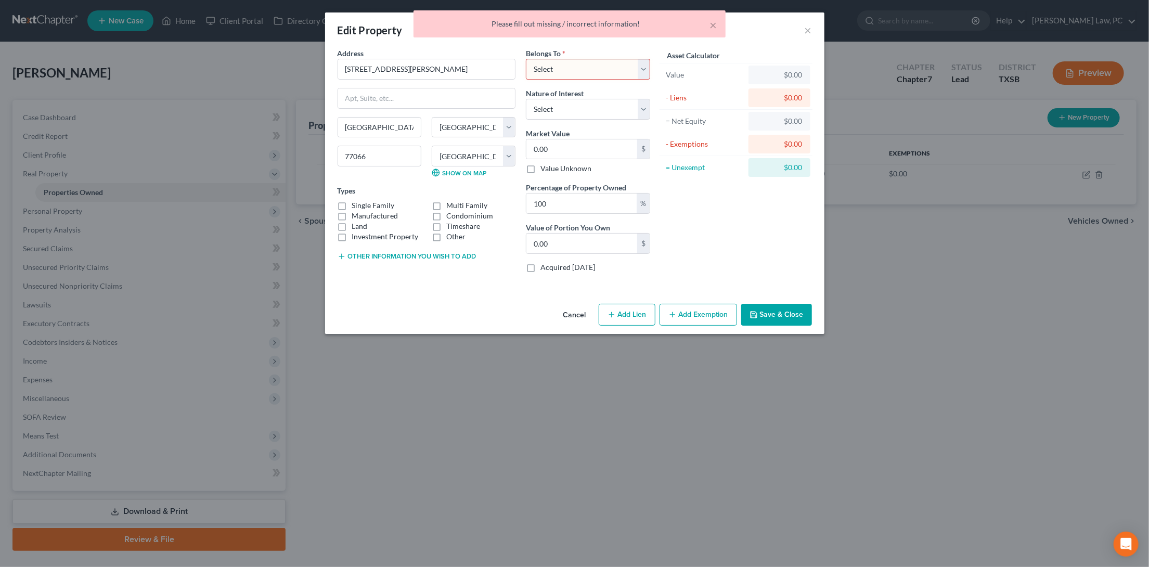
select select "0"
click at [786, 315] on button "Save & Close" at bounding box center [776, 315] width 71 height 22
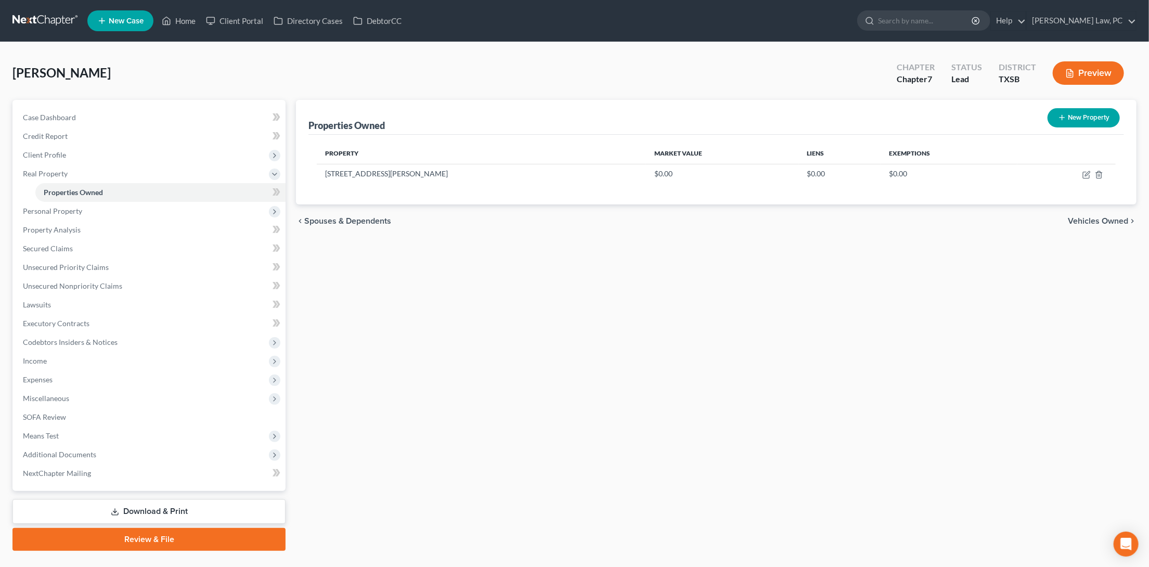
click at [114, 22] on span "New Case" at bounding box center [126, 21] width 35 height 8
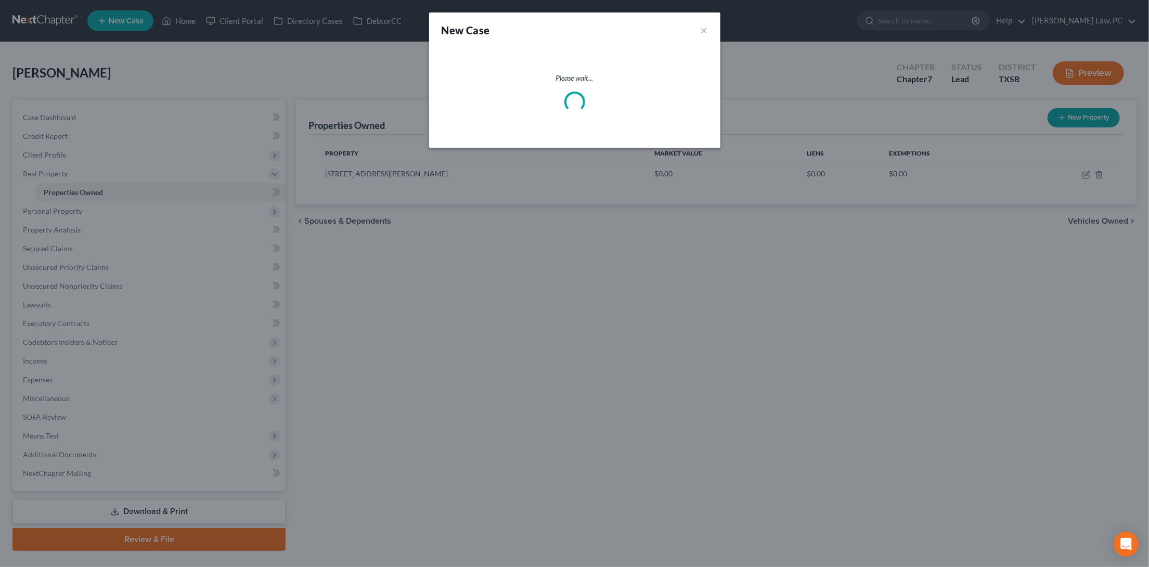
select select "79"
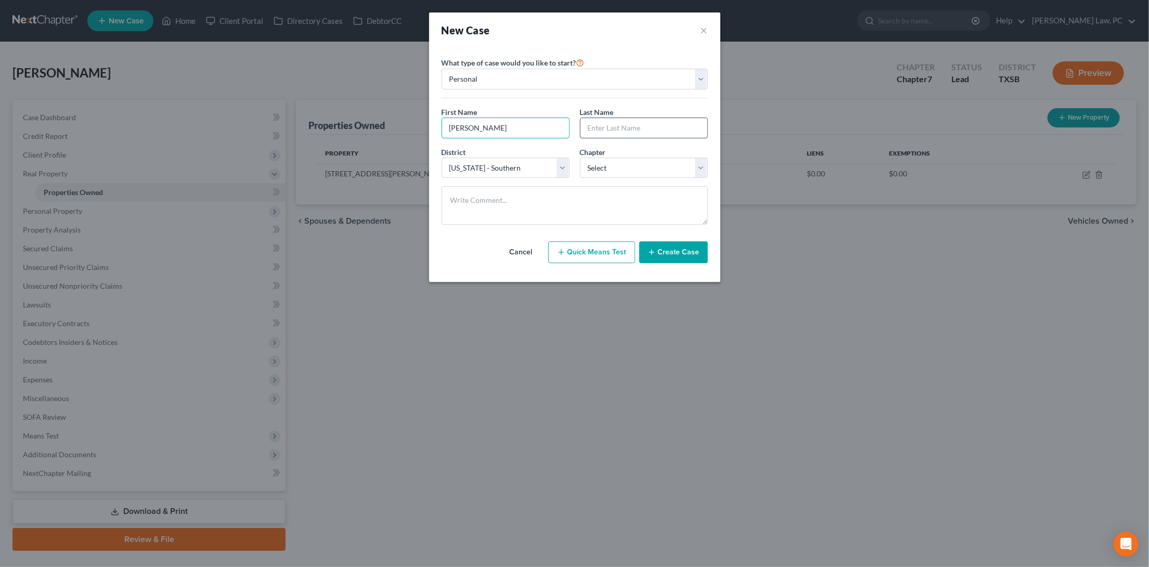
type input "[PERSON_NAME]"
type input "Cross"
click at [488, 126] on input "[PERSON_NAME]" at bounding box center [505, 128] width 127 height 20
click at [681, 246] on button "Create Case" at bounding box center [673, 252] width 69 height 22
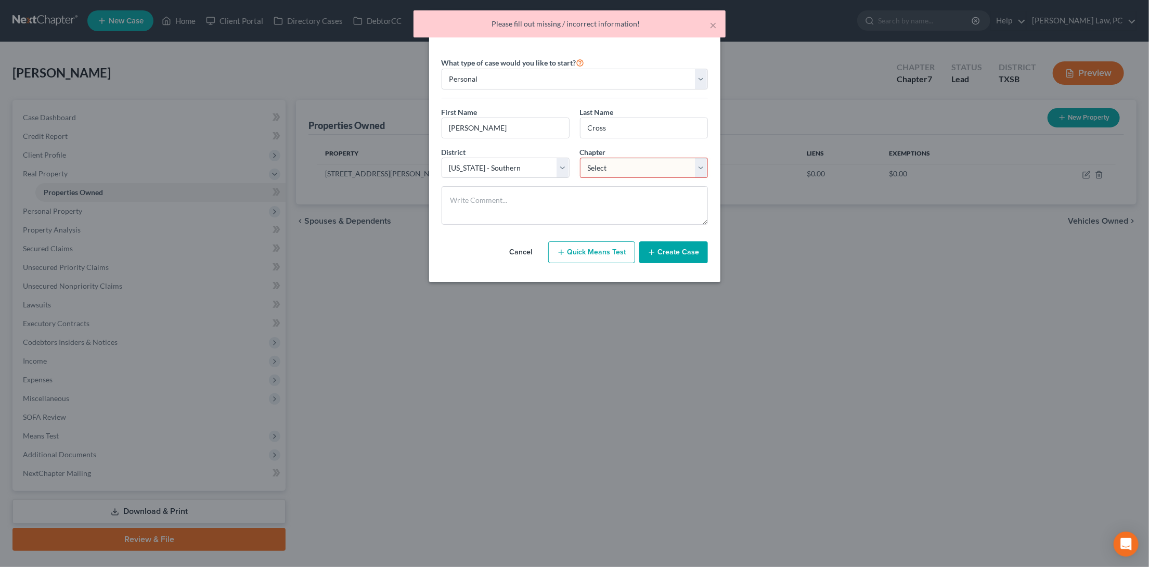
select select "3"
click at [689, 251] on button "Create Case" at bounding box center [673, 252] width 69 height 22
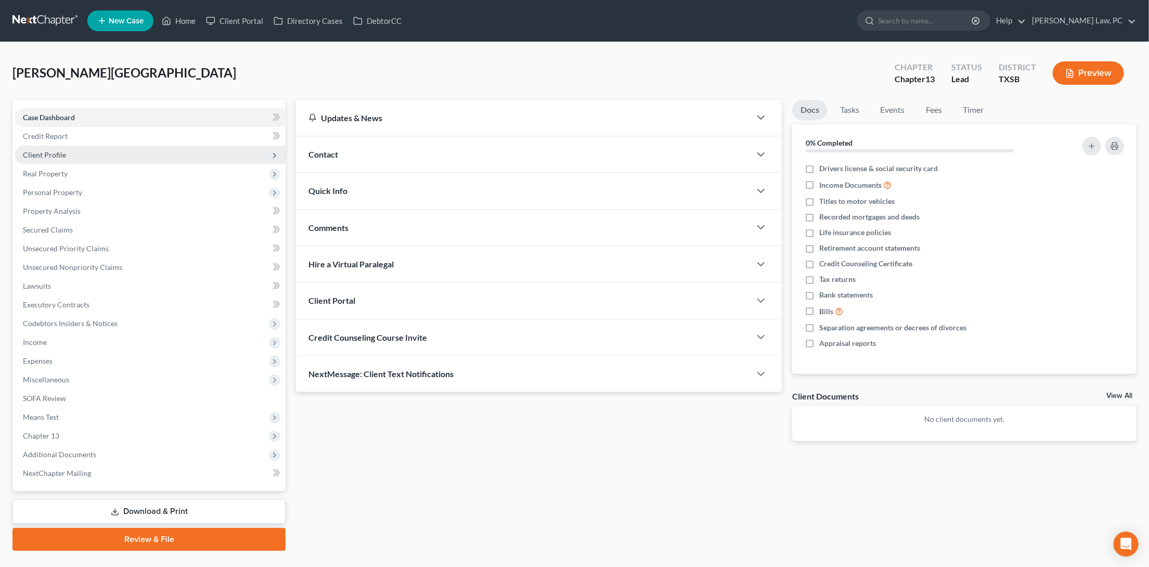
click at [168, 149] on span "Client Profile" at bounding box center [150, 155] width 271 height 19
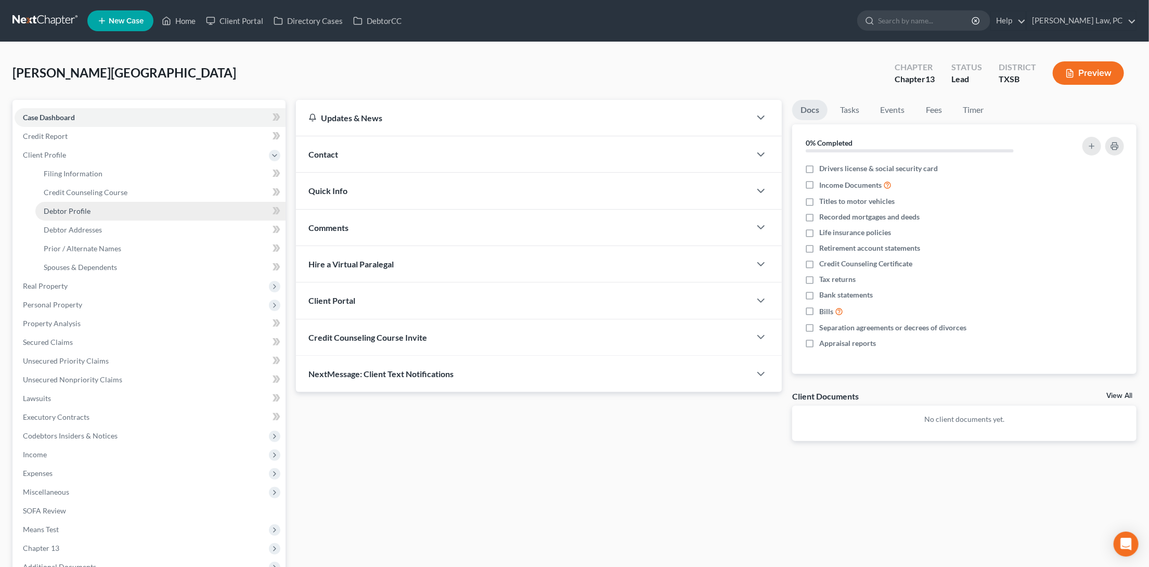
click at [167, 211] on link "Debtor Profile" at bounding box center [160, 211] width 250 height 19
select select "0"
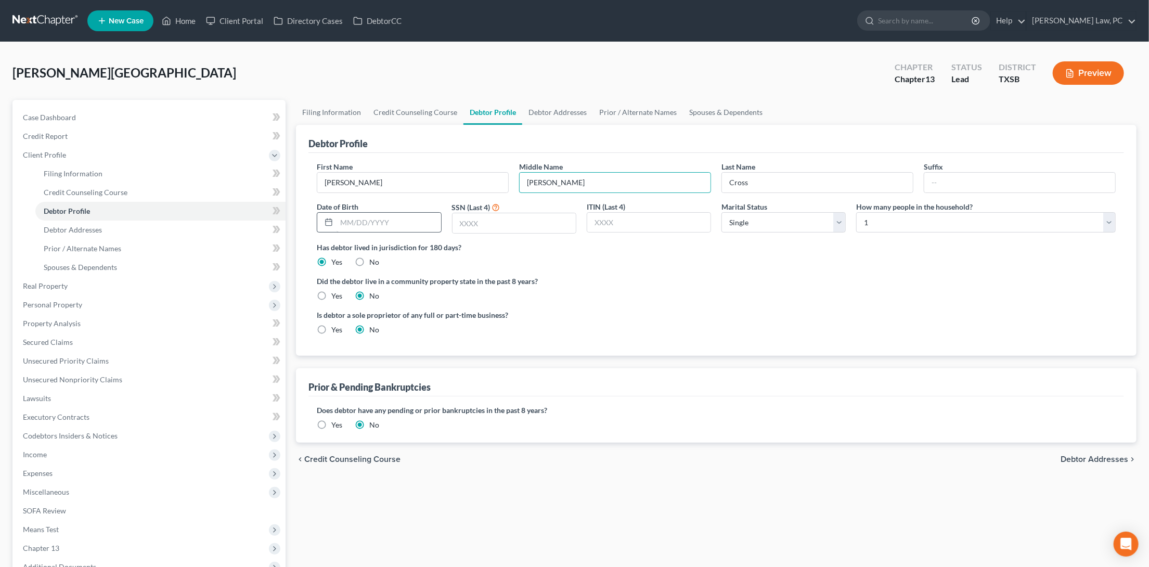
type input "[PERSON_NAME]"
type input "[DATE]"
click at [487, 220] on input "text" at bounding box center [513, 223] width 123 height 20
type input "0670"
select select "1"
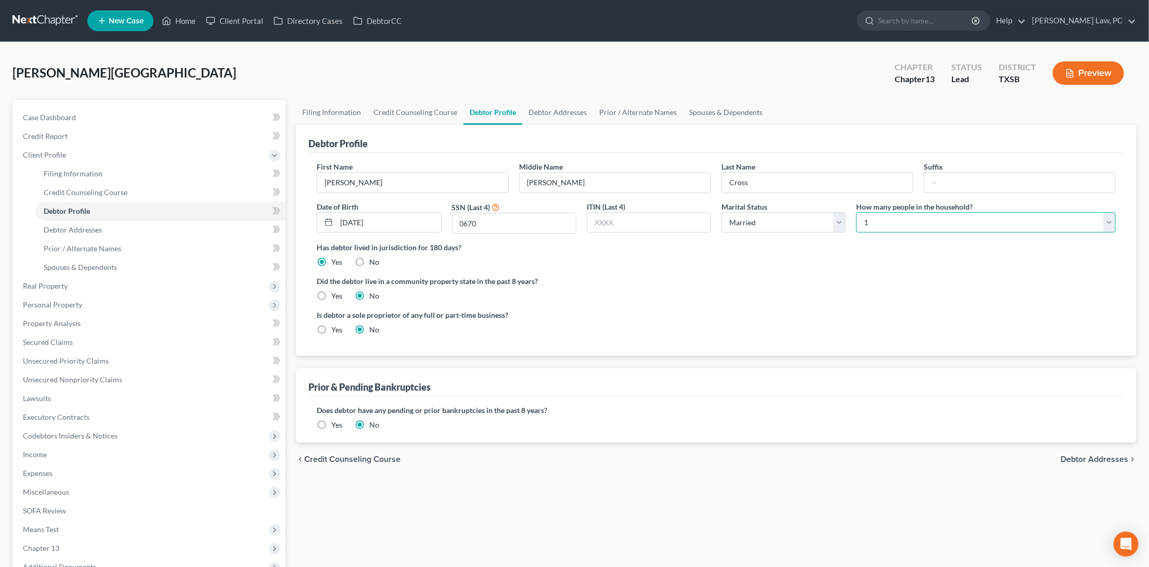
select select "1"
click at [107, 224] on link "Debtor Addresses" at bounding box center [160, 229] width 250 height 19
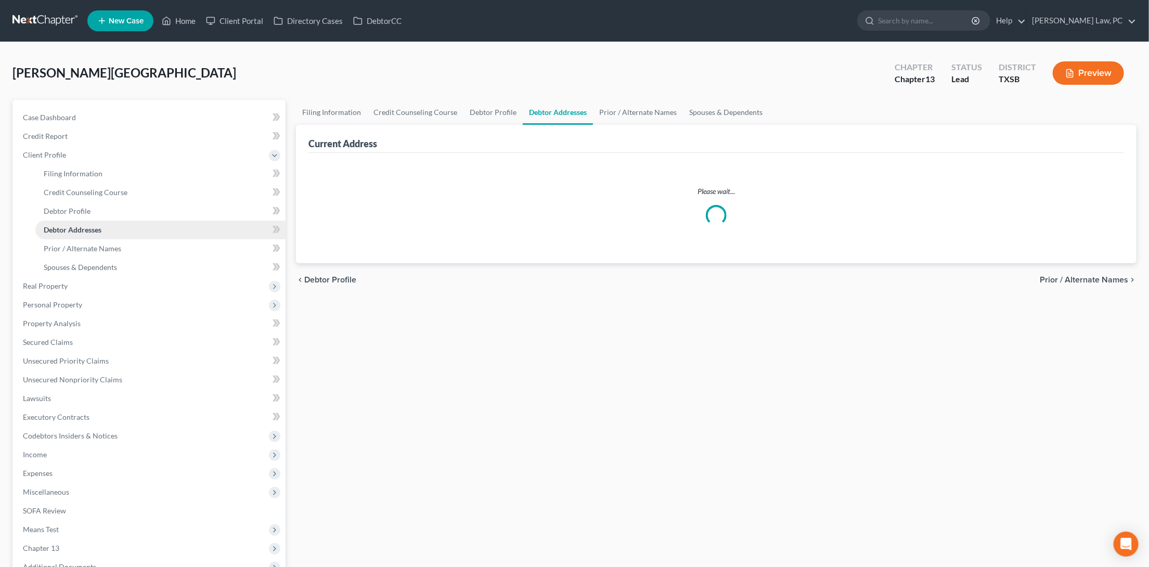
select select "0"
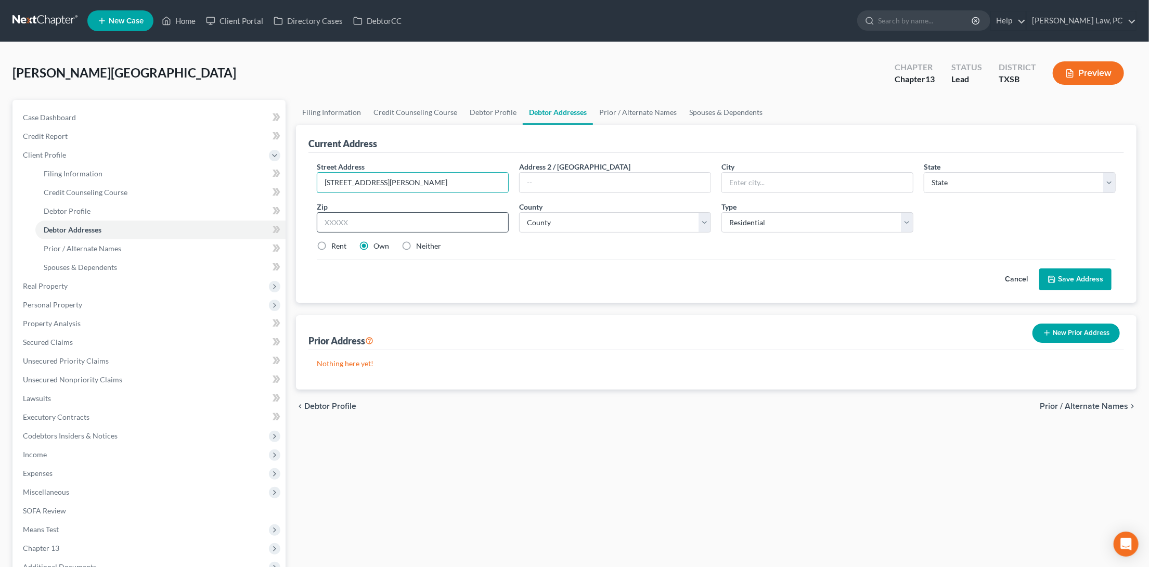
type input "13225 Miller Ln"
type input "77318"
type input "Willis"
select select "45"
select select "169"
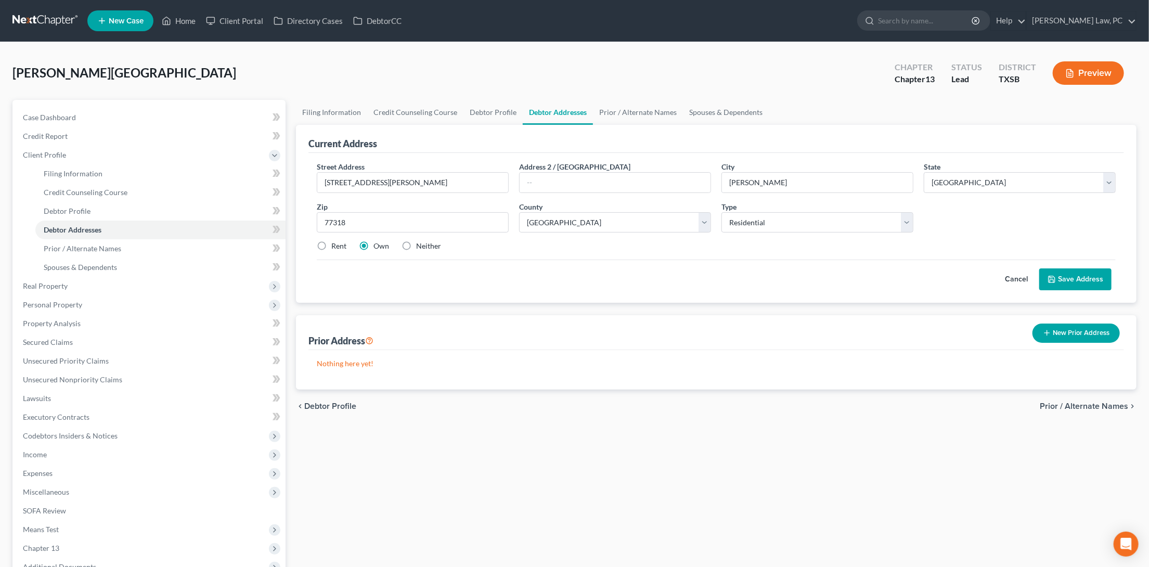
click at [1072, 279] on button "Save Address" at bounding box center [1075, 279] width 72 height 22
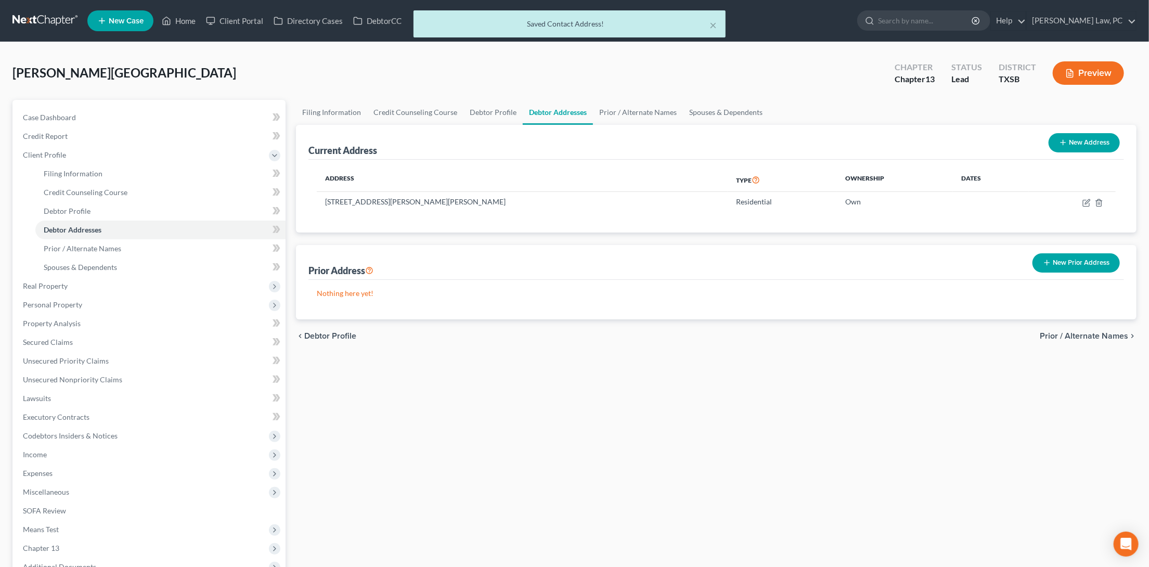
click at [49, 20] on div "× Saved Contact Address!" at bounding box center [569, 26] width 1149 height 32
click at [39, 25] on div "× Saved Contact Address!" at bounding box center [569, 26] width 1149 height 32
click at [46, 13] on div "× Saved Contact Address!" at bounding box center [569, 26] width 1149 height 32
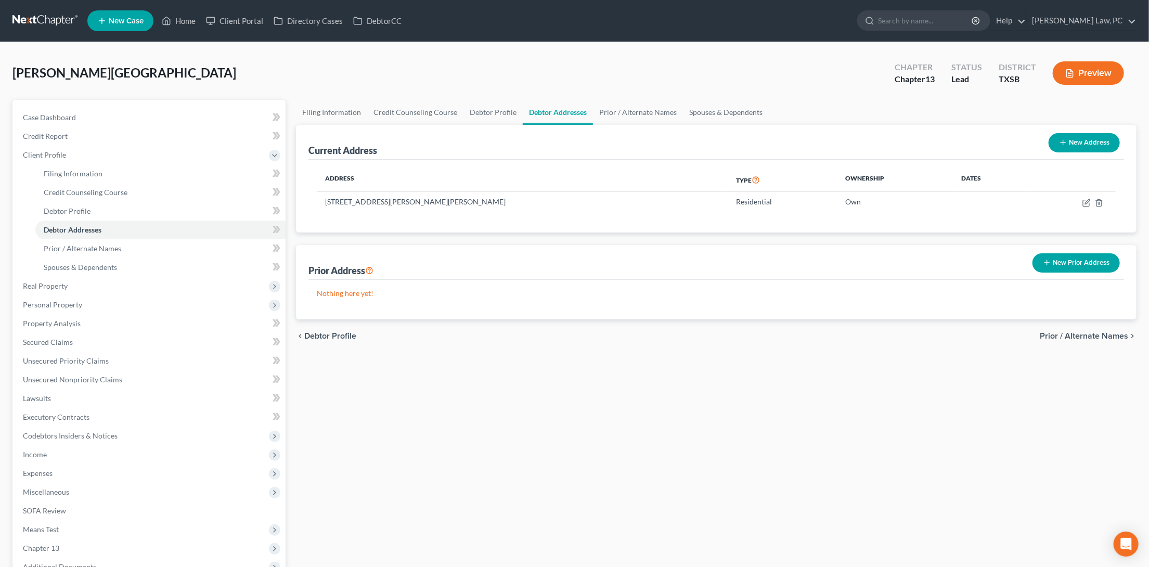
click at [46, 19] on link at bounding box center [45, 20] width 67 height 19
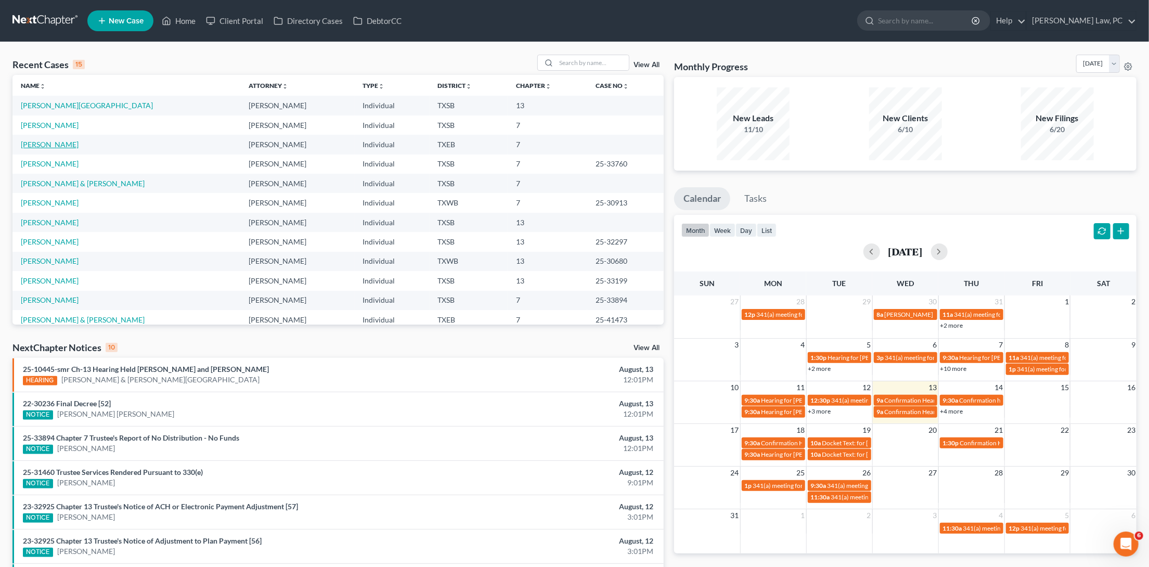
click at [41, 141] on link "[PERSON_NAME]" at bounding box center [50, 144] width 58 height 9
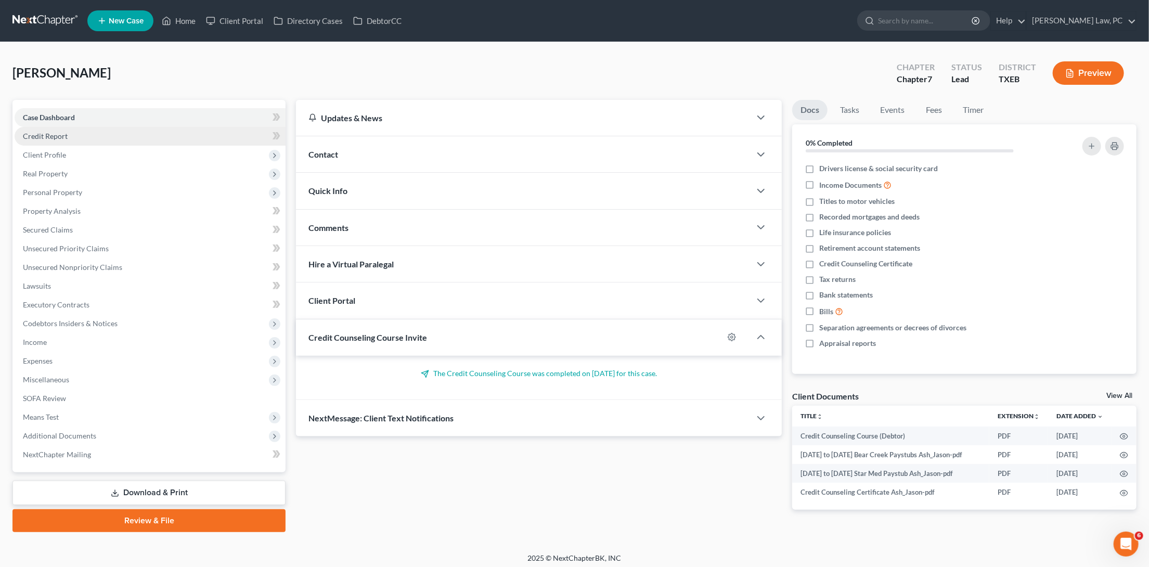
click at [181, 141] on link "Credit Report" at bounding box center [150, 136] width 271 height 19
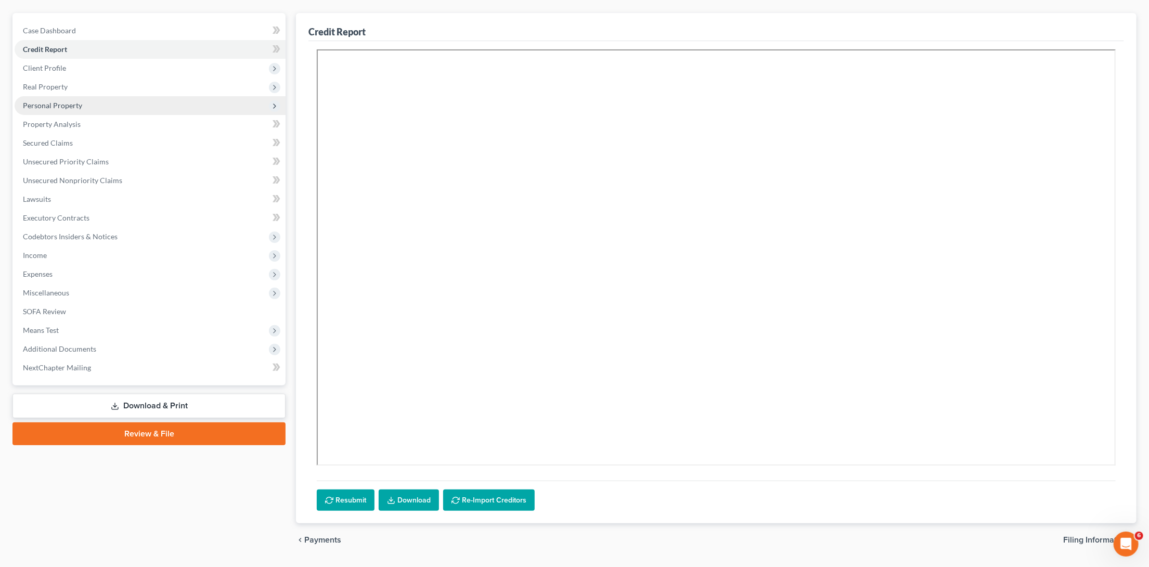
scroll to position [42, 0]
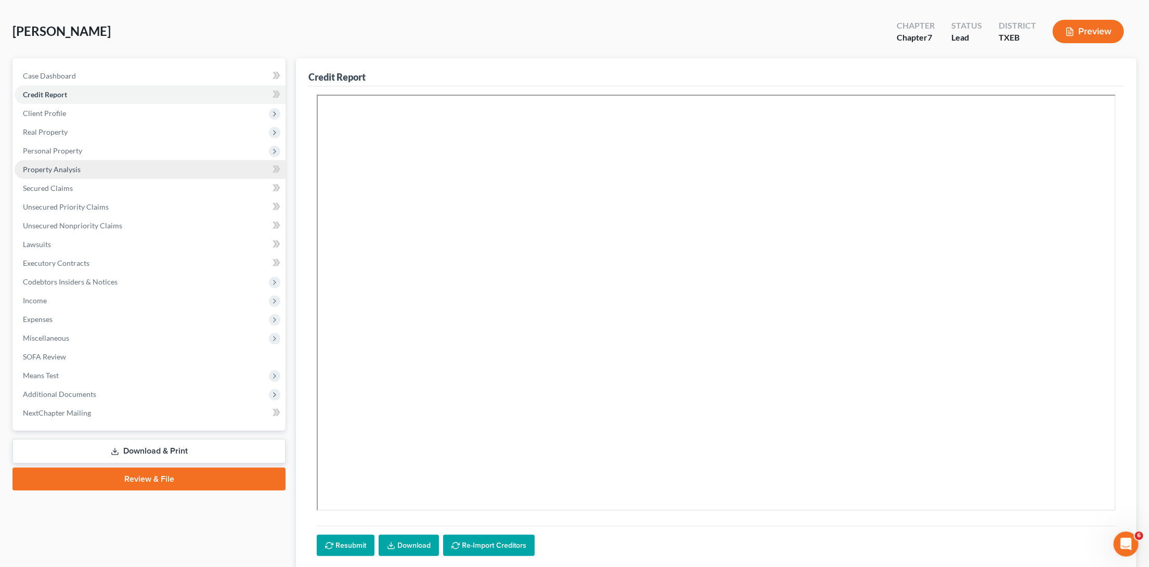
click at [69, 202] on span "Unsecured Priority Claims" at bounding box center [66, 206] width 86 height 9
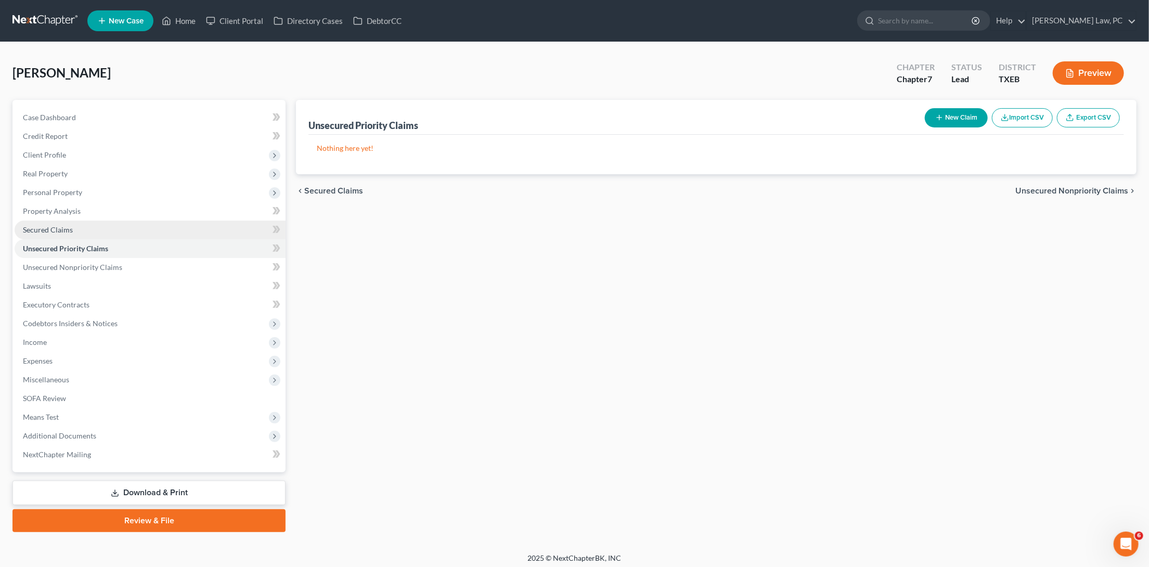
click at [70, 225] on span "Secured Claims" at bounding box center [48, 229] width 50 height 9
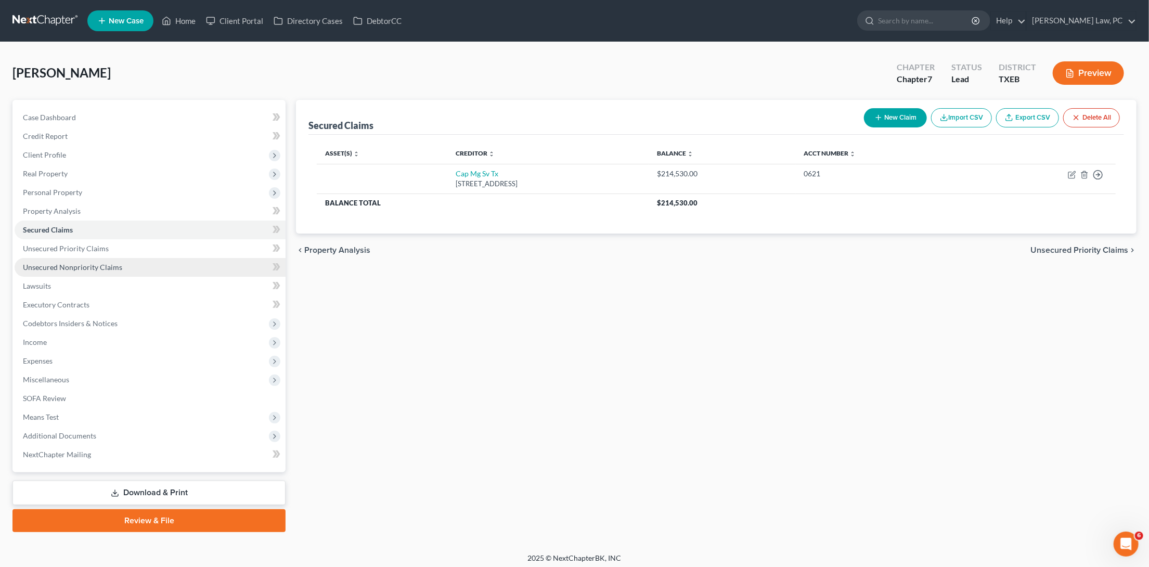
click at [81, 263] on span "Unsecured Nonpriority Claims" at bounding box center [72, 267] width 99 height 9
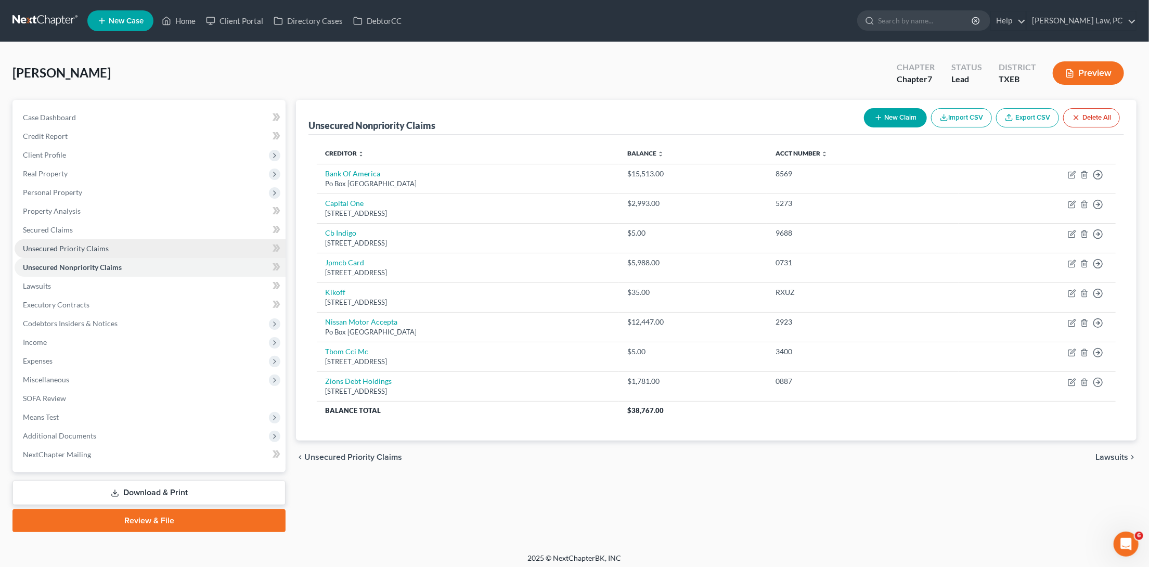
click at [93, 244] on span "Unsecured Priority Claims" at bounding box center [66, 248] width 86 height 9
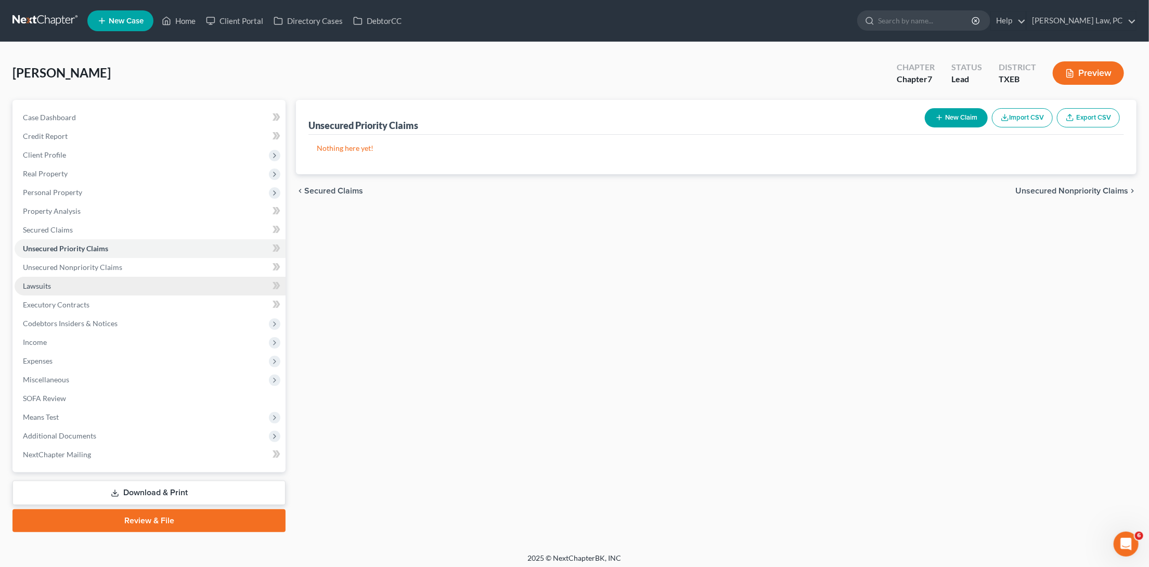
click at [99, 283] on link "Lawsuits" at bounding box center [150, 286] width 271 height 19
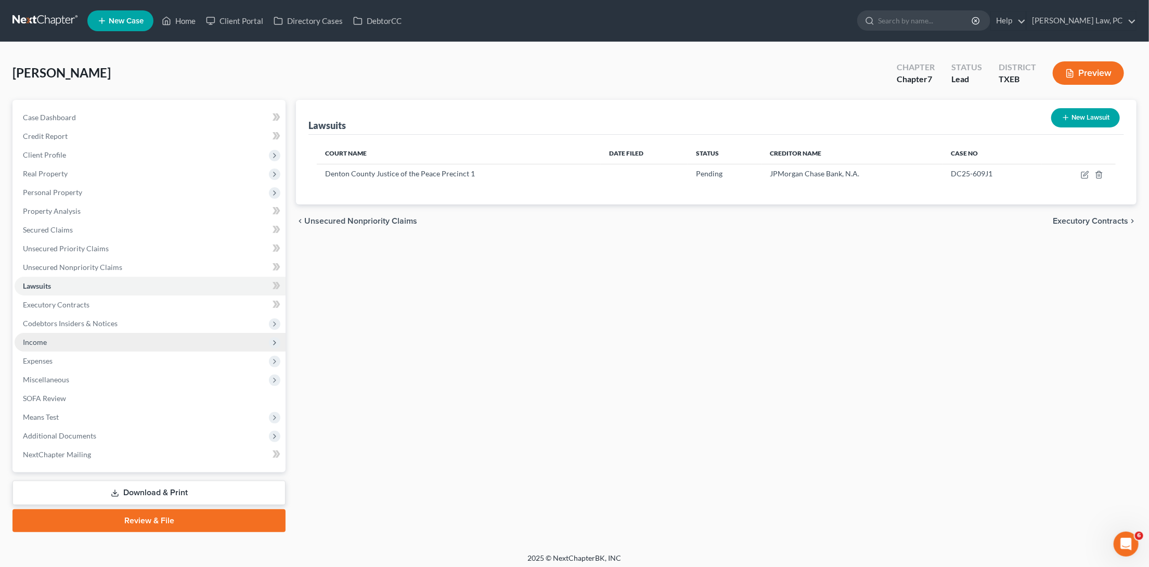
click at [47, 333] on span "Income" at bounding box center [150, 342] width 271 height 19
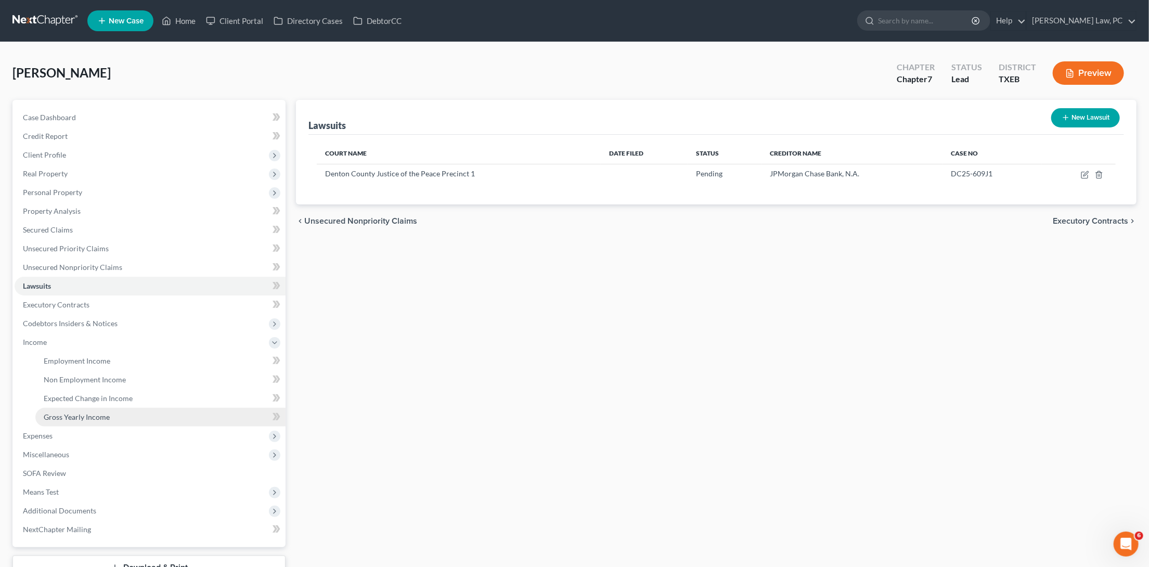
click at [81, 412] on span "Gross Yearly Income" at bounding box center [77, 416] width 66 height 9
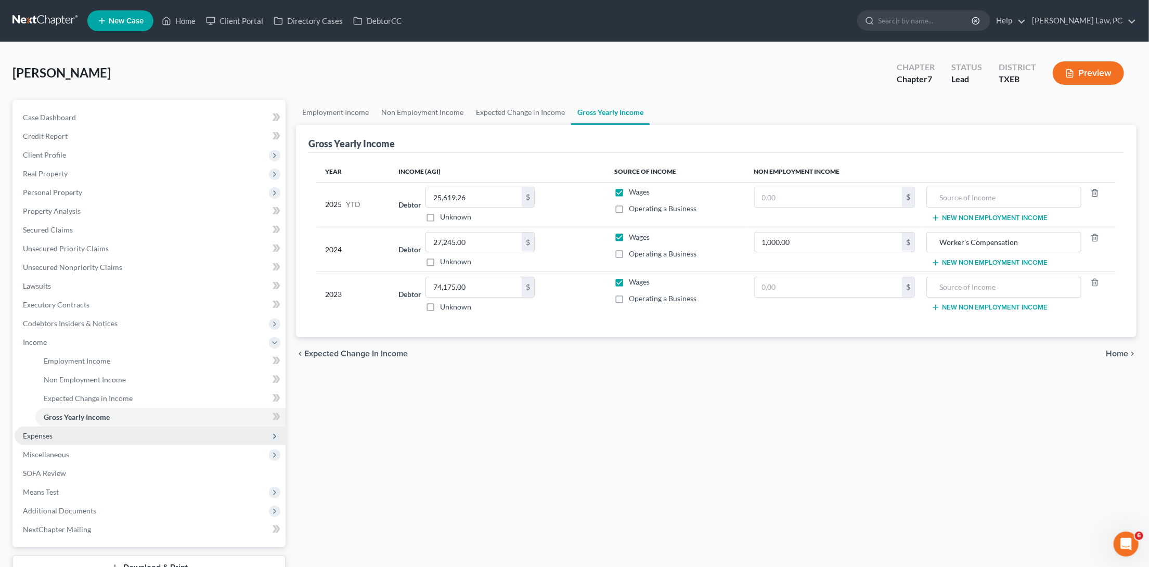
click at [131, 428] on span "Expenses" at bounding box center [150, 435] width 271 height 19
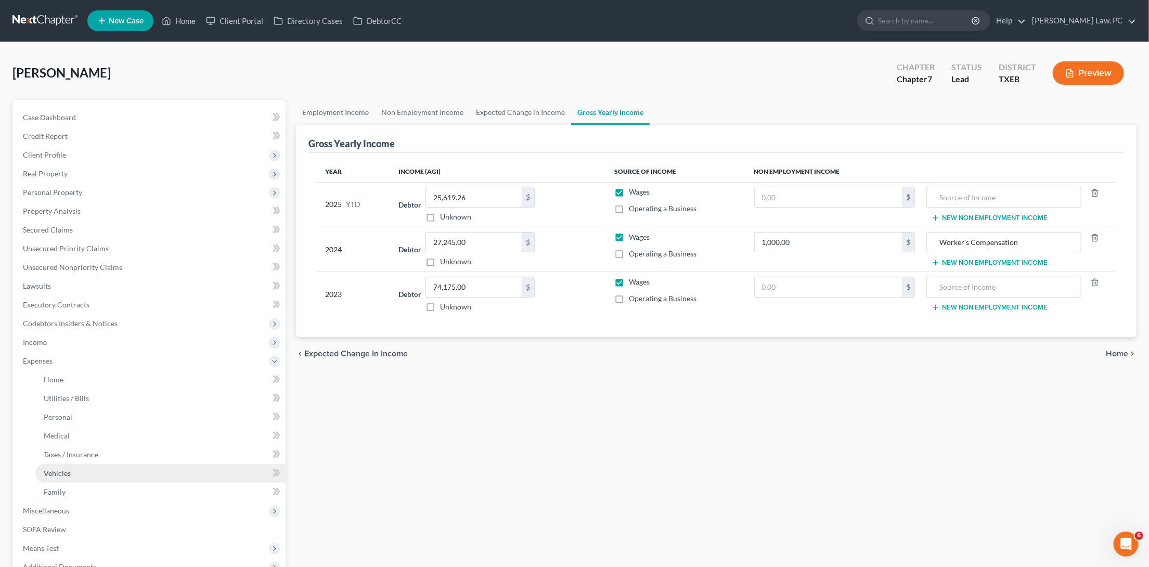
click at [138, 464] on link "Vehicles" at bounding box center [160, 473] width 250 height 19
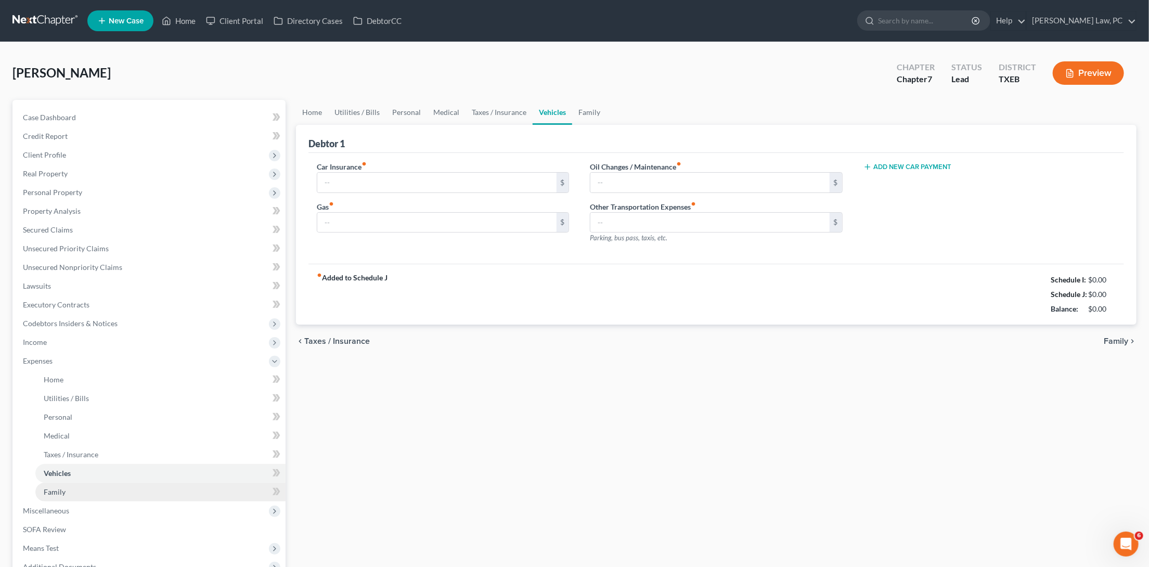
type input "182.00"
type input "400.00"
type input "100.00"
type input "0.00"
click at [136, 483] on link "Family" at bounding box center [160, 492] width 250 height 19
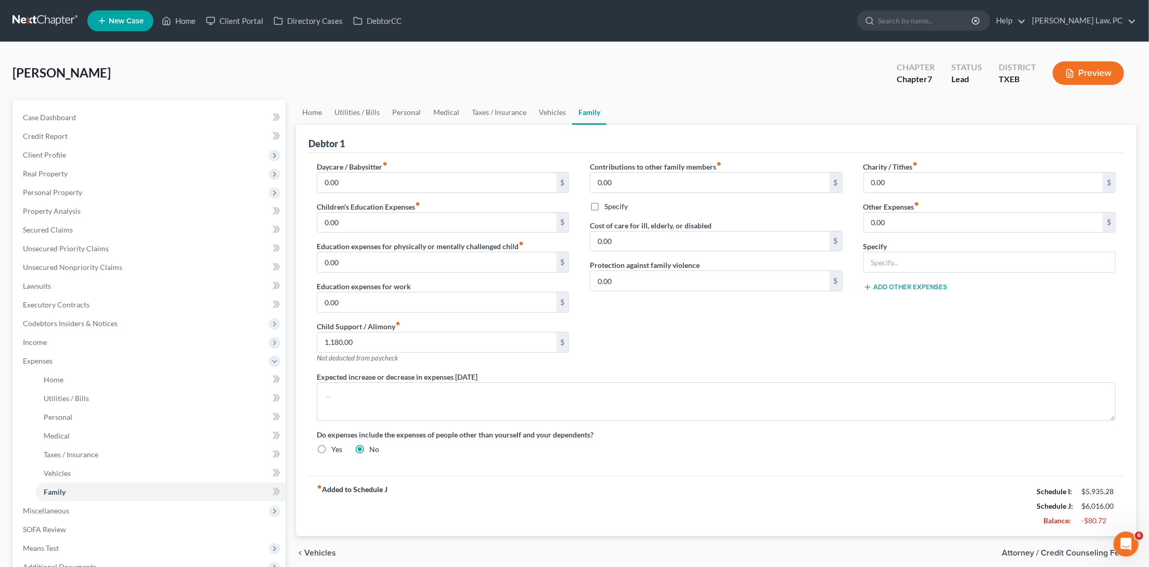
click at [63, 20] on link at bounding box center [45, 20] width 67 height 19
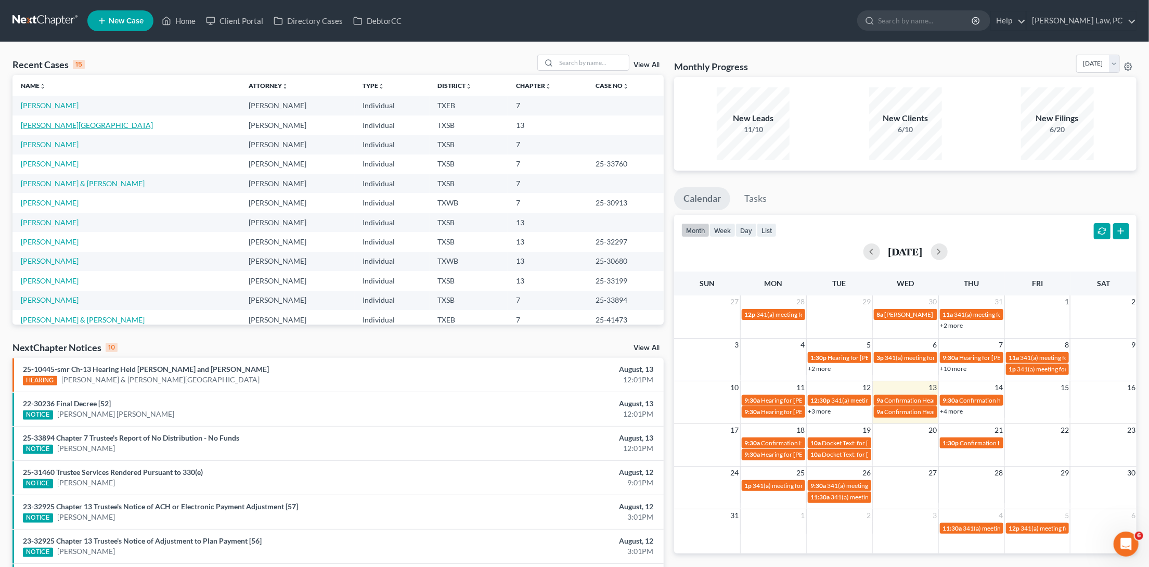
click at [34, 122] on link "[PERSON_NAME][GEOGRAPHIC_DATA]" at bounding box center [87, 125] width 132 height 9
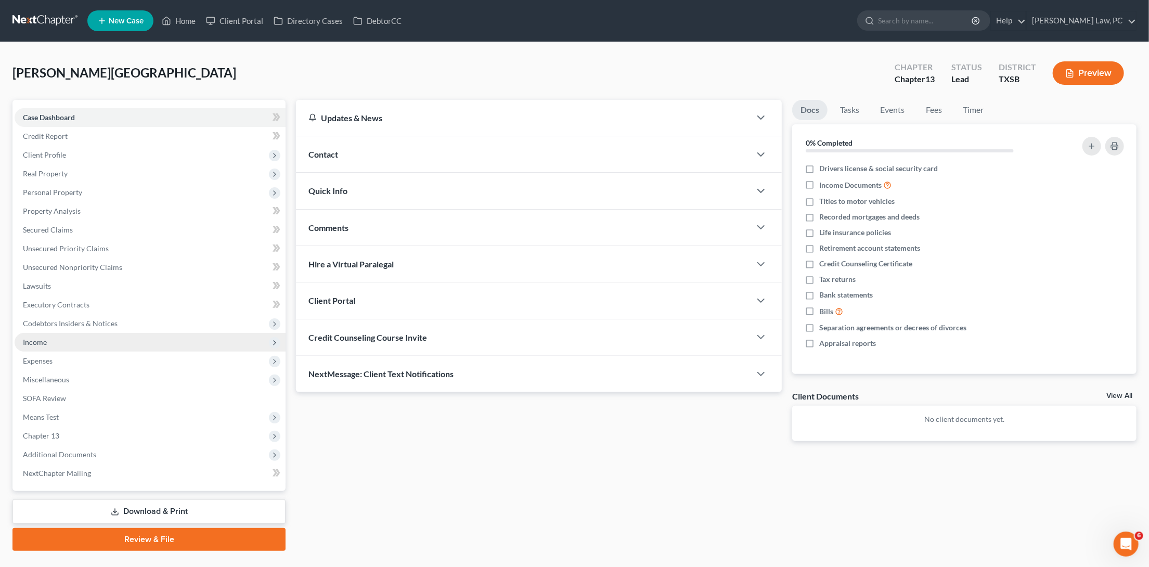
click at [276, 338] on icon at bounding box center [274, 342] width 8 height 8
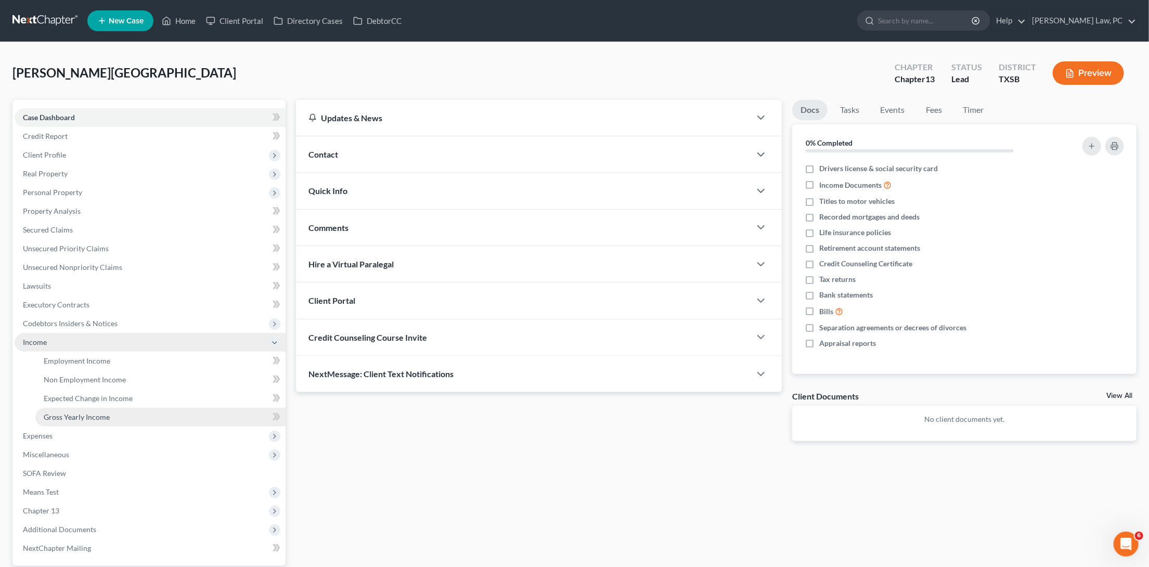
click at [78, 412] on span "Gross Yearly Income" at bounding box center [77, 416] width 66 height 9
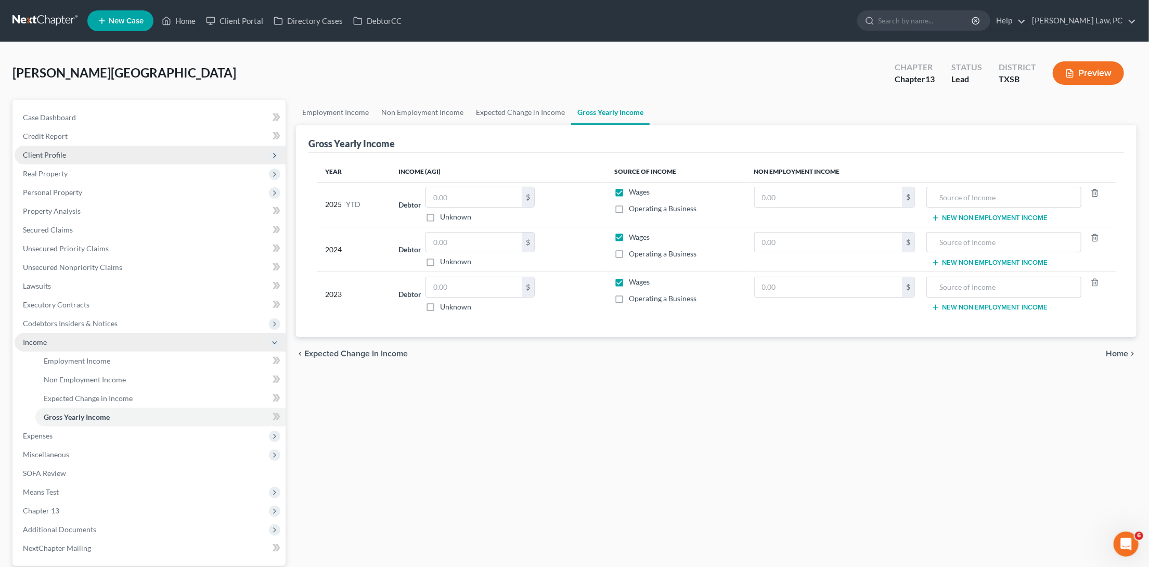
click at [123, 148] on span "Client Profile" at bounding box center [150, 155] width 271 height 19
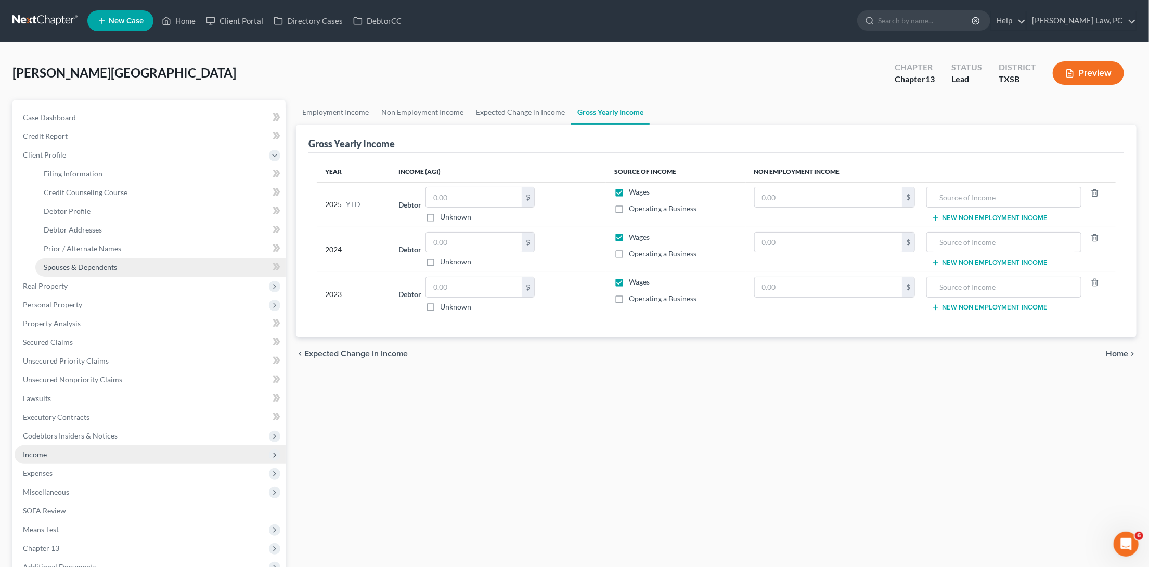
click at [101, 263] on span "Spouses & Dependents" at bounding box center [80, 267] width 73 height 9
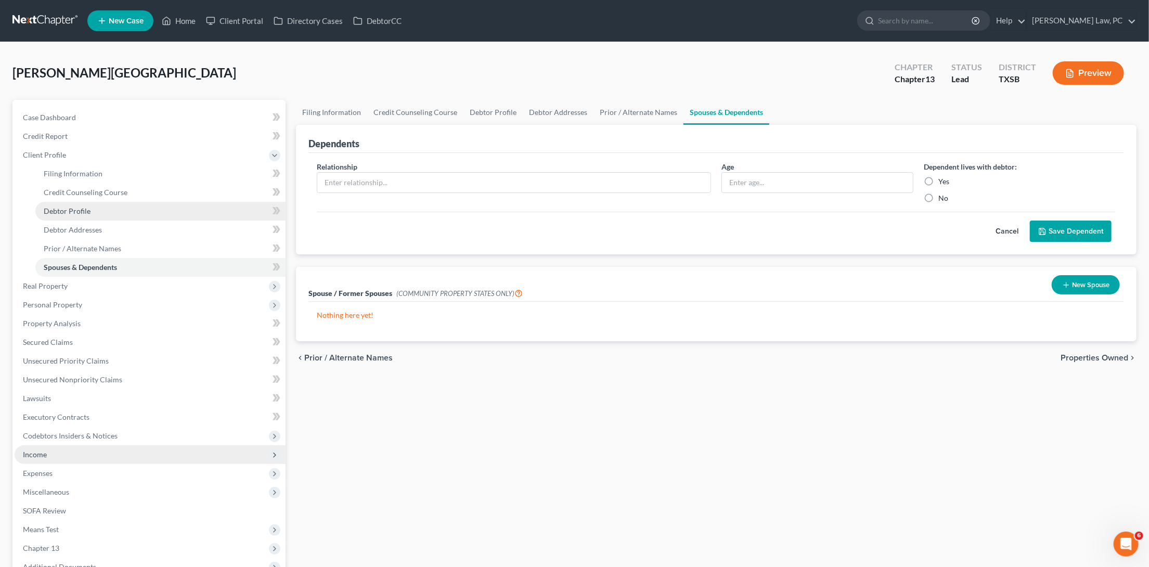
click at [101, 212] on link "Debtor Profile" at bounding box center [160, 211] width 250 height 19
select select "1"
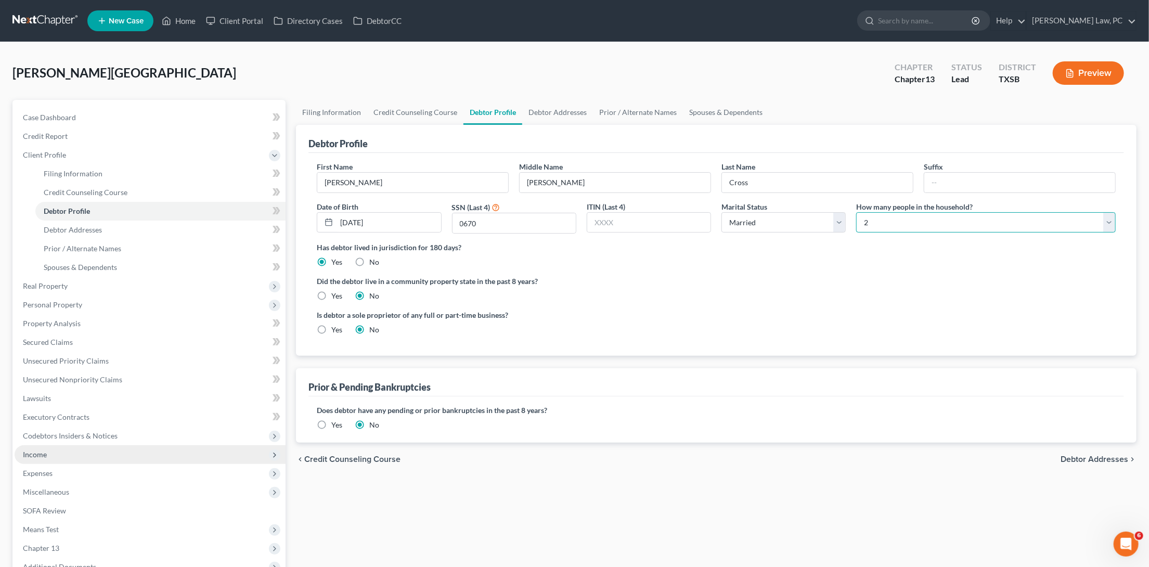
select select "2"
click at [107, 277] on span "Real Property" at bounding box center [150, 286] width 271 height 19
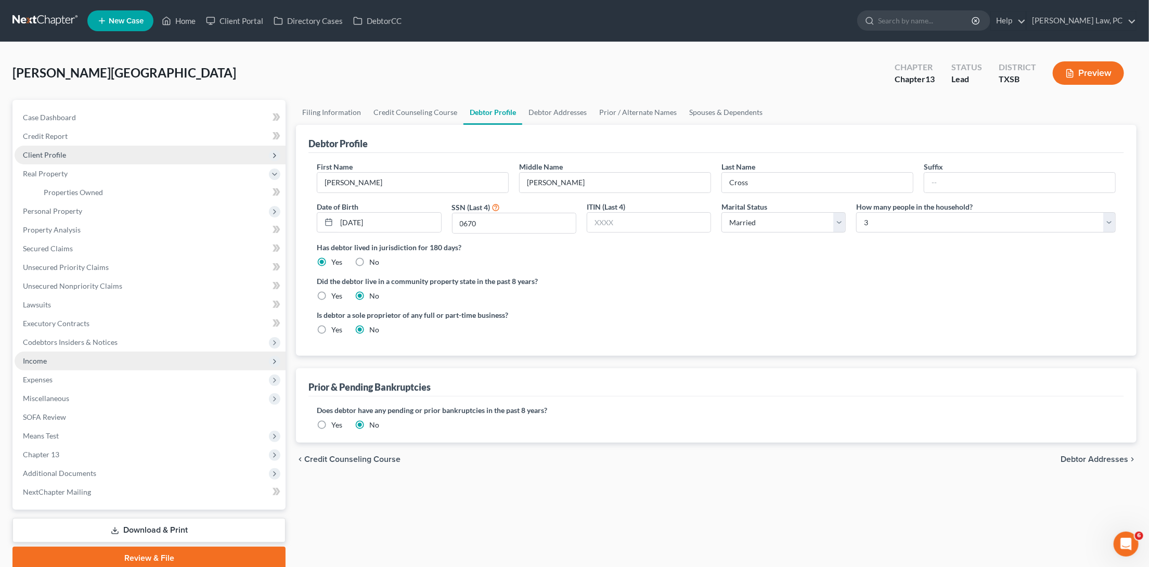
click at [122, 158] on span "Client Profile" at bounding box center [150, 155] width 271 height 19
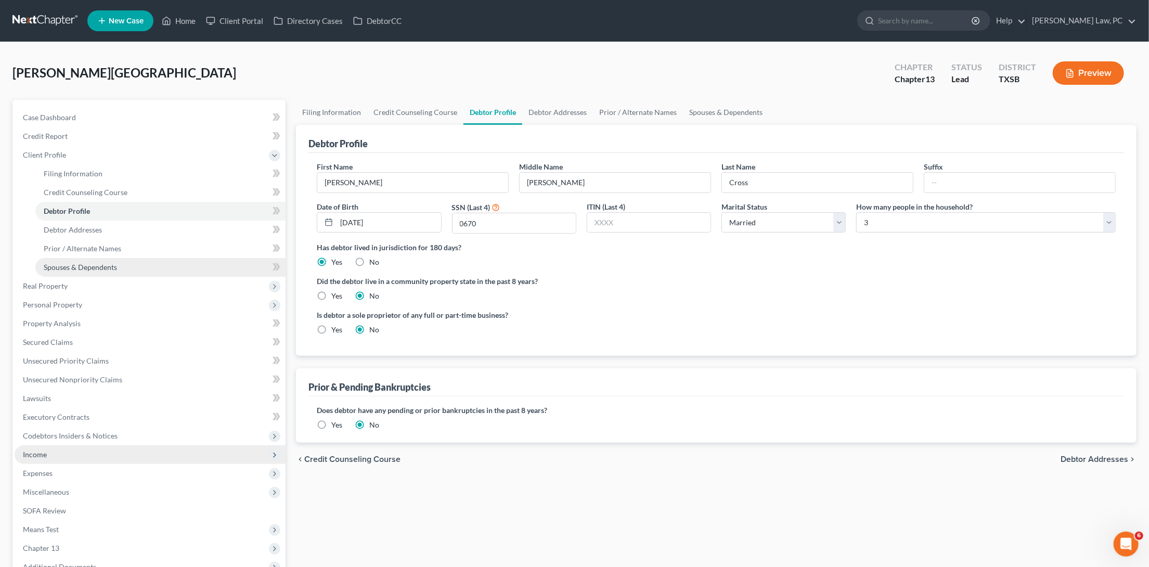
click at [93, 258] on link "Spouses & Dependents" at bounding box center [160, 267] width 250 height 19
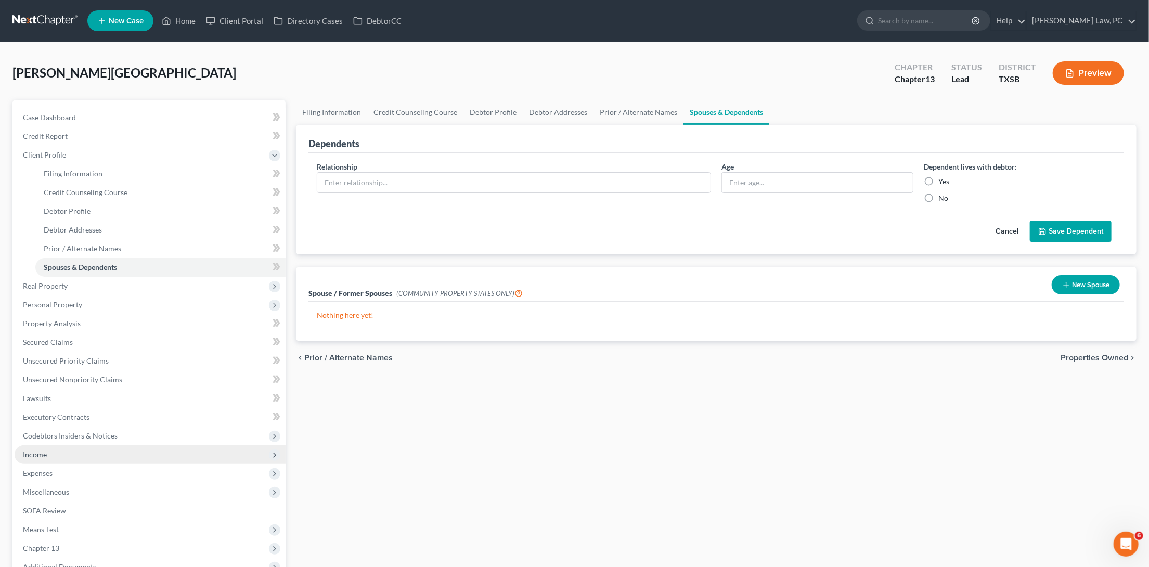
click at [1088, 282] on button "New Spouse" at bounding box center [1085, 284] width 68 height 19
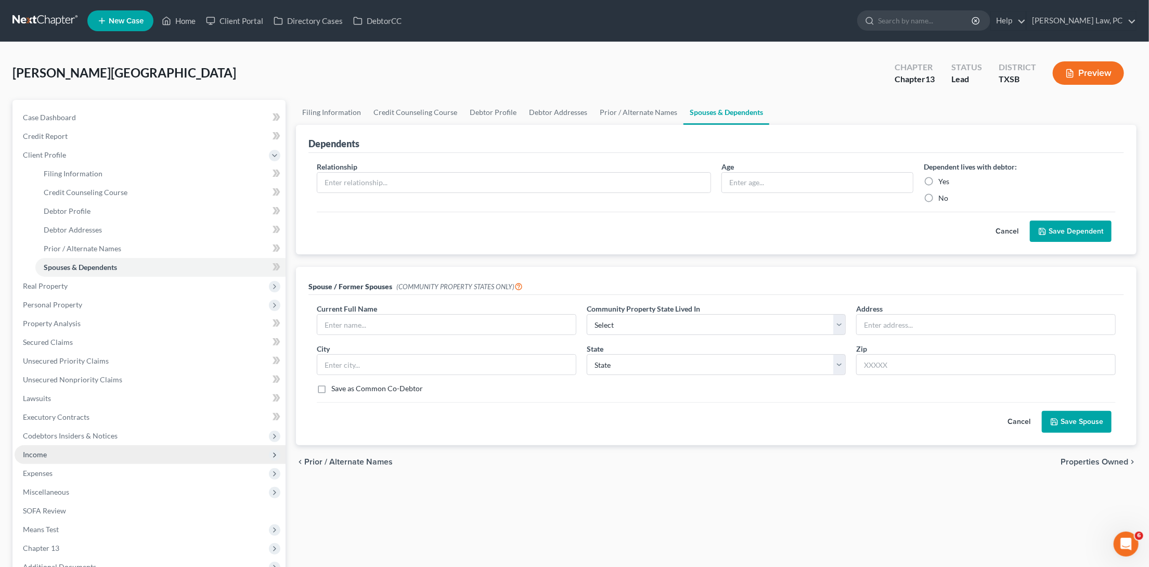
click at [331, 387] on label "Save as Common Co-Debtor" at bounding box center [377, 388] width 92 height 10
click at [335, 387] on input "Save as Common Co-Debtor" at bounding box center [338, 386] width 7 height 7
checkbox input "true"
click at [412, 181] on input "text" at bounding box center [513, 183] width 393 height 20
type input "Colin Cross (Son)"
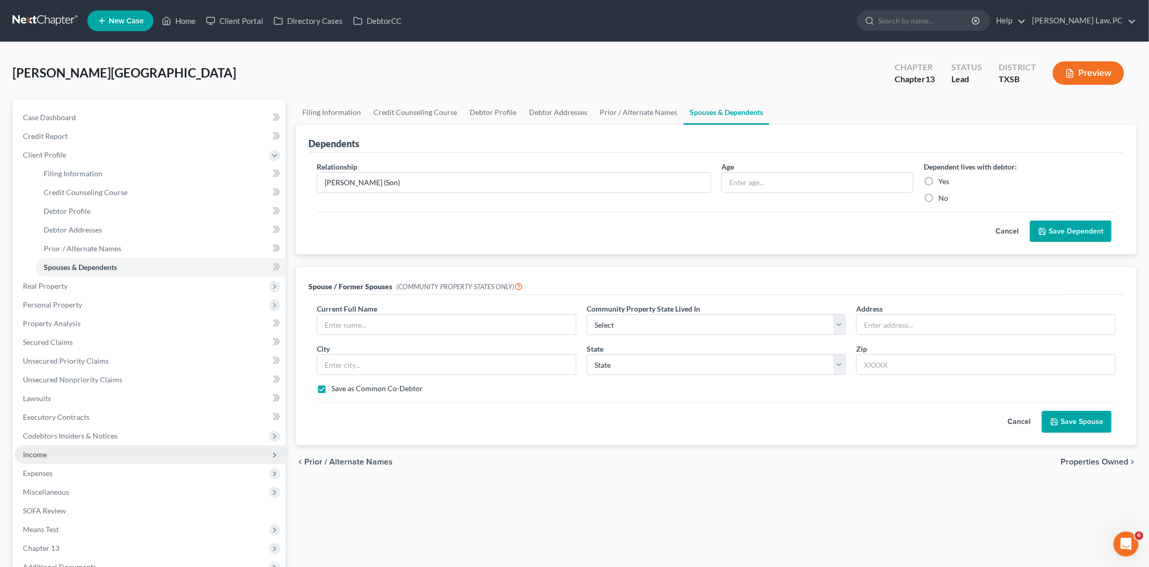
click at [938, 179] on label "Yes" at bounding box center [943, 181] width 11 height 10
click at [942, 179] on input "Yes" at bounding box center [945, 179] width 7 height 7
radio input "true"
click at [1091, 229] on button "Save Dependent" at bounding box center [1070, 231] width 82 height 22
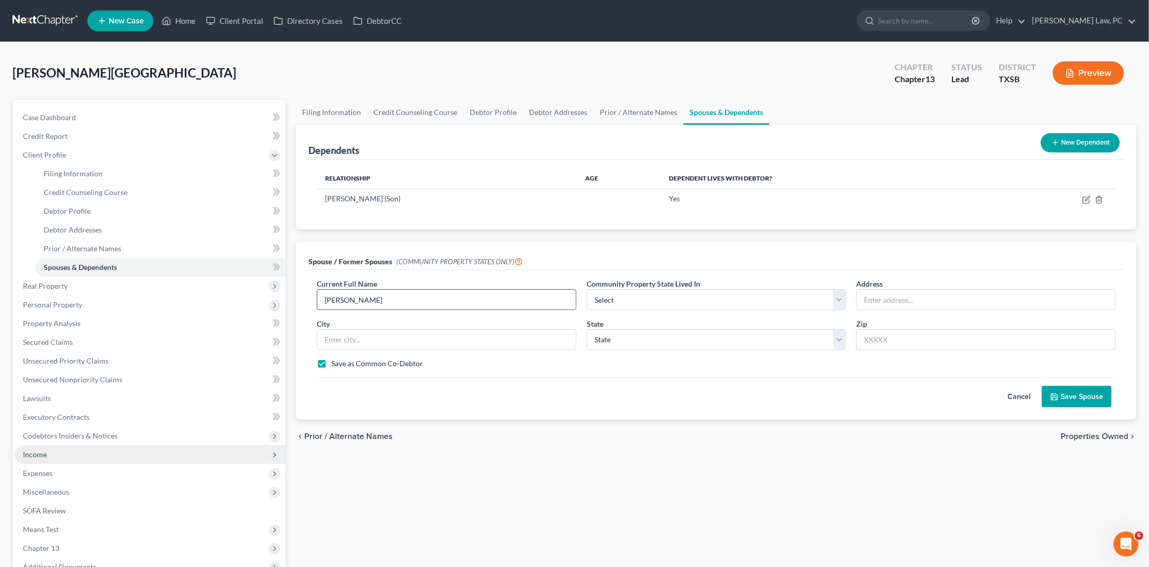
click at [353, 298] on input "Rebecca Cross" at bounding box center [446, 300] width 258 height 20
type input "Rebecca Rae Cross"
select select "8"
select select "45"
type input "13225 Miller Ln"
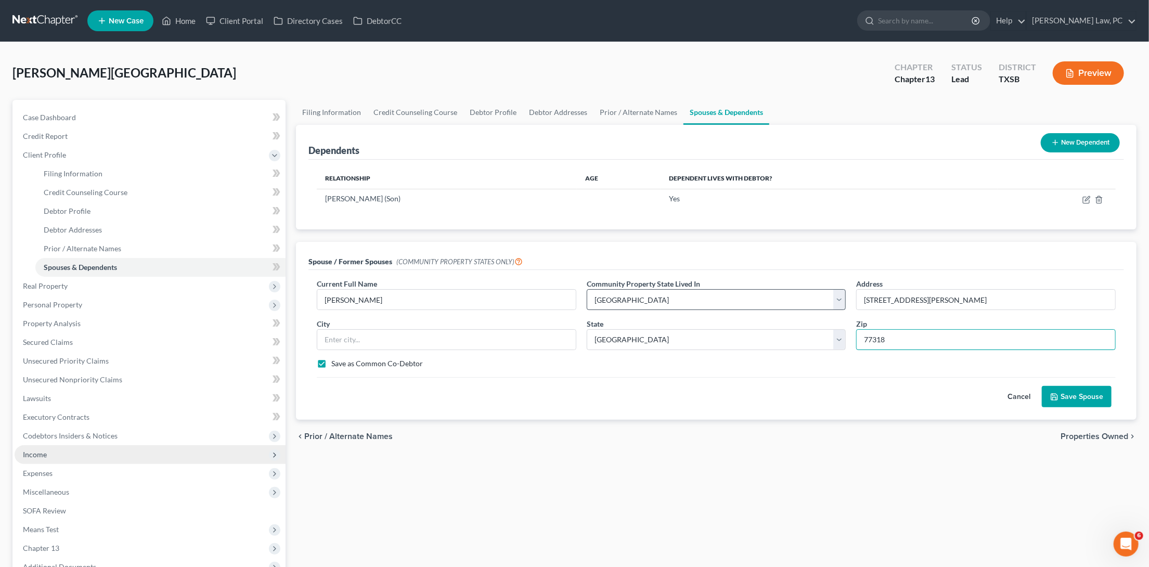
type input "77318"
type input "Willis"
click at [1089, 398] on button "Save Spouse" at bounding box center [1076, 397] width 70 height 22
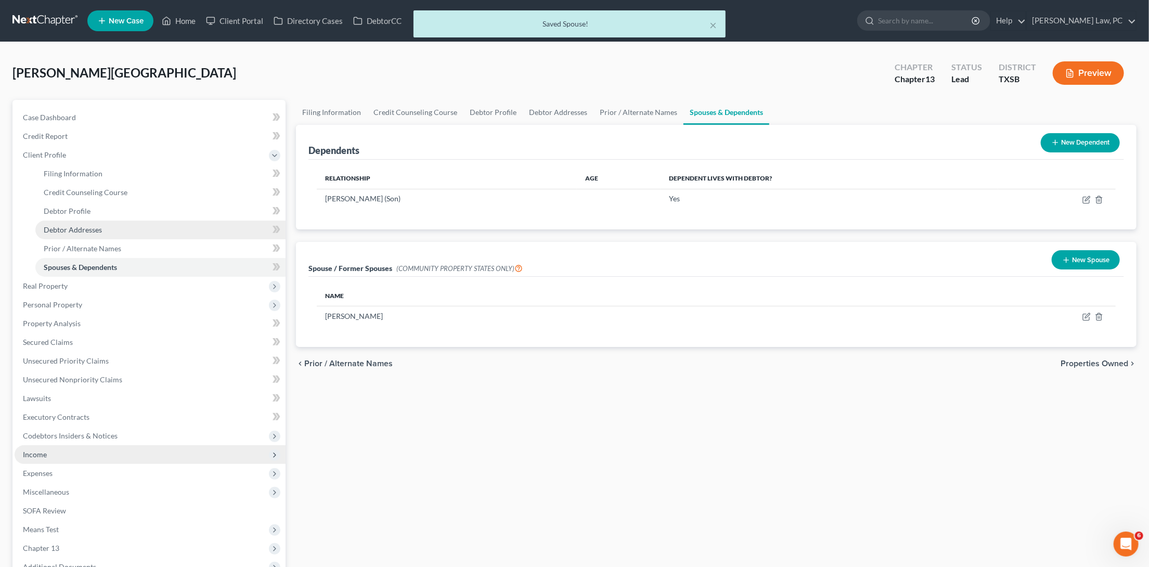
click at [131, 225] on link "Debtor Addresses" at bounding box center [160, 229] width 250 height 19
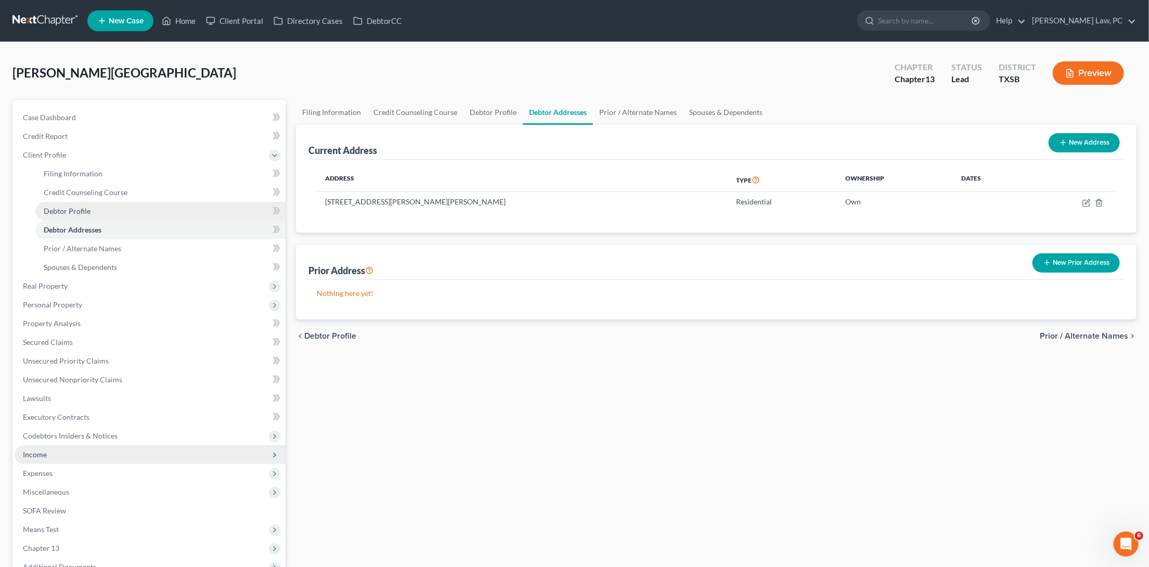
click at [134, 212] on link "Debtor Profile" at bounding box center [160, 211] width 250 height 19
select select "1"
select select "2"
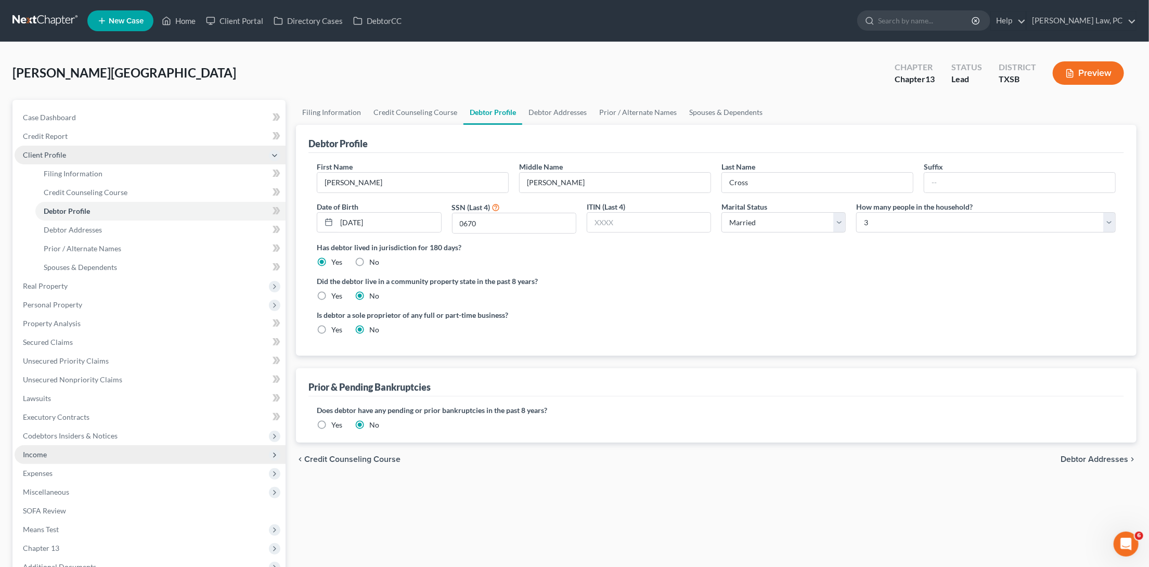
click at [46, 157] on span "Client Profile" at bounding box center [44, 154] width 43 height 9
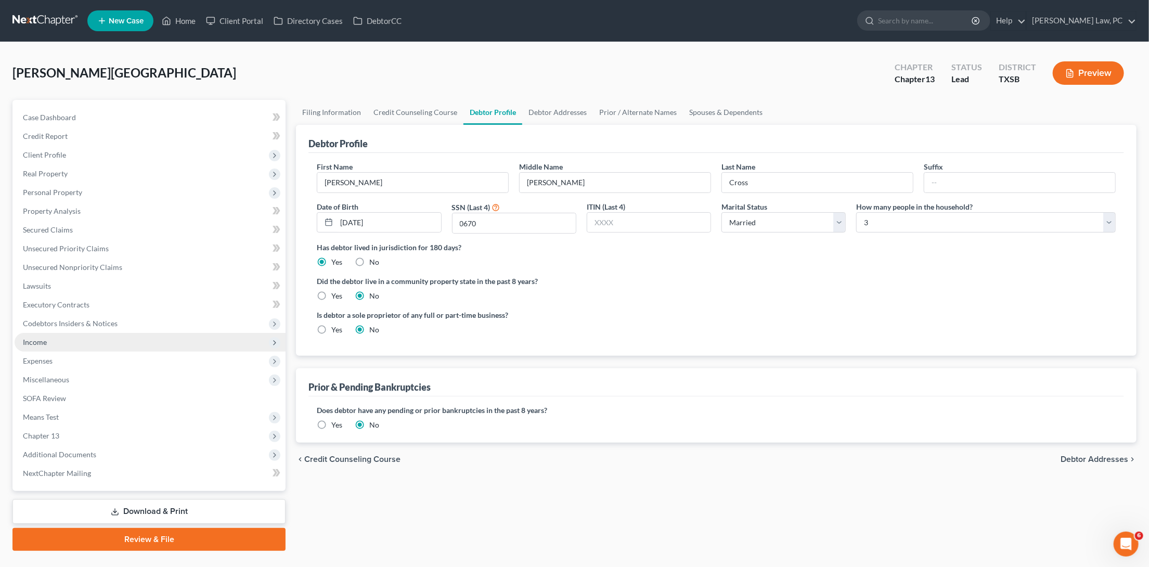
click at [126, 22] on span "New Case" at bounding box center [126, 21] width 35 height 8
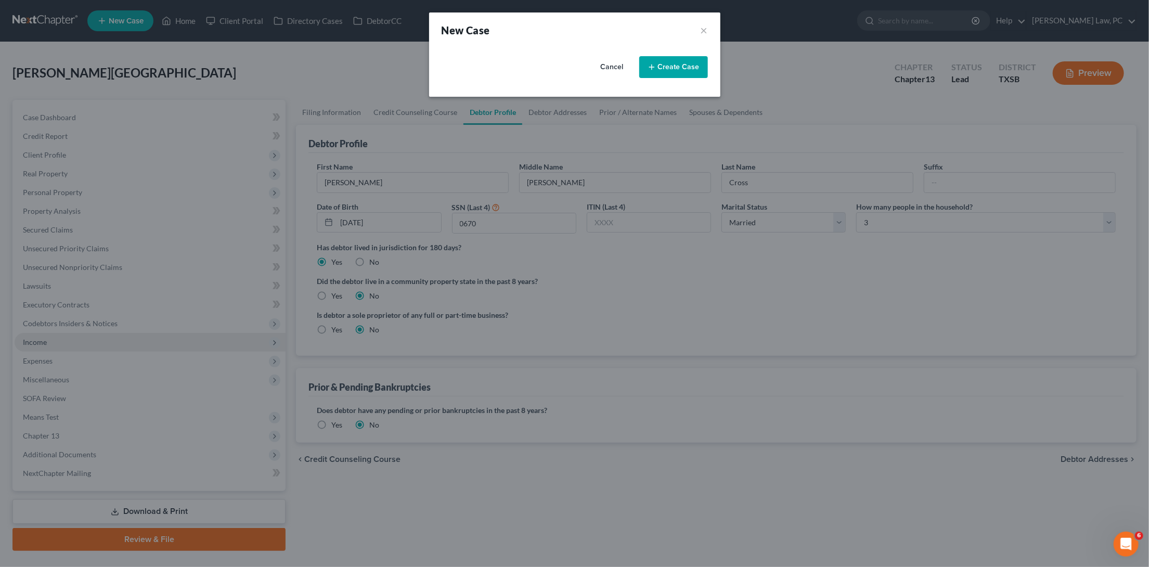
select select "79"
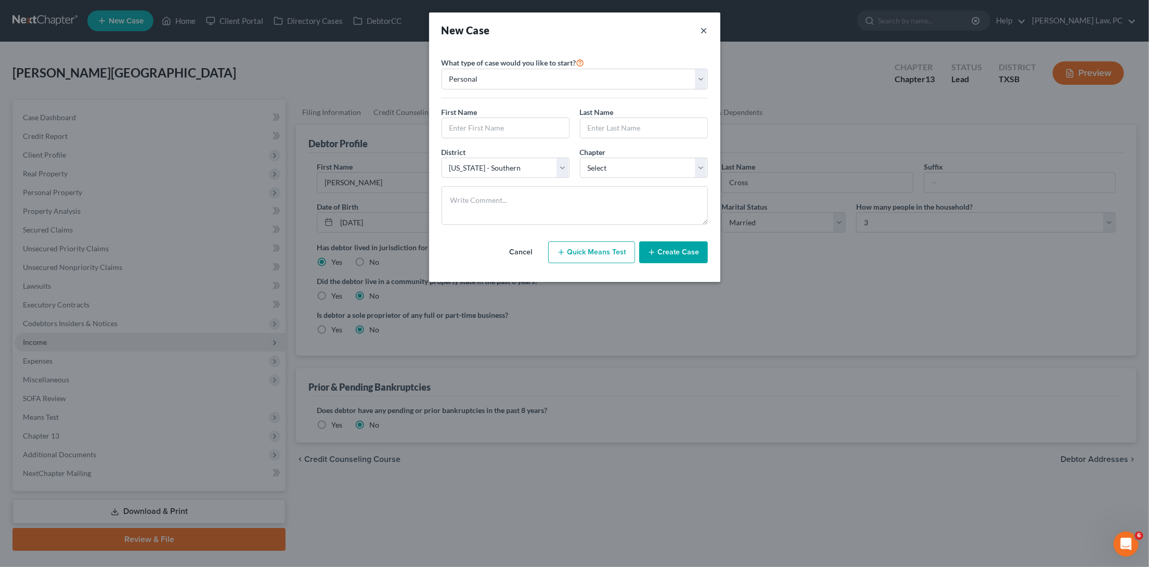
click at [702, 28] on button "×" at bounding box center [703, 30] width 7 height 15
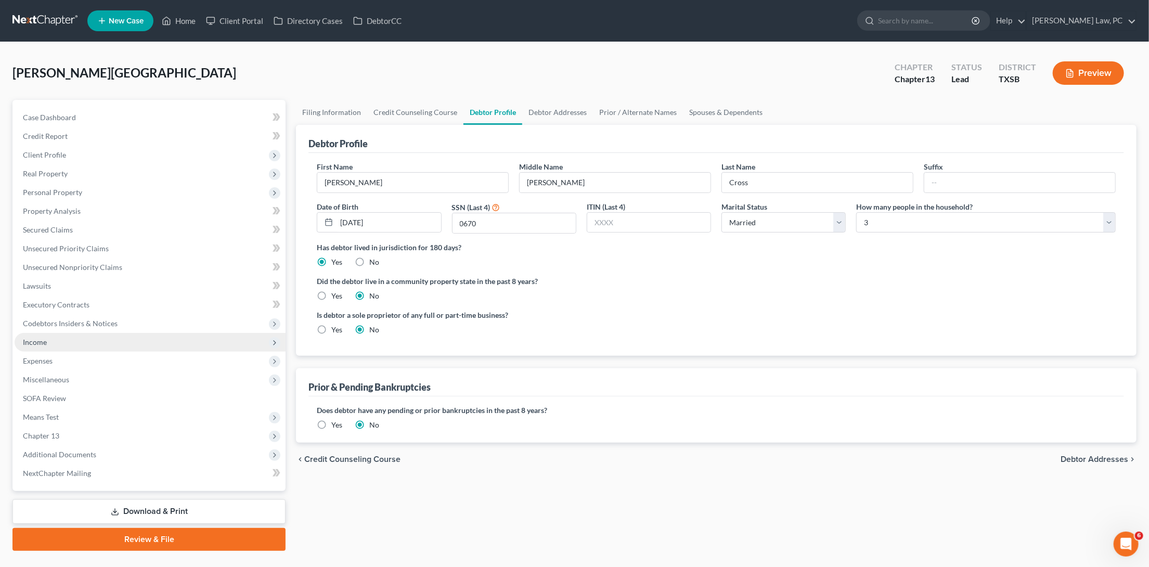
click at [35, 18] on link at bounding box center [45, 20] width 67 height 19
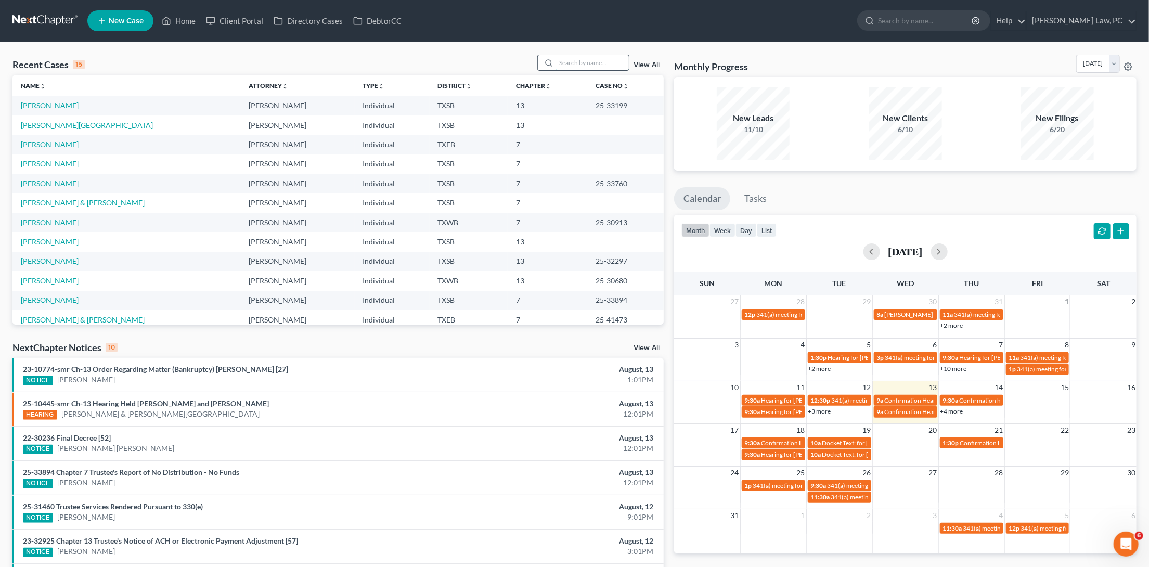
click at [578, 63] on input "search" at bounding box center [592, 62] width 73 height 15
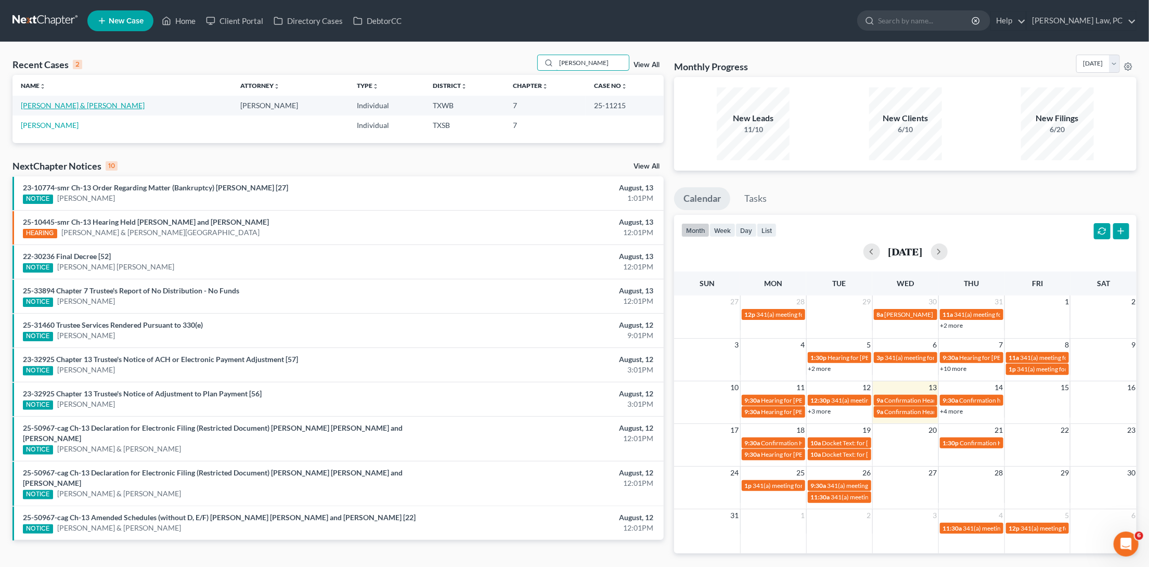
type input "molin"
click at [65, 106] on link "[PERSON_NAME] & [PERSON_NAME]" at bounding box center [83, 105] width 124 height 9
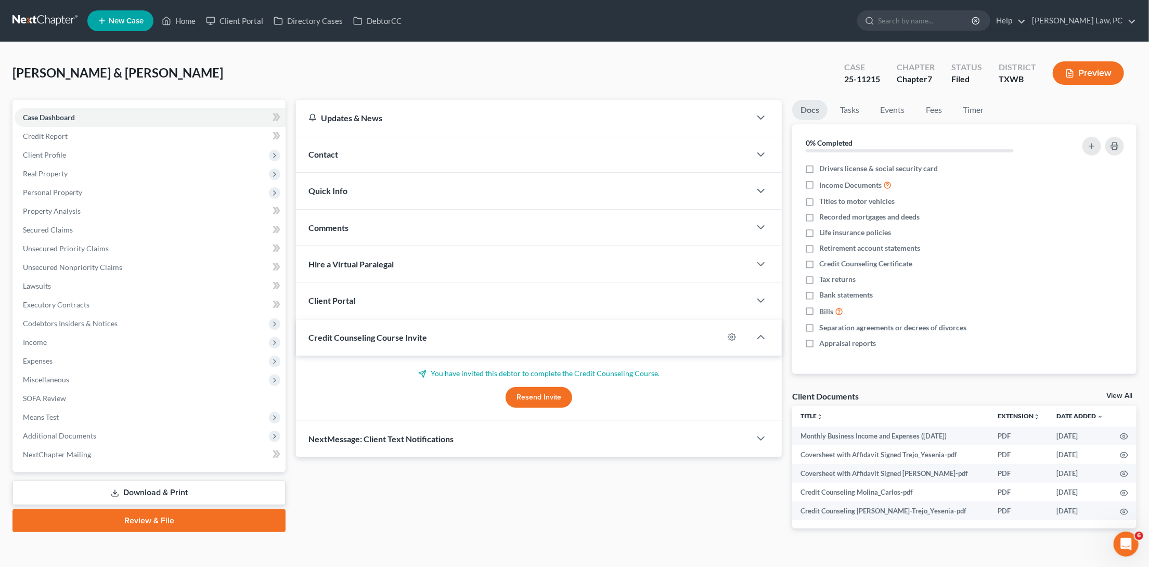
click at [56, 18] on link at bounding box center [45, 20] width 67 height 19
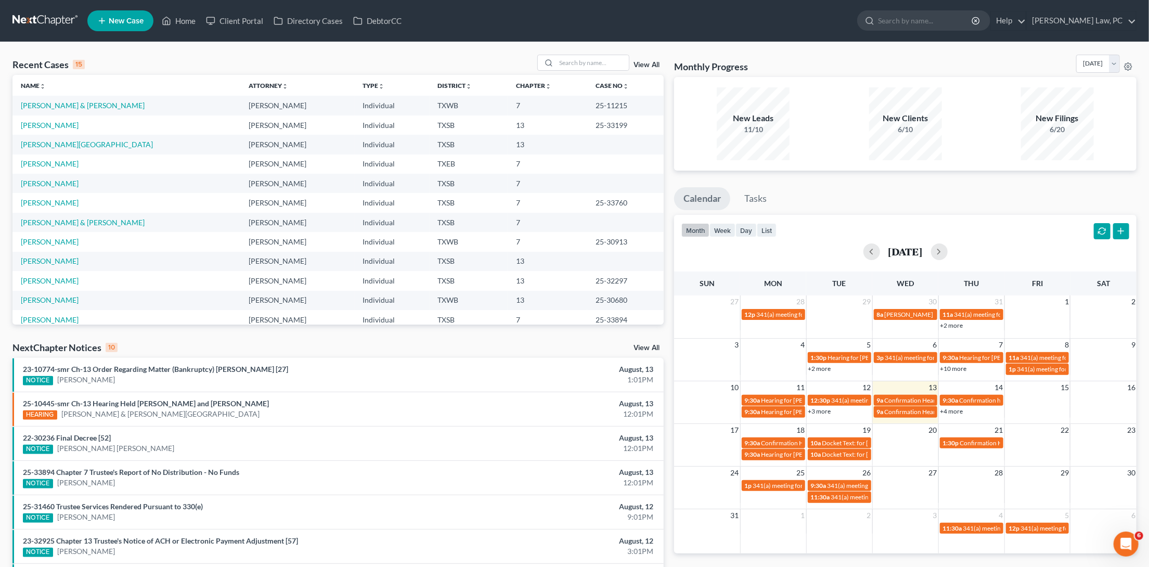
click at [127, 21] on span "New Case" at bounding box center [126, 21] width 35 height 8
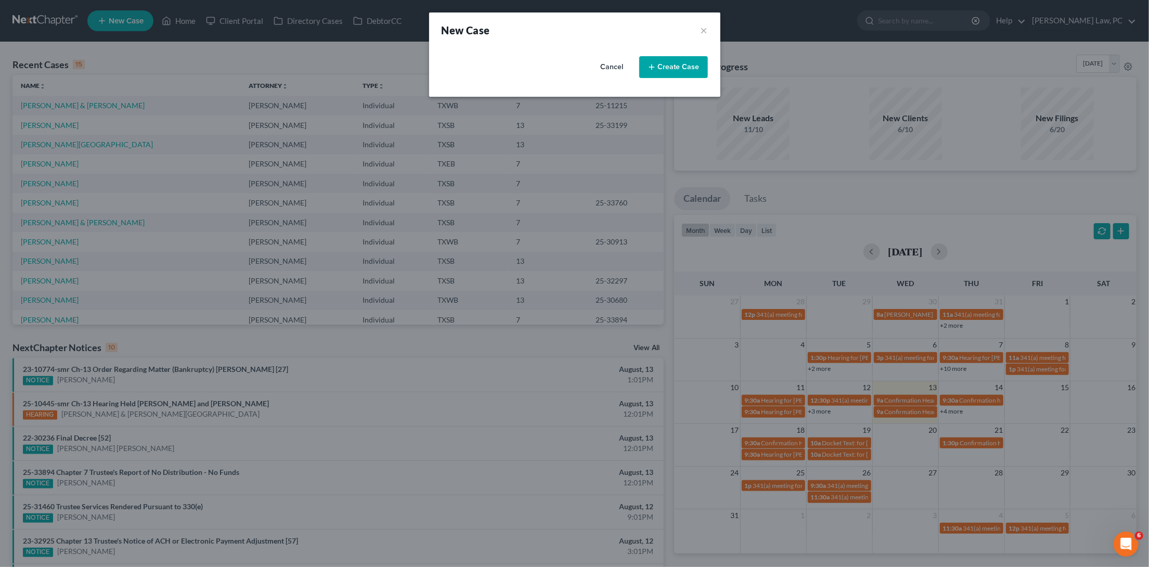
select select "79"
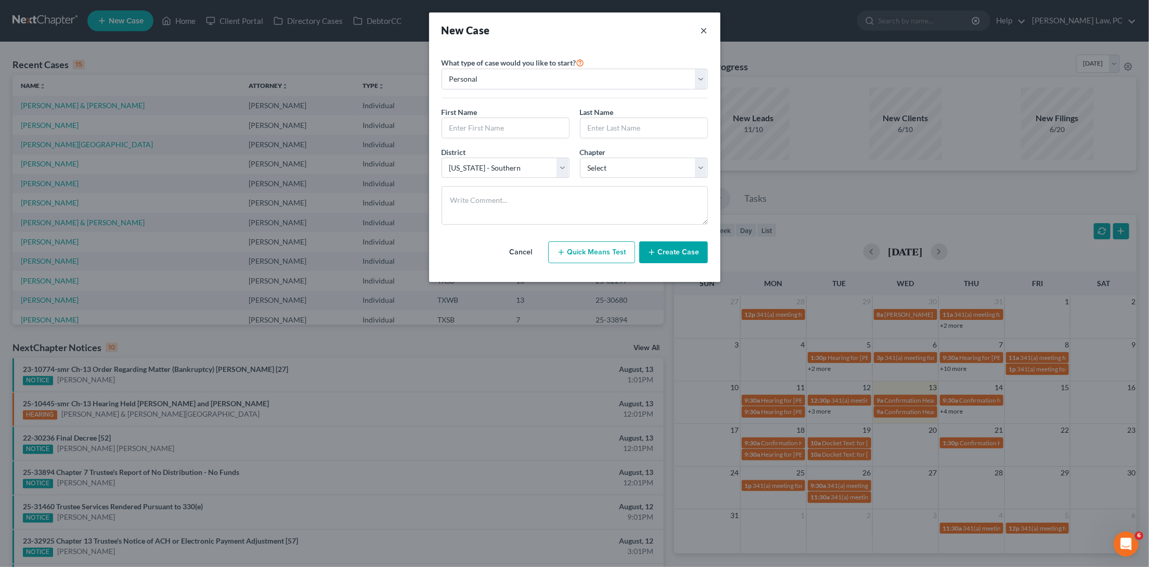
click at [703, 29] on button "×" at bounding box center [703, 30] width 7 height 15
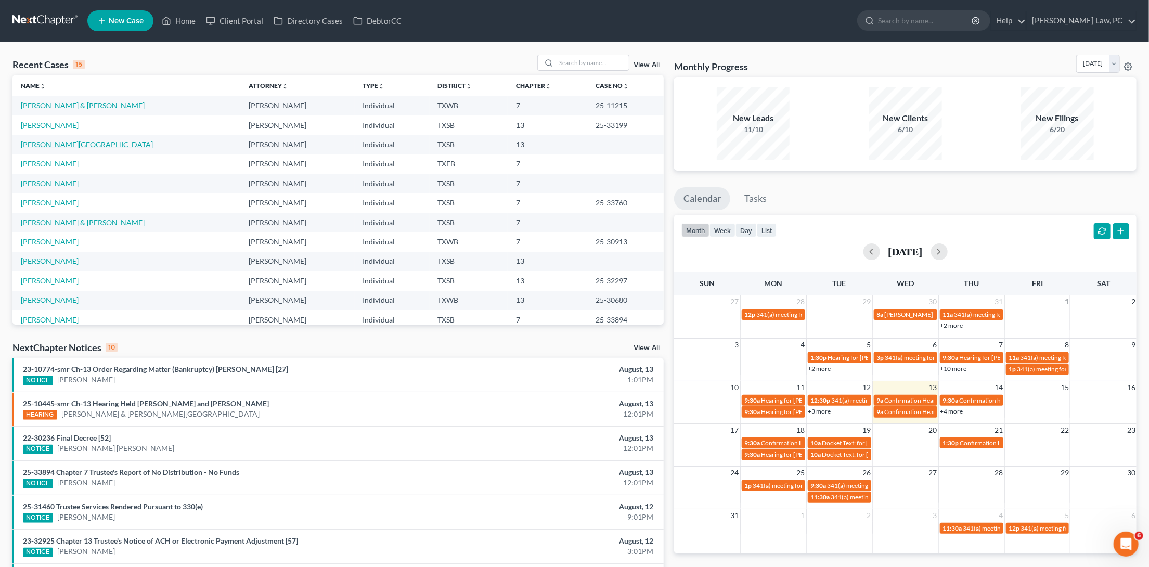
click at [33, 142] on link "[PERSON_NAME][GEOGRAPHIC_DATA]" at bounding box center [87, 144] width 132 height 9
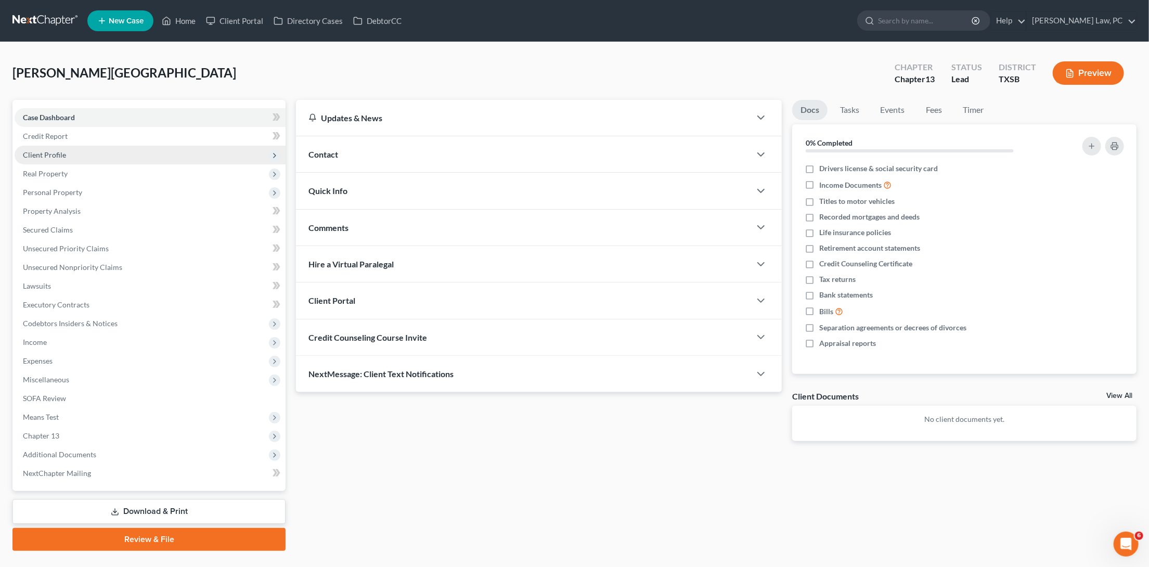
click at [182, 154] on span "Client Profile" at bounding box center [150, 155] width 271 height 19
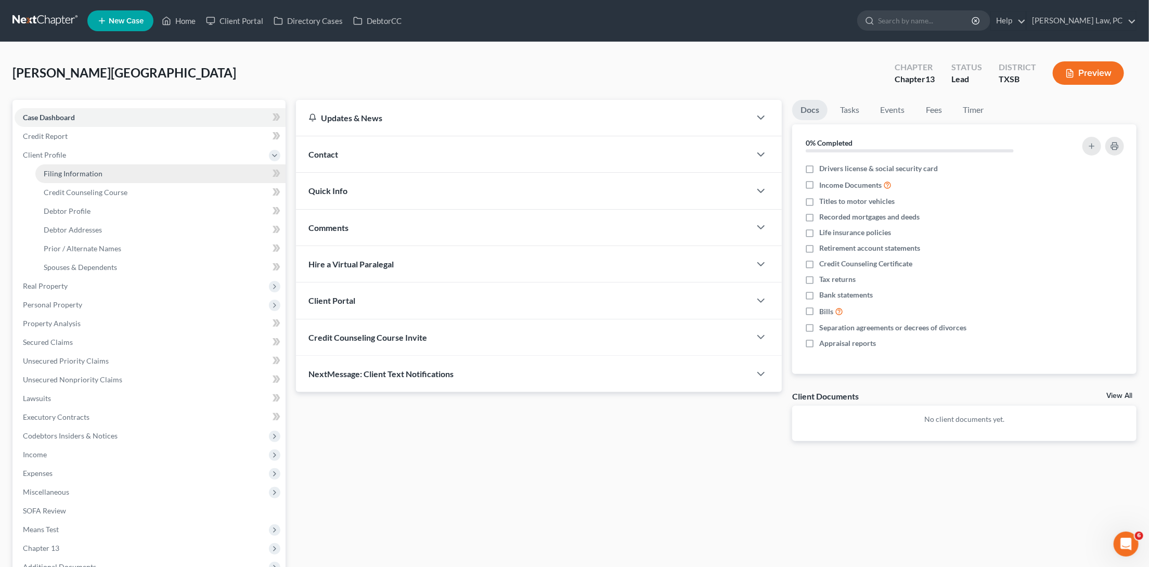
click at [178, 172] on link "Filing Information" at bounding box center [160, 173] width 250 height 19
select select "1"
select select "0"
select select "3"
select select "79"
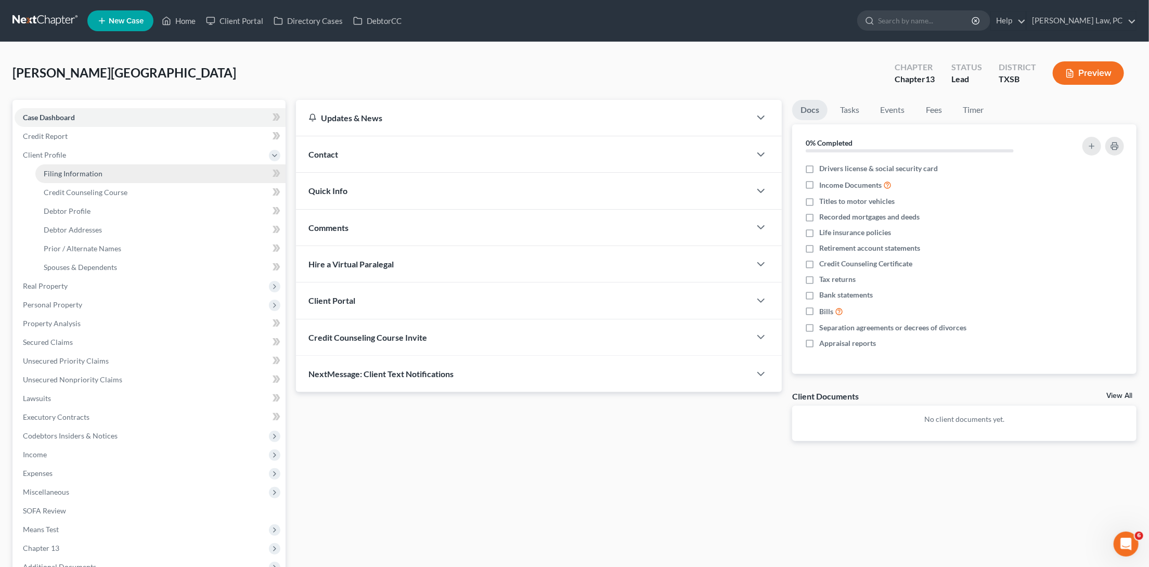
select select "45"
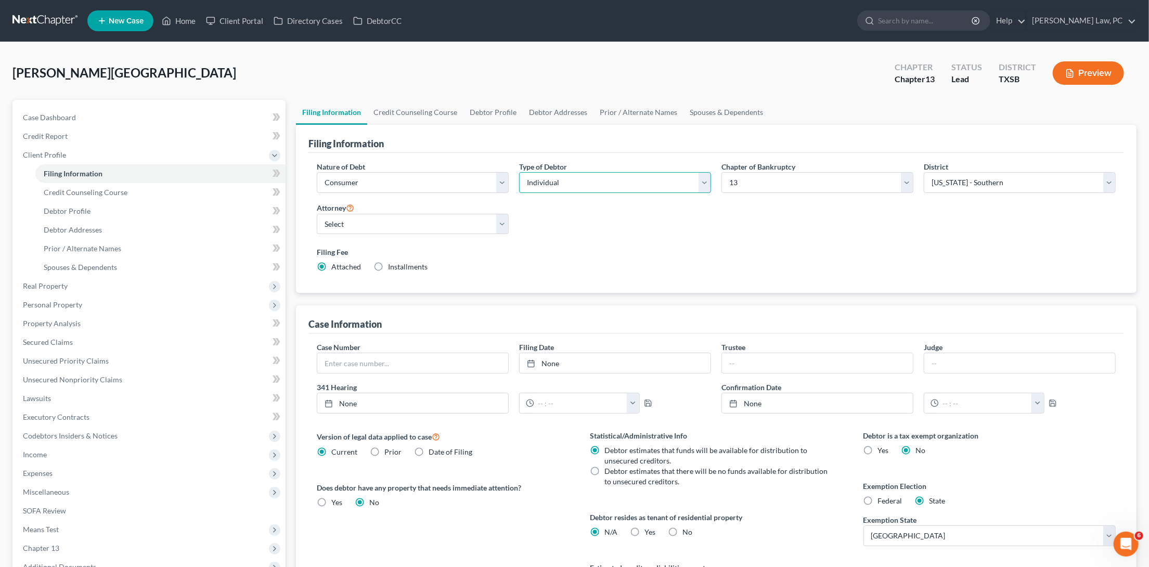
select select "1"
click at [106, 208] on link "Debtor Profile" at bounding box center [160, 211] width 250 height 19
select select "1"
select select "2"
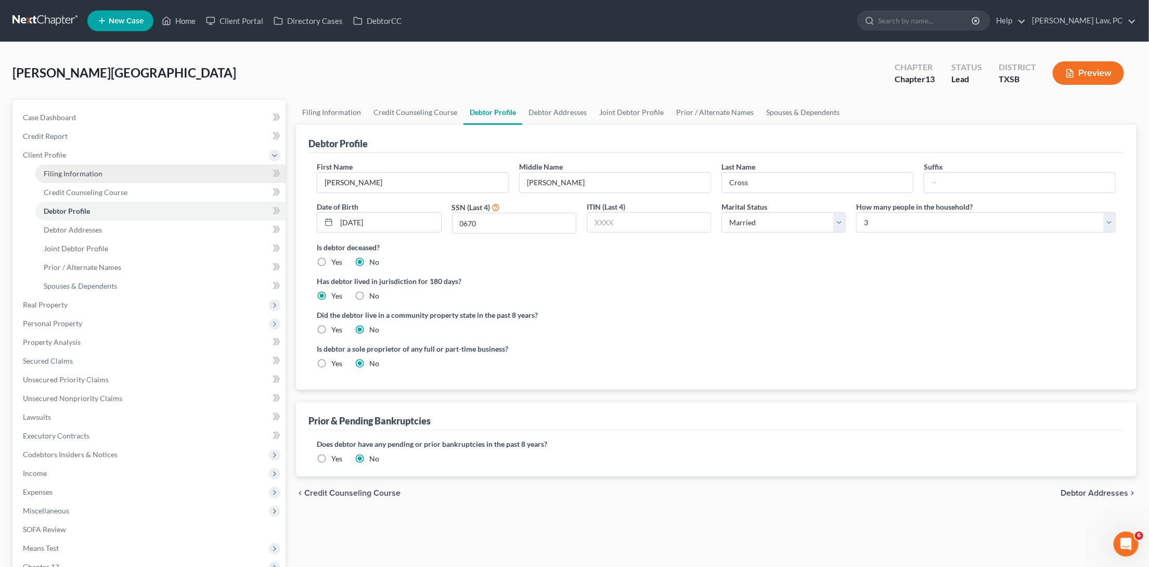
click at [112, 178] on link "Filing Information" at bounding box center [160, 173] width 250 height 19
select select "1"
select select "3"
select select "79"
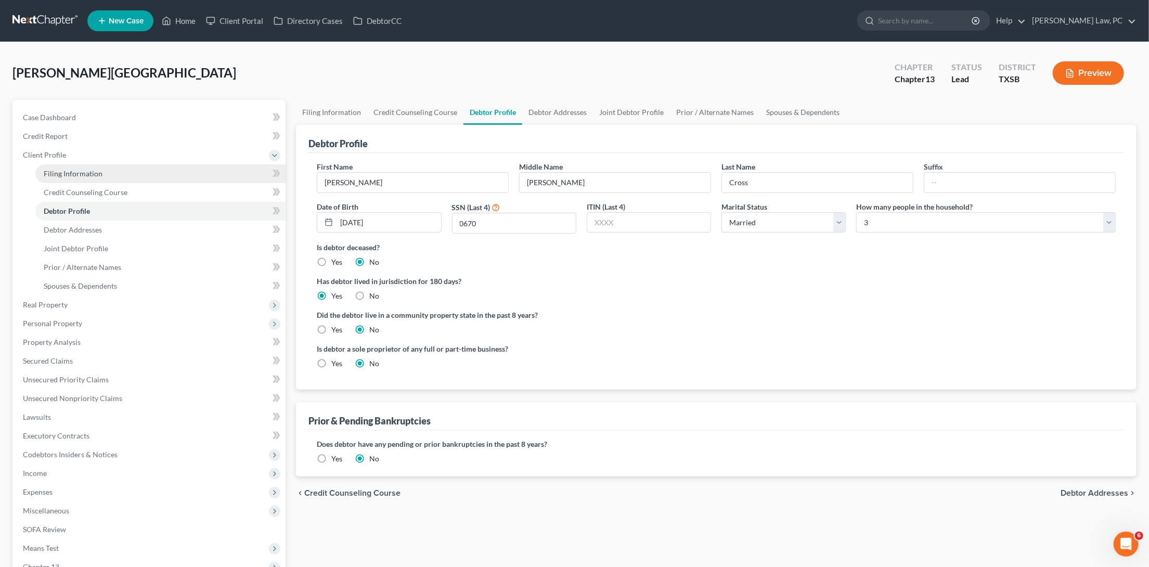
select select "0"
select select "45"
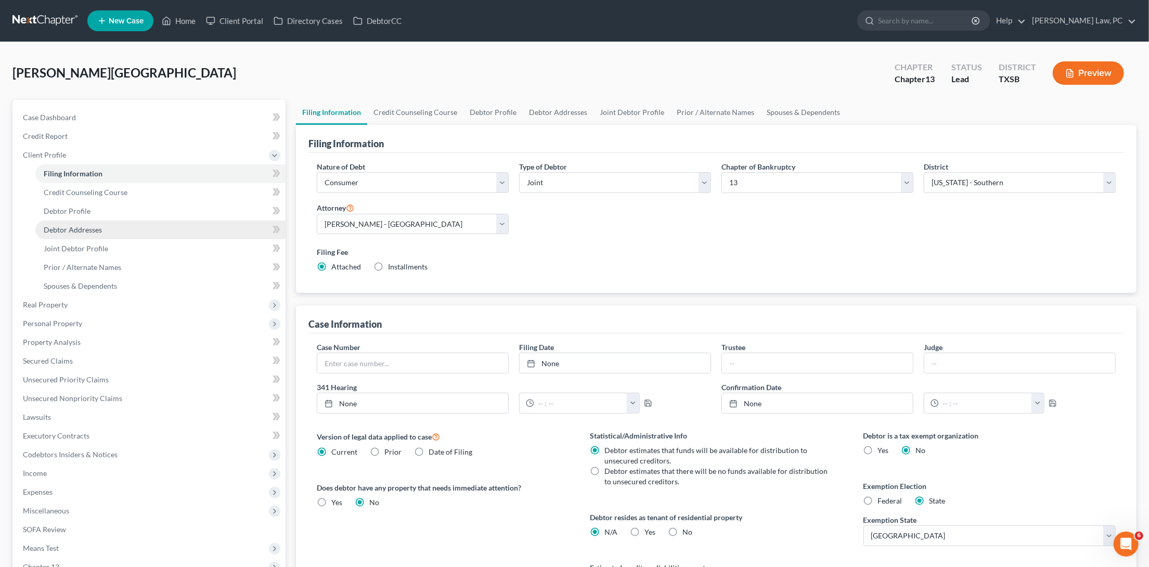
click at [101, 225] on span "Debtor Addresses" at bounding box center [73, 229] width 58 height 9
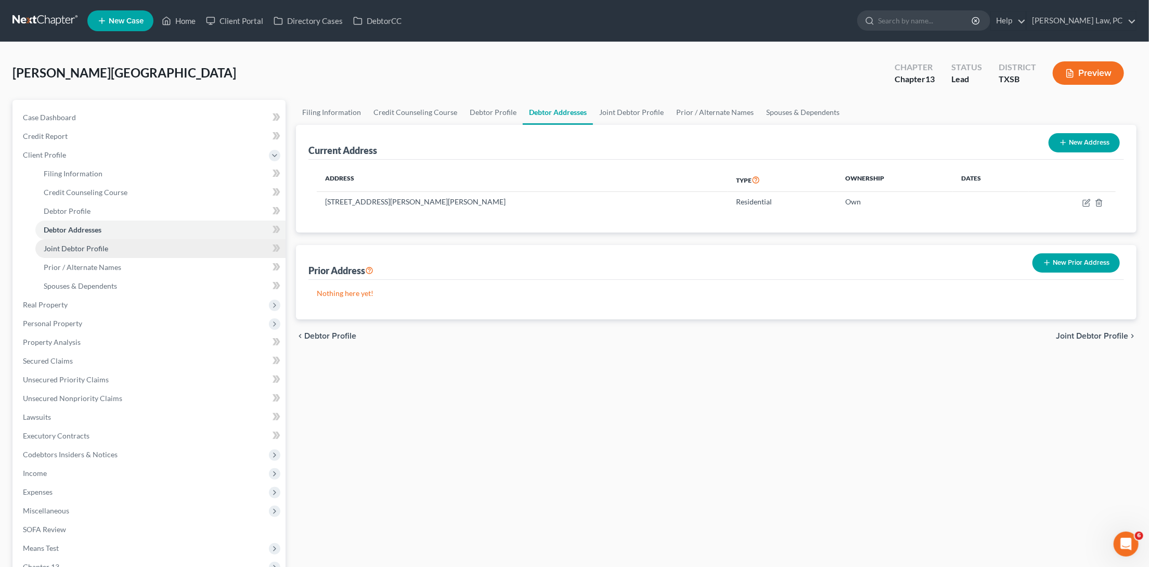
click at [96, 244] on span "Joint Debtor Profile" at bounding box center [76, 248] width 64 height 9
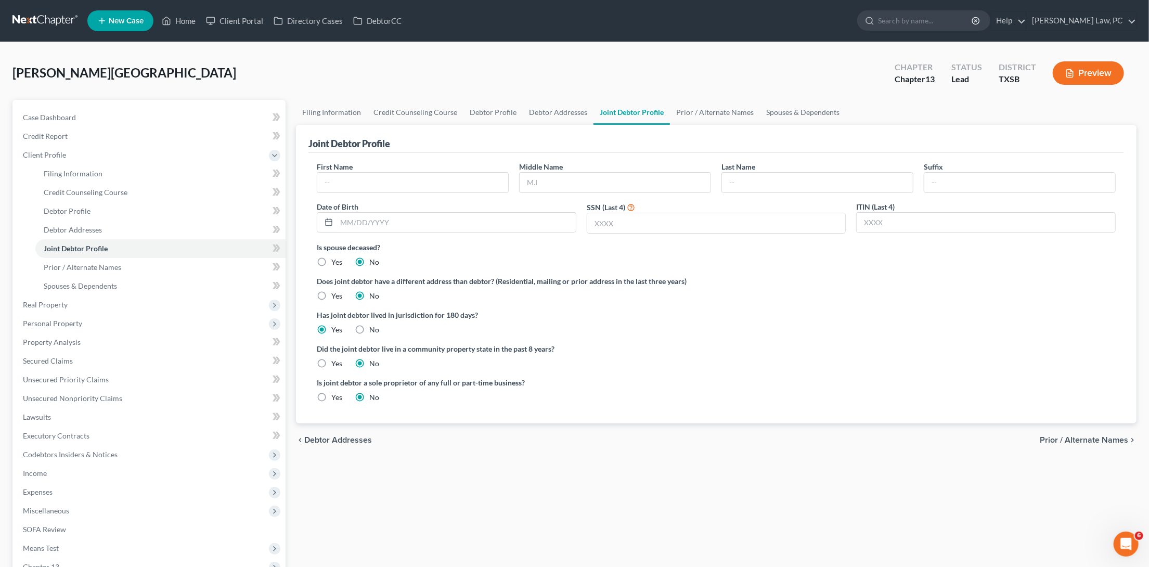
click at [126, 282] on link "Spouses & Dependents" at bounding box center [160, 286] width 250 height 19
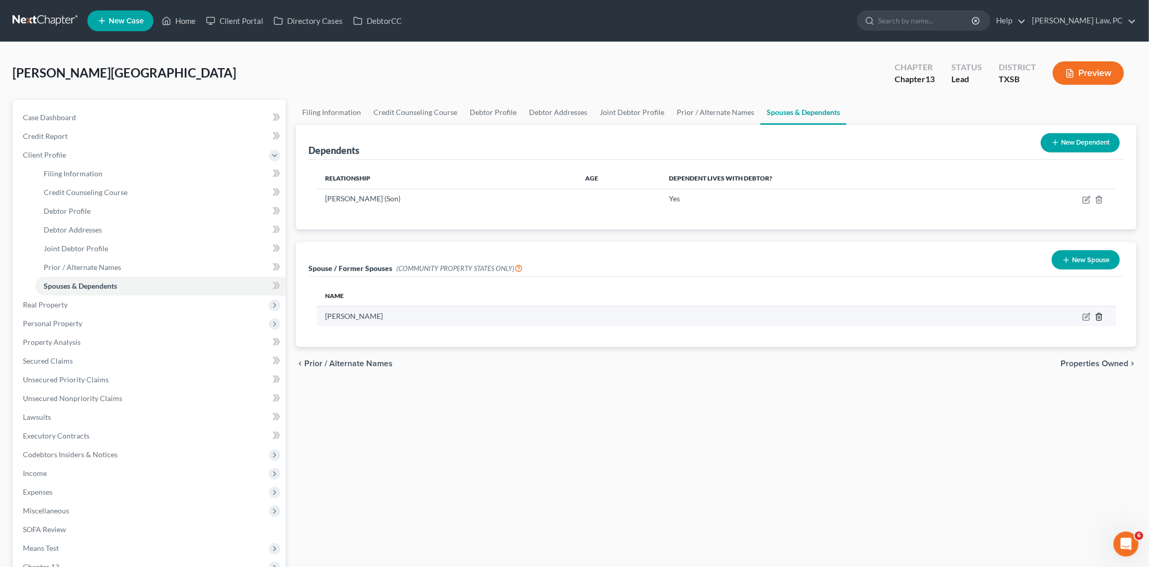
click at [1102, 316] on icon "button" at bounding box center [1098, 316] width 8 height 8
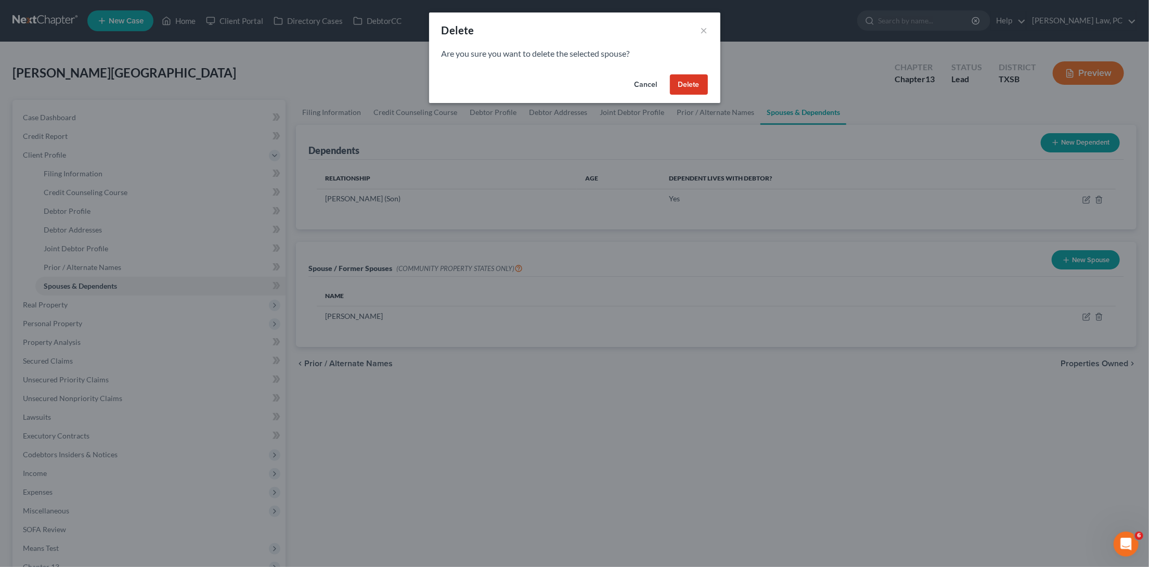
click at [682, 80] on button "Delete" at bounding box center [689, 84] width 38 height 21
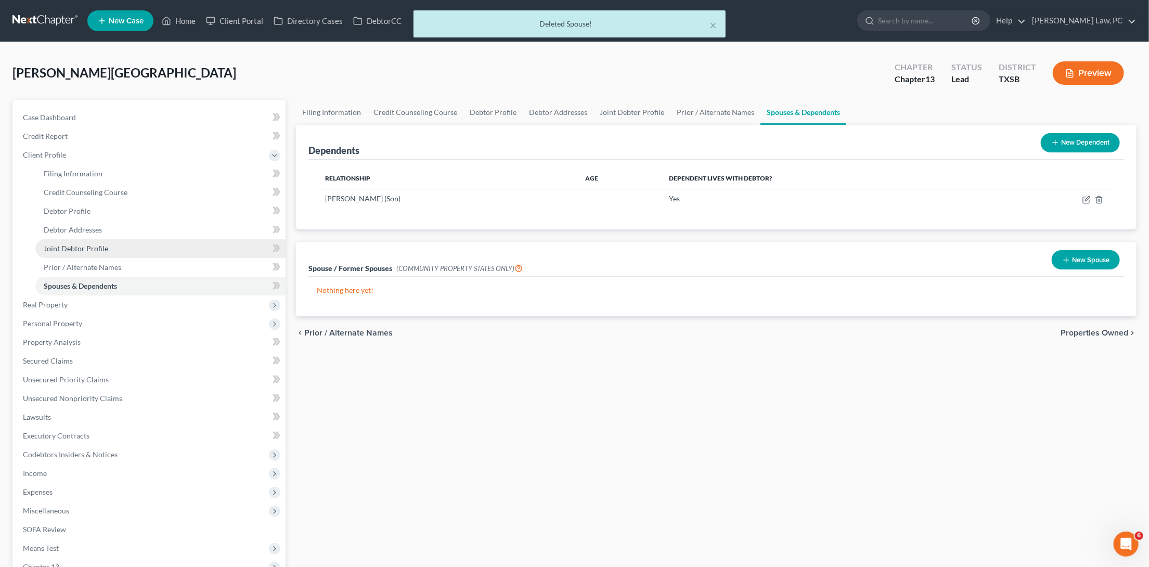
click at [181, 241] on link "Joint Debtor Profile" at bounding box center [160, 248] width 250 height 19
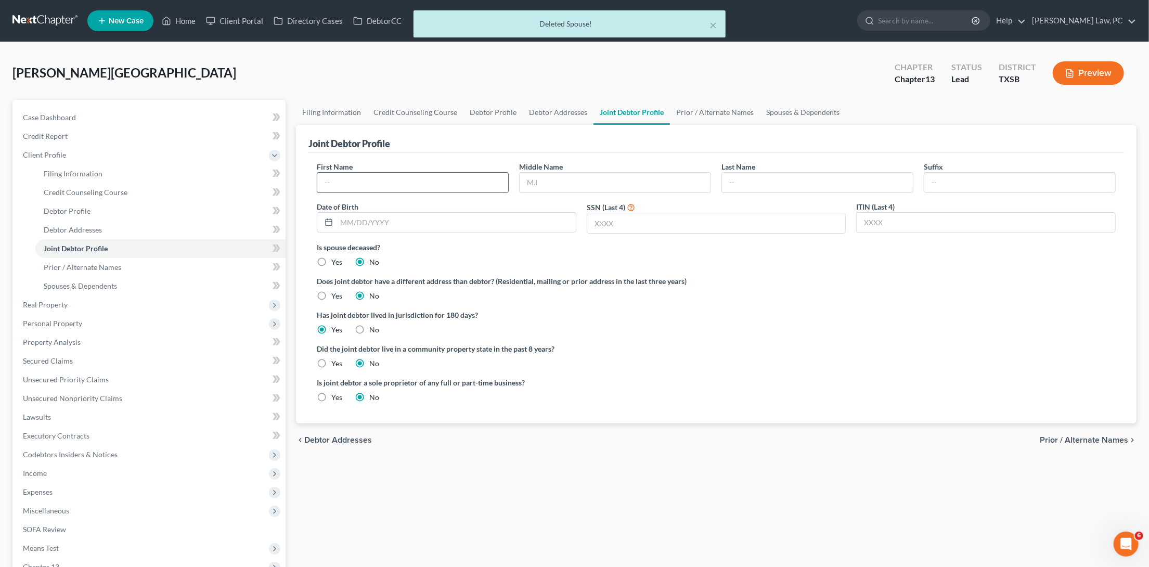
click at [455, 185] on input "text" at bounding box center [412, 183] width 191 height 20
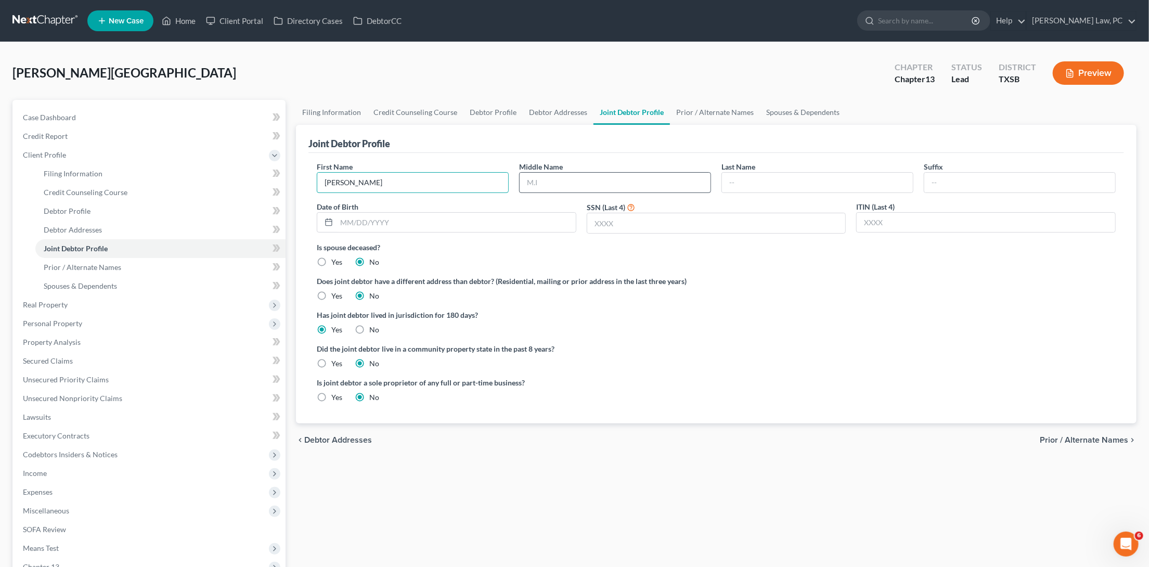
type input "[PERSON_NAME]"
type input "Cross"
click at [400, 219] on input "text" at bounding box center [455, 223] width 239 height 20
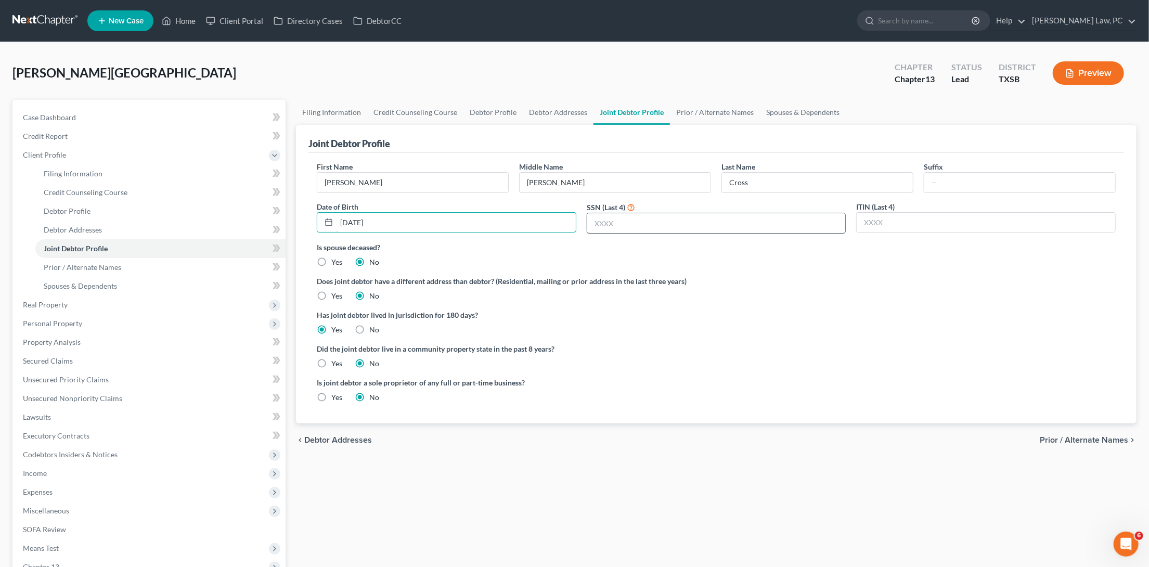
type input "[DATE]"
click at [623, 224] on input "text" at bounding box center [716, 223] width 258 height 20
type input "6306"
click at [118, 263] on span "Prior / Alternate Names" at bounding box center [82, 267] width 77 height 9
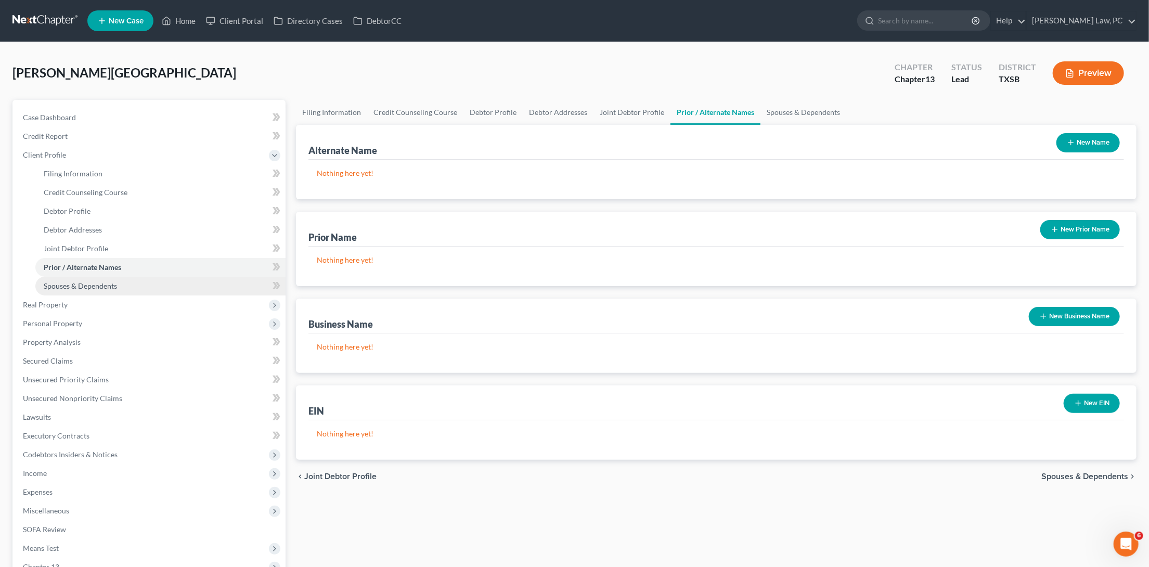
click at [191, 277] on link "Spouses & Dependents" at bounding box center [160, 286] width 250 height 19
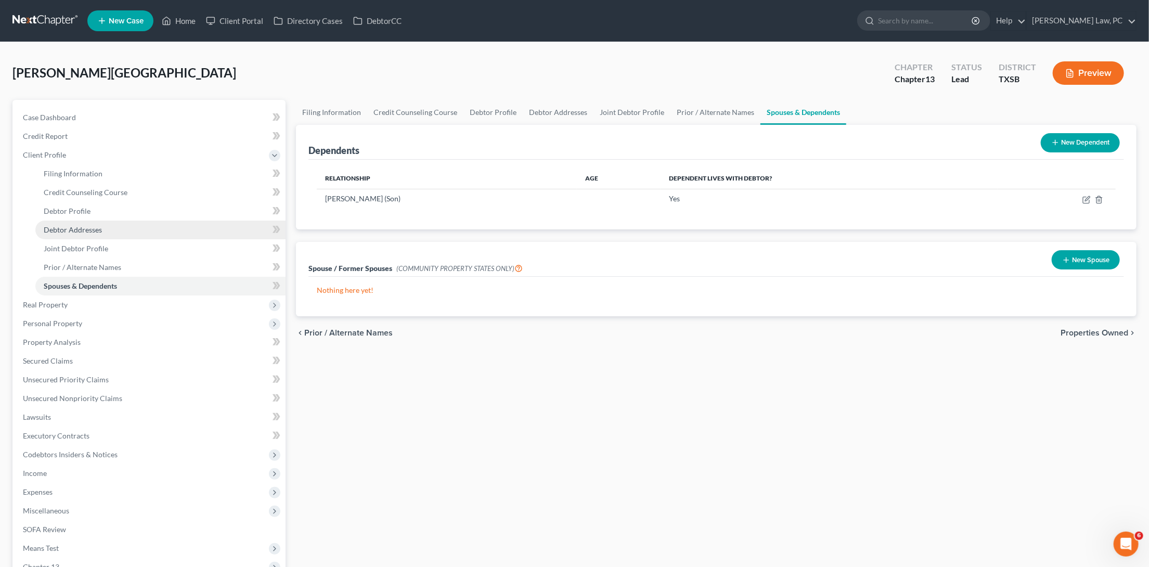
click at [151, 227] on link "Debtor Addresses" at bounding box center [160, 229] width 250 height 19
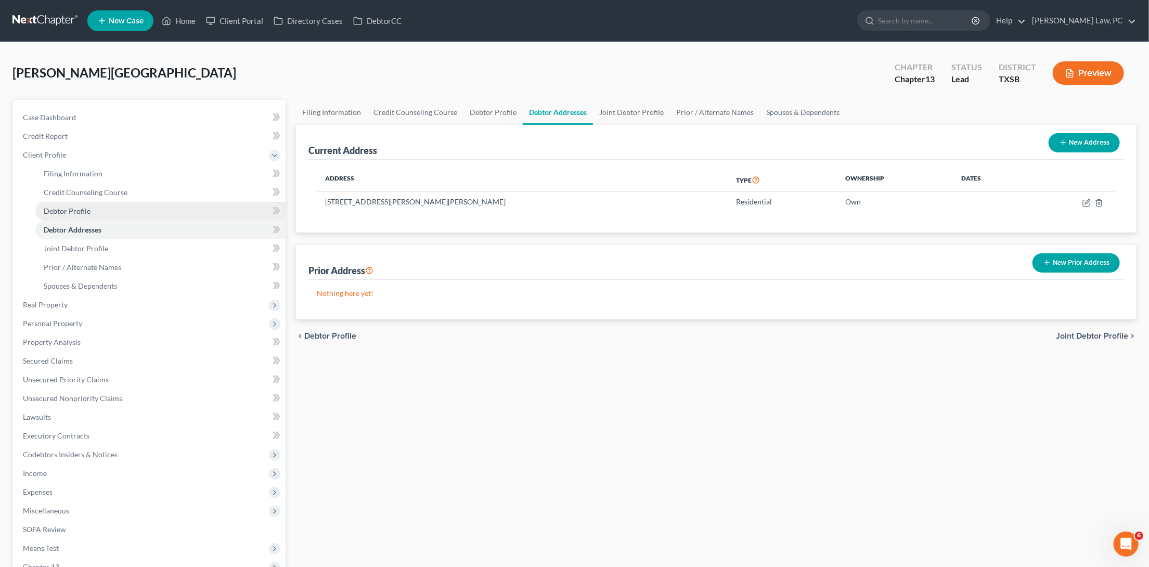
click at [120, 210] on link "Debtor Profile" at bounding box center [160, 211] width 250 height 19
select select "1"
select select "2"
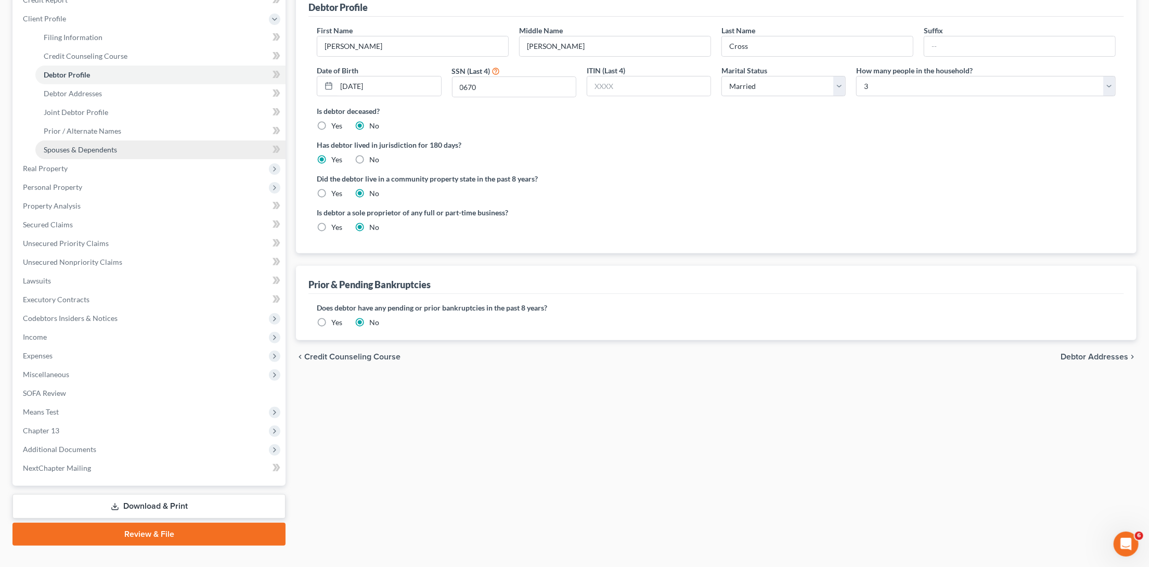
scroll to position [136, 0]
click at [75, 183] on span "Personal Property" at bounding box center [52, 187] width 59 height 9
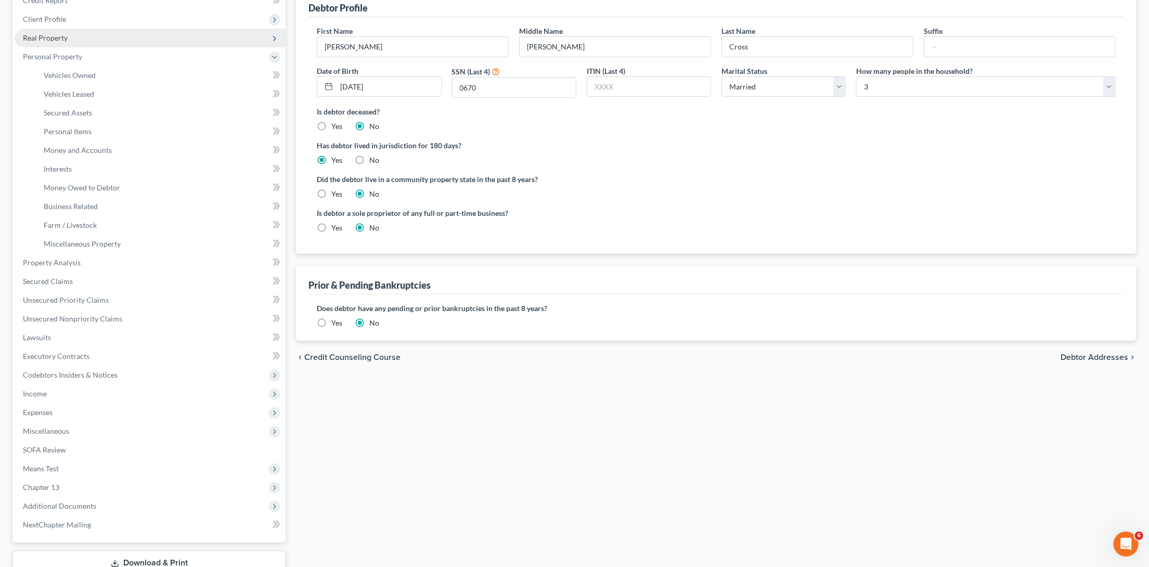
click at [74, 34] on span "Real Property" at bounding box center [150, 38] width 271 height 19
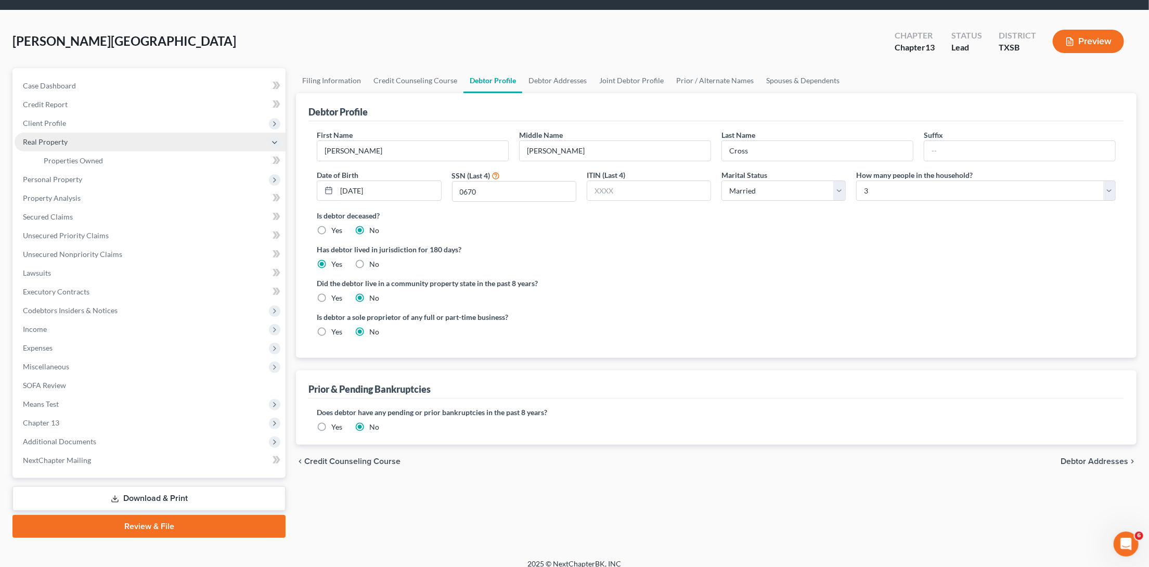
scroll to position [27, 0]
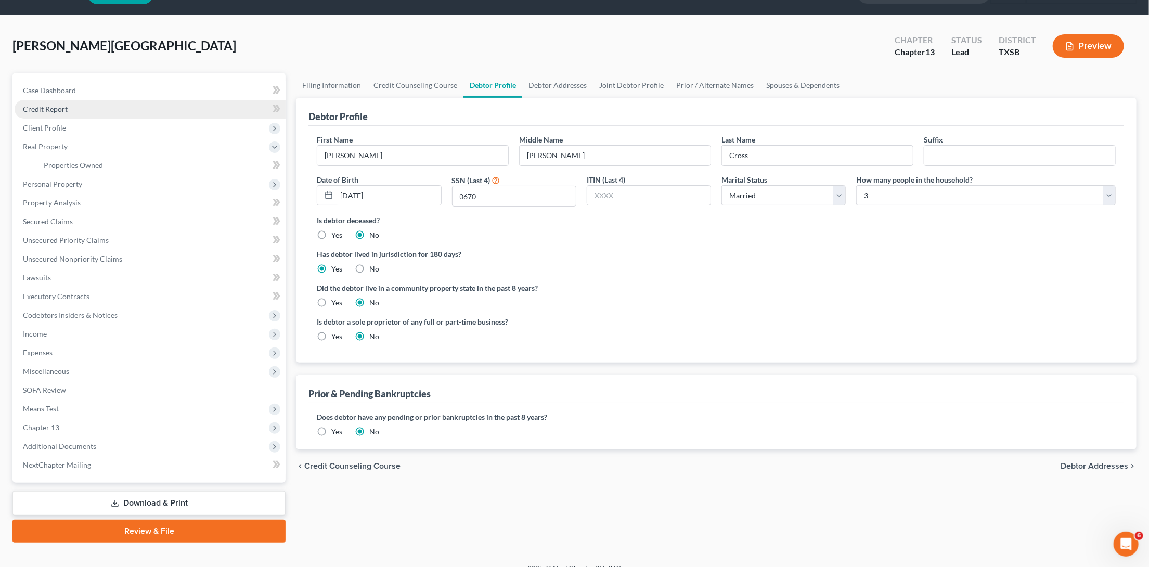
click at [90, 110] on link "Credit Report" at bounding box center [150, 109] width 271 height 19
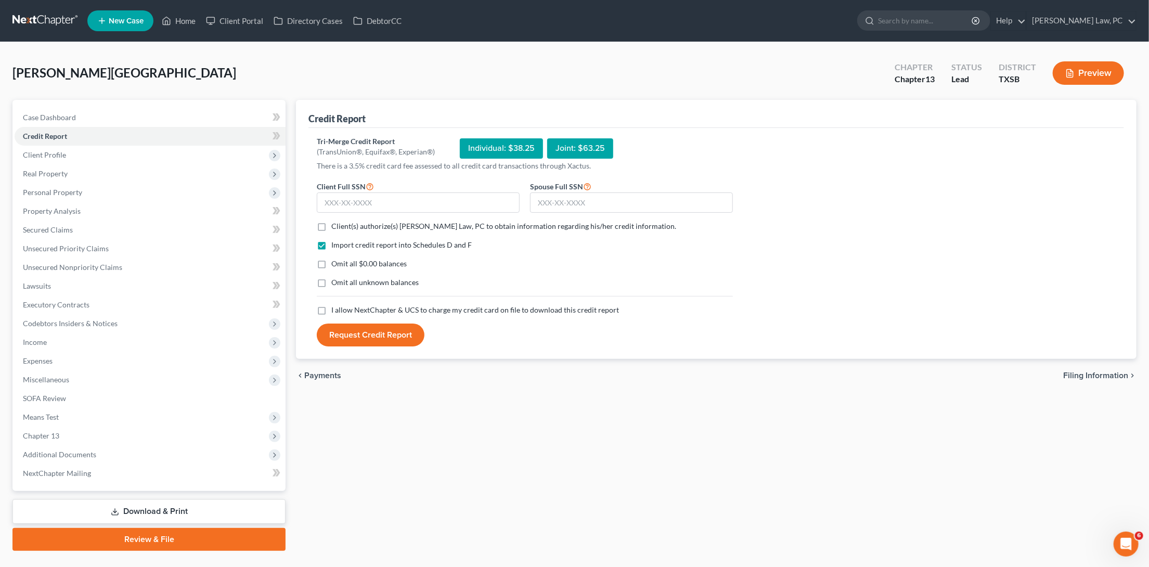
click at [331, 225] on label "Client(s) authorize(s) [PERSON_NAME] Law, PC to obtain information regarding hi…" at bounding box center [503, 226] width 345 height 10
click at [335, 225] on input "Client(s) authorize(s) [PERSON_NAME] Law, PC to obtain information regarding hi…" at bounding box center [338, 224] width 7 height 7
checkbox input "true"
click at [331, 307] on label "I allow NextChapter & UCS to charge my credit card on file to download this cre…" at bounding box center [475, 310] width 288 height 10
click at [335, 307] on input "I allow NextChapter & UCS to charge my credit card on file to download this cre…" at bounding box center [338, 308] width 7 height 7
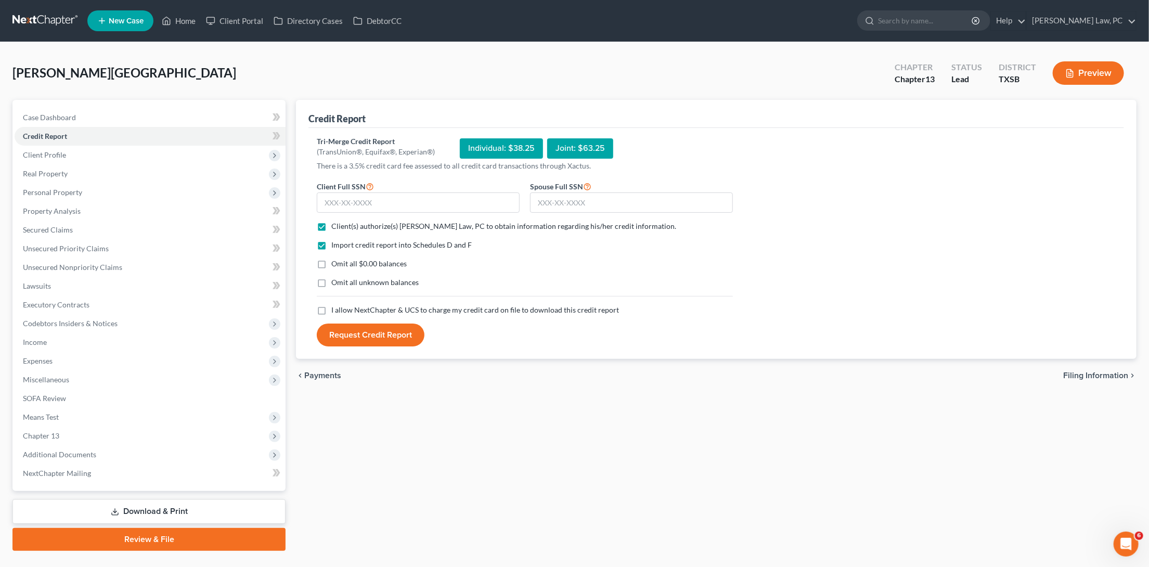
checkbox input "true"
click at [379, 195] on input "text" at bounding box center [418, 202] width 203 height 21
type input "461-59-0670"
click at [608, 199] on input "text" at bounding box center [631, 202] width 203 height 21
type input "451-53-6306"
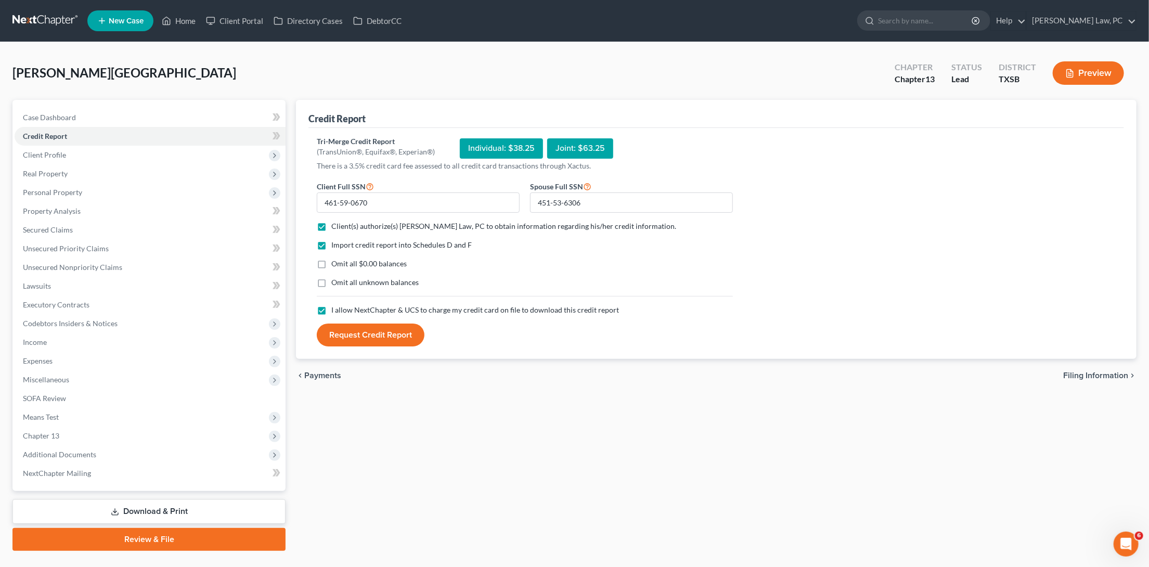
click at [375, 334] on button "Request Credit Report" at bounding box center [371, 334] width 108 height 23
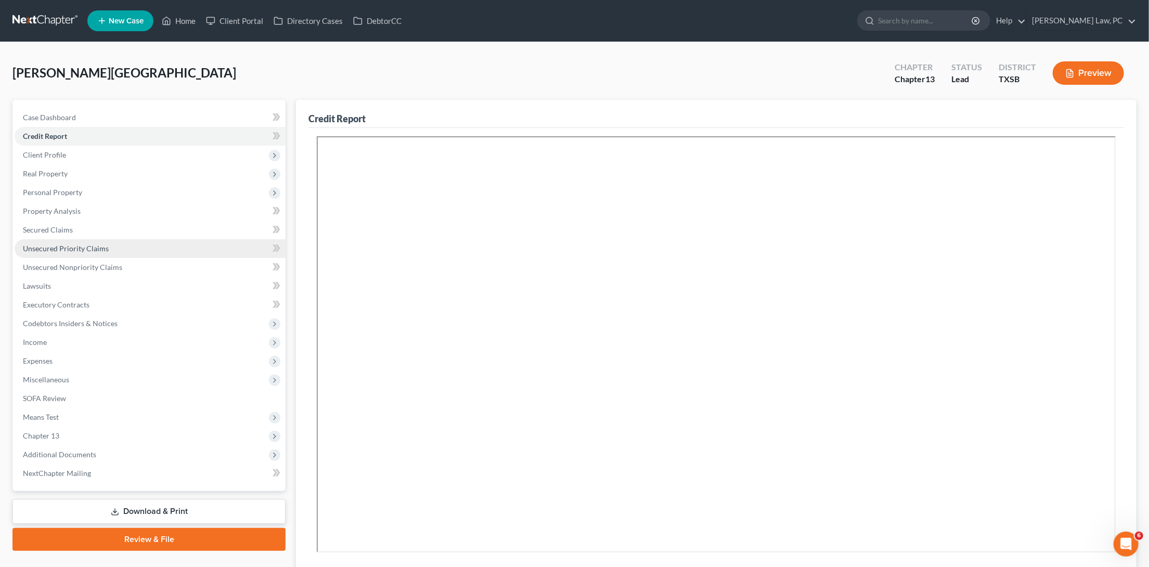
click at [64, 244] on span "Unsecured Priority Claims" at bounding box center [66, 248] width 86 height 9
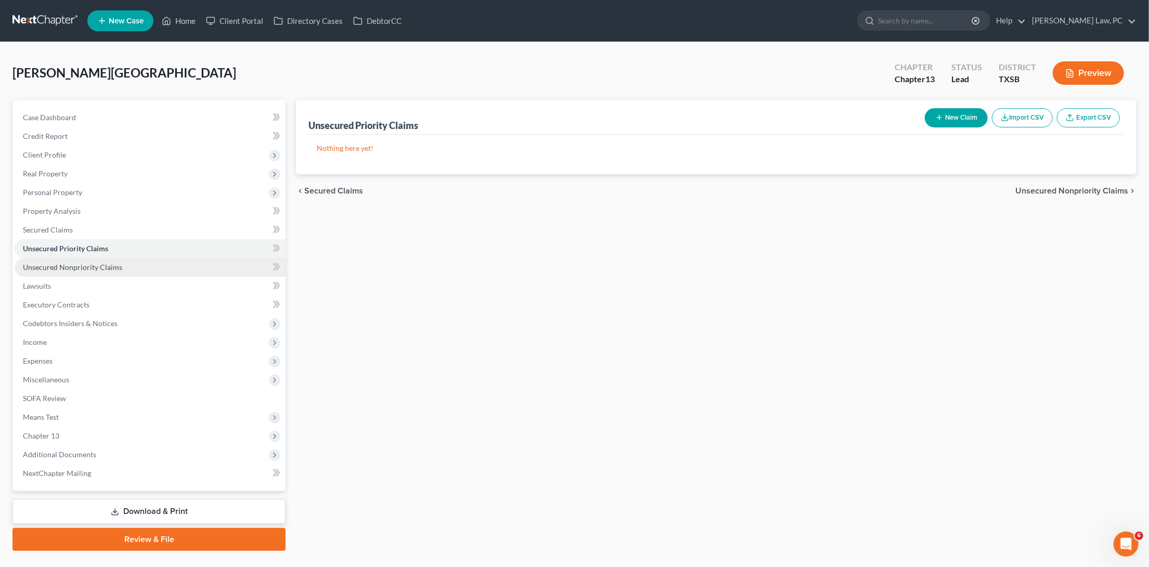
click at [64, 258] on link "Unsecured Nonpriority Claims" at bounding box center [150, 267] width 271 height 19
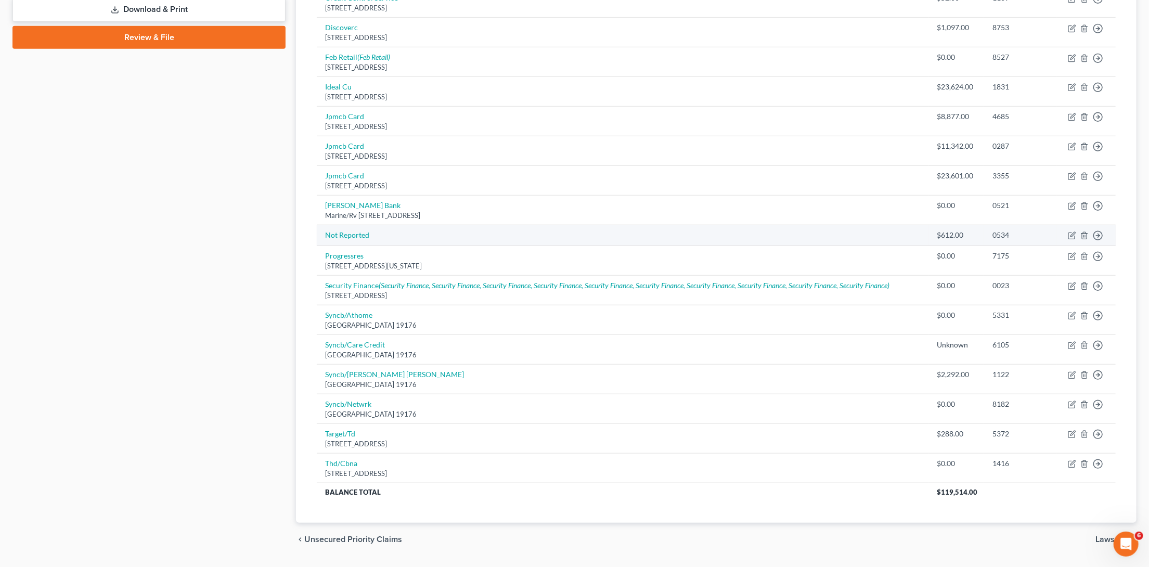
scroll to position [501, 0]
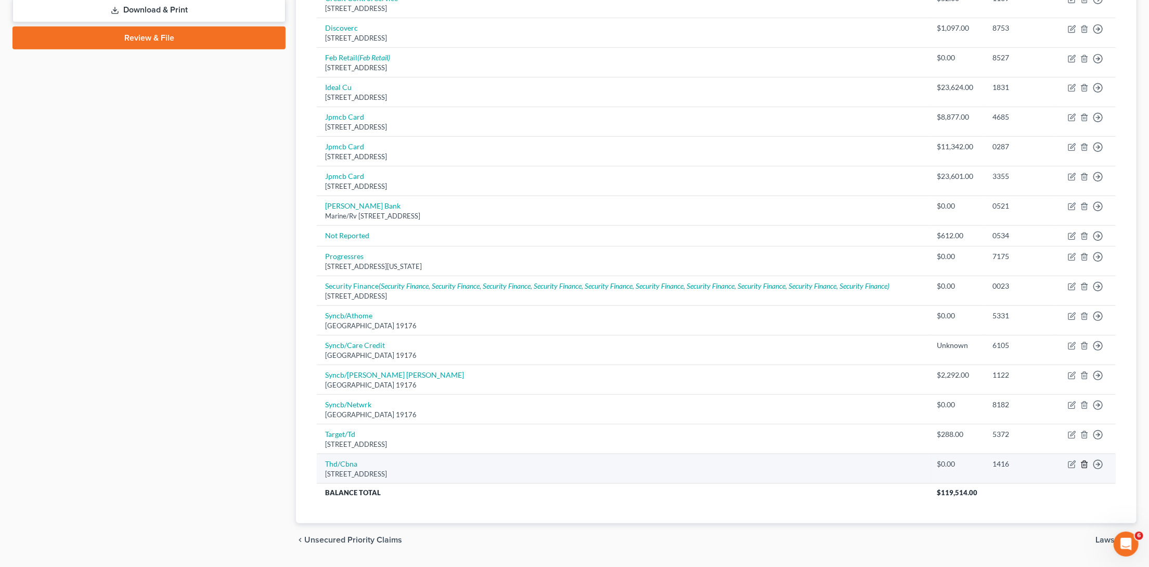
click at [1083, 460] on icon "button" at bounding box center [1084, 464] width 8 height 8
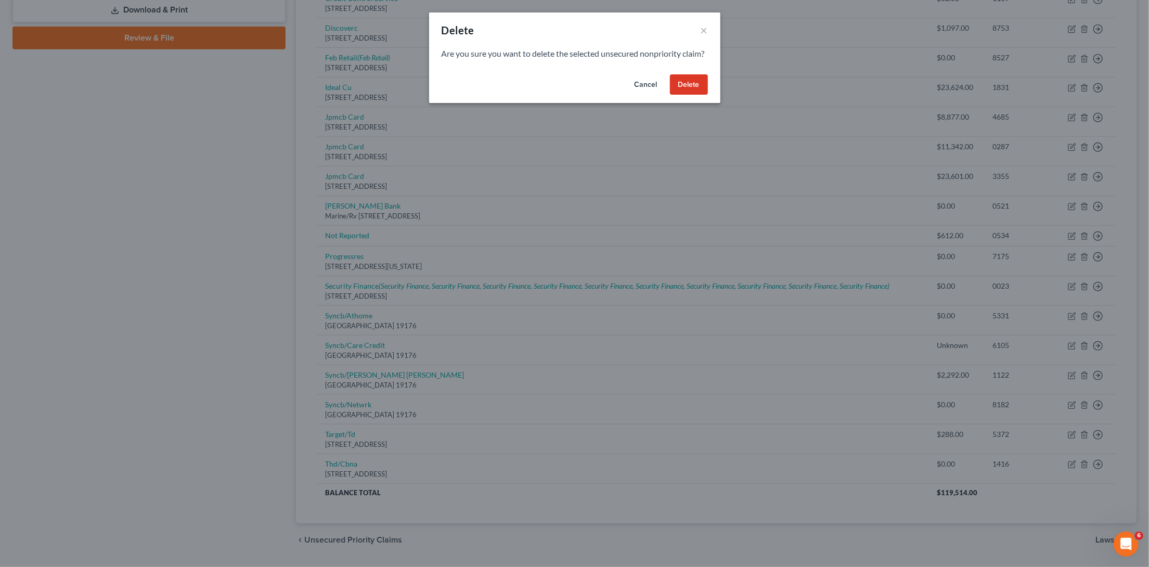
click at [699, 95] on button "Delete" at bounding box center [689, 84] width 38 height 21
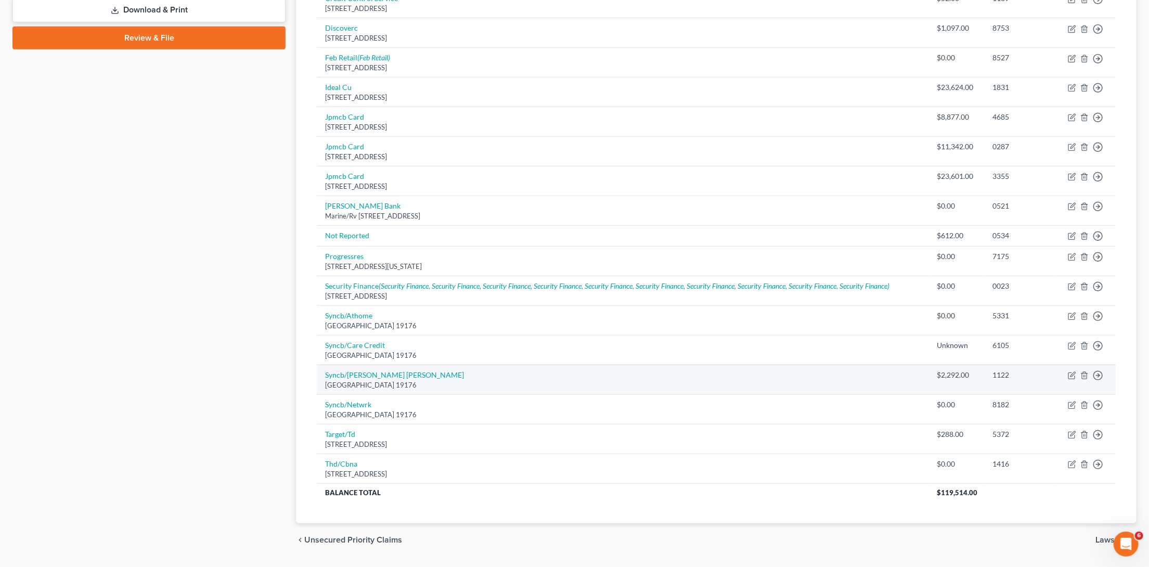
scroll to position [473, 0]
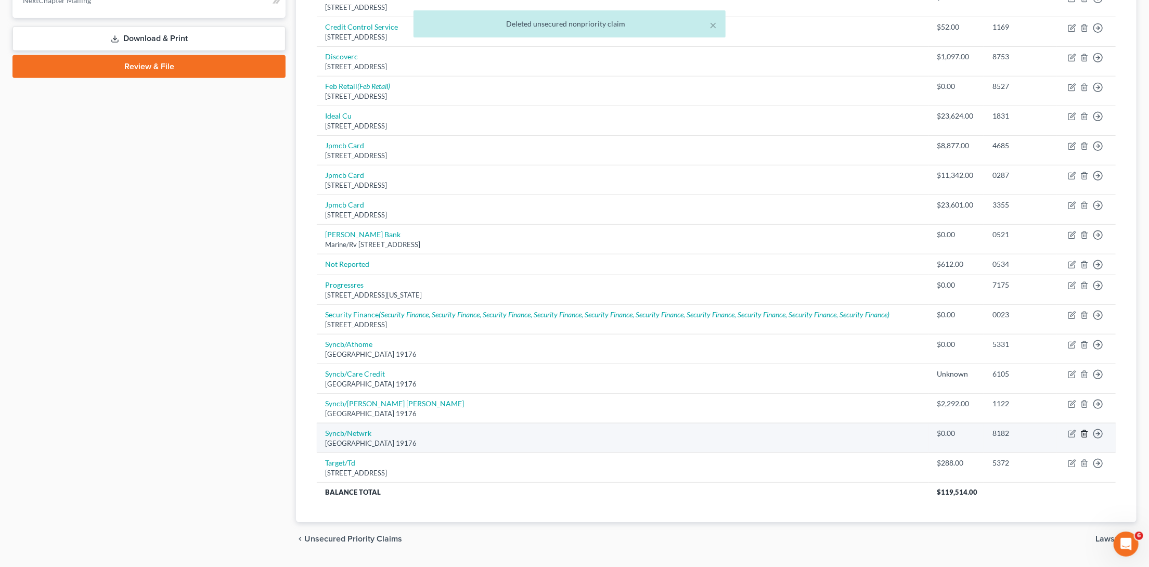
click at [1084, 429] on icon "button" at bounding box center [1084, 433] width 8 height 8
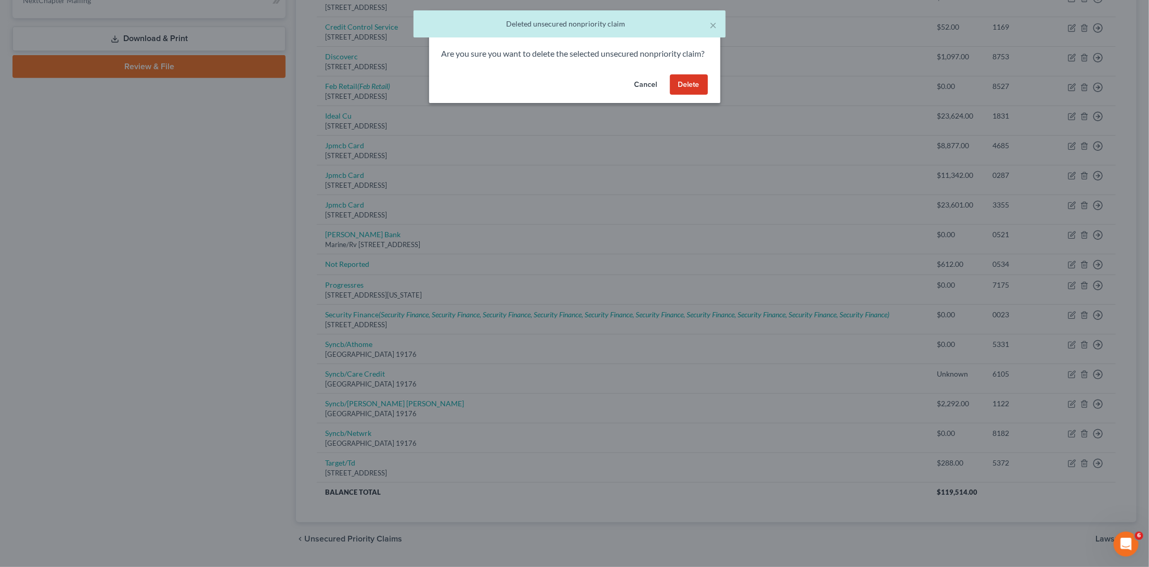
click at [690, 90] on button "Delete" at bounding box center [689, 84] width 38 height 21
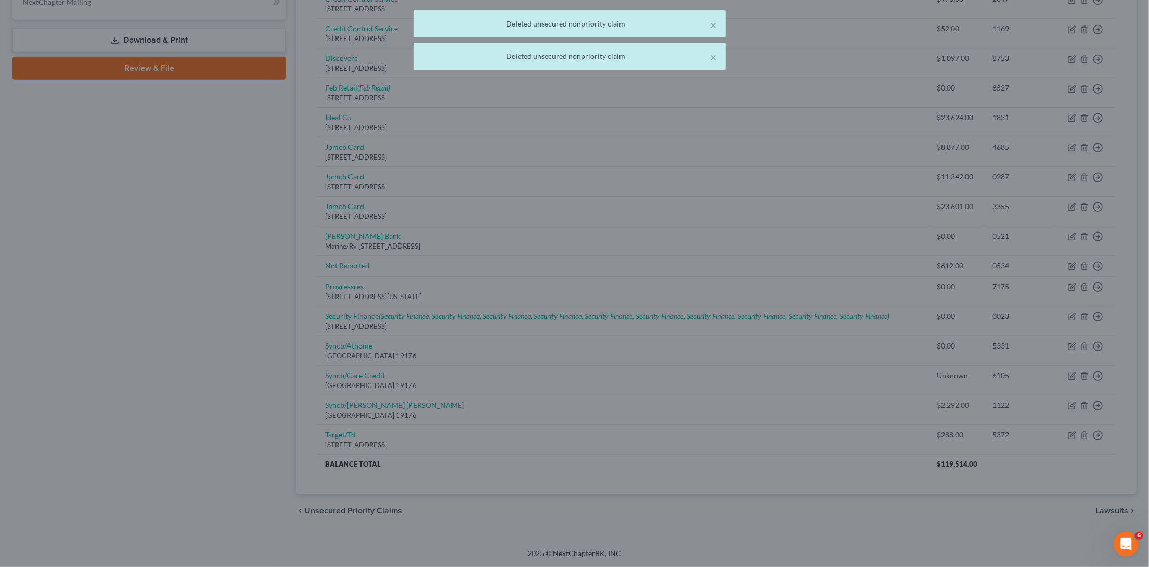
scroll to position [444, 0]
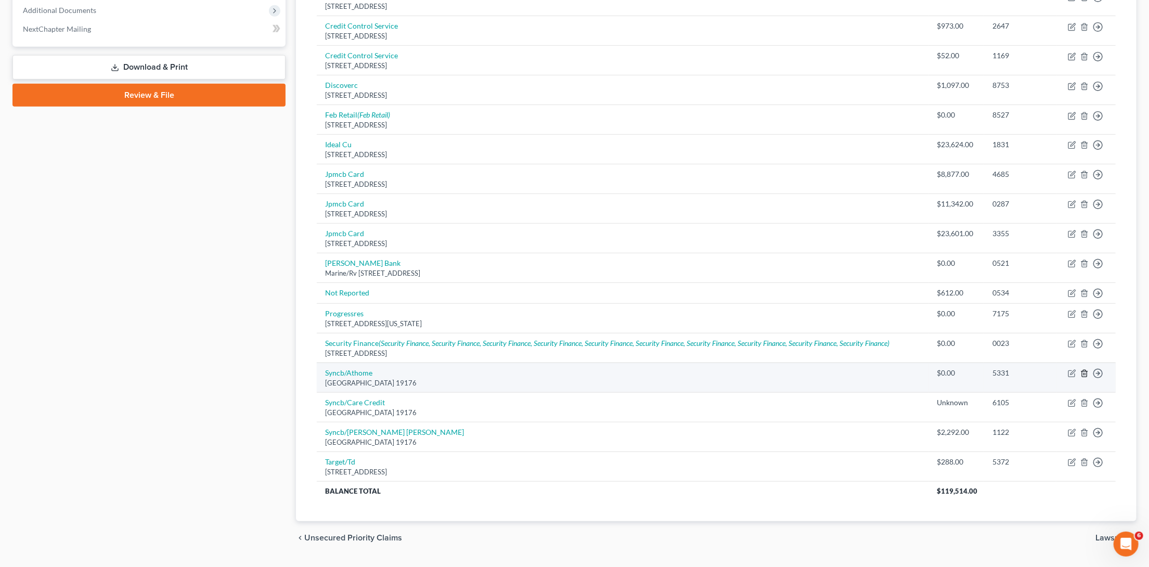
click at [1083, 369] on icon "button" at bounding box center [1084, 373] width 8 height 8
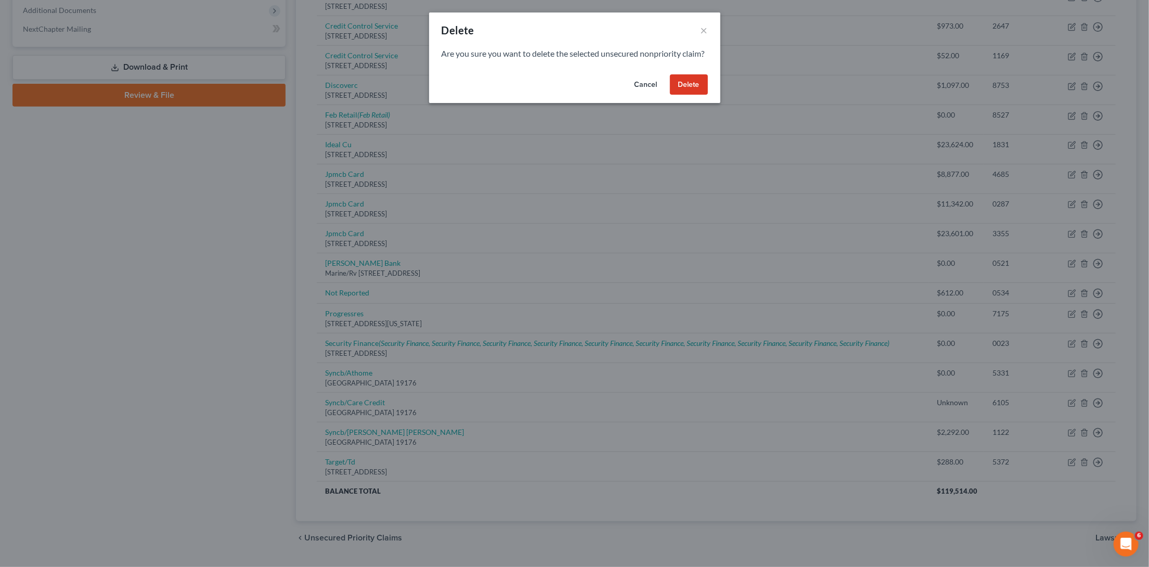
click at [690, 95] on button "Delete" at bounding box center [689, 84] width 38 height 21
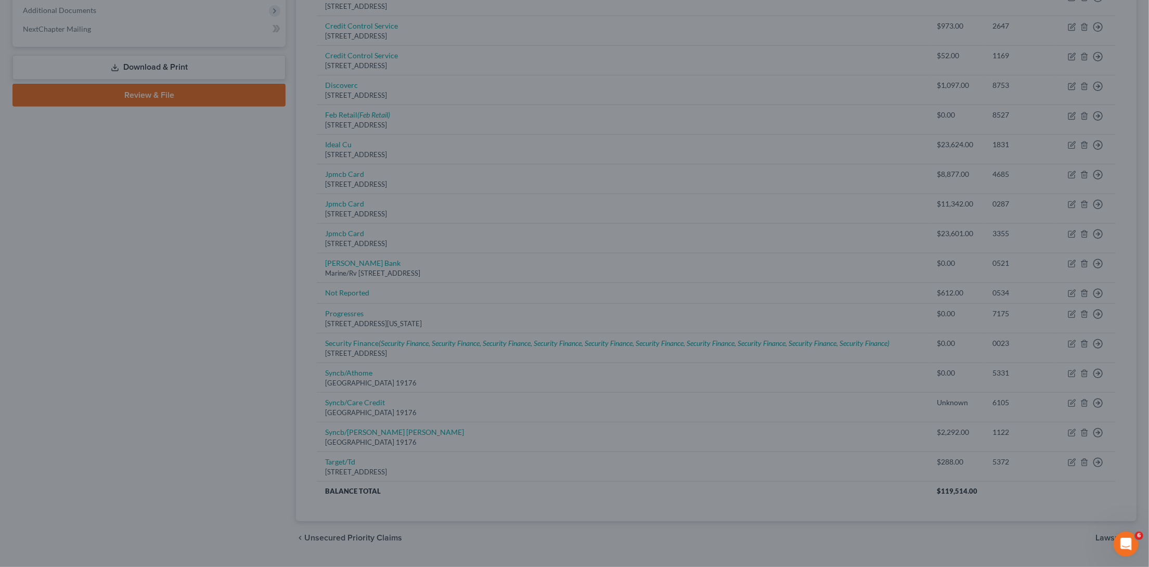
scroll to position [415, 0]
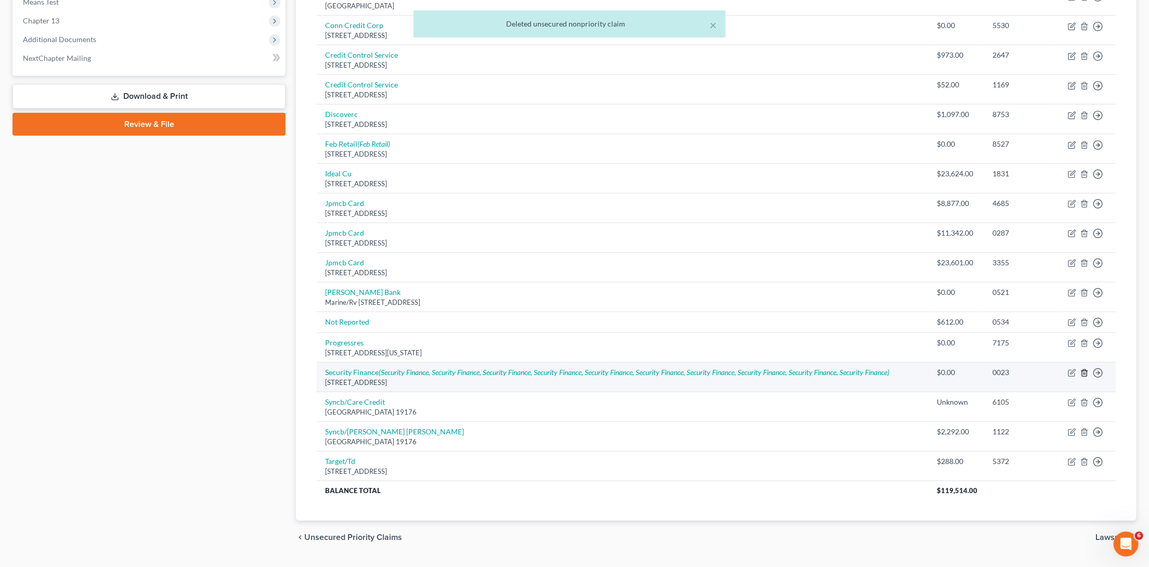
click at [1086, 369] on icon "button" at bounding box center [1084, 373] width 8 height 8
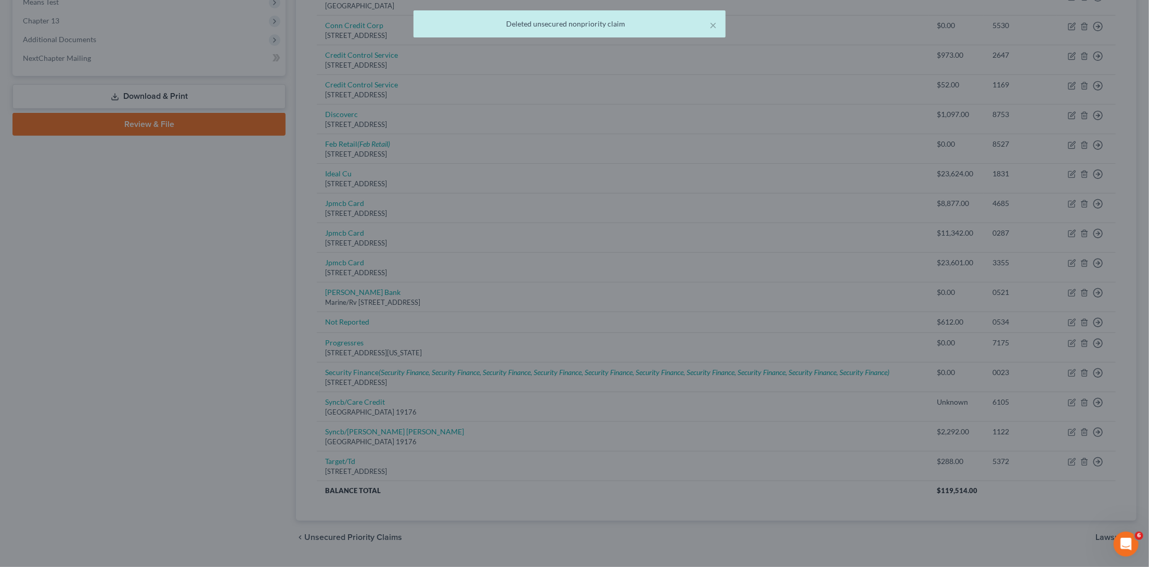
drag, startPoint x: 1086, startPoint y: 352, endPoint x: 917, endPoint y: 216, distance: 216.7
click at [917, 216] on div "Delete × Are you sure you want to delete the selected unsecured nonpriority cla…" at bounding box center [574, 283] width 1149 height 567
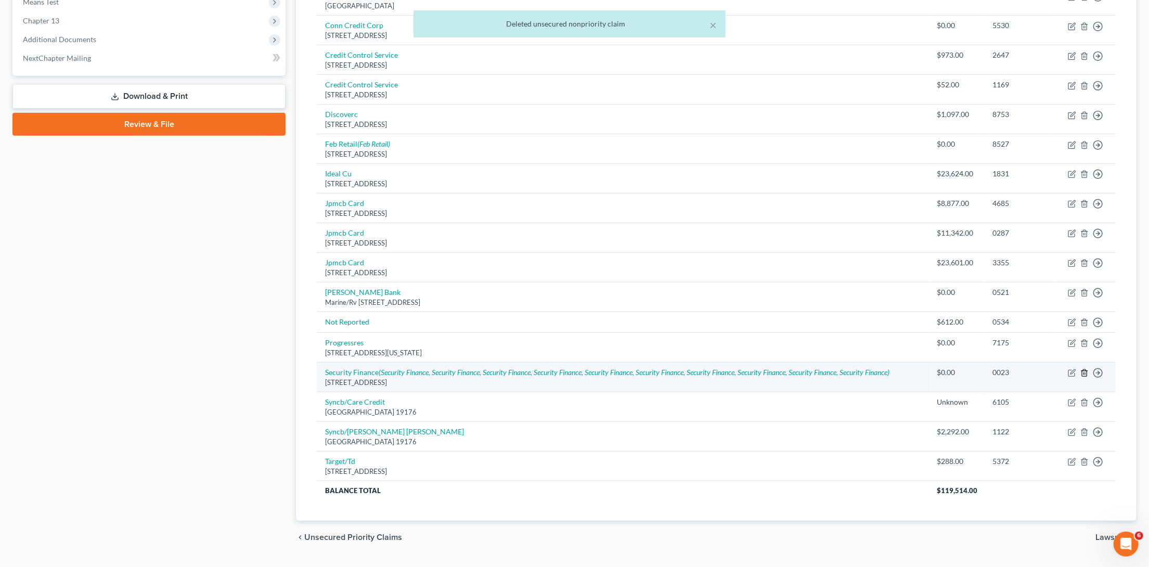
click at [1084, 369] on icon "button" at bounding box center [1084, 373] width 8 height 8
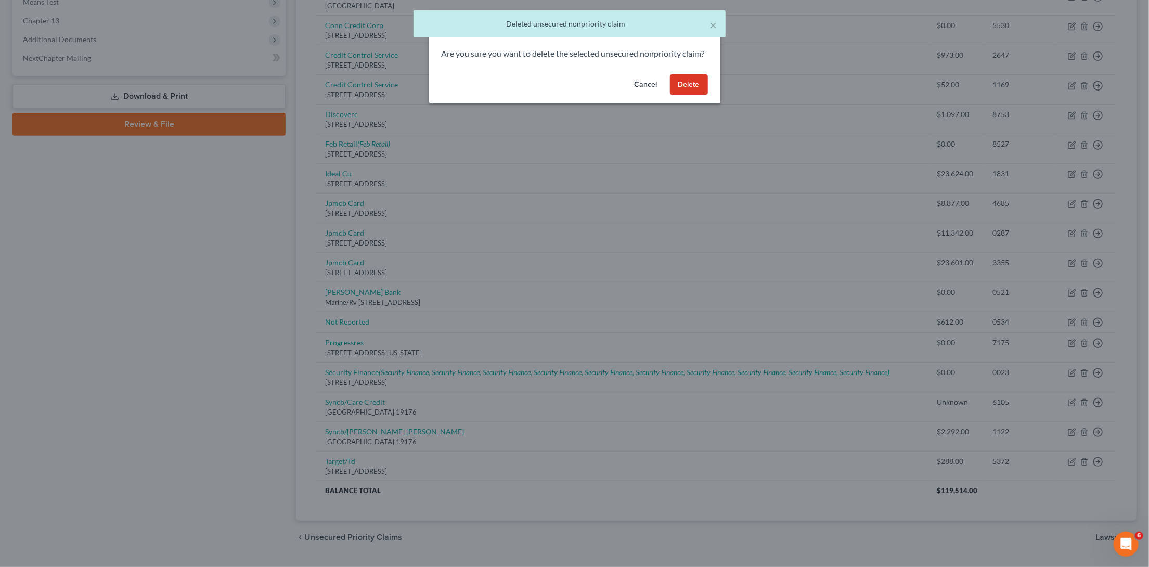
click at [696, 95] on button "Delete" at bounding box center [689, 84] width 38 height 21
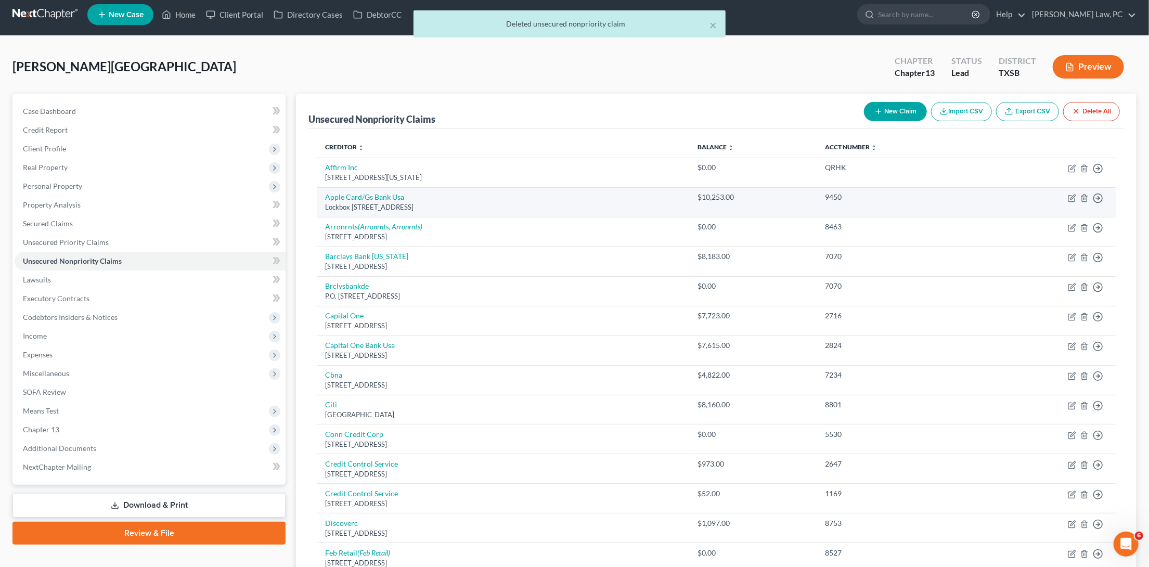
scroll to position [20, 0]
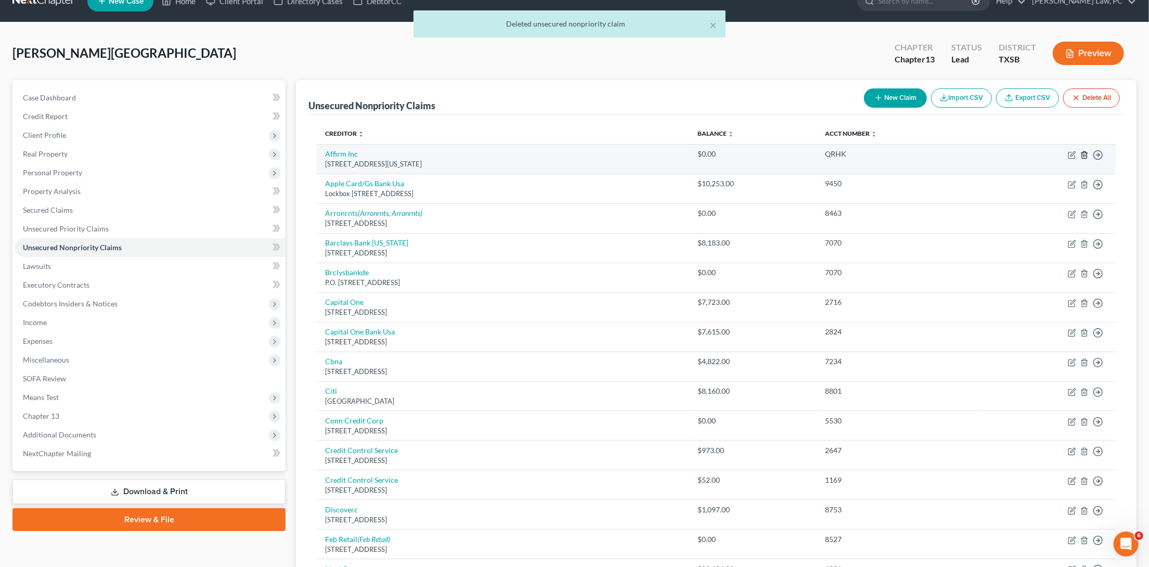
click at [1084, 154] on icon "button" at bounding box center [1084, 155] width 8 height 8
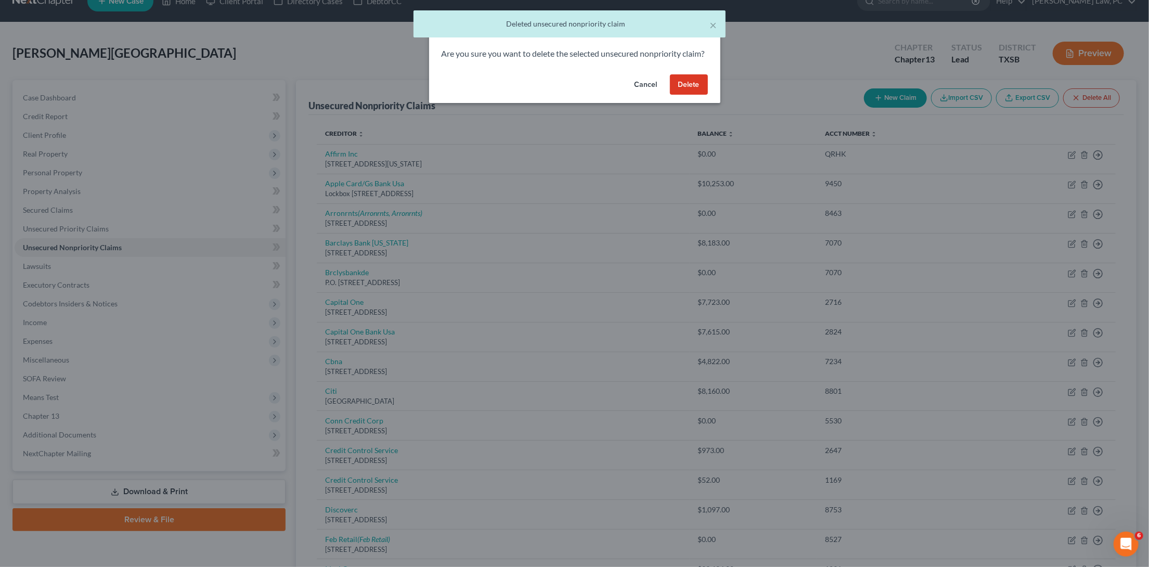
click at [693, 93] on button "Delete" at bounding box center [689, 84] width 38 height 21
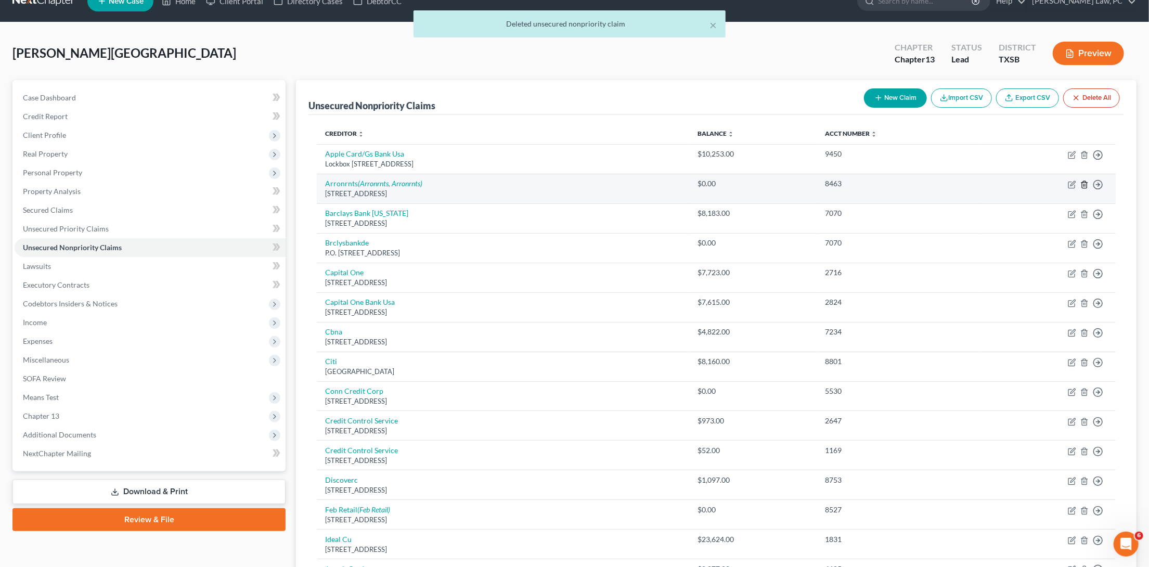
click at [1085, 184] on line "button" at bounding box center [1085, 185] width 0 height 2
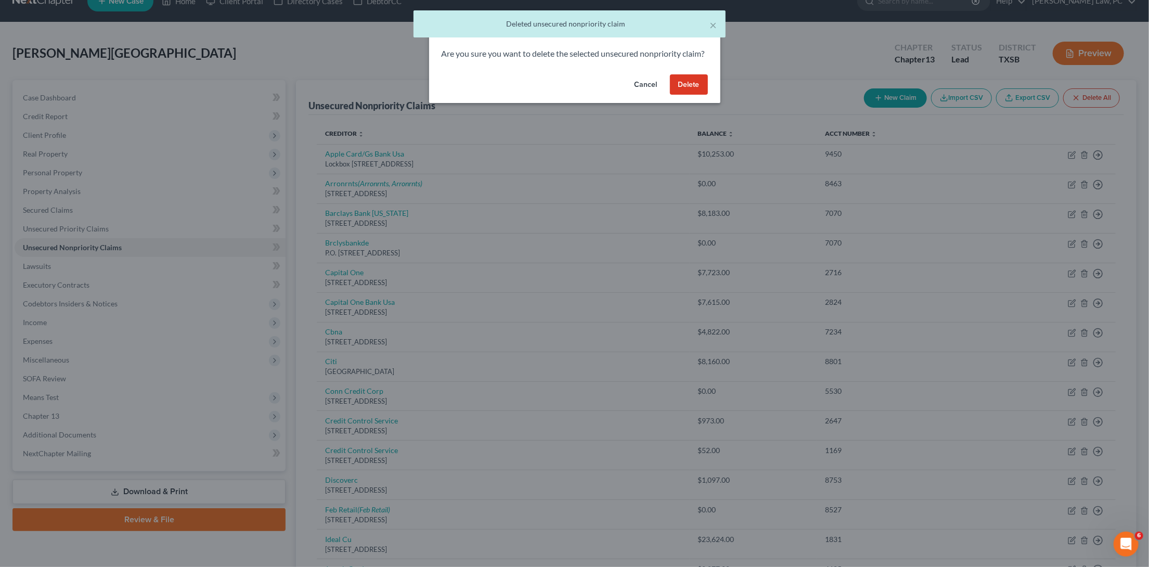
click at [685, 93] on button "Delete" at bounding box center [689, 84] width 38 height 21
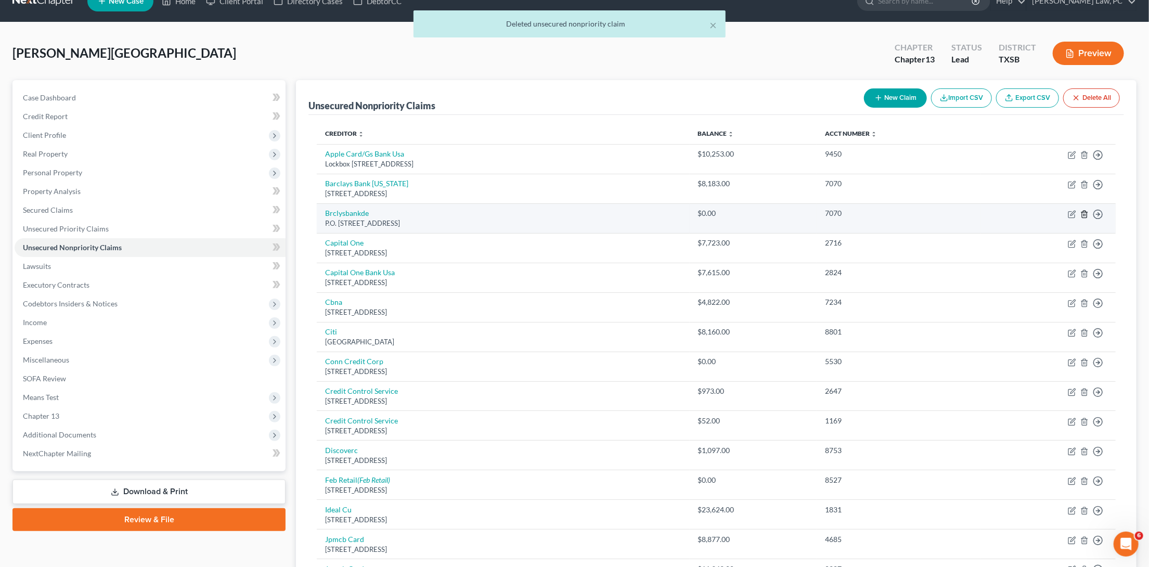
click at [1083, 212] on icon "button" at bounding box center [1084, 214] width 8 height 8
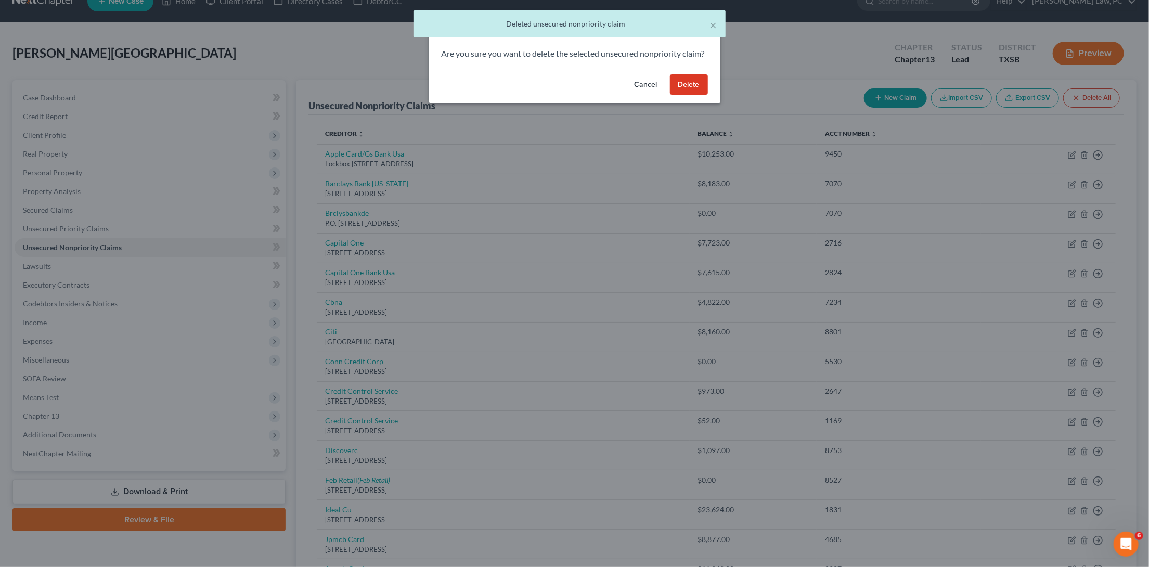
click at [699, 91] on button "Delete" at bounding box center [689, 84] width 38 height 21
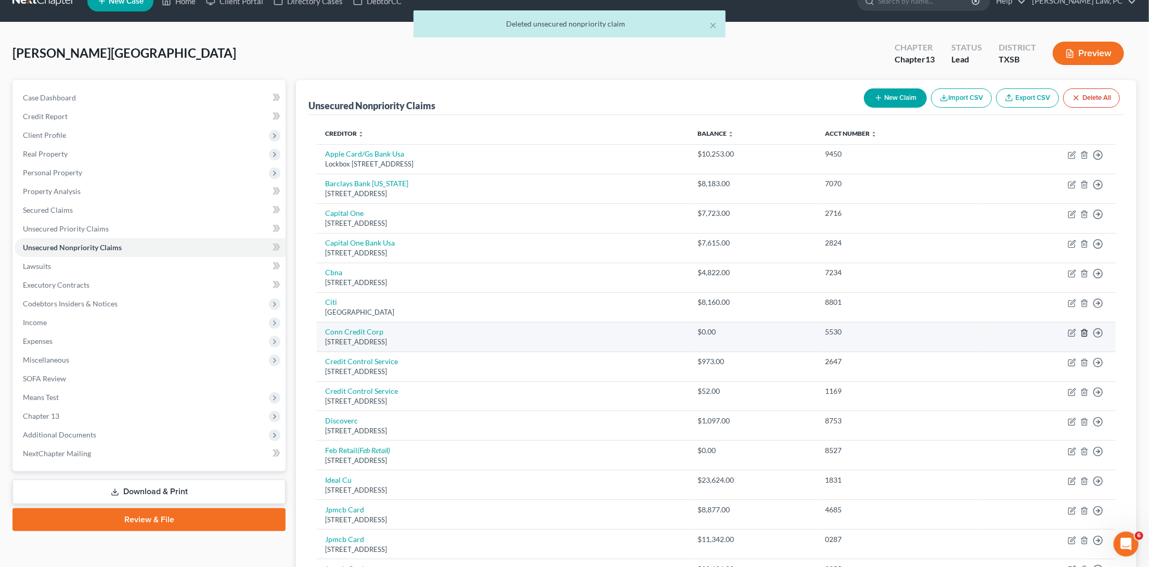
click at [1084, 329] on icon "button" at bounding box center [1084, 333] width 8 height 8
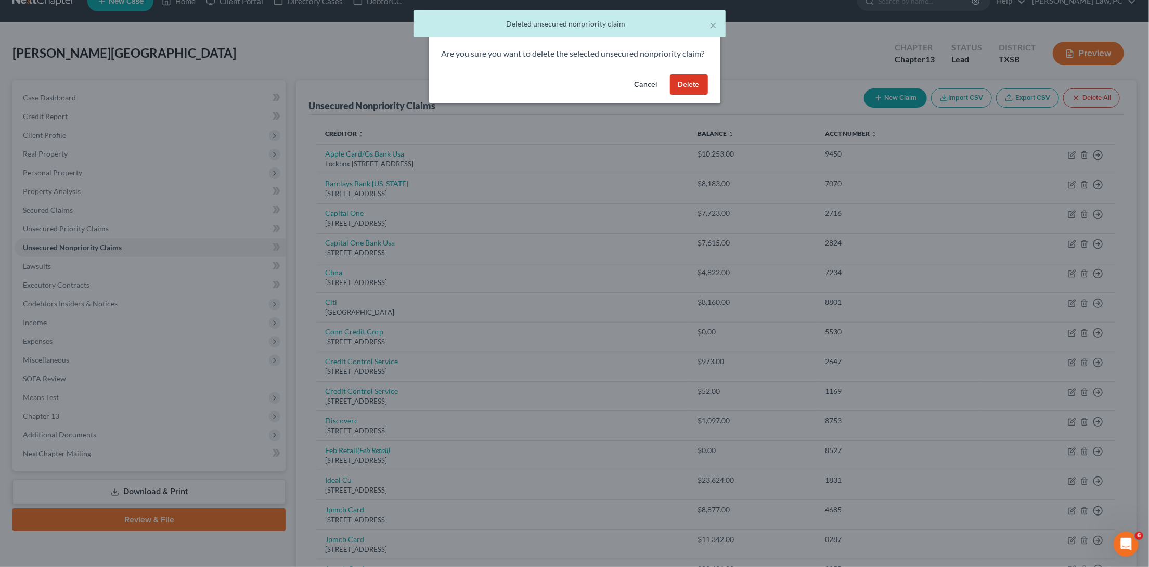
click at [689, 95] on button "Delete" at bounding box center [689, 84] width 38 height 21
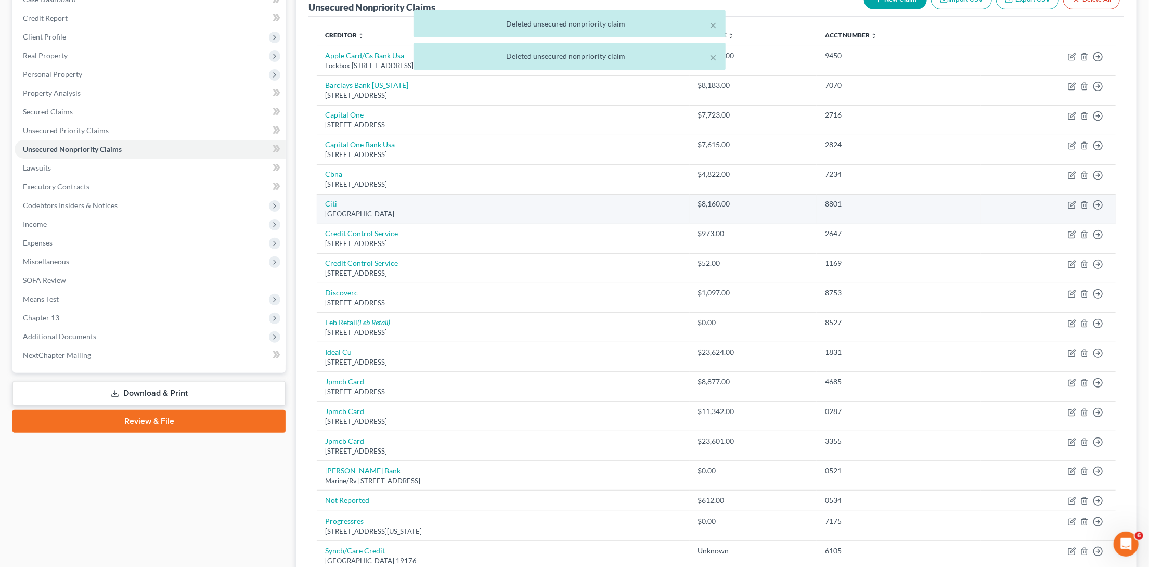
scroll to position [125, 0]
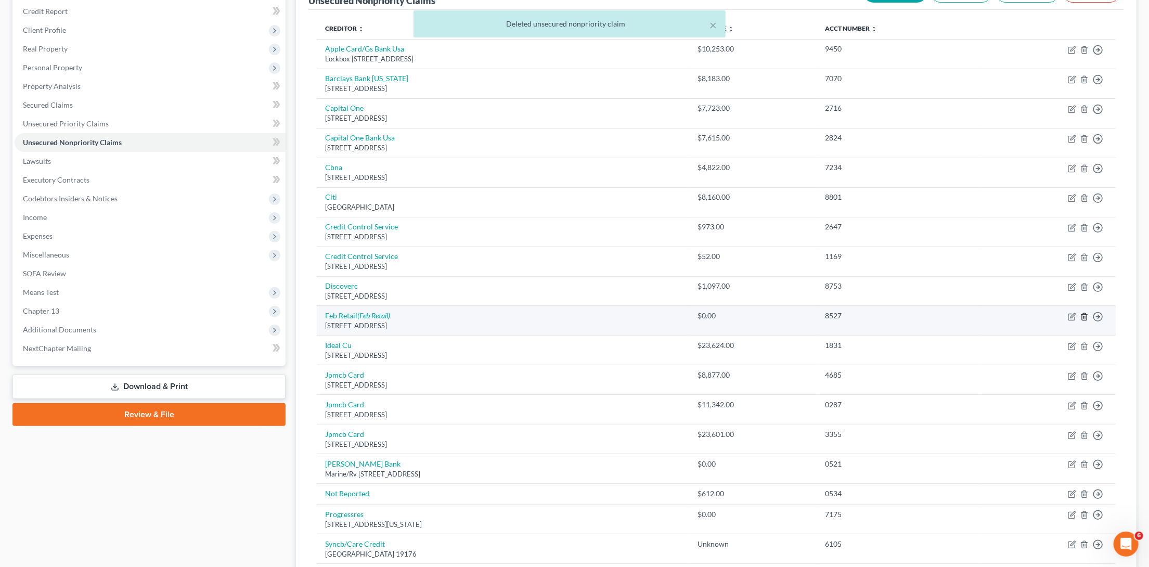
click at [1086, 312] on icon "button" at bounding box center [1084, 316] width 8 height 8
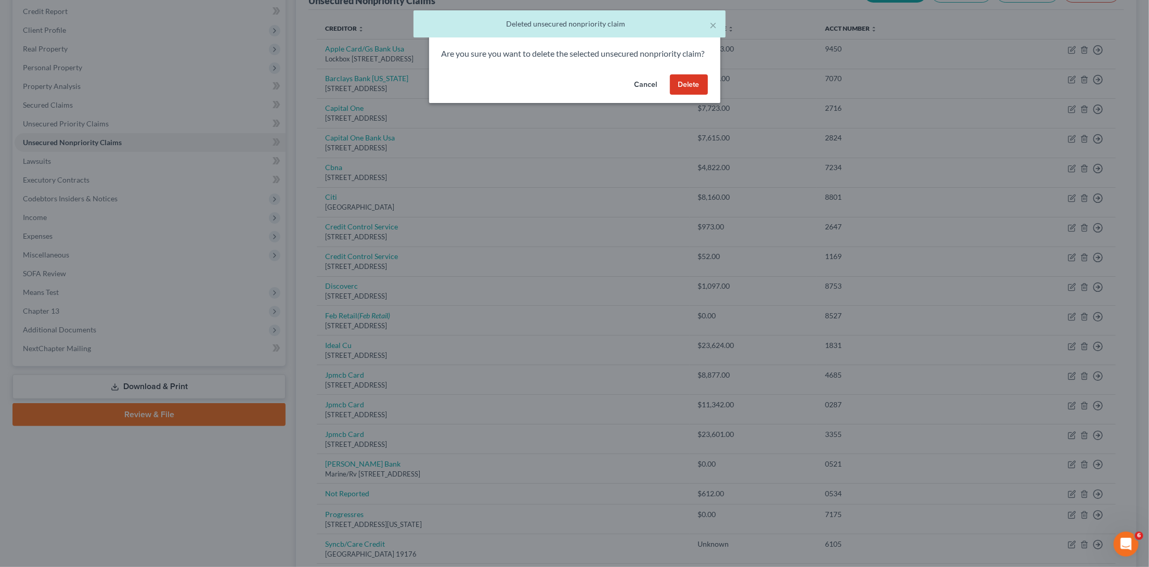
click at [690, 92] on button "Delete" at bounding box center [689, 84] width 38 height 21
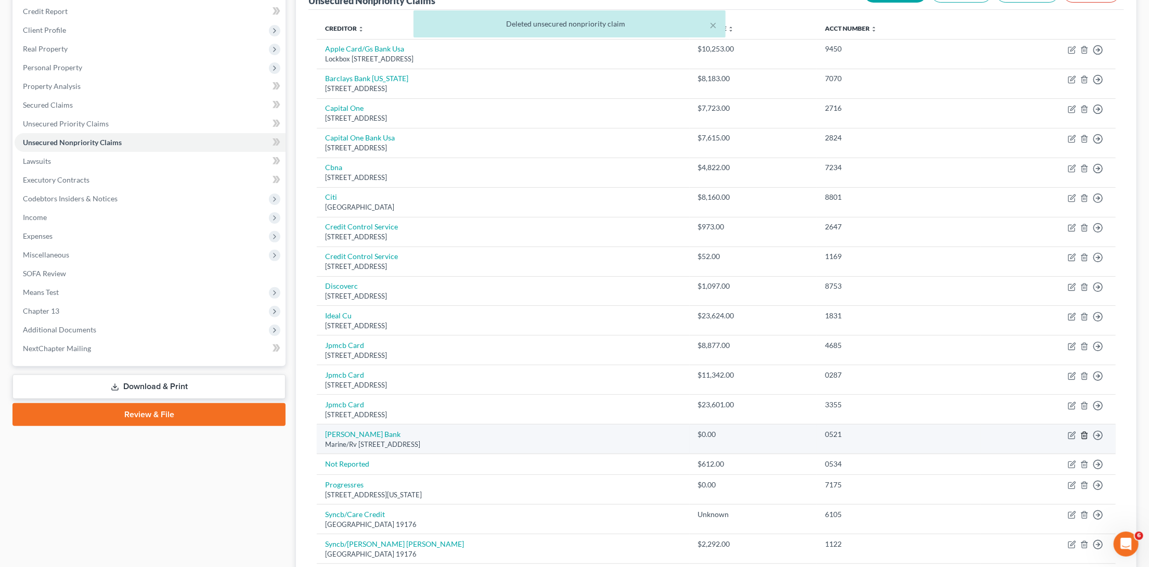
click at [1084, 431] on icon "button" at bounding box center [1084, 435] width 8 height 8
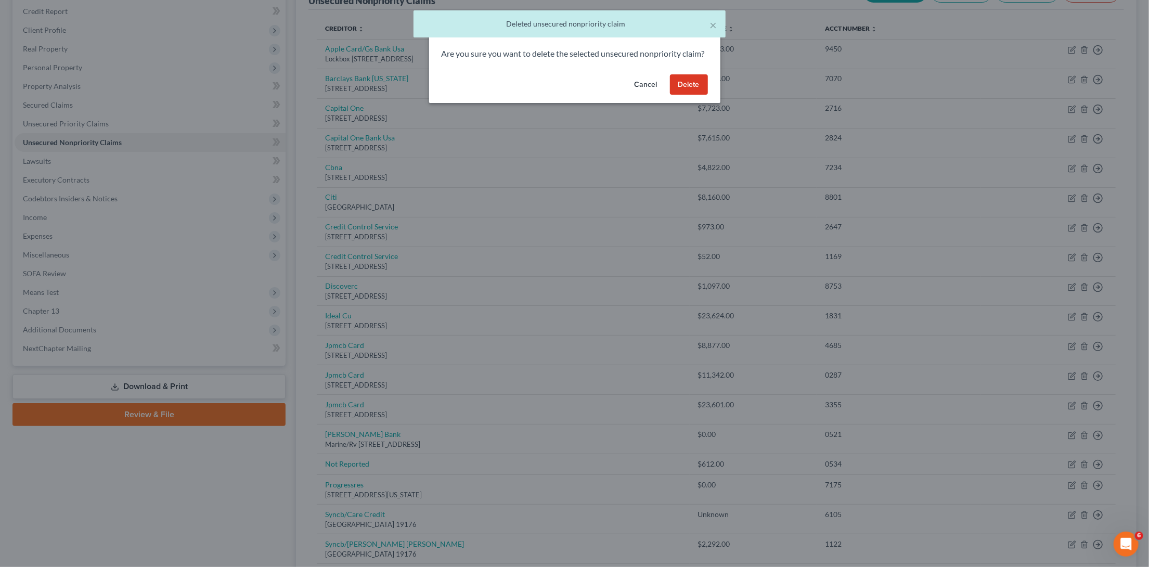
click at [696, 95] on button "Delete" at bounding box center [689, 84] width 38 height 21
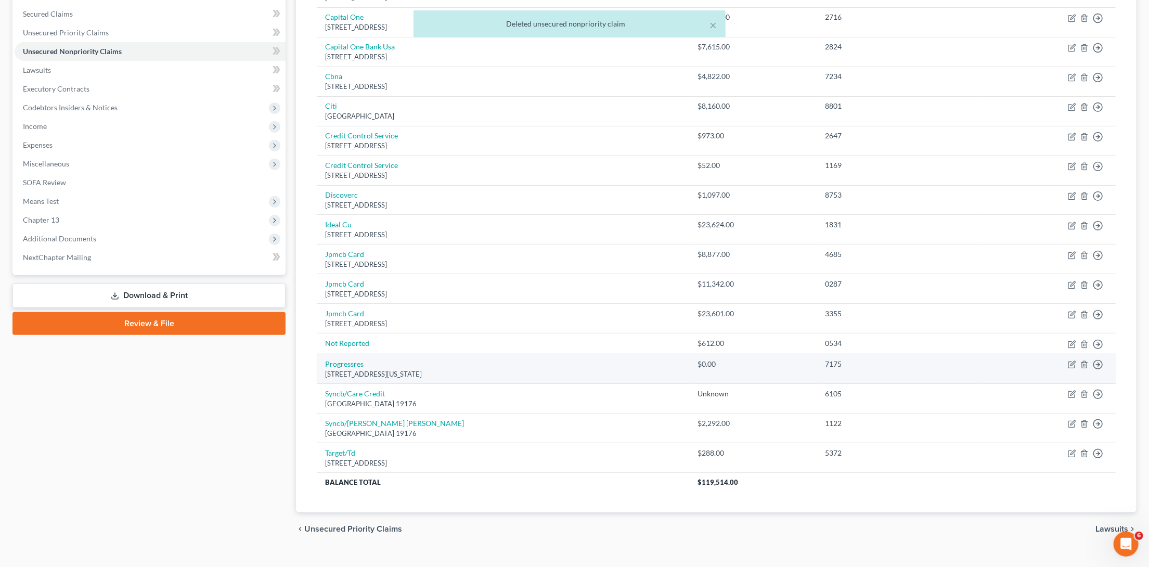
scroll to position [215, 0]
click at [1085, 365] on line "button" at bounding box center [1085, 366] width 0 height 2
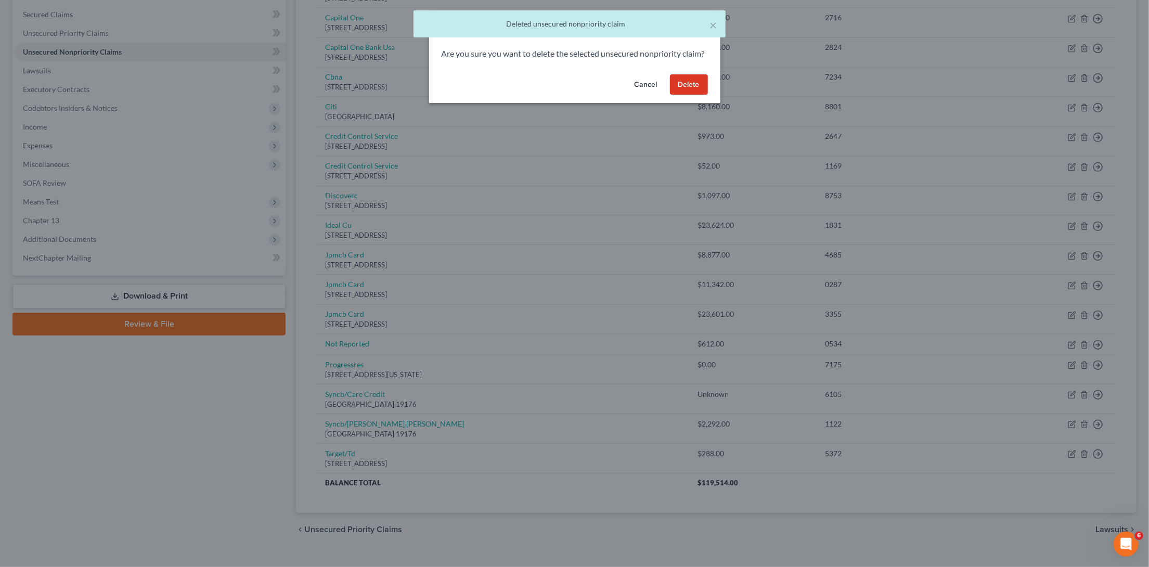
click at [696, 93] on button "Delete" at bounding box center [689, 84] width 38 height 21
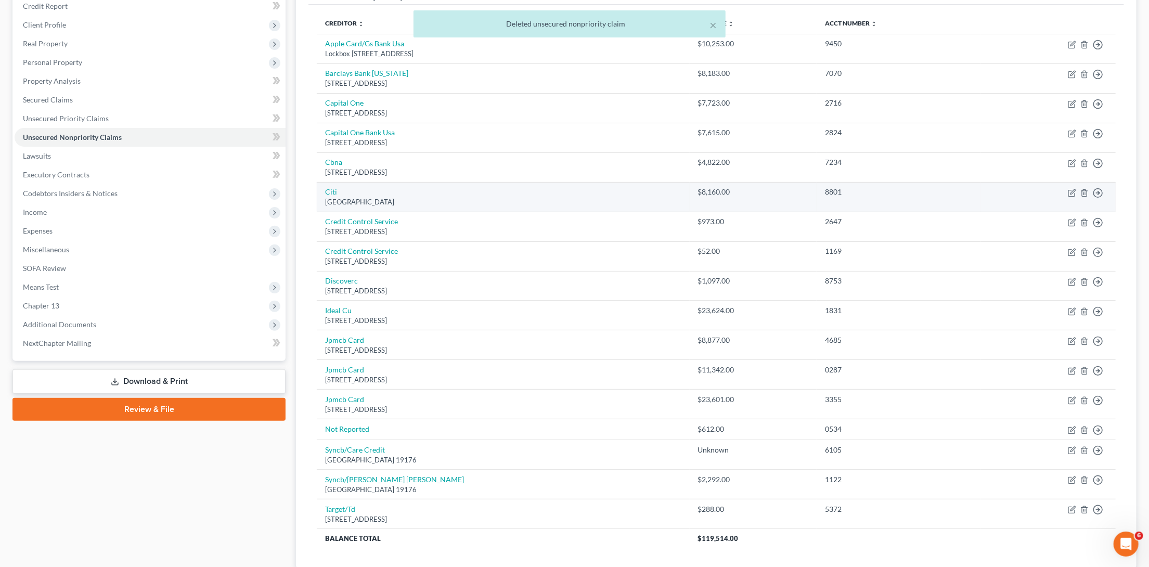
scroll to position [137, 0]
